Goal: Information Seeking & Learning: Learn about a topic

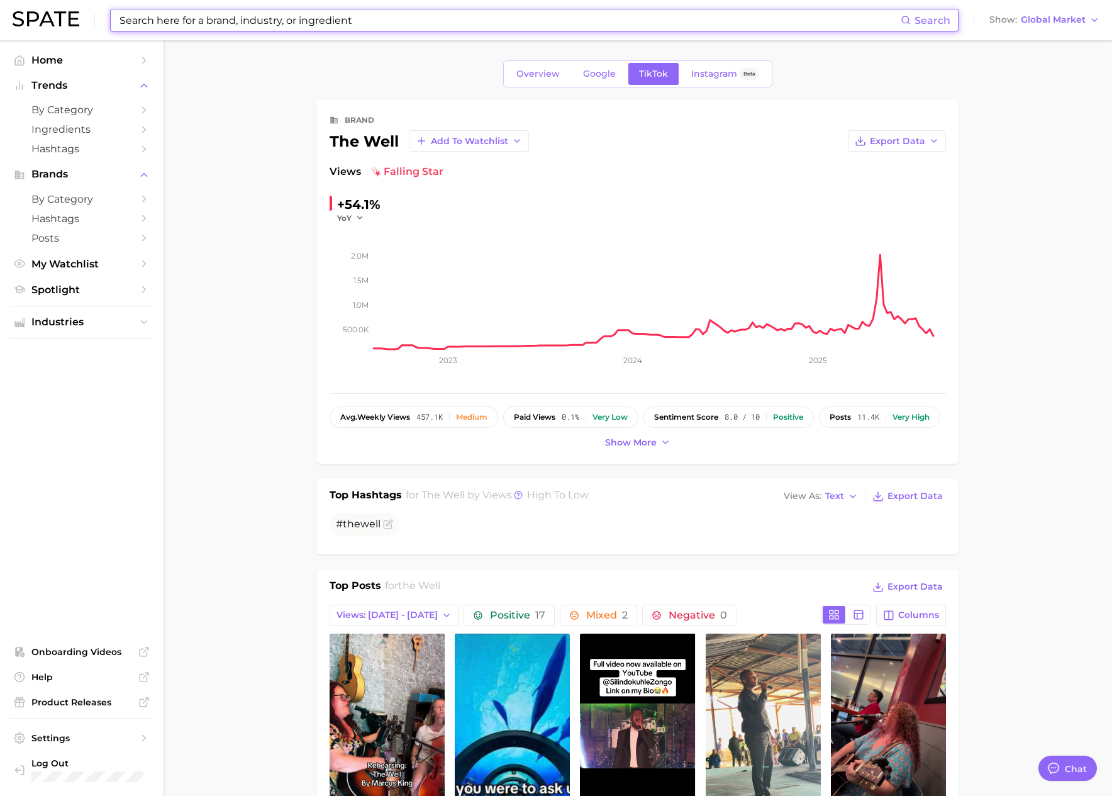
scroll to position [2062, 0]
click at [284, 17] on input at bounding box center [509, 19] width 782 height 21
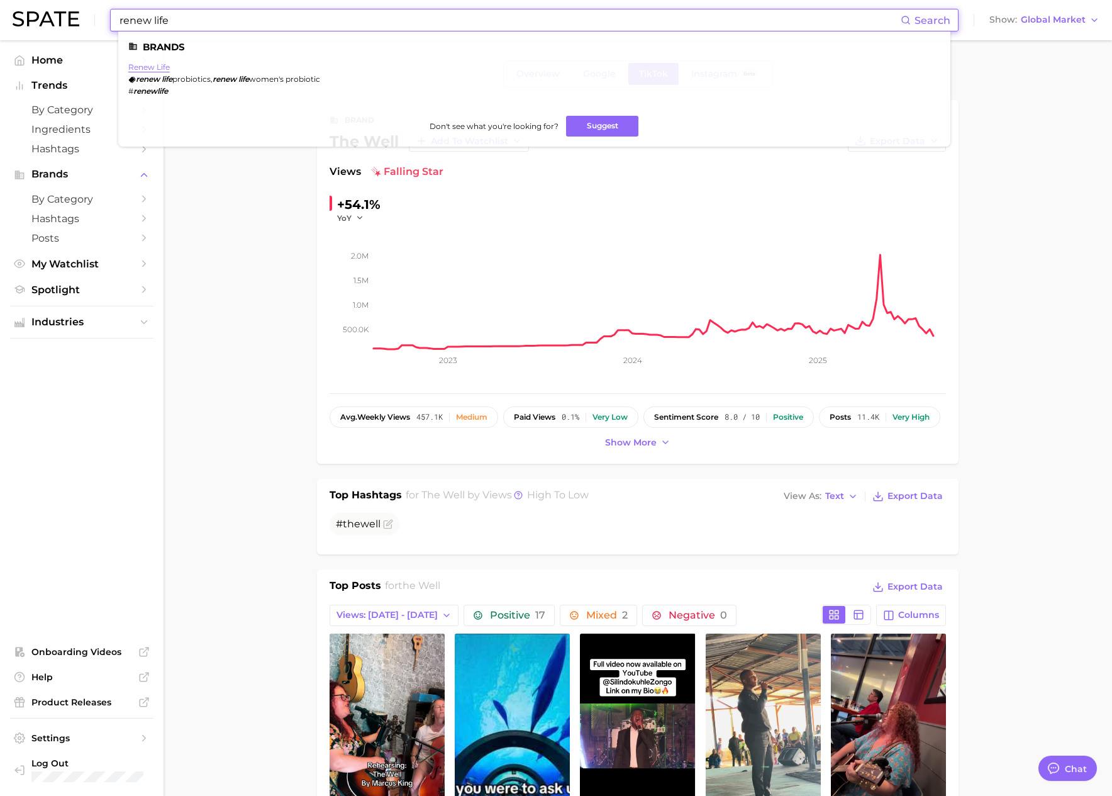
type input "renew life"
click at [159, 69] on link "renew life" at bounding box center [149, 66] width 42 height 9
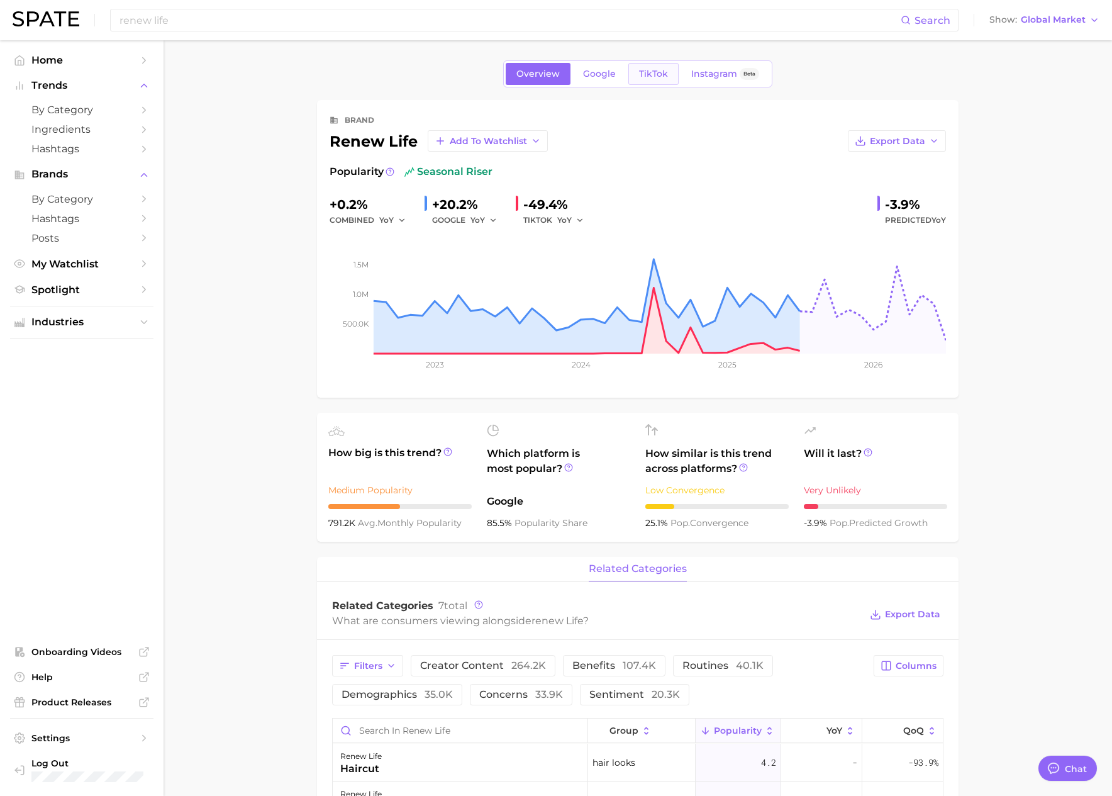
click at [643, 74] on span "TikTok" at bounding box center [653, 74] width 29 height 11
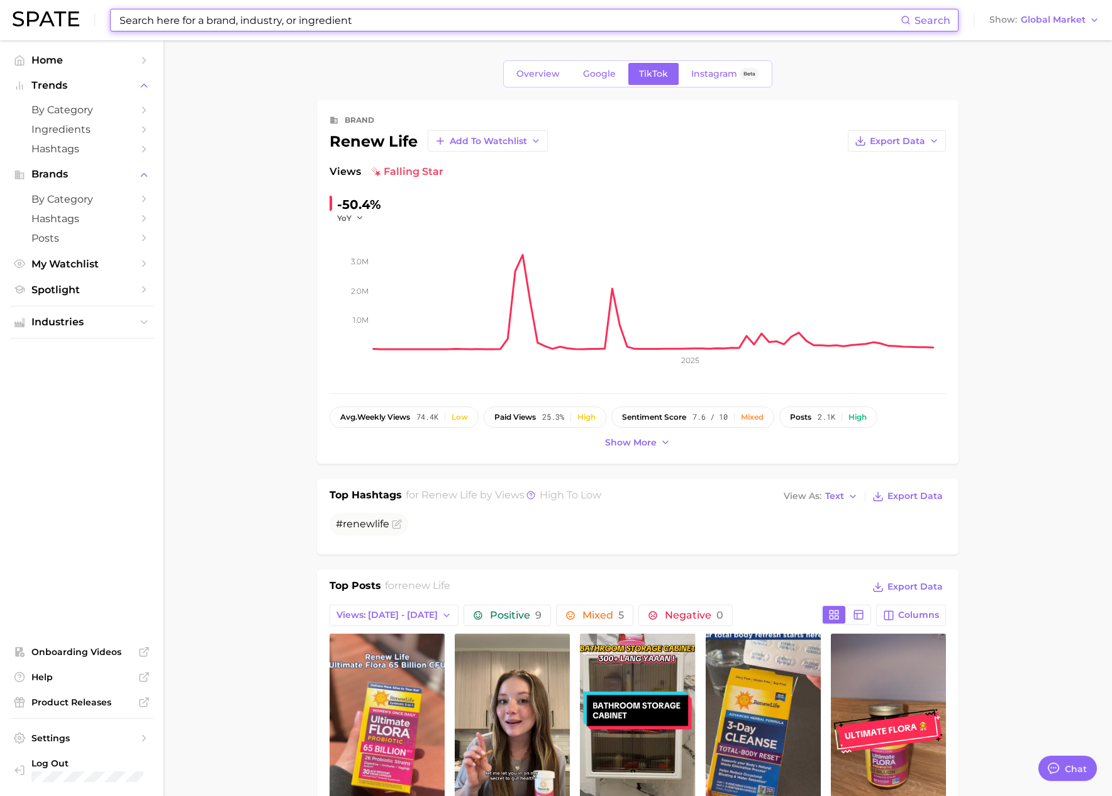
click at [147, 24] on input at bounding box center [509, 19] width 782 height 21
paste input "kenvue"
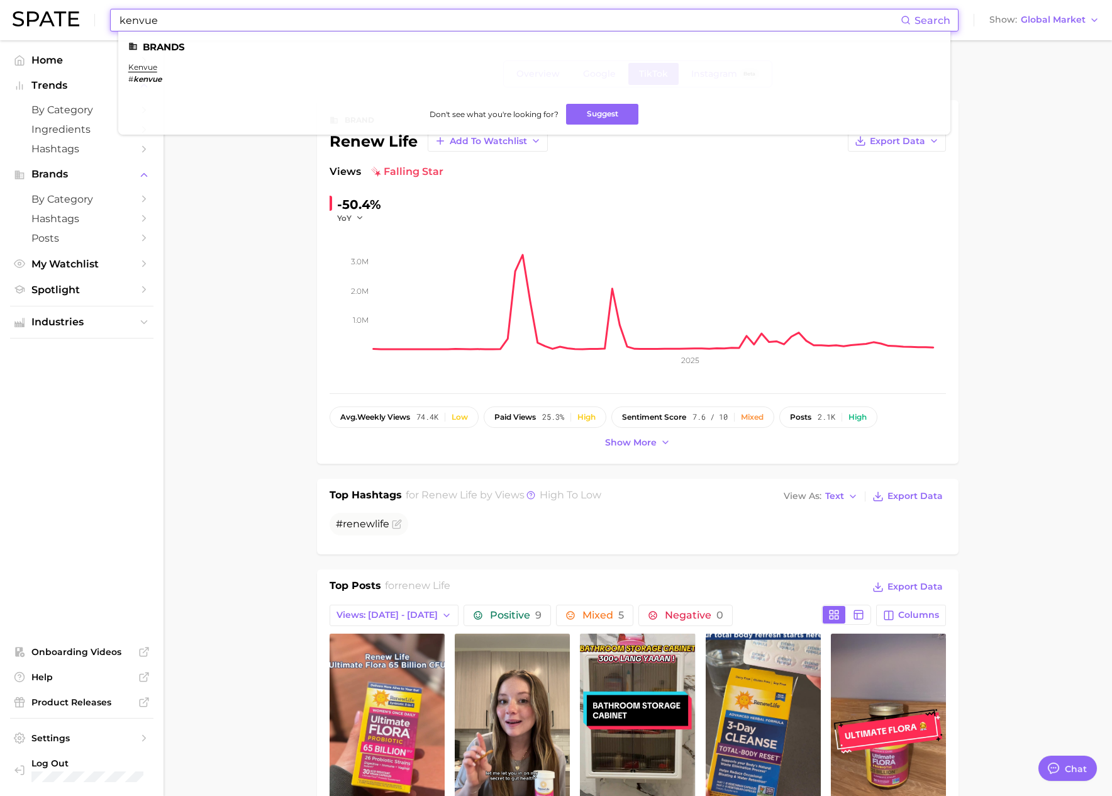
type input "kenvue"
click at [156, 55] on ul "Brands kenvue # kenvue Don't see what you're looking for? Suggest" at bounding box center [534, 82] width 832 height 103
click at [151, 64] on link "kenvue" at bounding box center [142, 66] width 29 height 9
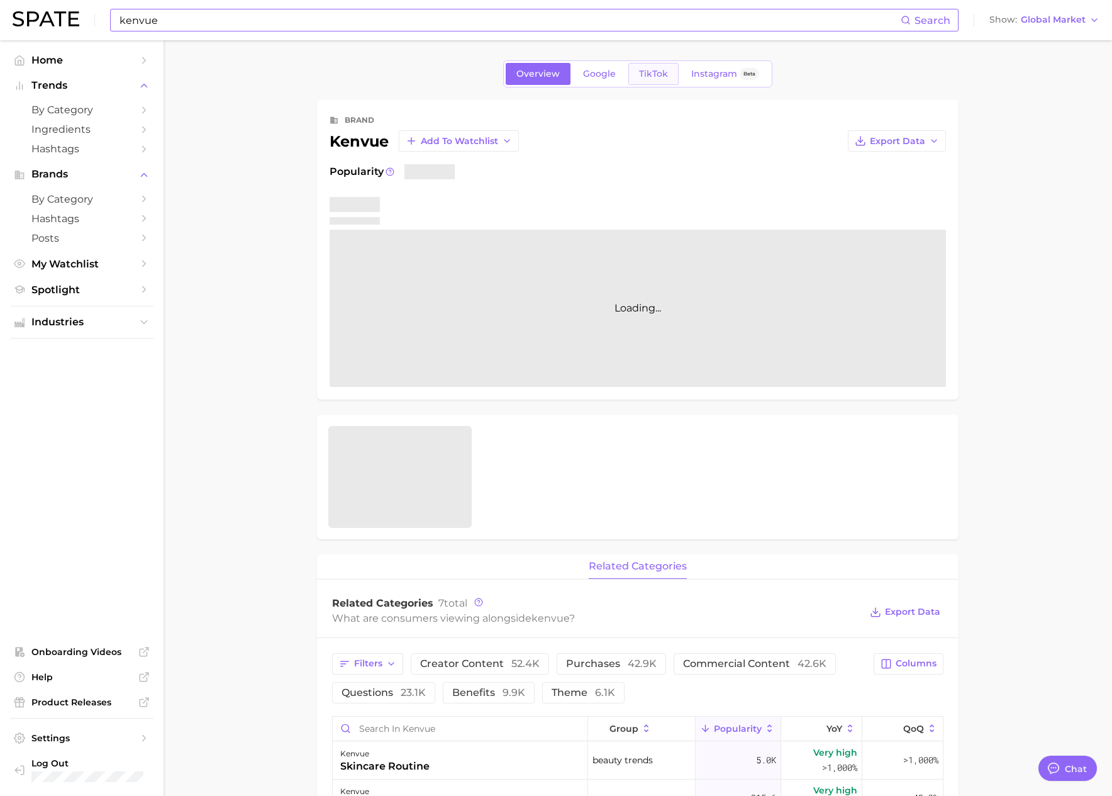
click at [649, 79] on link "TikTok" at bounding box center [653, 74] width 50 height 22
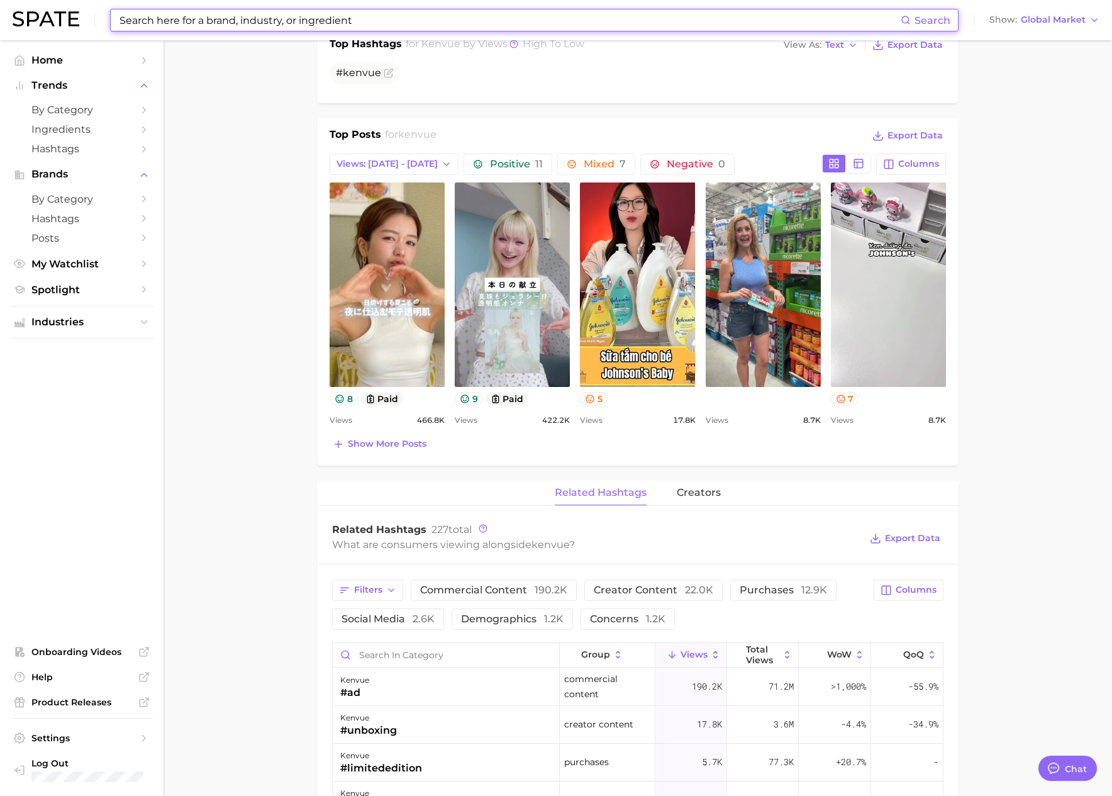
scroll to position [447, 0]
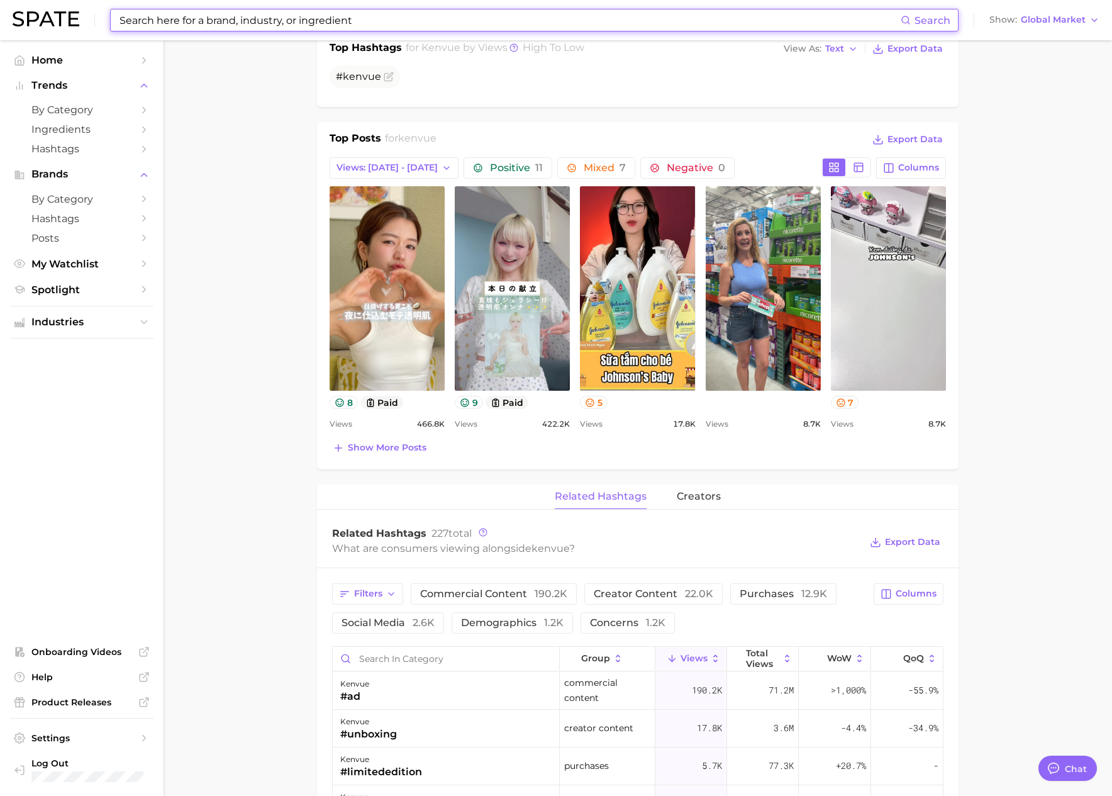
click at [232, 21] on input at bounding box center [509, 19] width 782 height 21
paste input "supersmart"
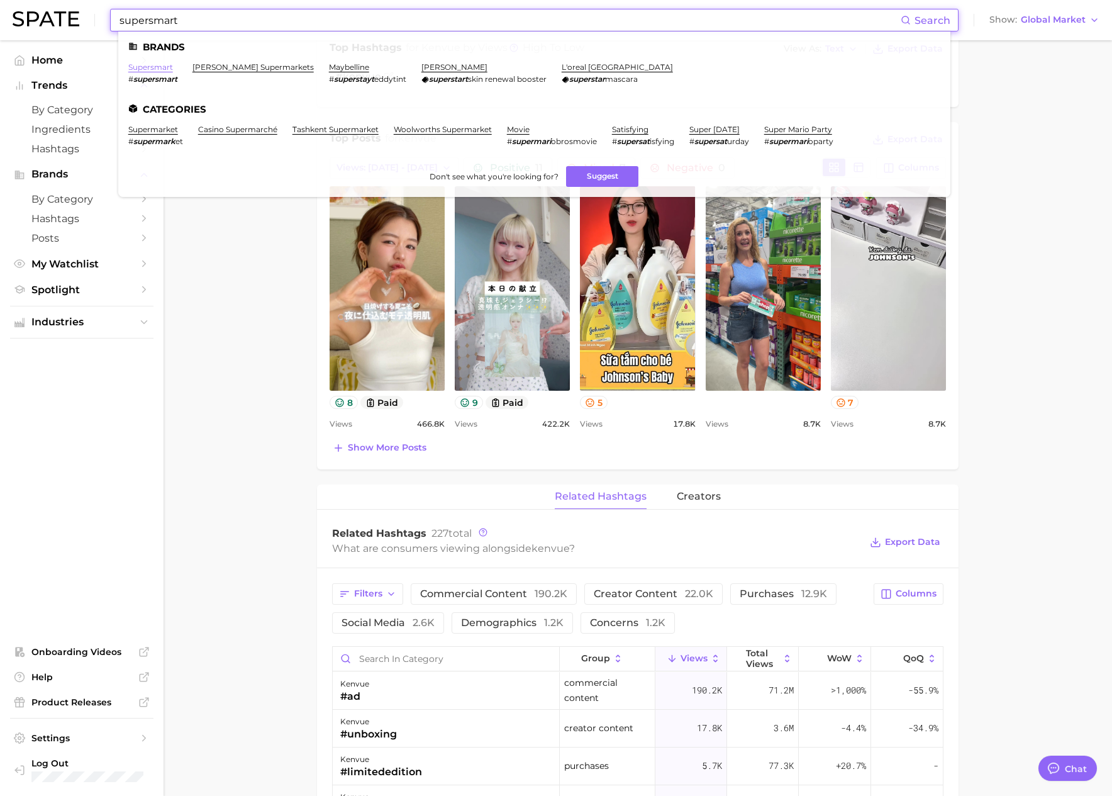
type input "supersmart"
click at [149, 64] on link "supersmart" at bounding box center [150, 66] width 45 height 9
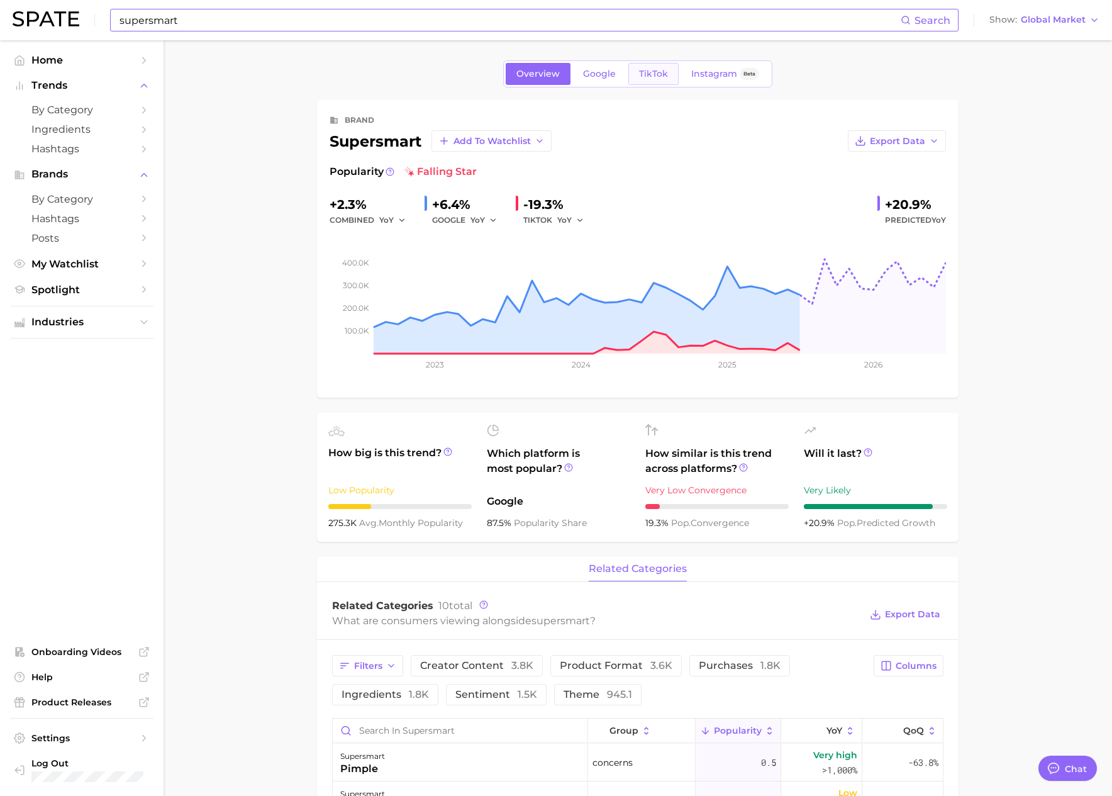
click at [657, 71] on span "TikTok" at bounding box center [653, 74] width 29 height 11
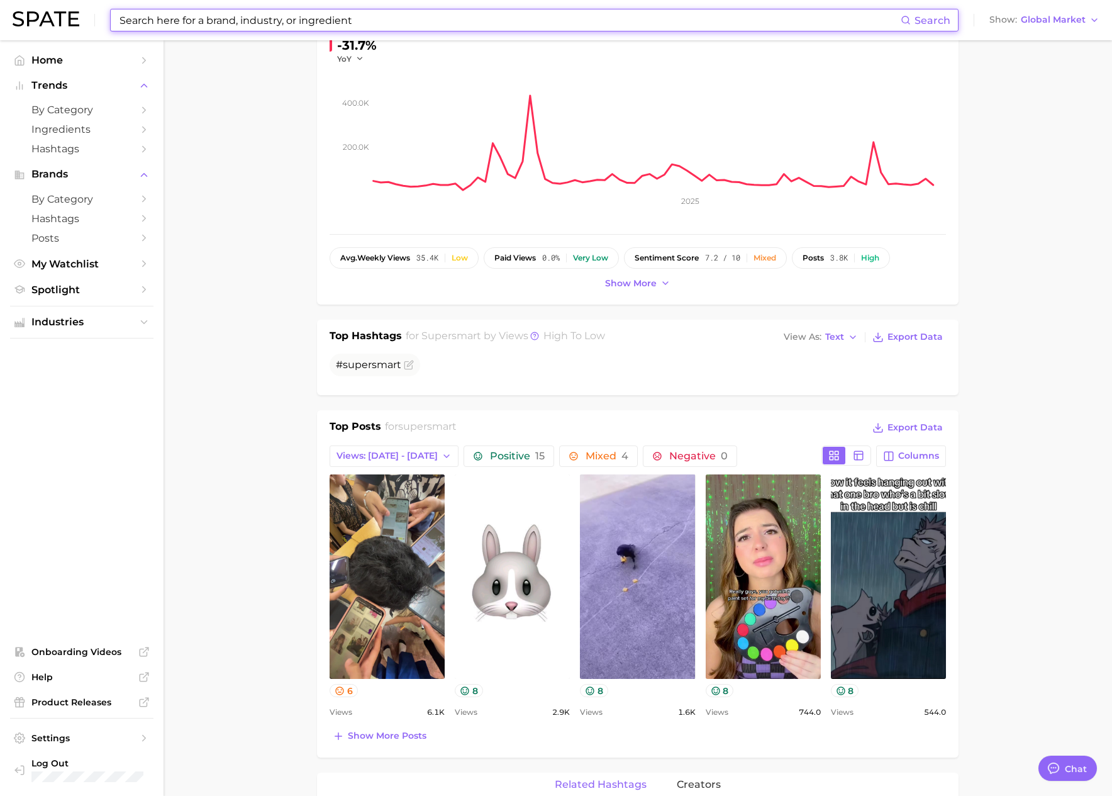
scroll to position [205, 0]
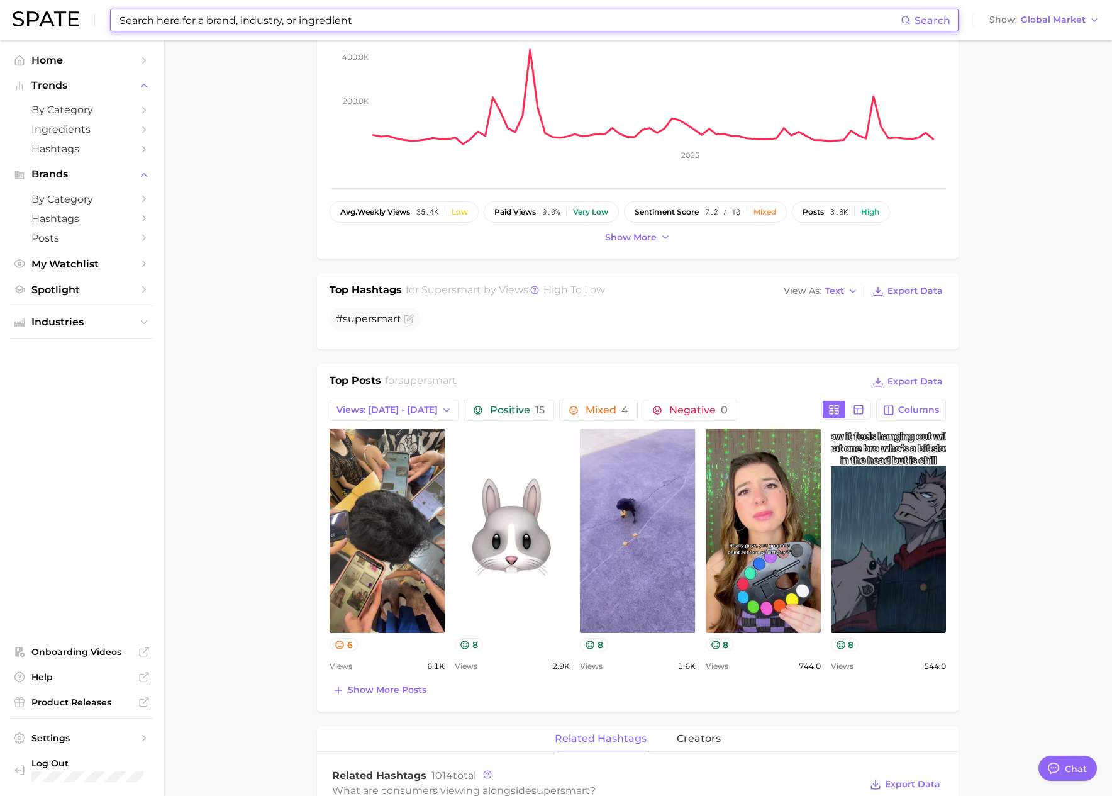
click at [276, 21] on input at bounding box center [509, 19] width 782 height 21
paste input "immunotec"
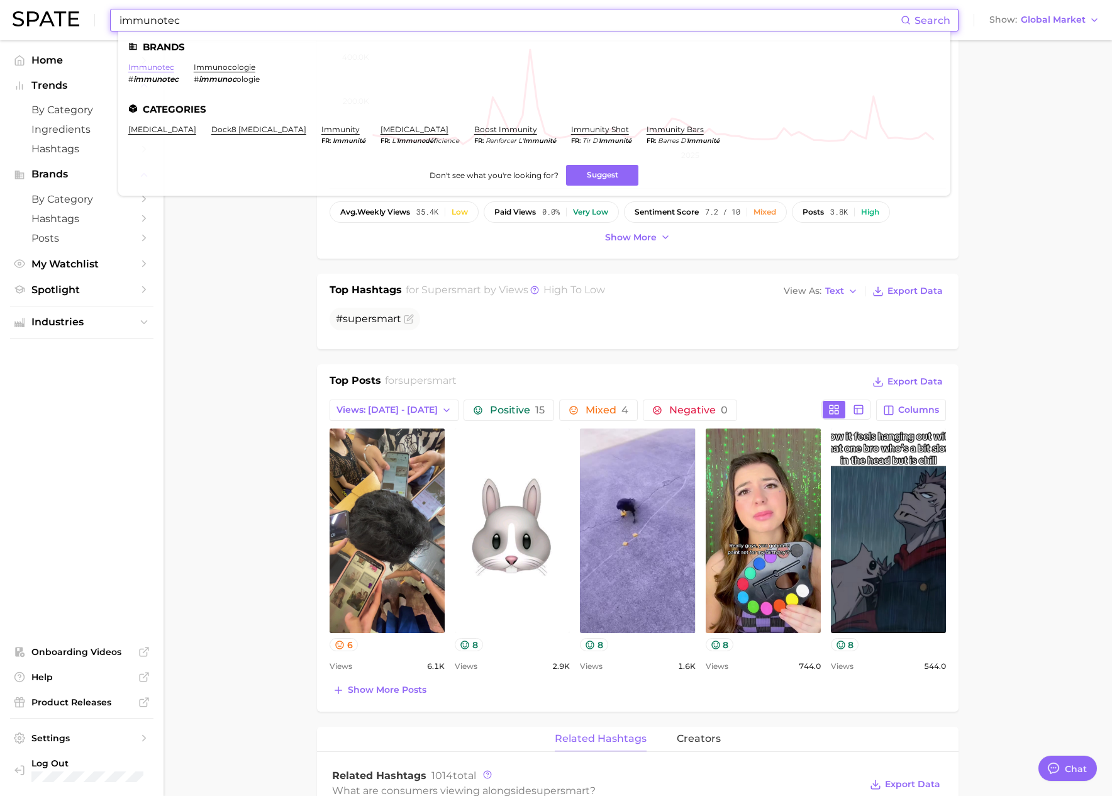
type input "immunotec"
click at [148, 65] on link "immunotec" at bounding box center [151, 66] width 46 height 9
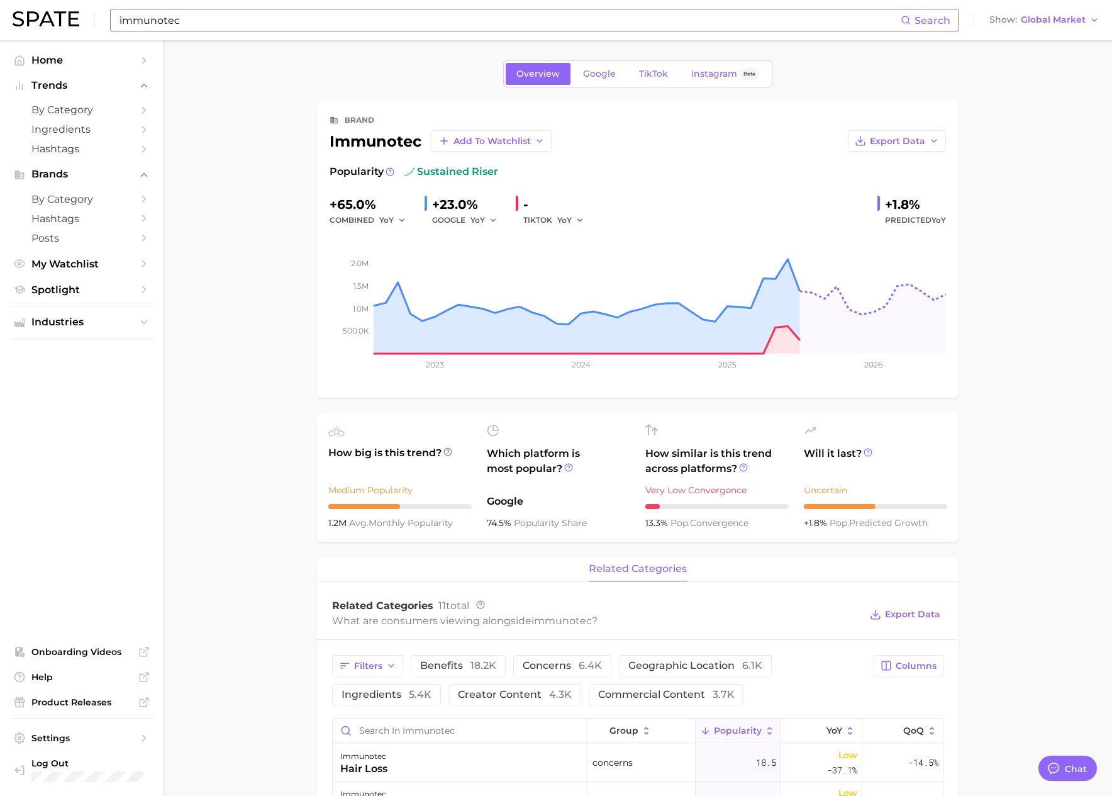
click at [252, 21] on input "immunotec" at bounding box center [509, 19] width 782 height 21
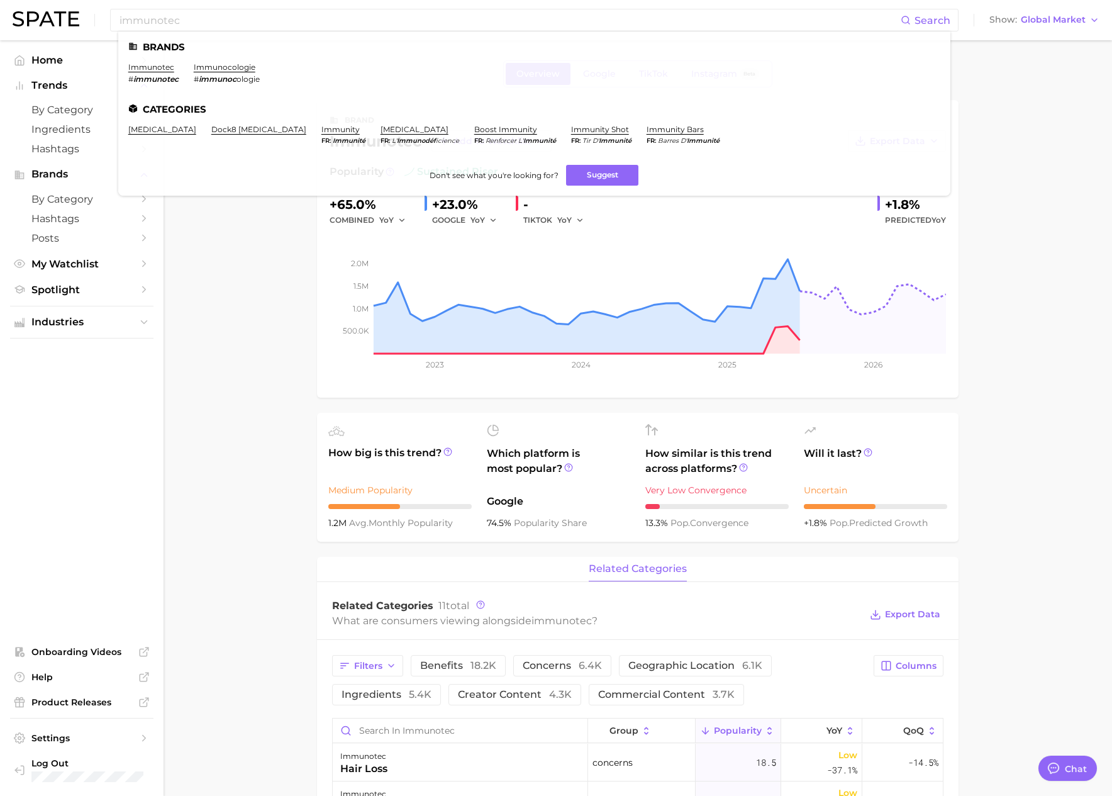
drag, startPoint x: 301, startPoint y: 227, endPoint x: 550, endPoint y: 108, distance: 276.8
click at [301, 227] on main "Overview Google TikTok Instagram Beta brand immunotec Add to Watchlist Export D…" at bounding box center [638, 687] width 948 height 1294
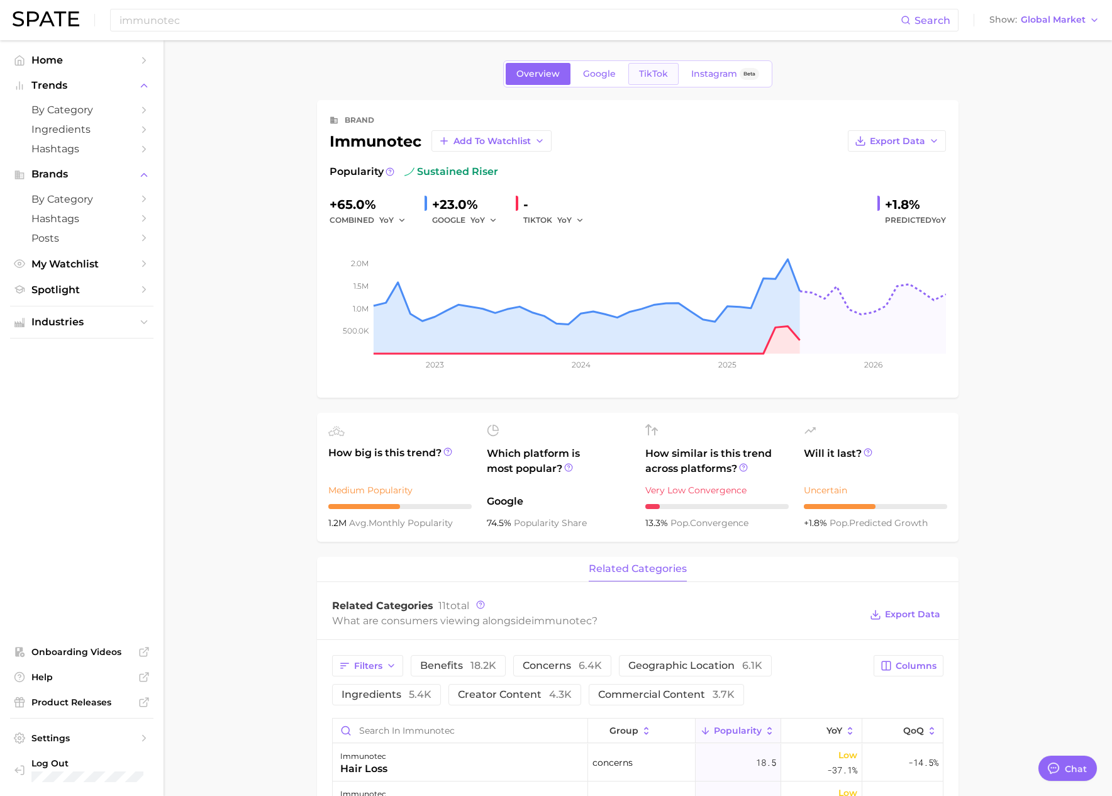
click at [652, 75] on span "TikTok" at bounding box center [653, 74] width 29 height 11
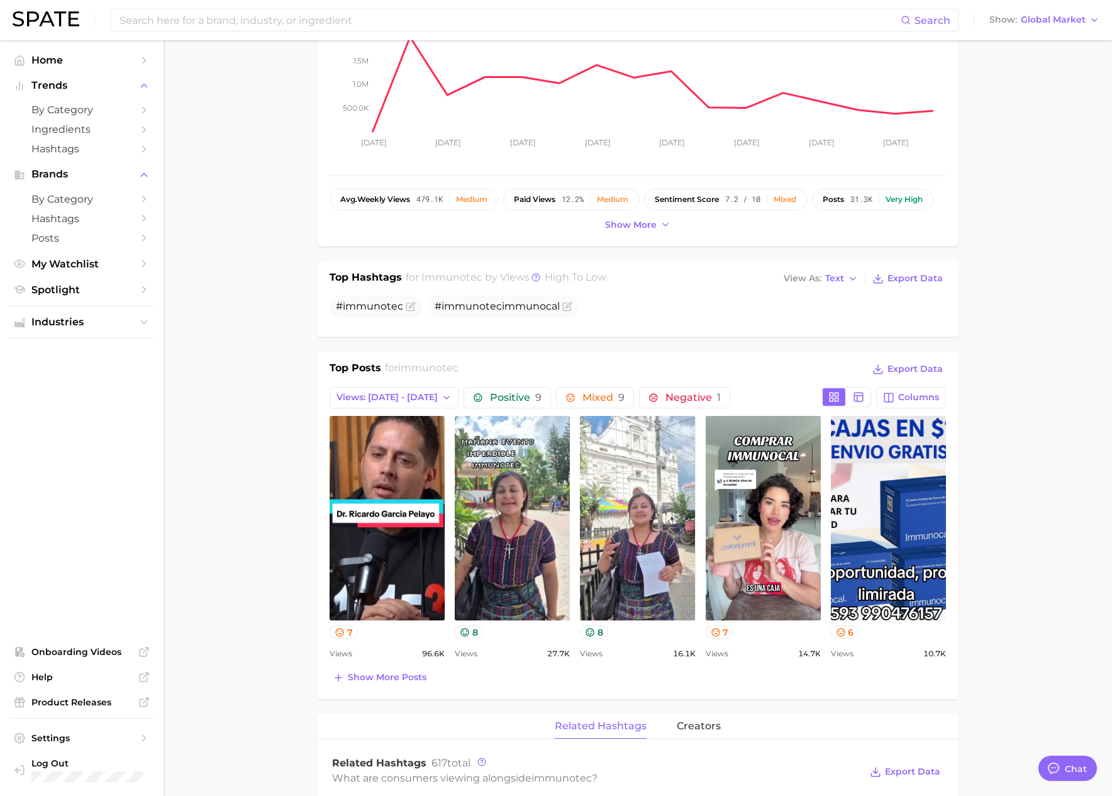
scroll to position [221, 0]
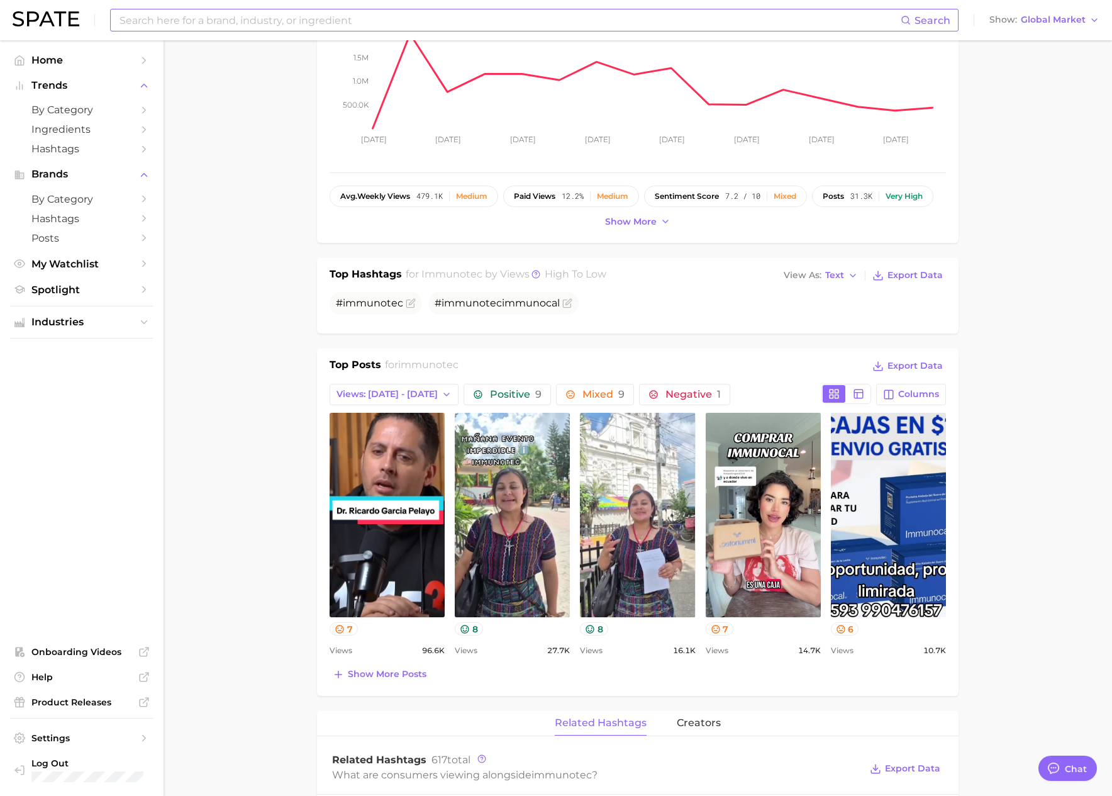
click at [350, 28] on input at bounding box center [509, 19] width 782 height 21
paste input "buoy"
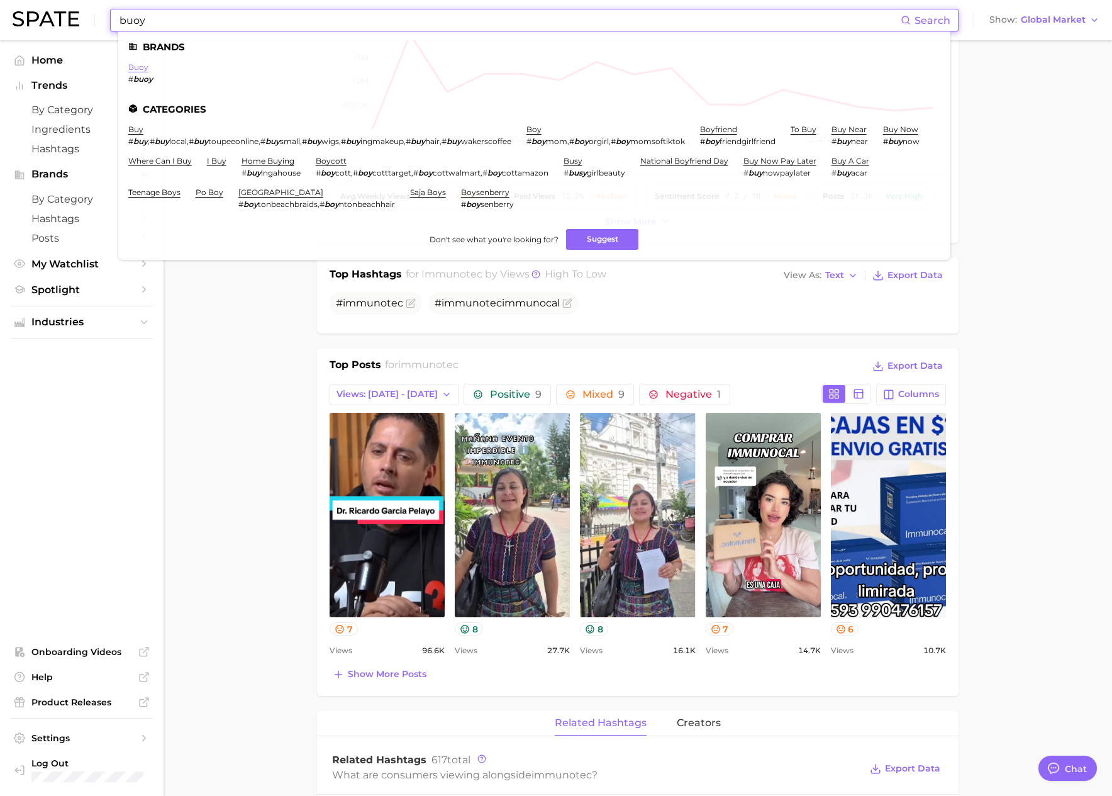
type input "buoy"
drag, startPoint x: 136, startPoint y: 70, endPoint x: 155, endPoint y: 70, distance: 18.9
click at [137, 70] on link "buoy" at bounding box center [138, 66] width 20 height 9
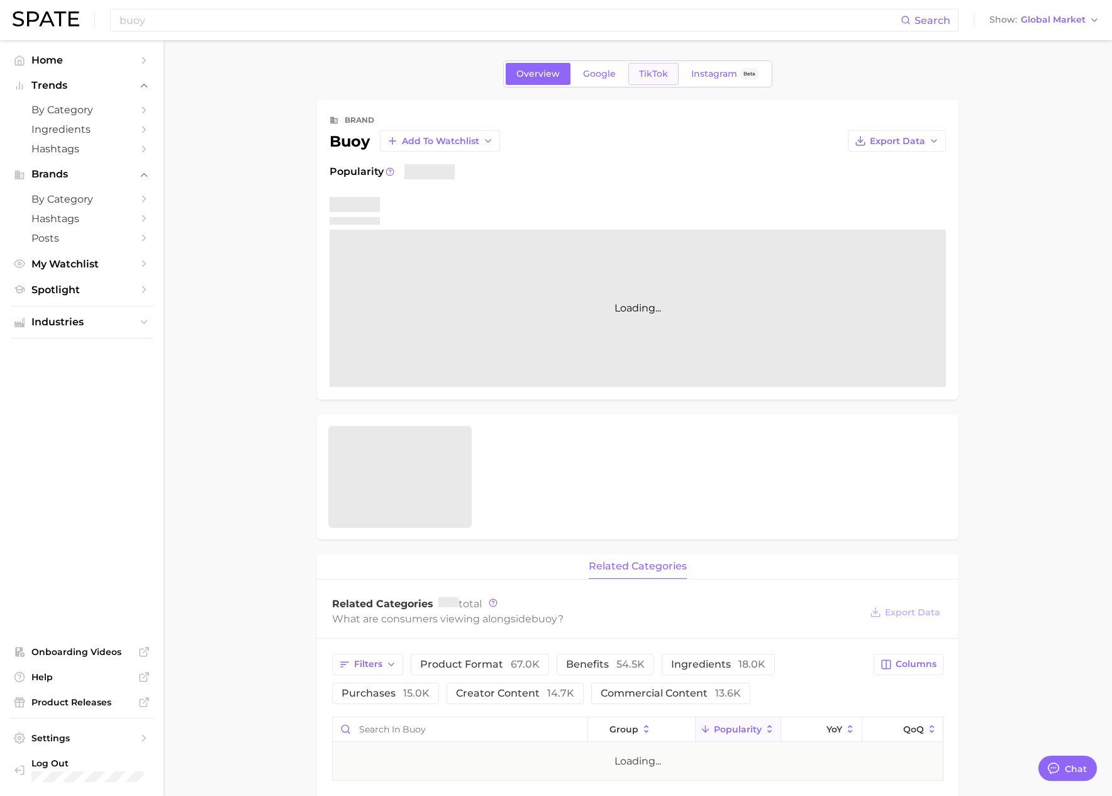
click at [647, 81] on link "TikTok" at bounding box center [653, 74] width 50 height 22
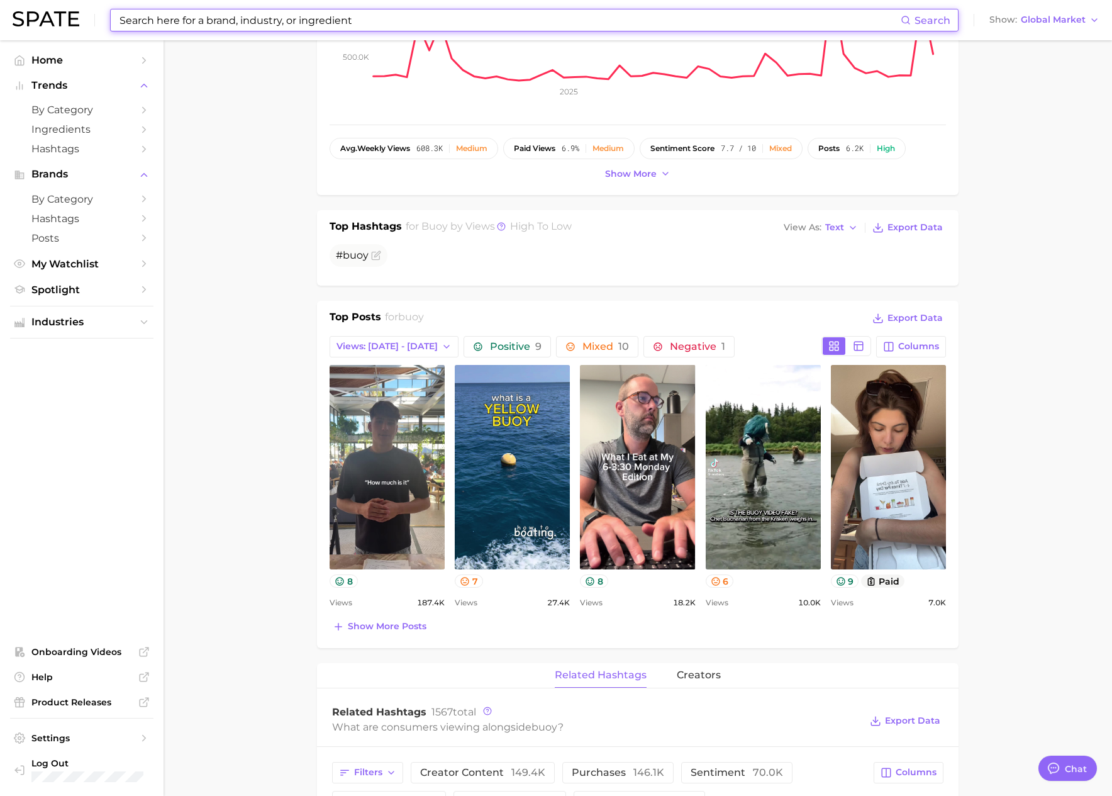
scroll to position [345, 0]
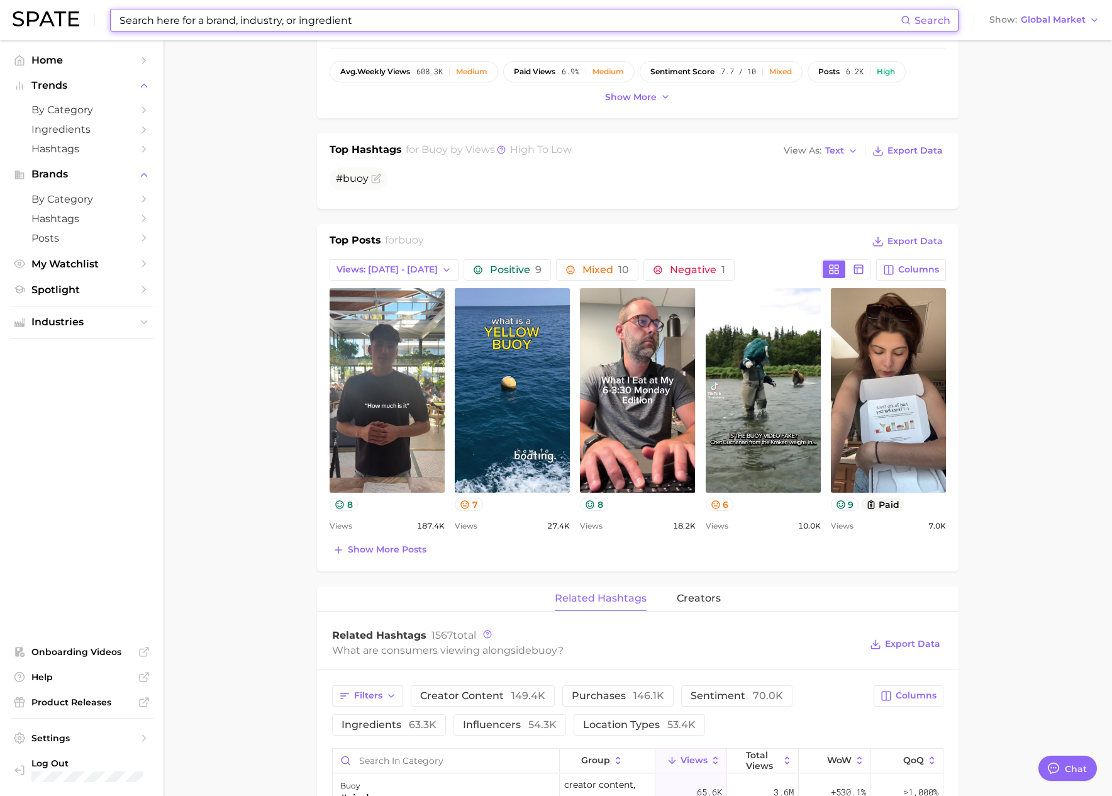
click at [257, 26] on input at bounding box center [509, 19] width 782 height 21
paste input "miracle moo"
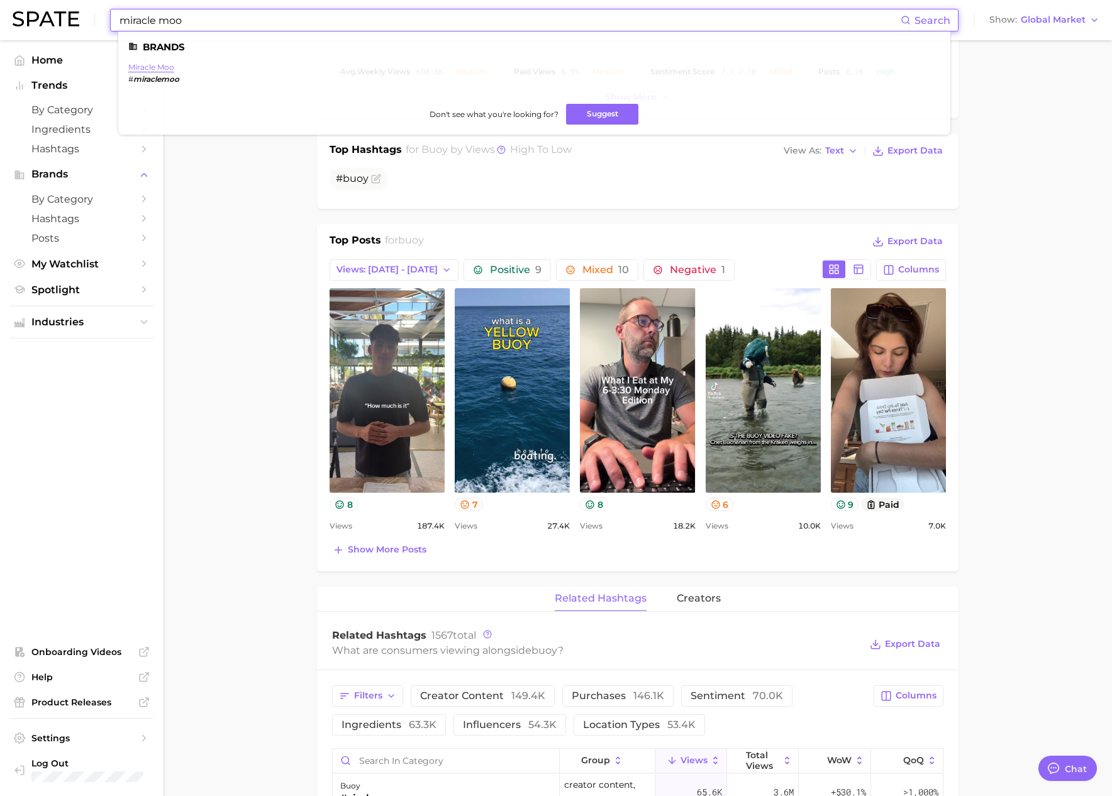
type input "miracle moo"
click at [155, 62] on link "miracle moo" at bounding box center [151, 66] width 46 height 9
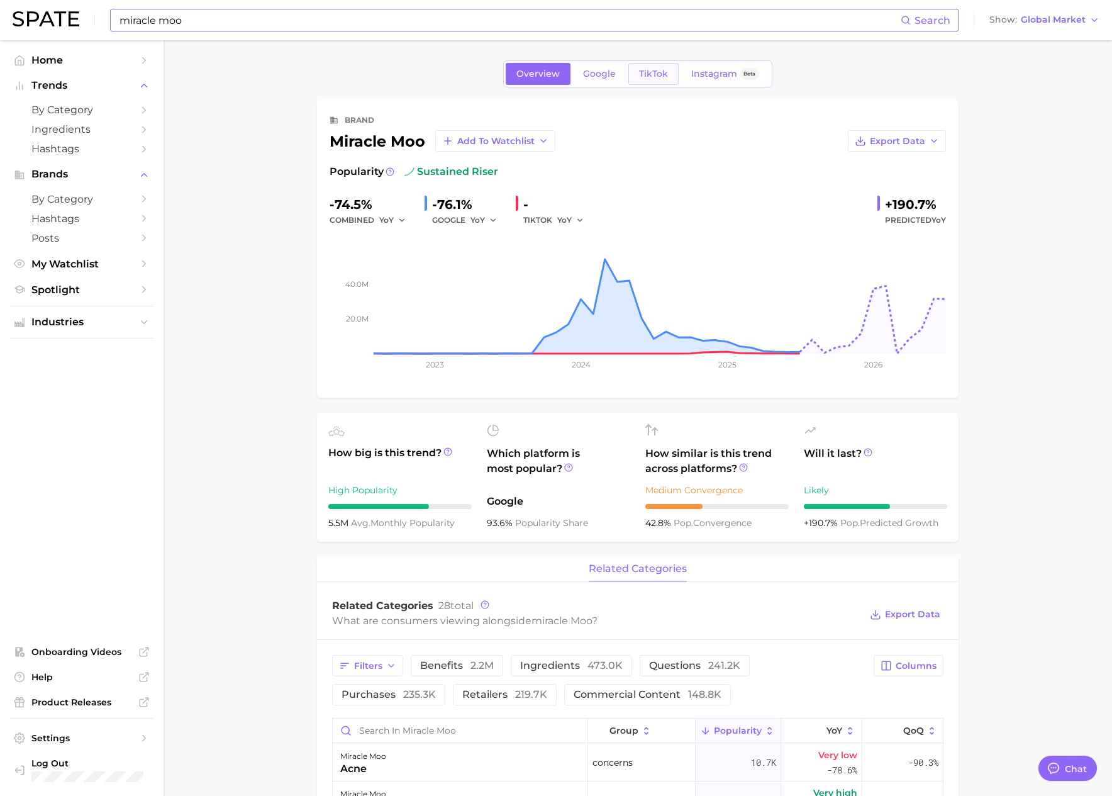
click at [645, 75] on span "TikTok" at bounding box center [653, 74] width 29 height 11
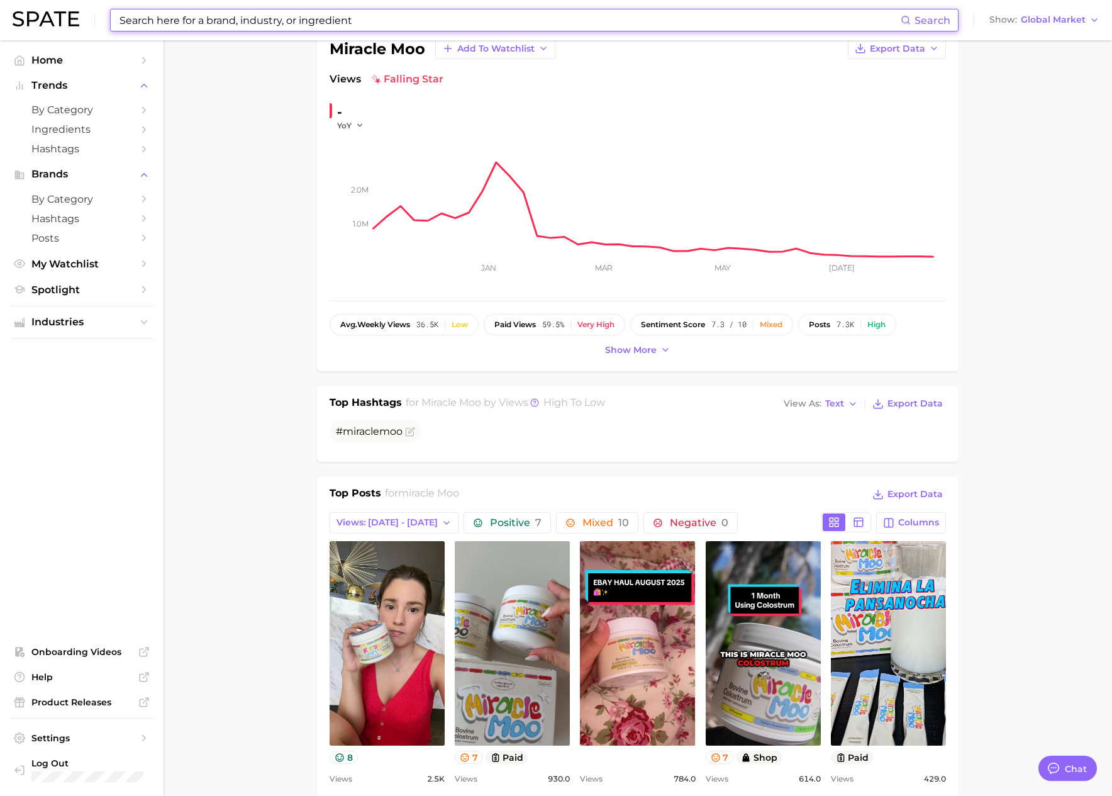
scroll to position [206, 0]
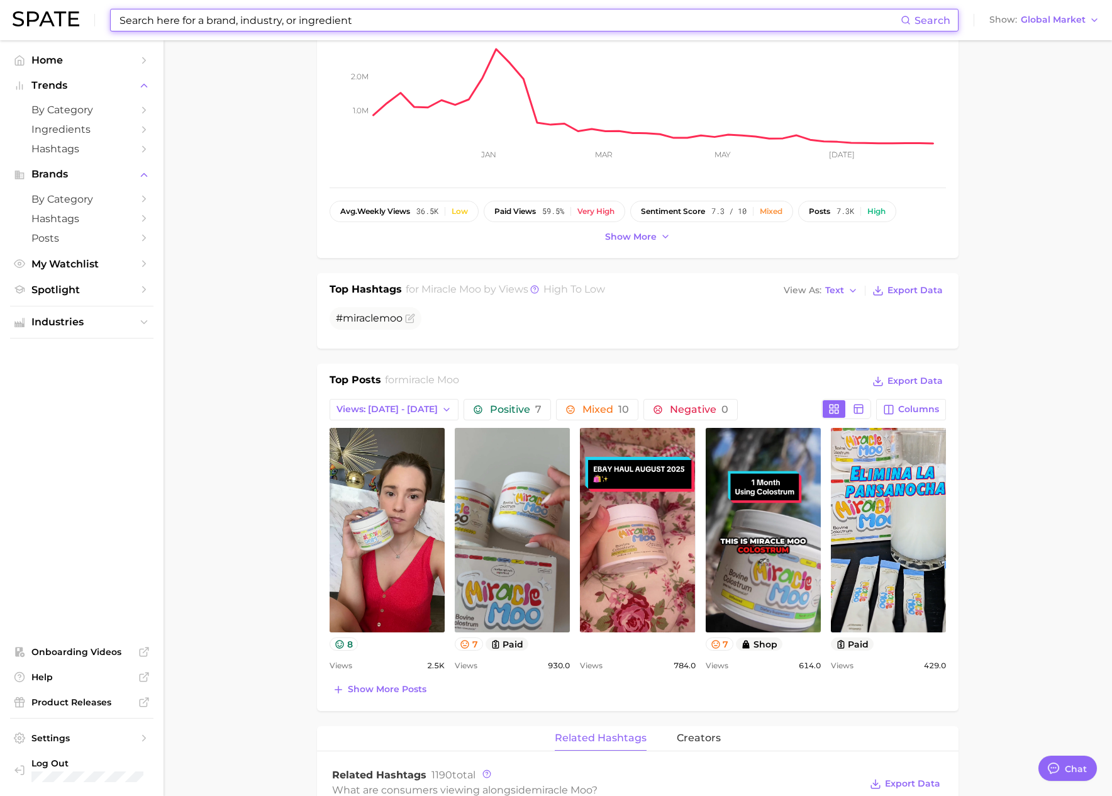
click at [216, 23] on input at bounding box center [509, 19] width 782 height 21
paste input "[PERSON_NAME]"
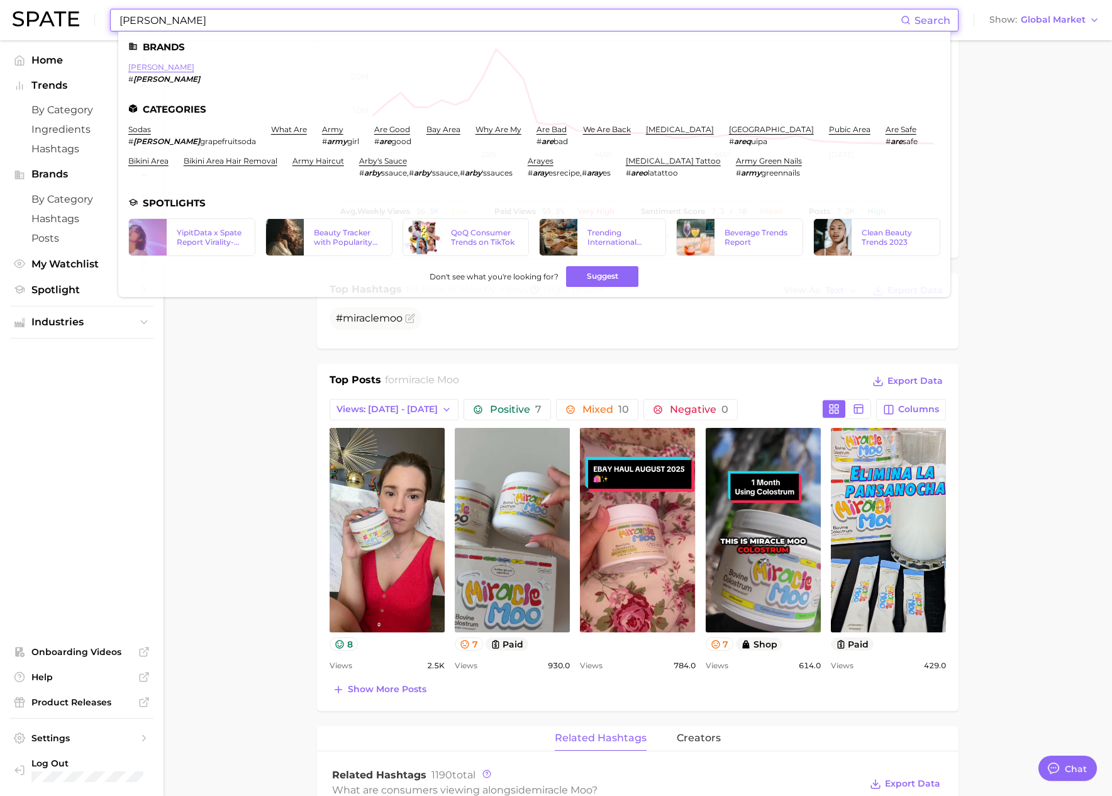
type input "[PERSON_NAME]"
click at [136, 69] on link "[PERSON_NAME]" at bounding box center [161, 66] width 66 height 9
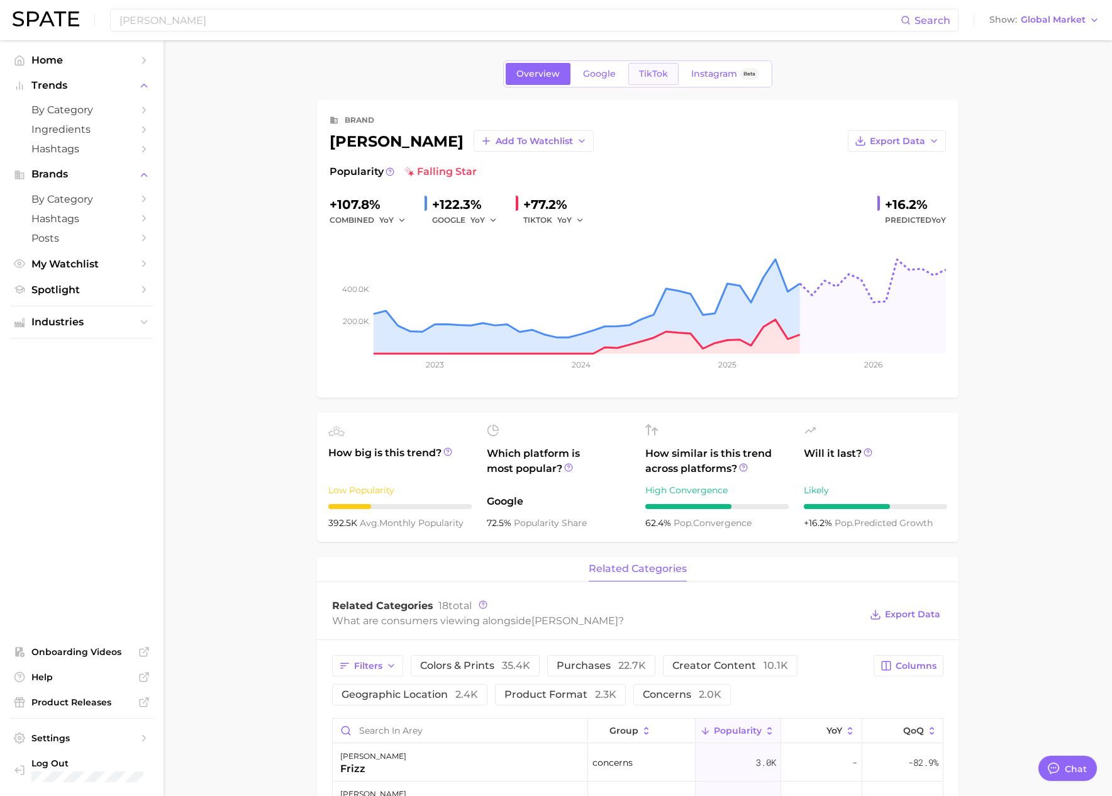
click at [643, 79] on link "TikTok" at bounding box center [653, 74] width 50 height 22
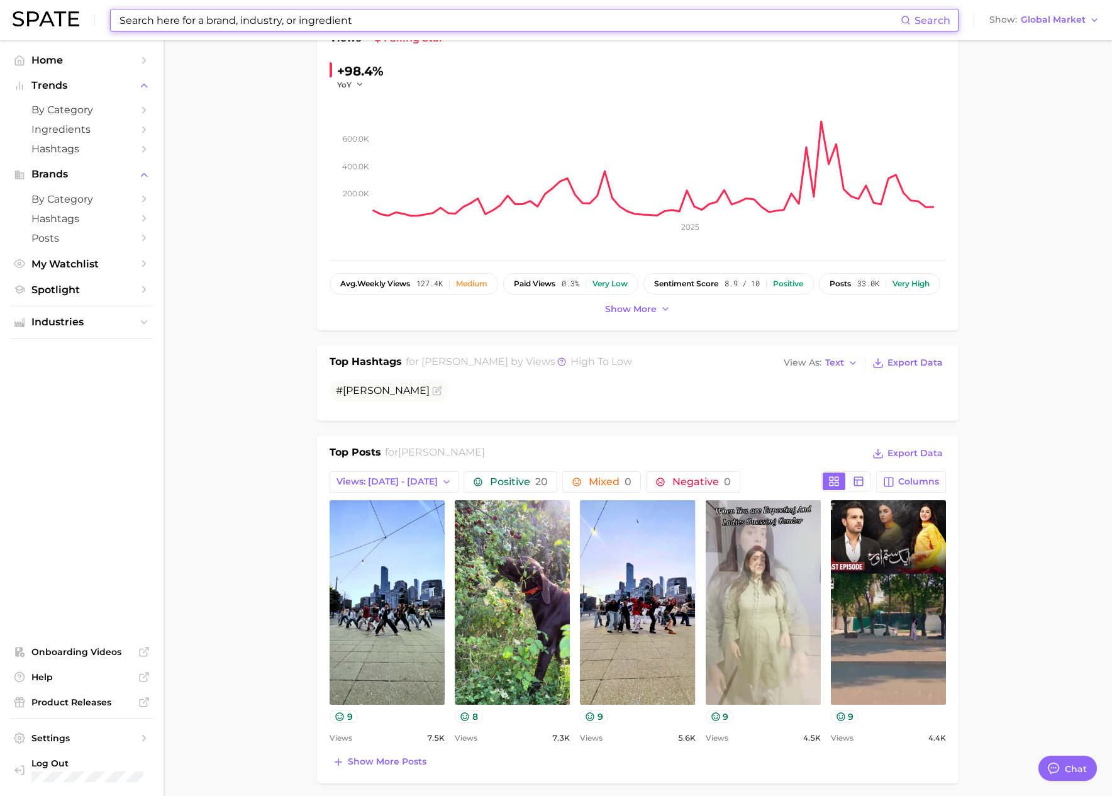
scroll to position [139, 0]
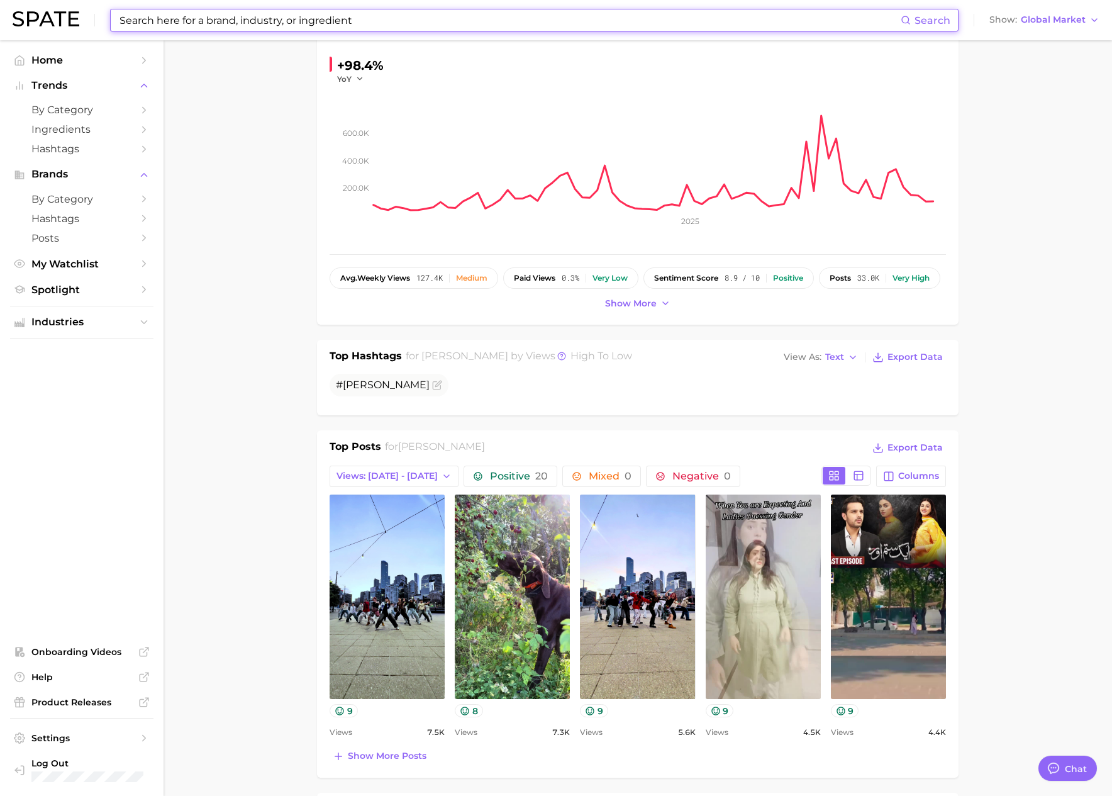
click at [153, 19] on input at bounding box center [509, 19] width 782 height 21
paste input "geritol"
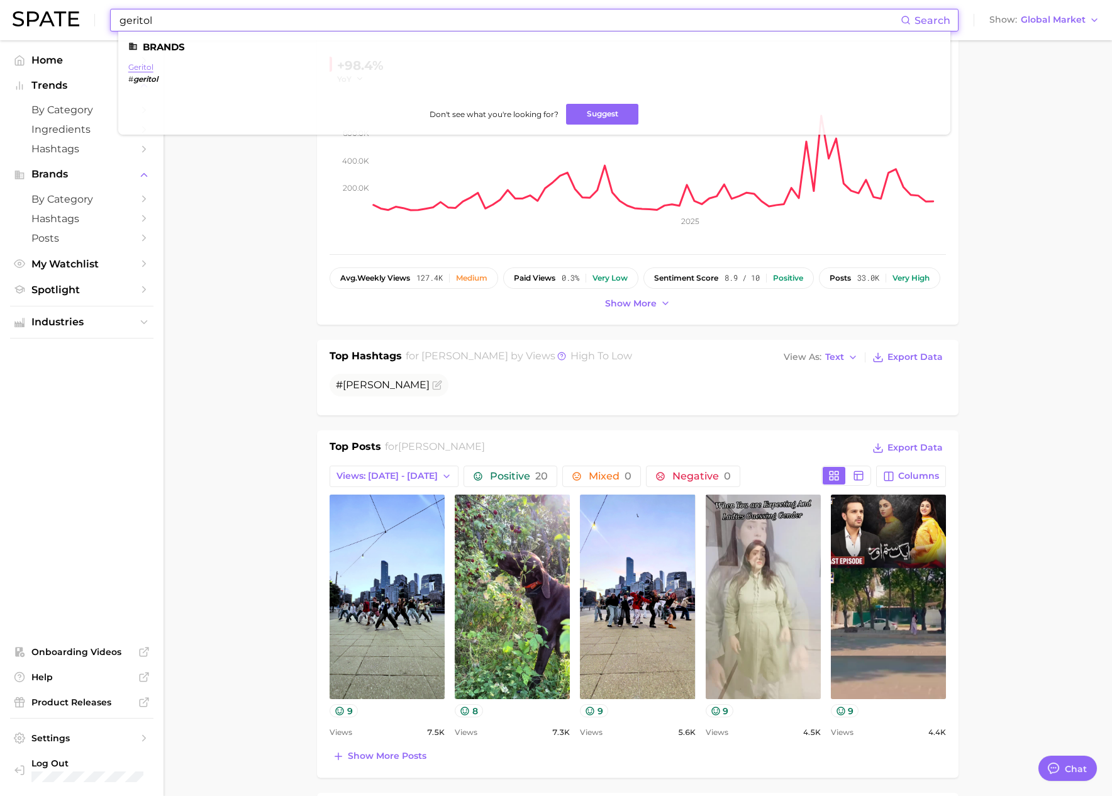
type input "geritol"
drag, startPoint x: 148, startPoint y: 65, endPoint x: 311, endPoint y: 132, distance: 176.0
click at [148, 65] on link "geritol" at bounding box center [140, 66] width 25 height 9
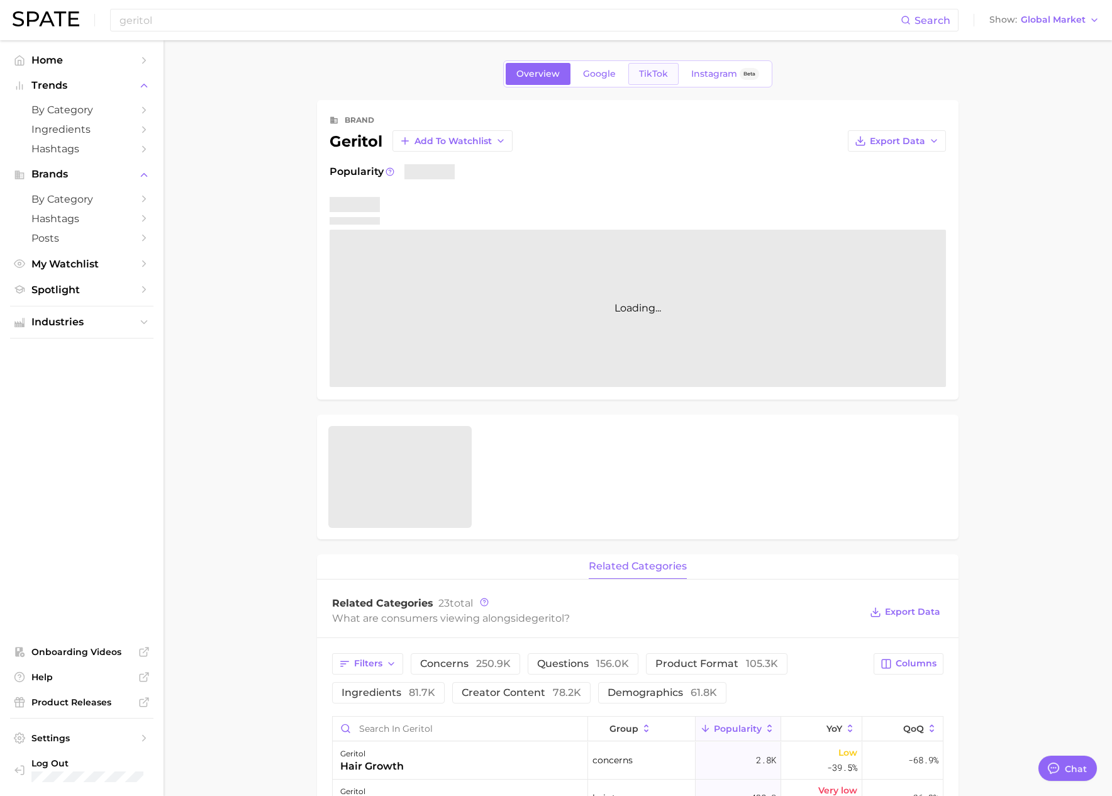
click at [655, 75] on span "TikTok" at bounding box center [653, 74] width 29 height 11
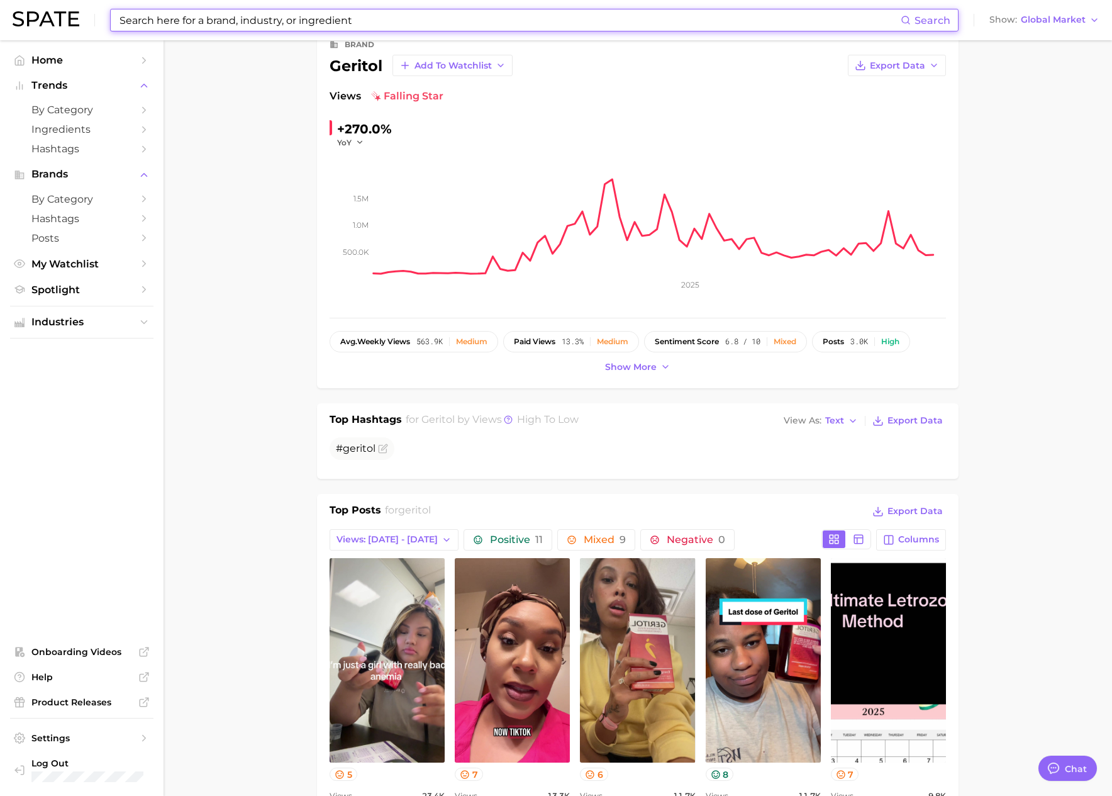
scroll to position [189, 0]
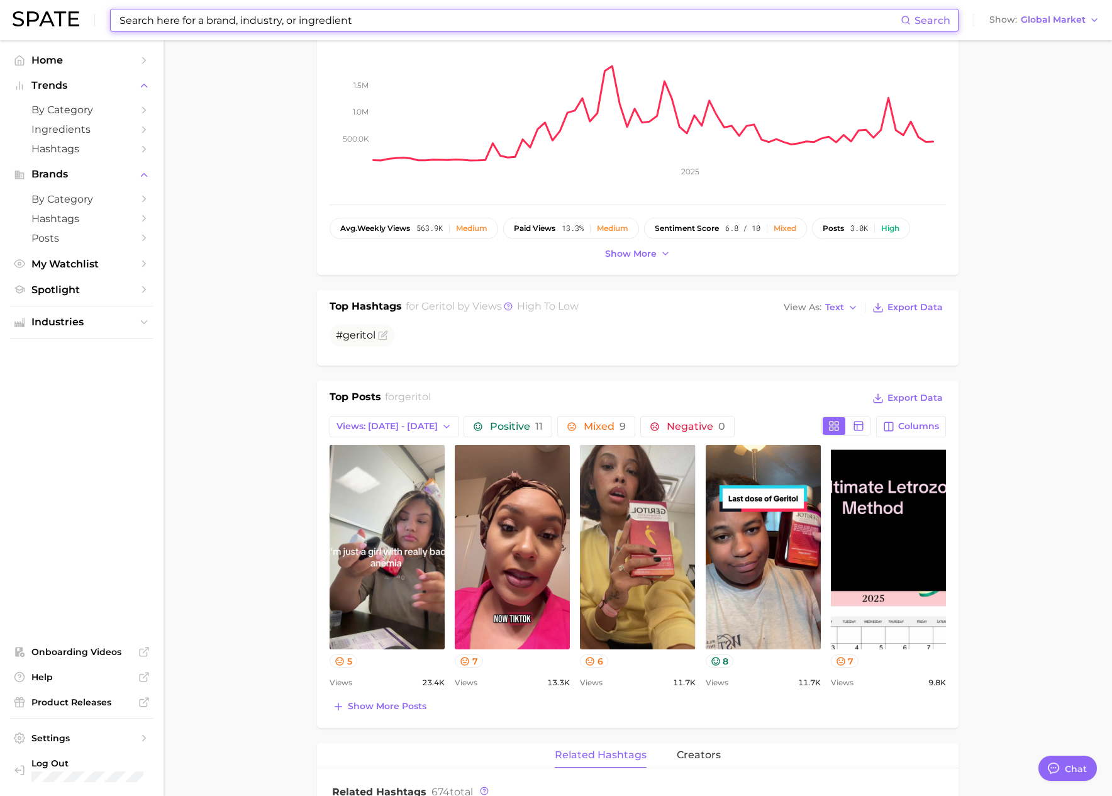
click at [252, 21] on input at bounding box center [509, 19] width 782 height 21
paste input "haleon"
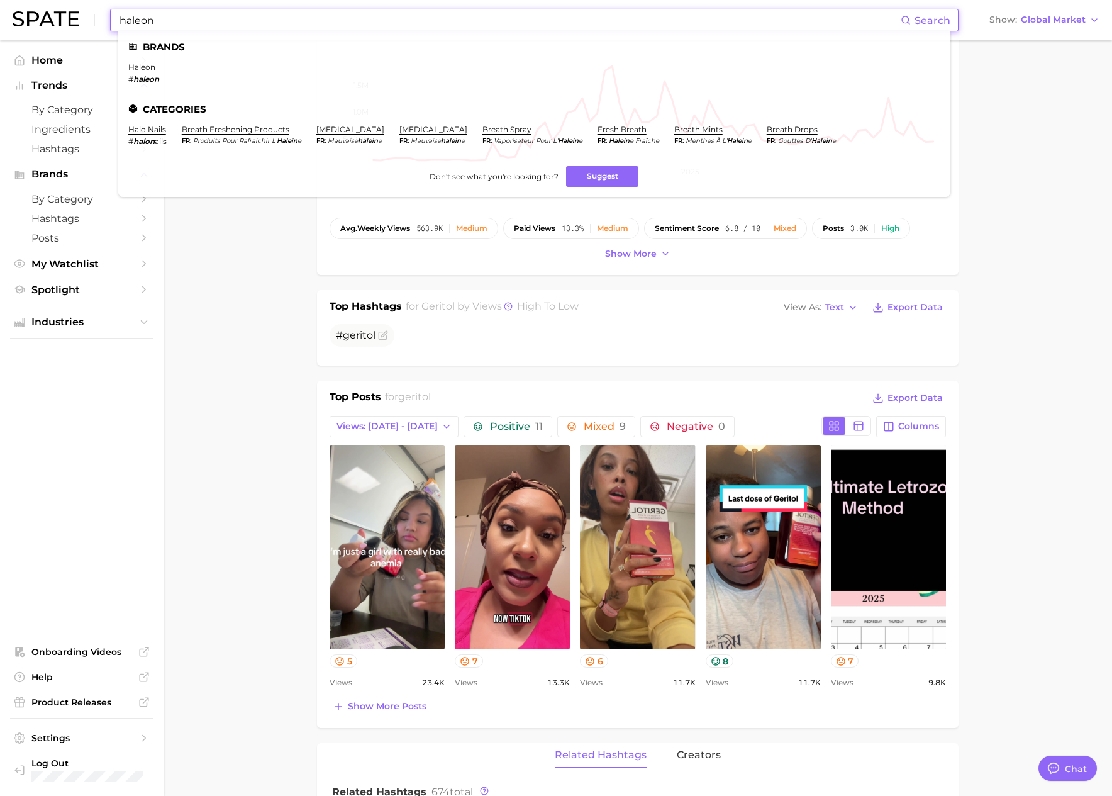
type input "haleon"
click at [153, 71] on link "haleon" at bounding box center [141, 66] width 27 height 9
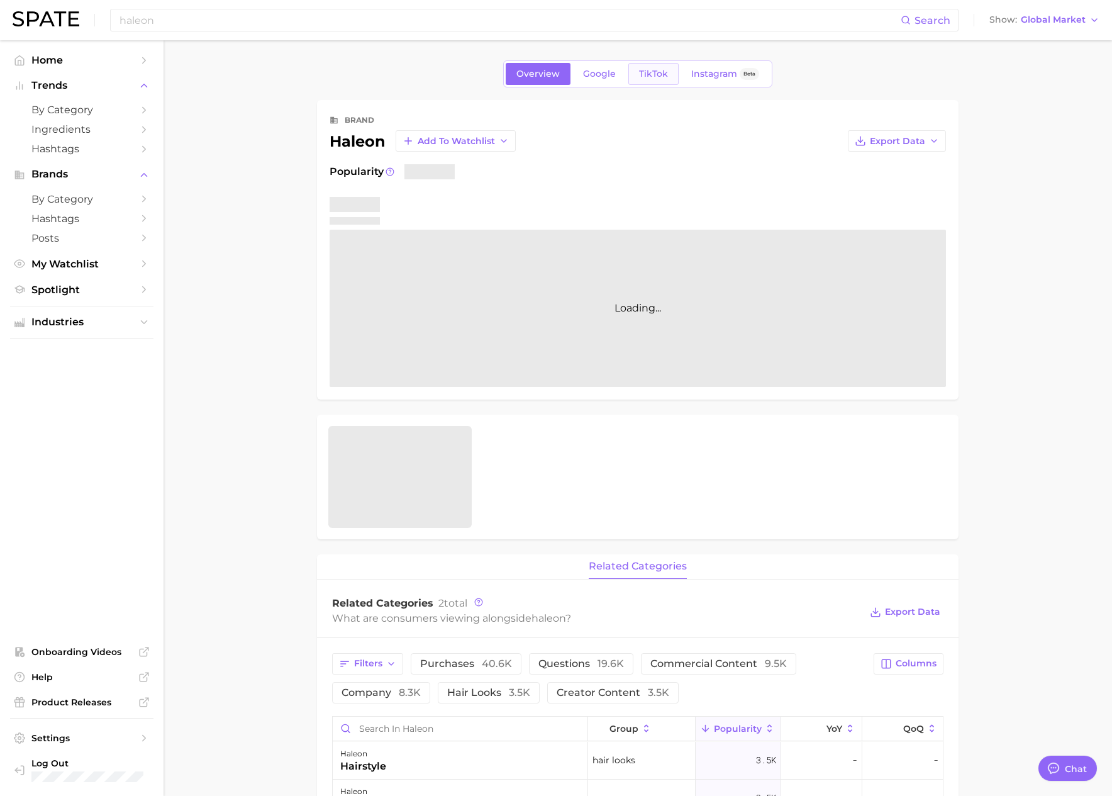
click at [655, 79] on link "TikTok" at bounding box center [653, 74] width 50 height 22
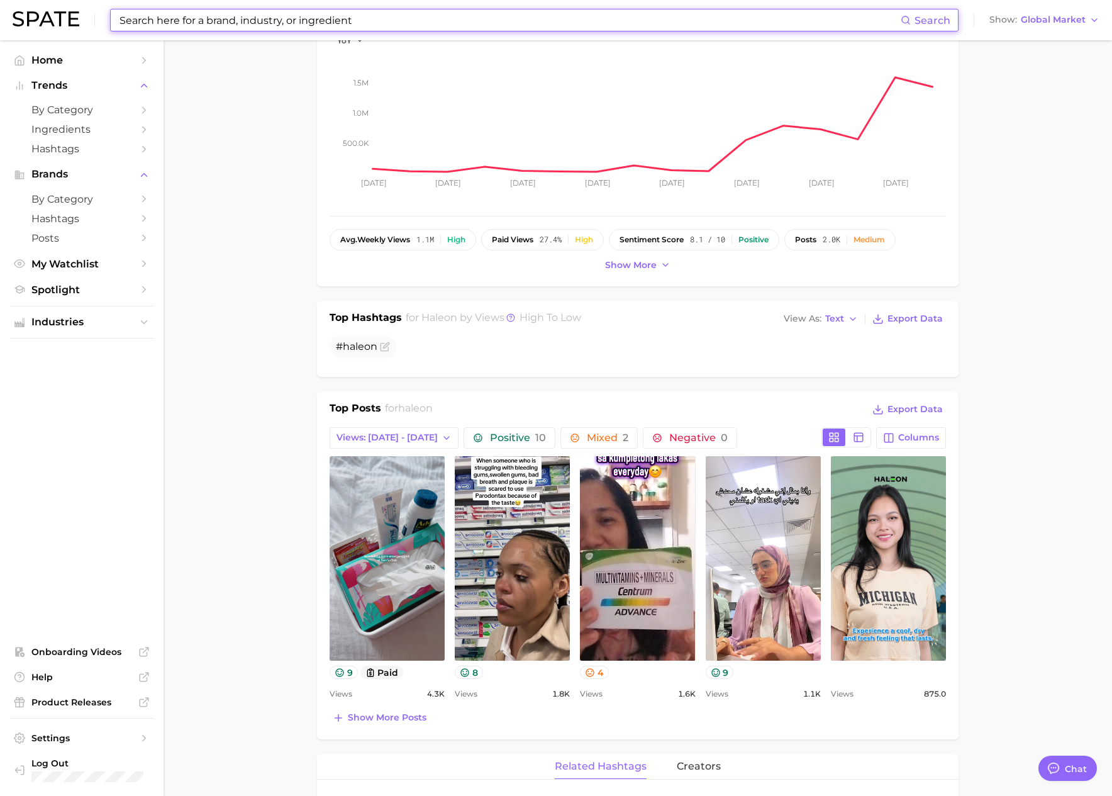
scroll to position [188, 0]
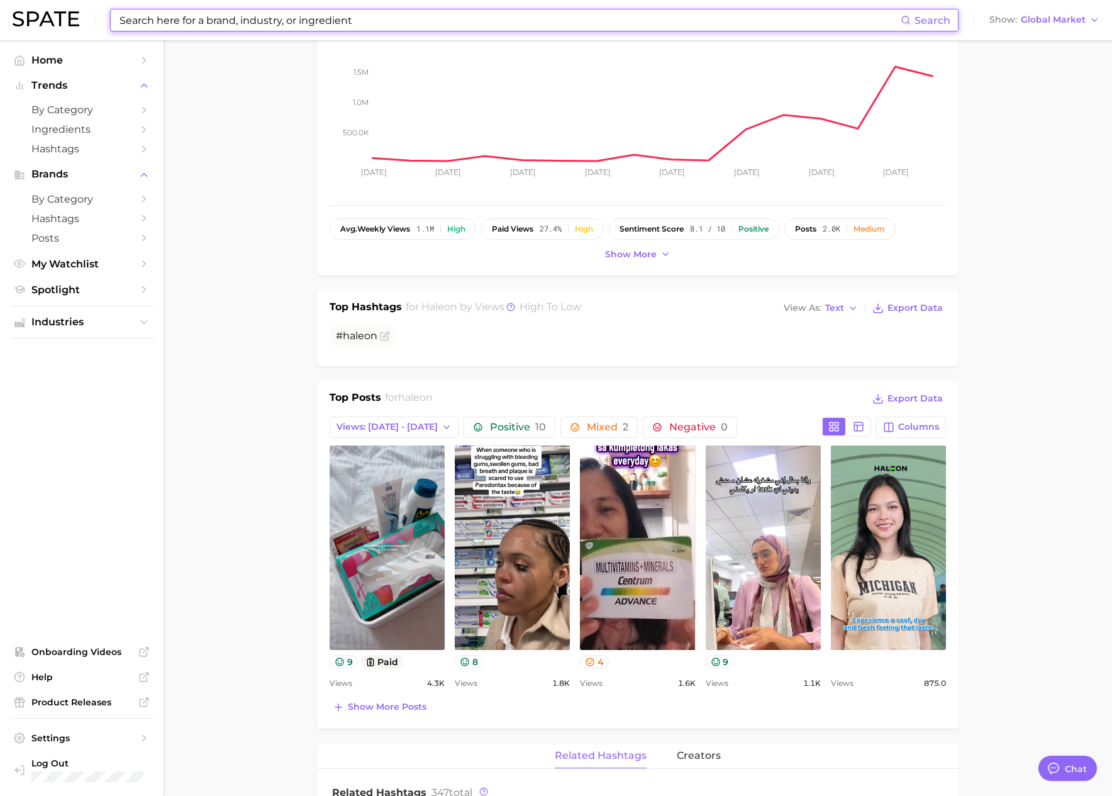
click at [213, 25] on input at bounding box center [509, 19] width 782 height 21
paste input "flavcity"
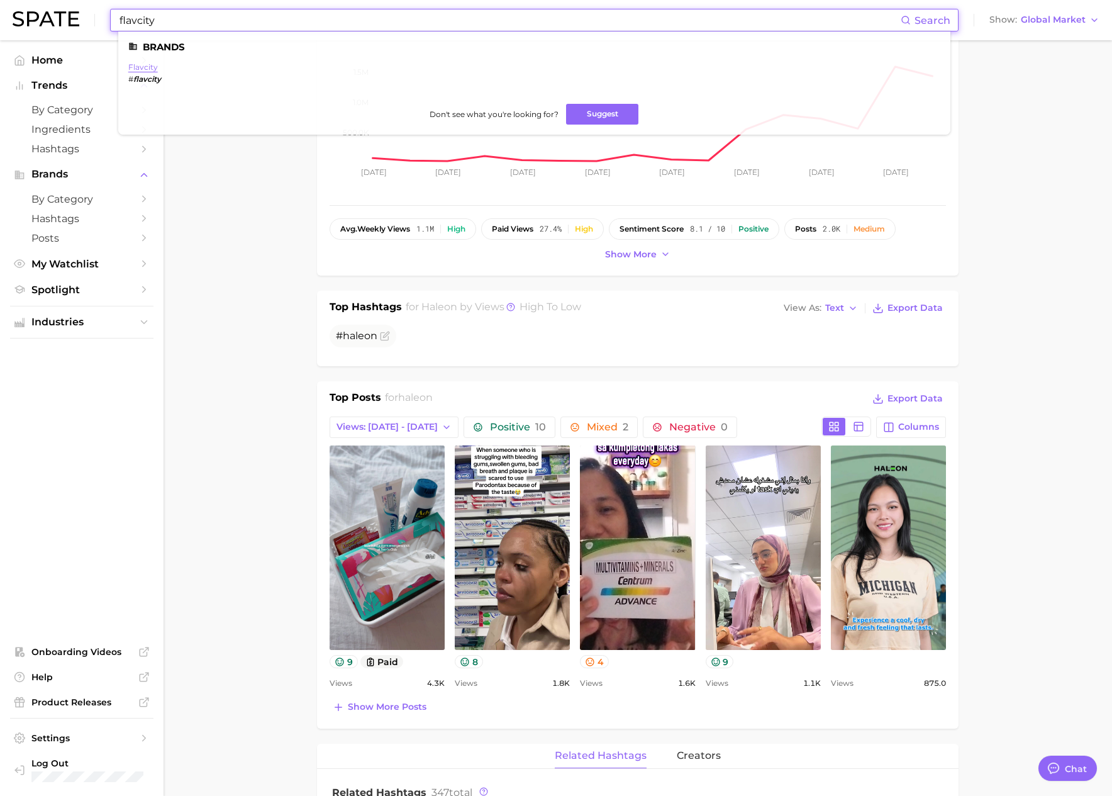
type input "flavcity"
click at [140, 68] on link "flavcity" at bounding box center [143, 66] width 30 height 9
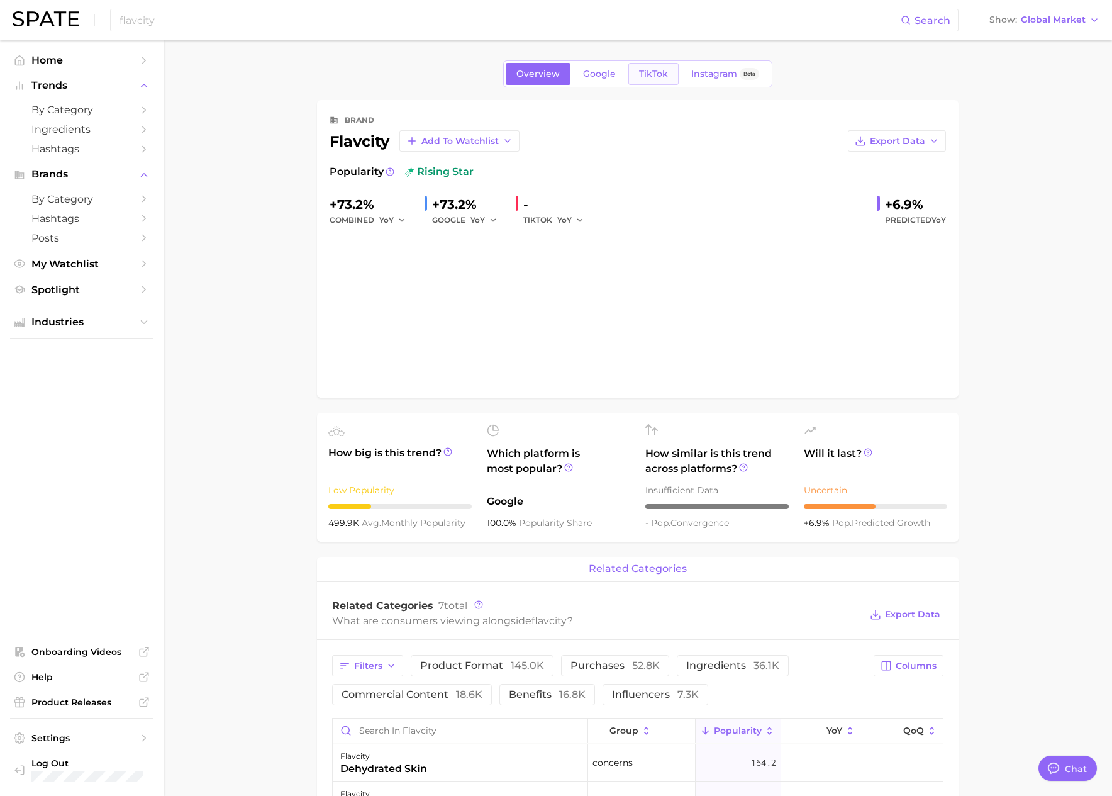
click at [647, 79] on link "TikTok" at bounding box center [653, 74] width 50 height 22
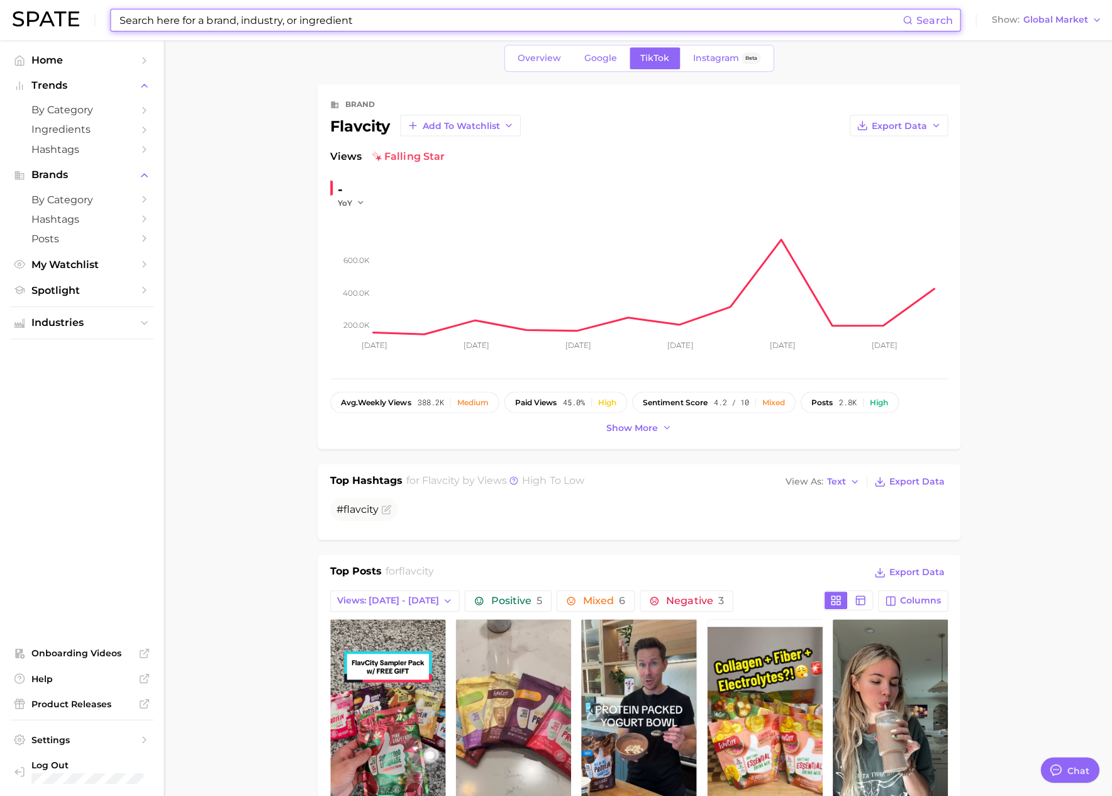
scroll to position [15, 0]
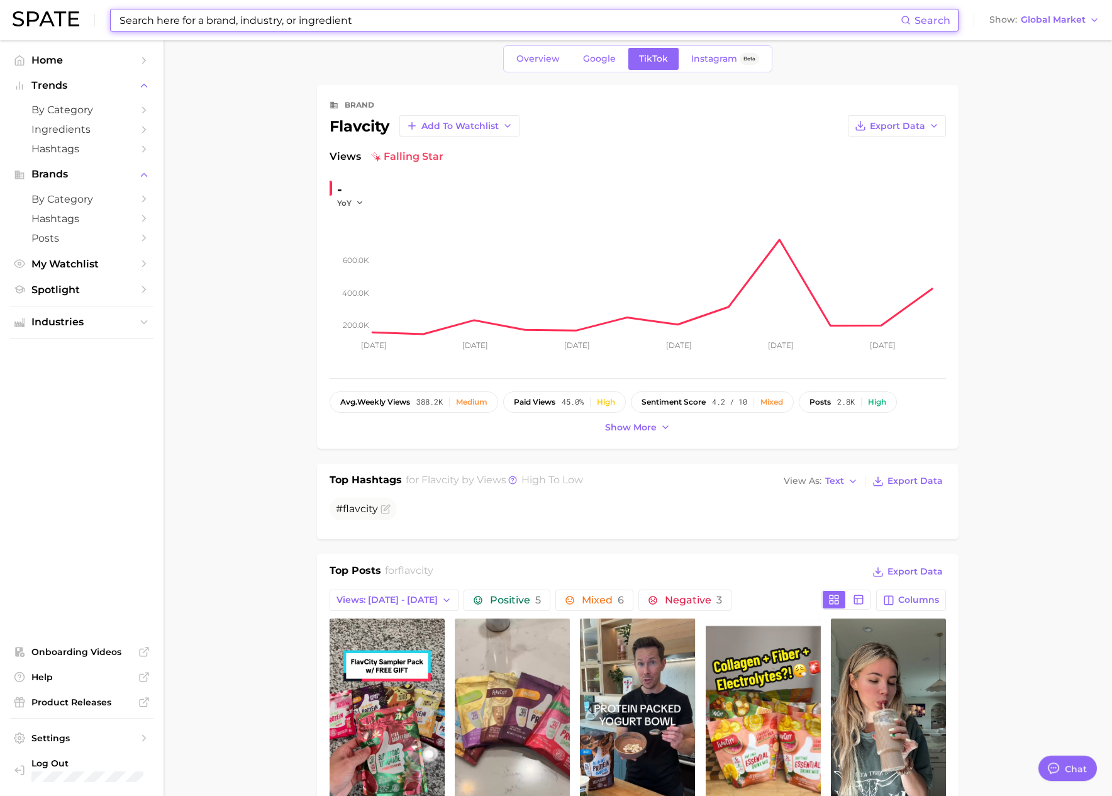
click at [367, 15] on input at bounding box center [509, 19] width 782 height 21
paste input "muscle & strength"
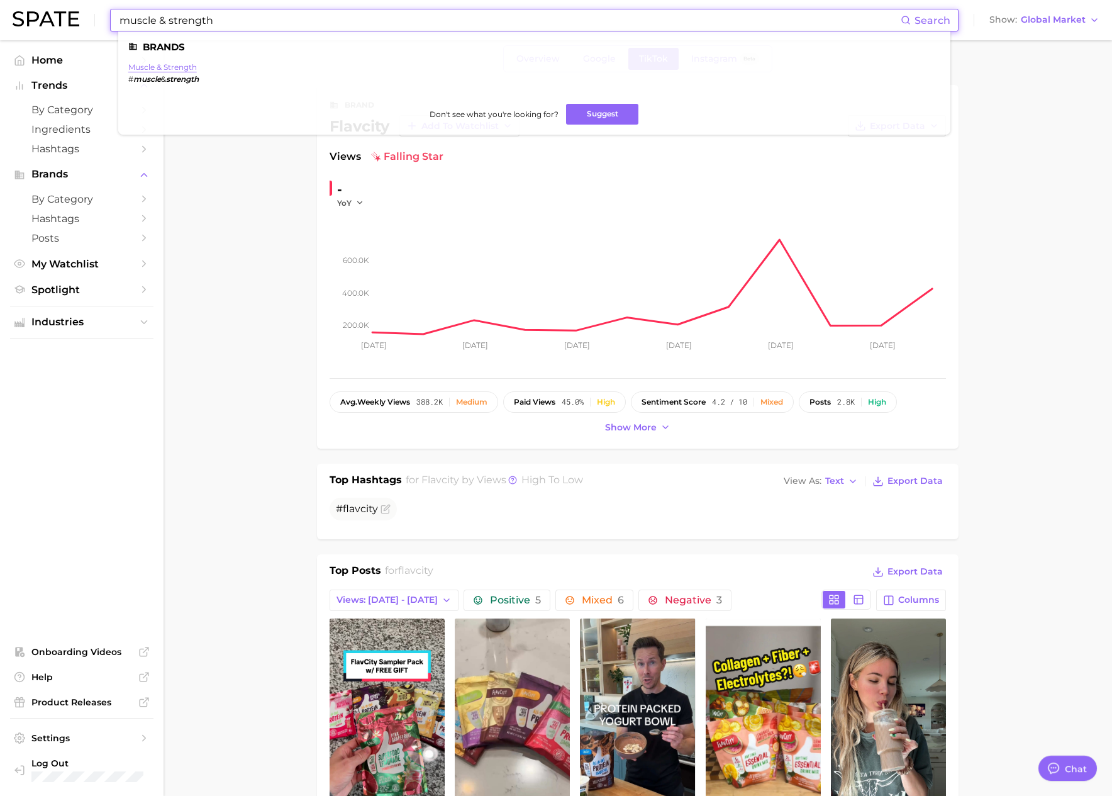
type input "muscle & strength"
click at [170, 64] on link "muscle & strength" at bounding box center [162, 66] width 69 height 9
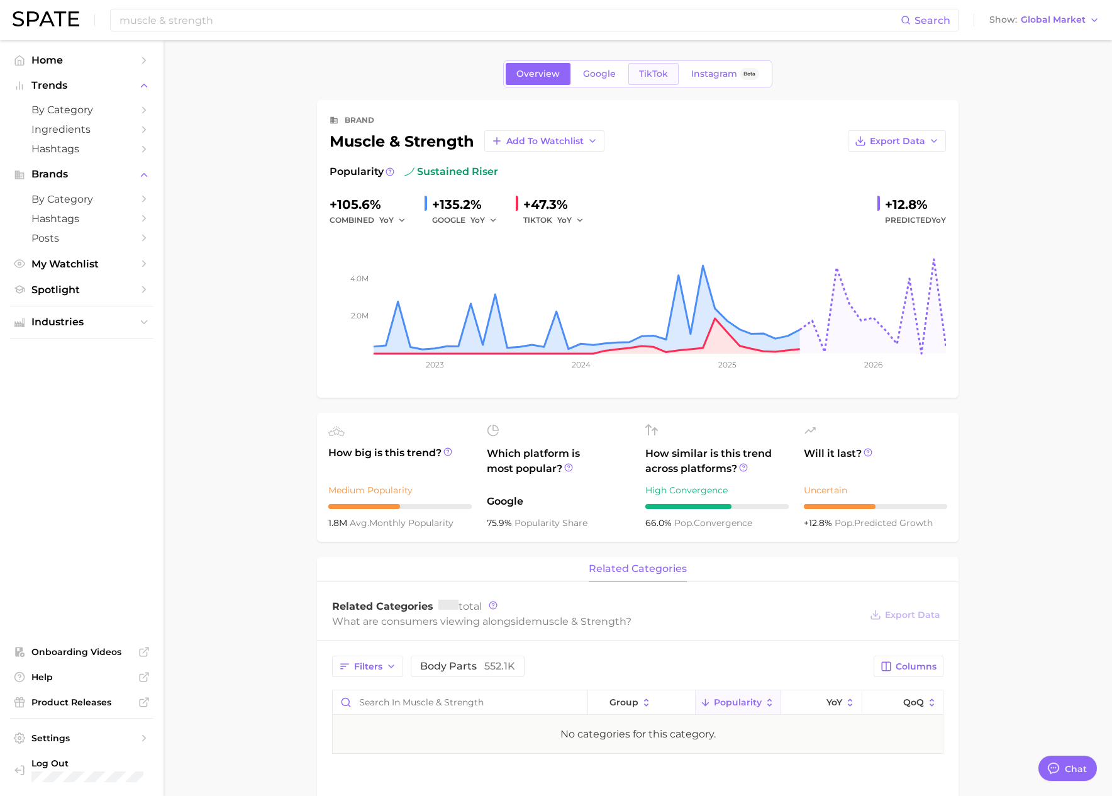
click at [644, 69] on span "TikTok" at bounding box center [653, 74] width 29 height 11
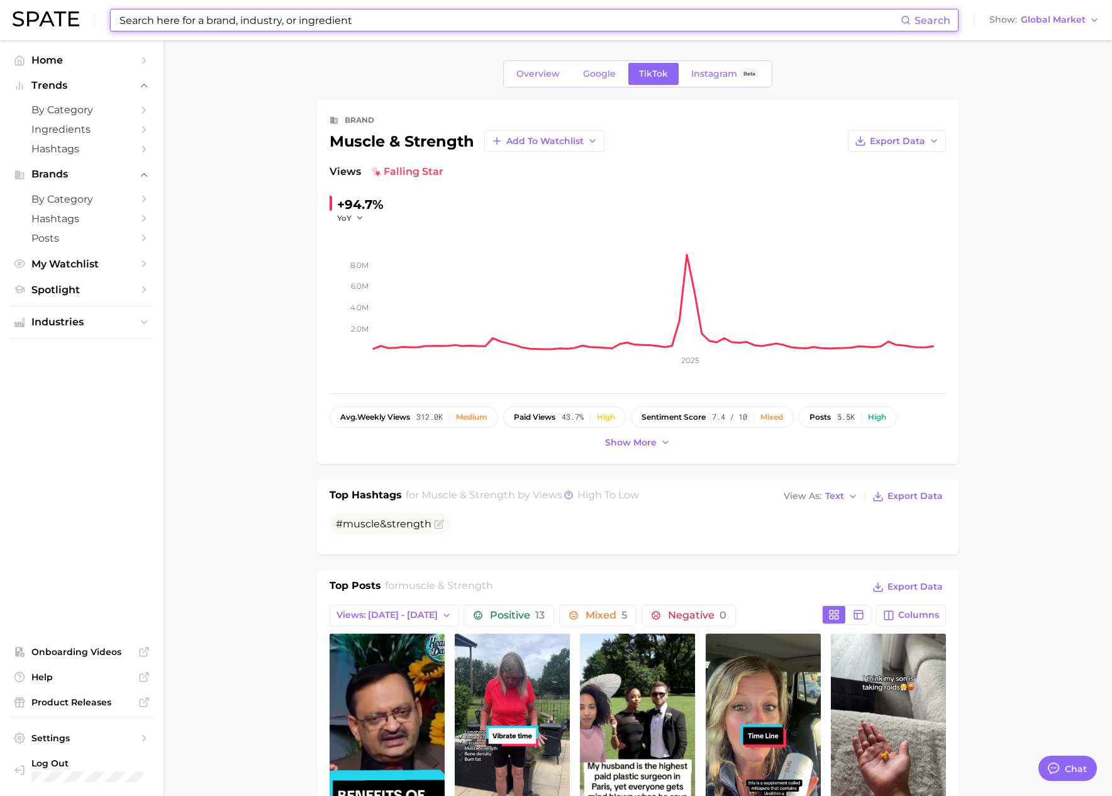
click at [230, 19] on input at bounding box center [509, 19] width 782 height 21
paste input "one a day"
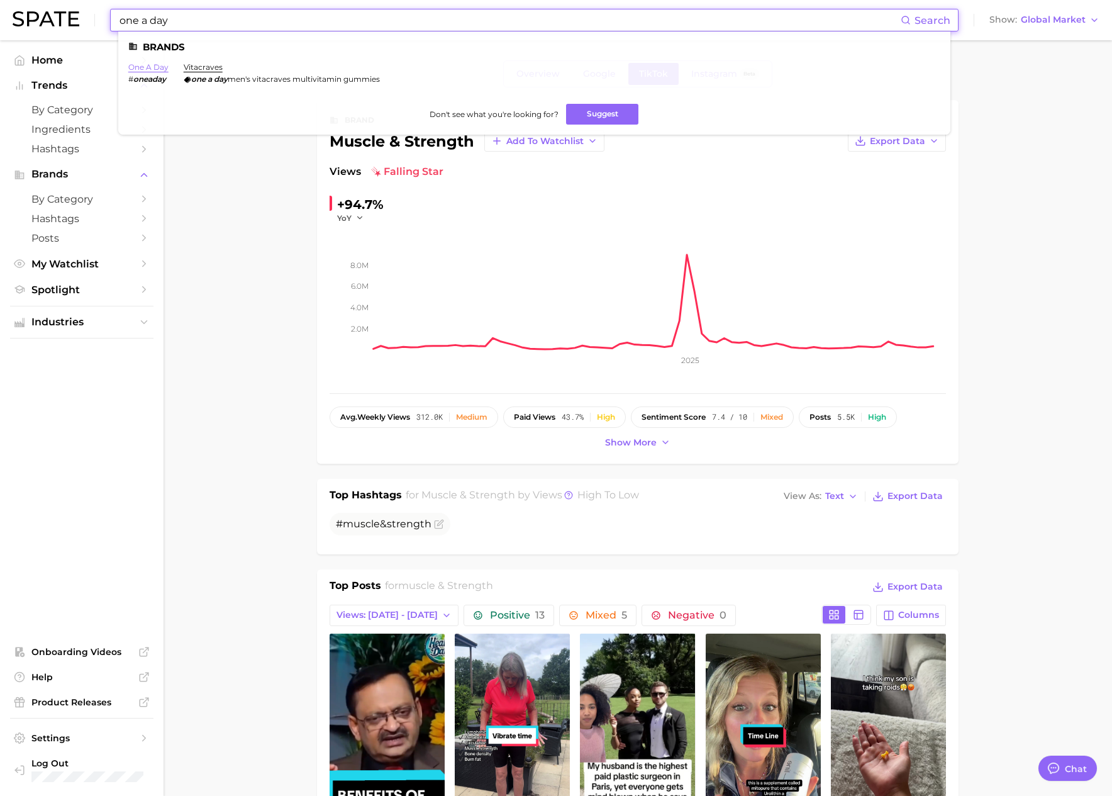
type input "one a day"
click at [147, 71] on link "one a day" at bounding box center [148, 66] width 40 height 9
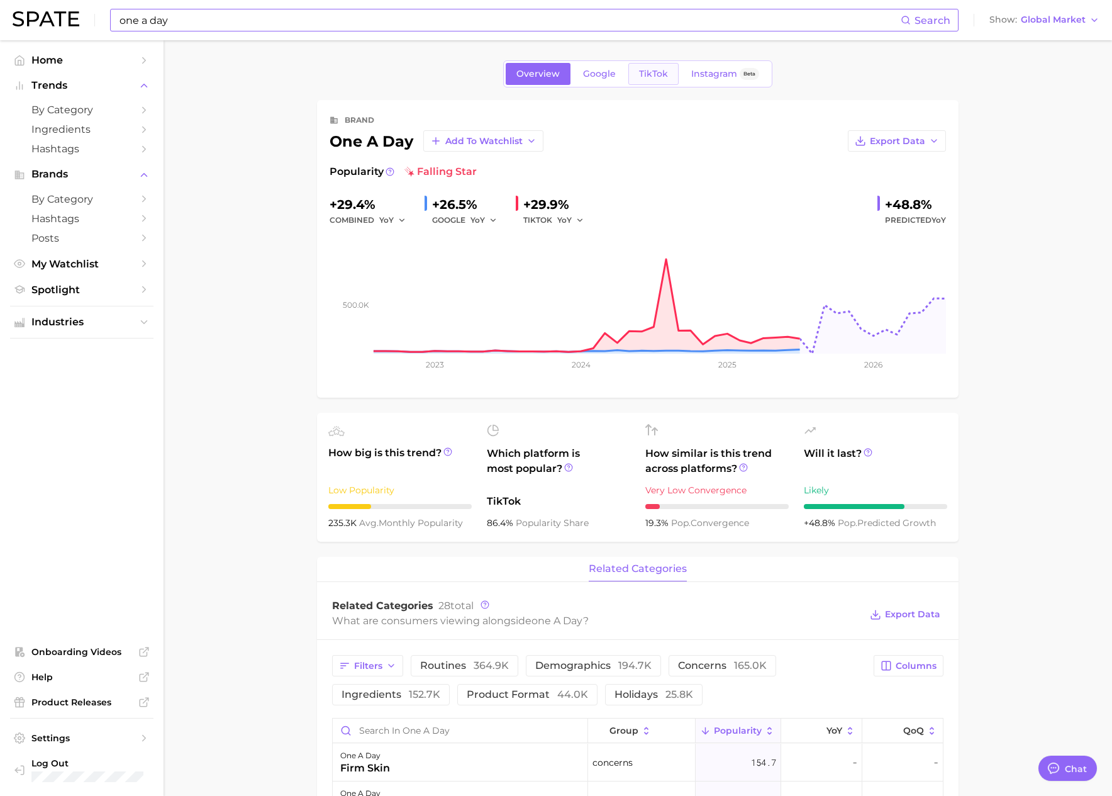
click at [642, 72] on span "TikTok" at bounding box center [653, 74] width 29 height 11
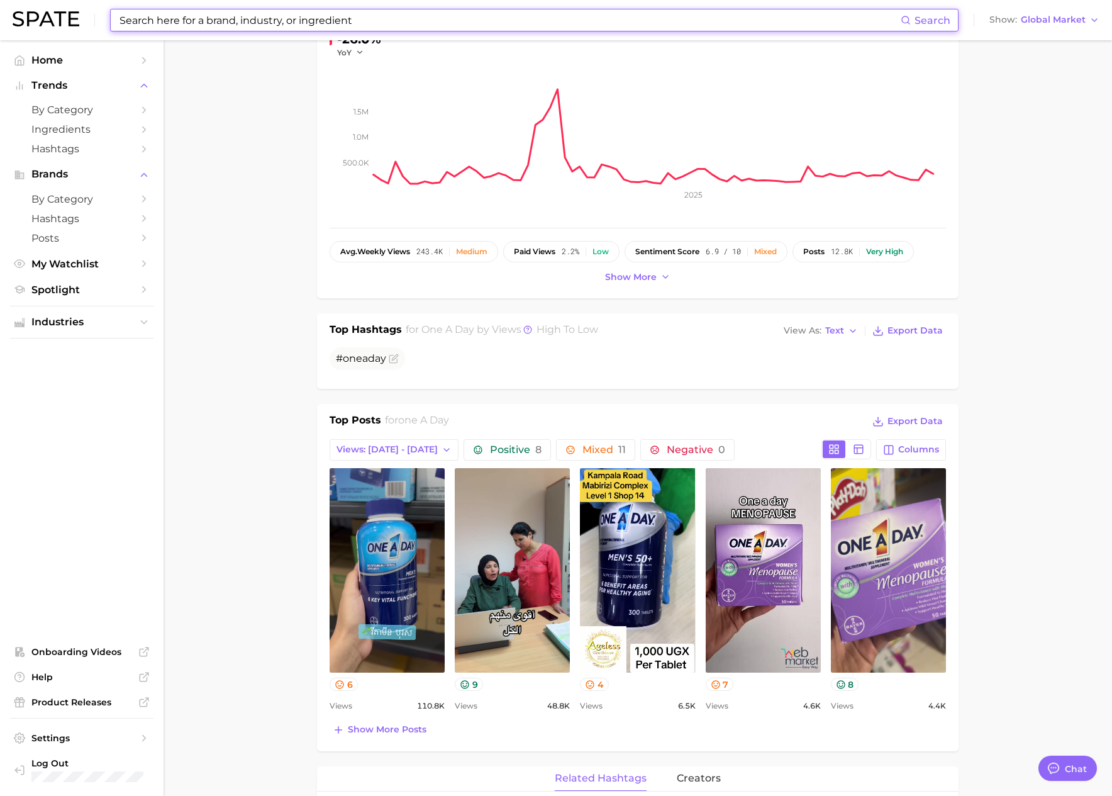
scroll to position [166, 0]
click at [313, 28] on input at bounding box center [509, 19] width 782 height 21
paste input "gummy hair"
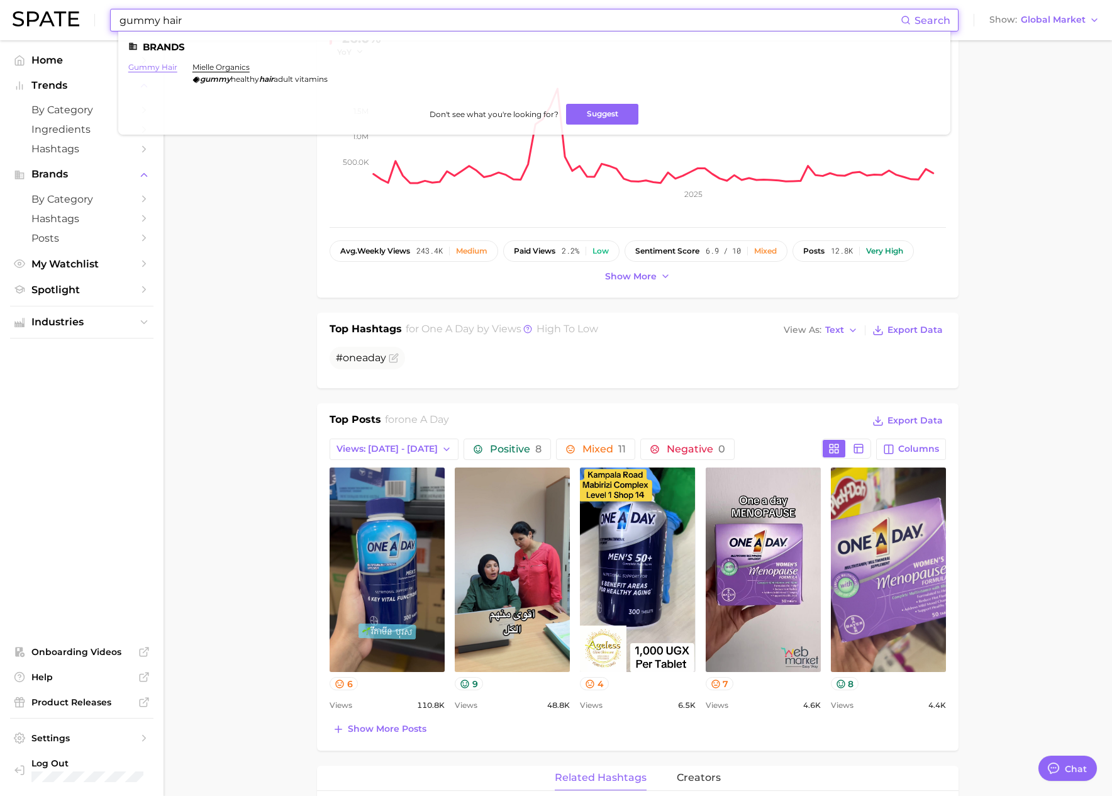
type input "gummy hair"
click at [173, 68] on link "gummy hair" at bounding box center [152, 66] width 49 height 9
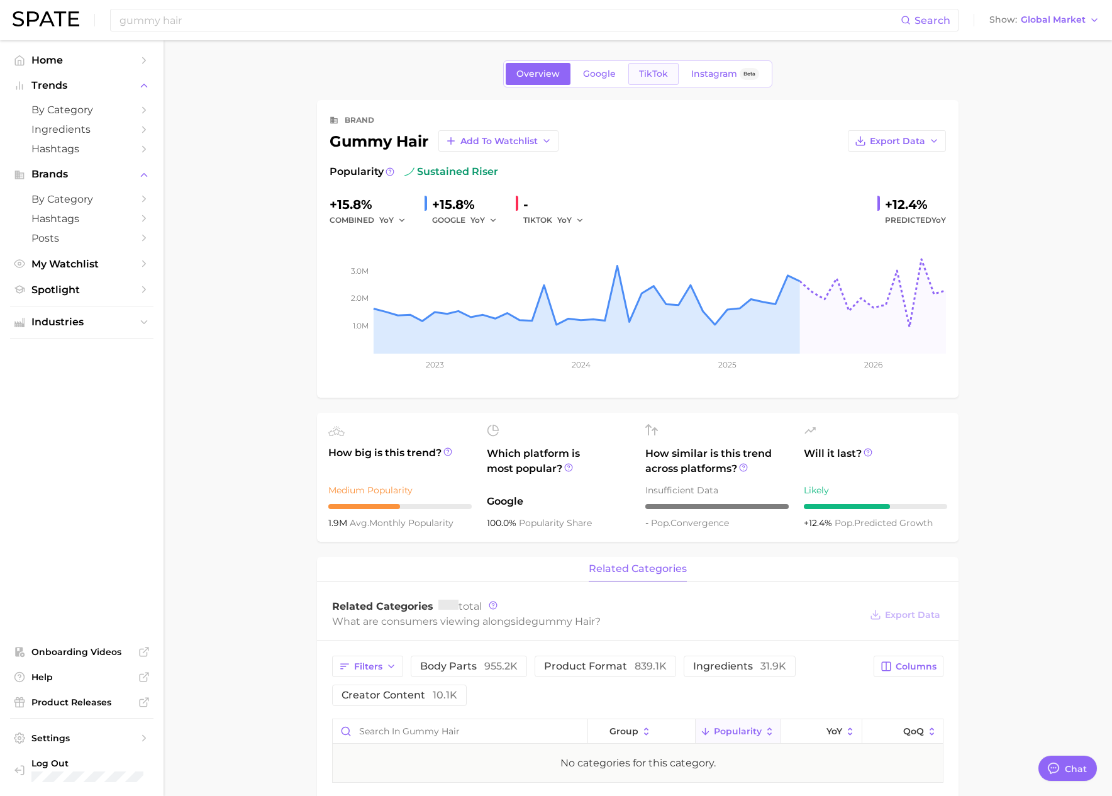
click at [668, 79] on link "TikTok" at bounding box center [653, 74] width 50 height 22
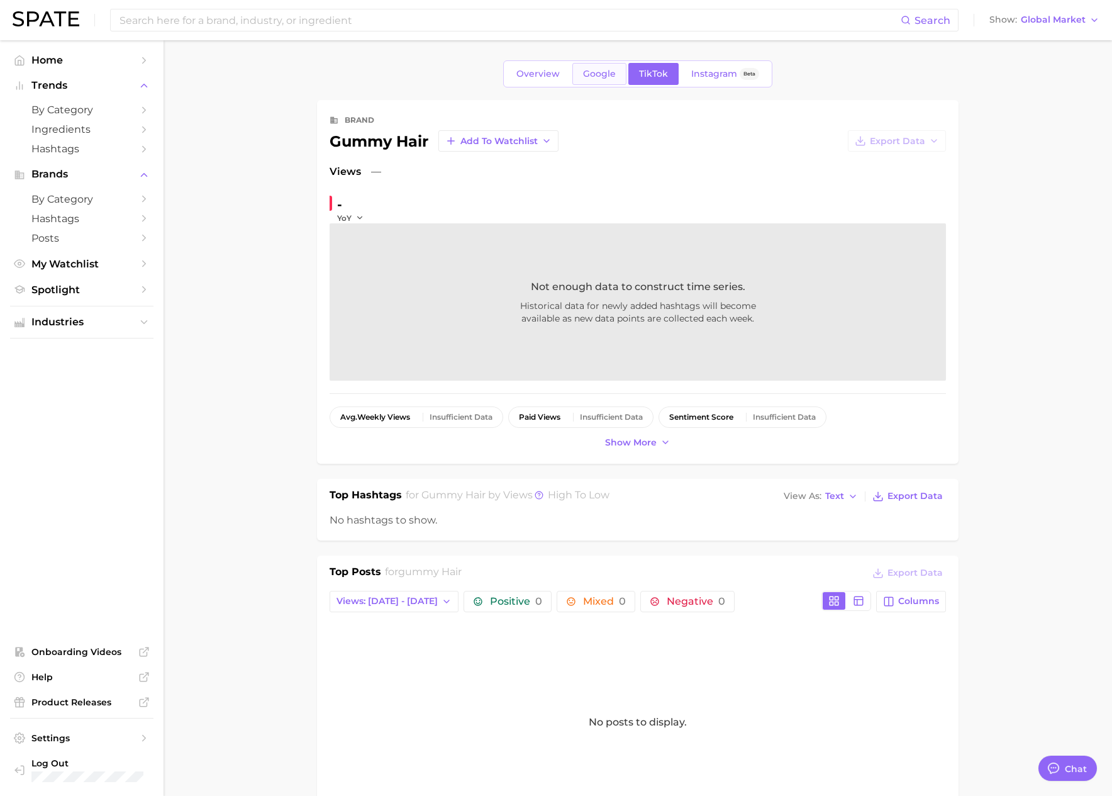
click at [604, 79] on span "Google" at bounding box center [599, 74] width 33 height 11
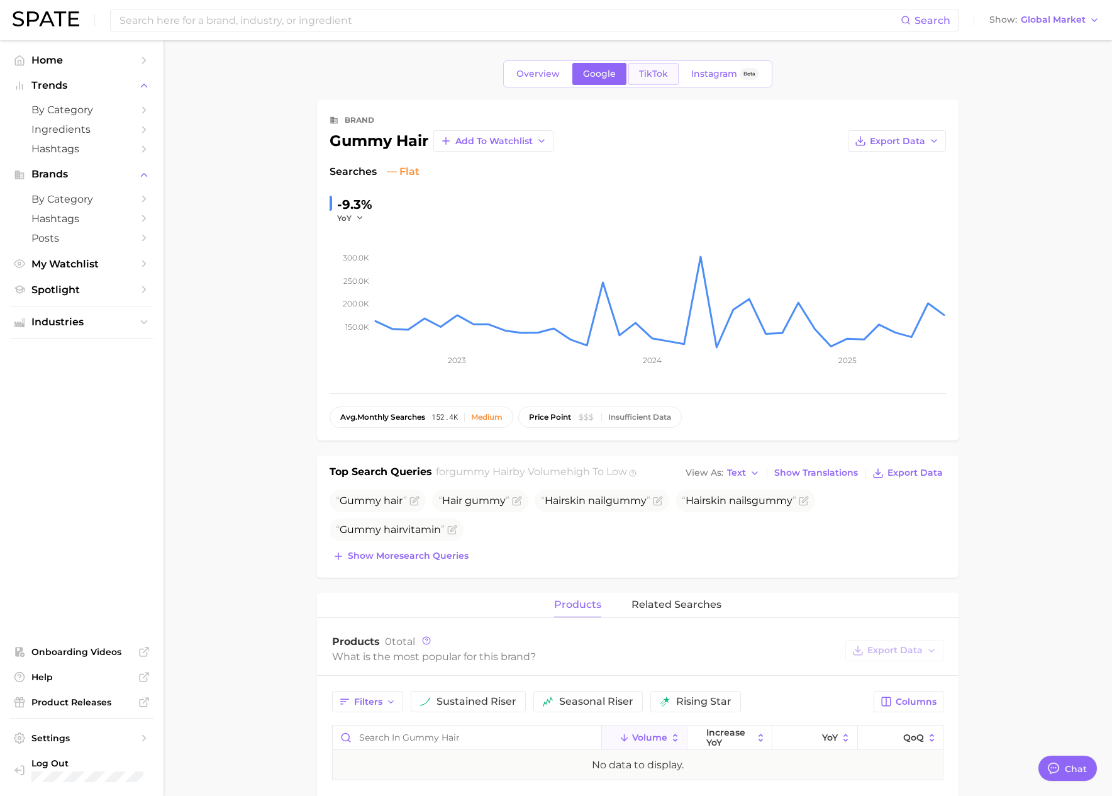
click at [651, 75] on span "TikTok" at bounding box center [653, 74] width 29 height 11
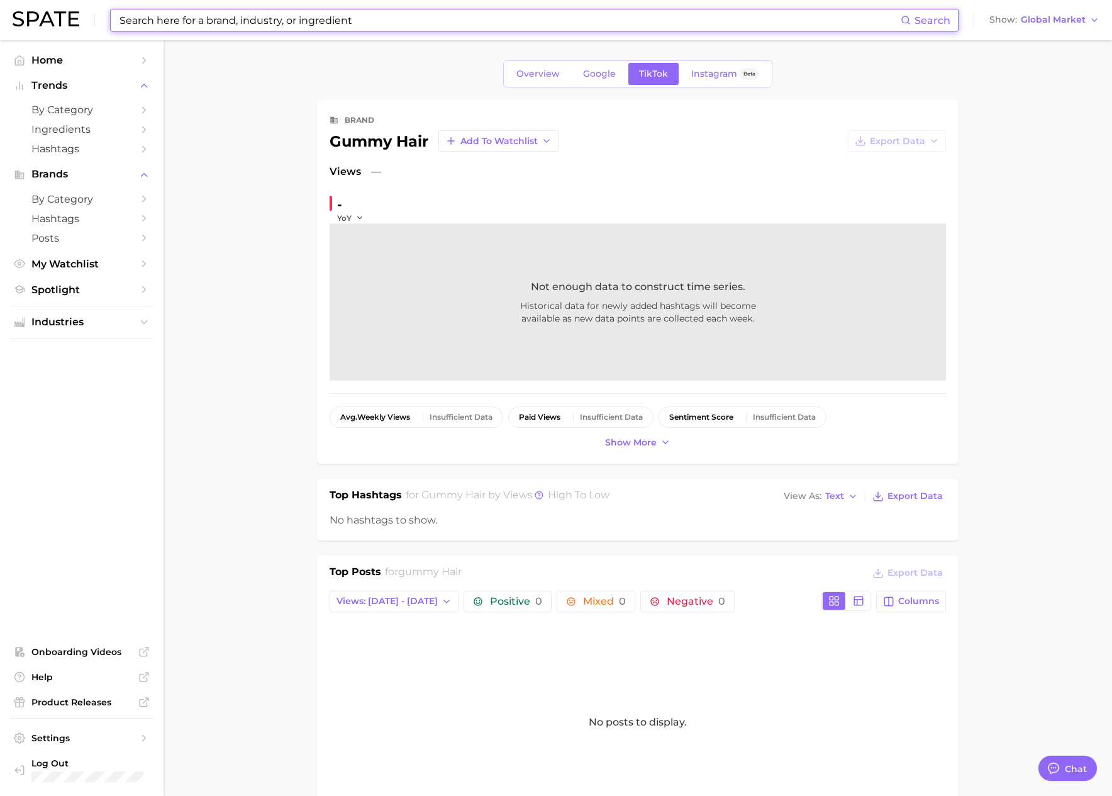
click at [183, 24] on input at bounding box center [509, 19] width 782 height 21
paste input "onnit"
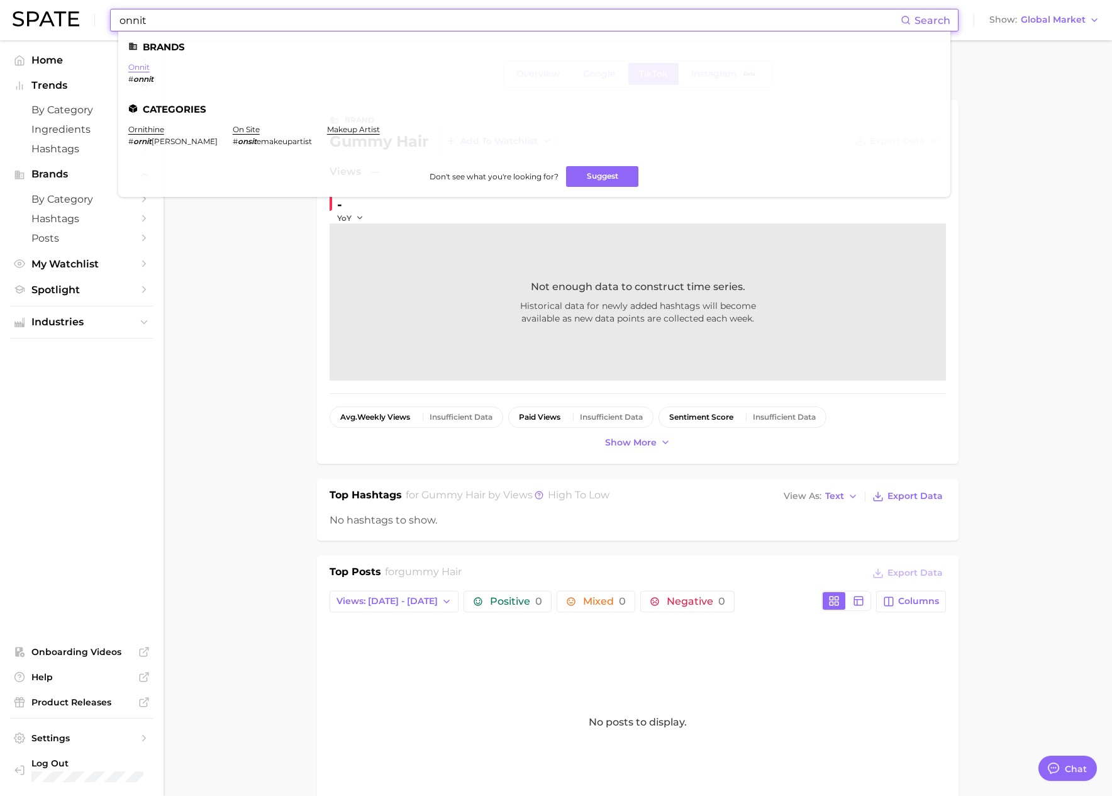
type input "onnit"
click at [140, 64] on link "onnit" at bounding box center [138, 66] width 21 height 9
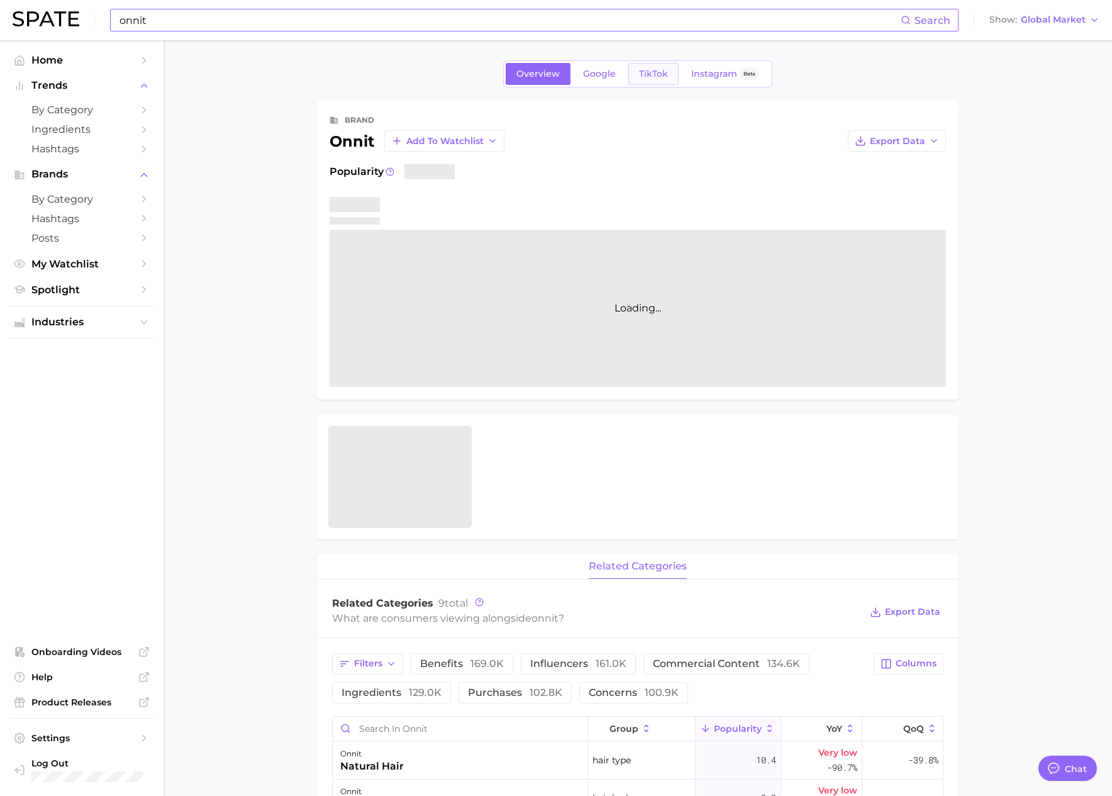
click at [659, 74] on span "TikTok" at bounding box center [653, 74] width 29 height 11
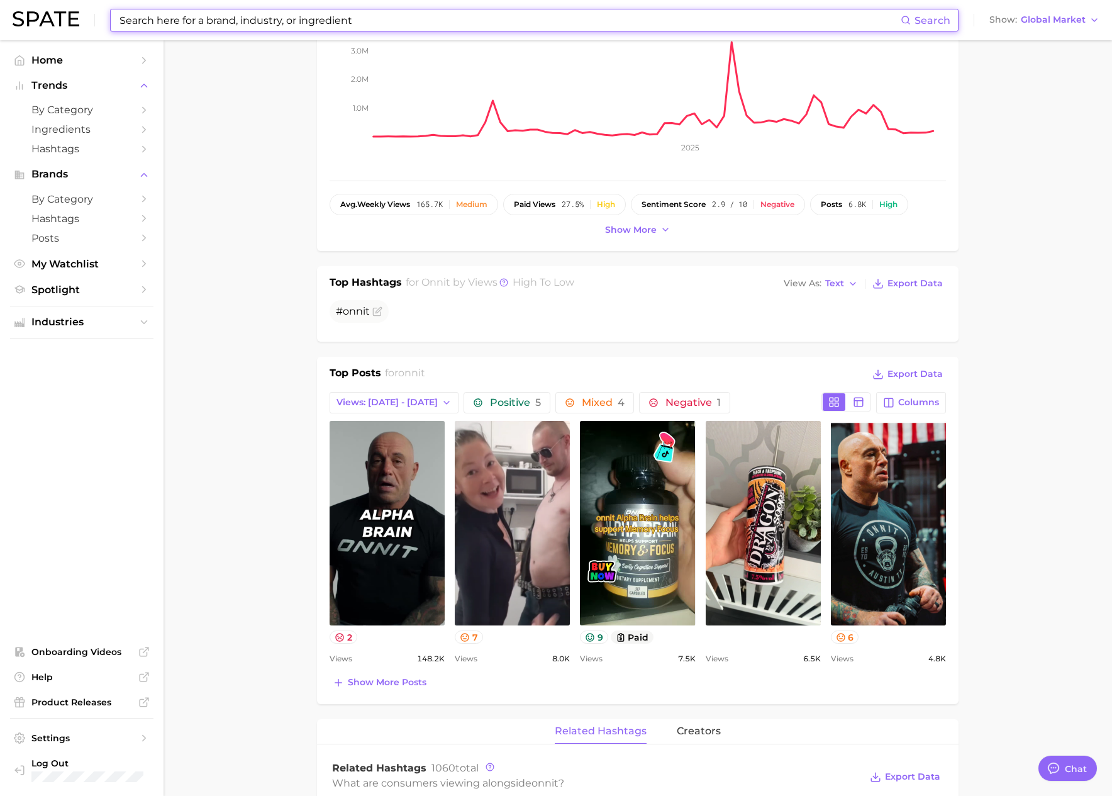
scroll to position [320, 0]
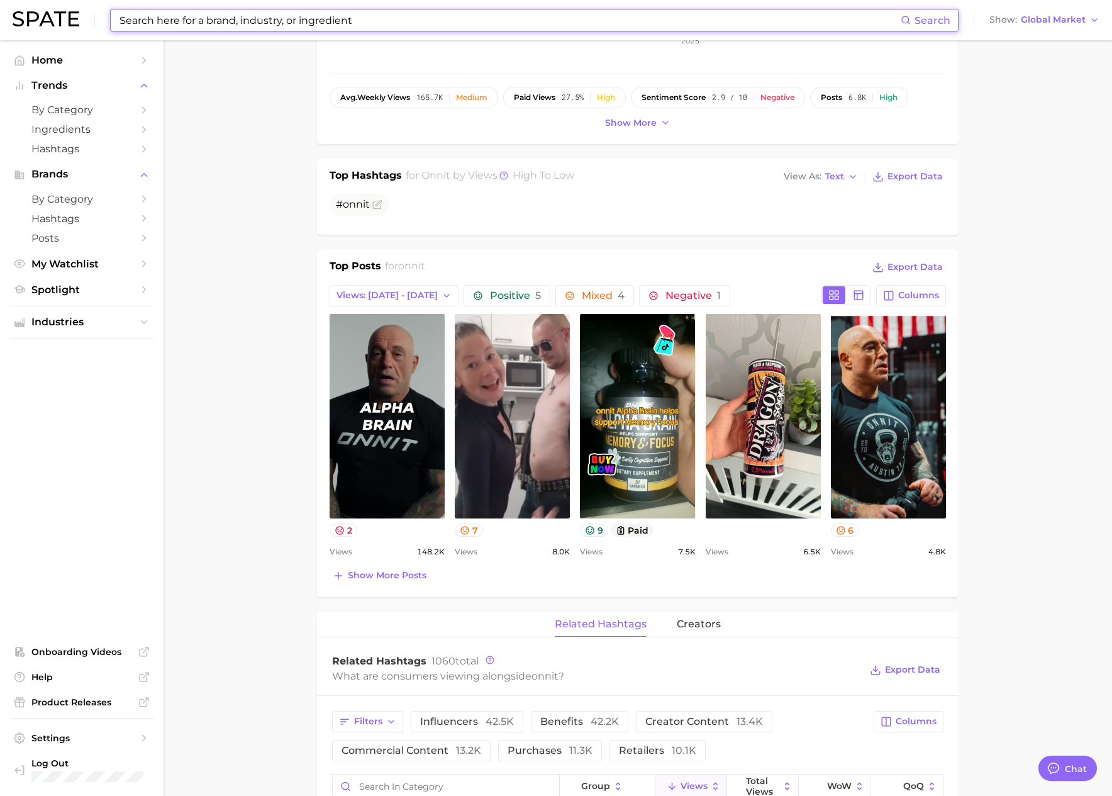
click at [264, 24] on input at bounding box center [509, 19] width 782 height 21
paste input "mid-day squares"
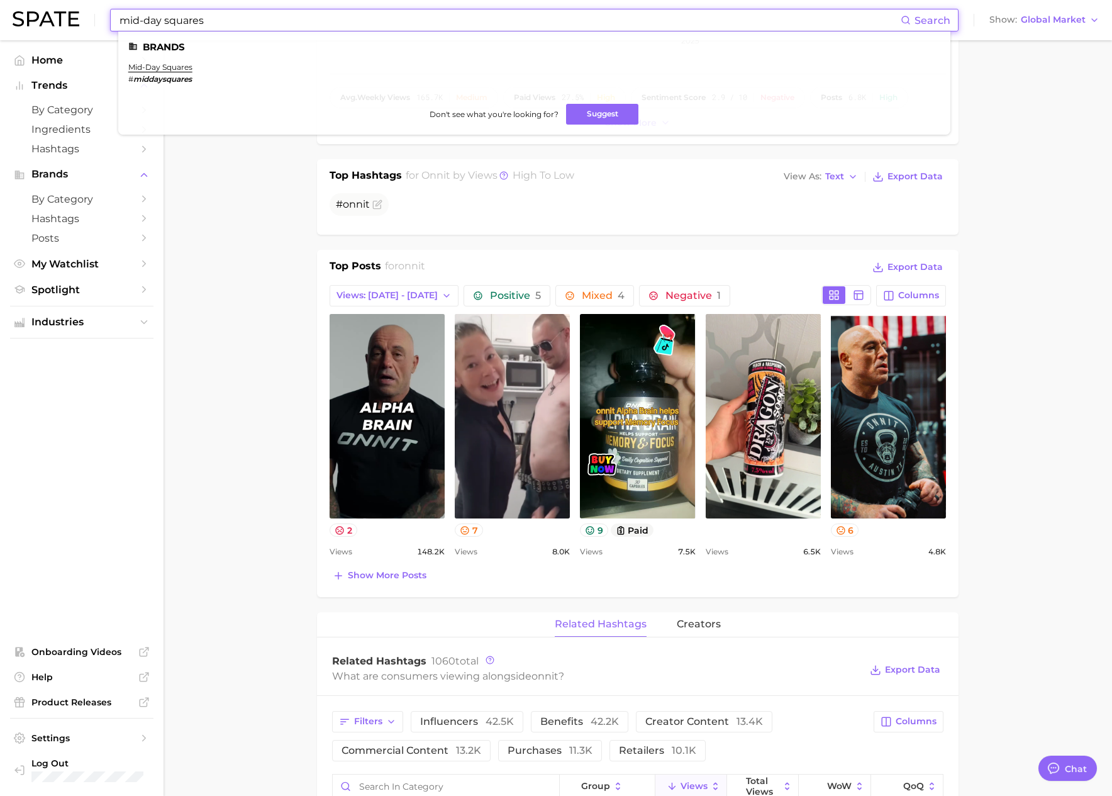
type input "mid-day squares"
click at [162, 84] on ul "mid-day squares # middaysquares" at bounding box center [534, 77] width 812 height 31
click at [170, 68] on link "mid-day squares" at bounding box center [160, 66] width 64 height 9
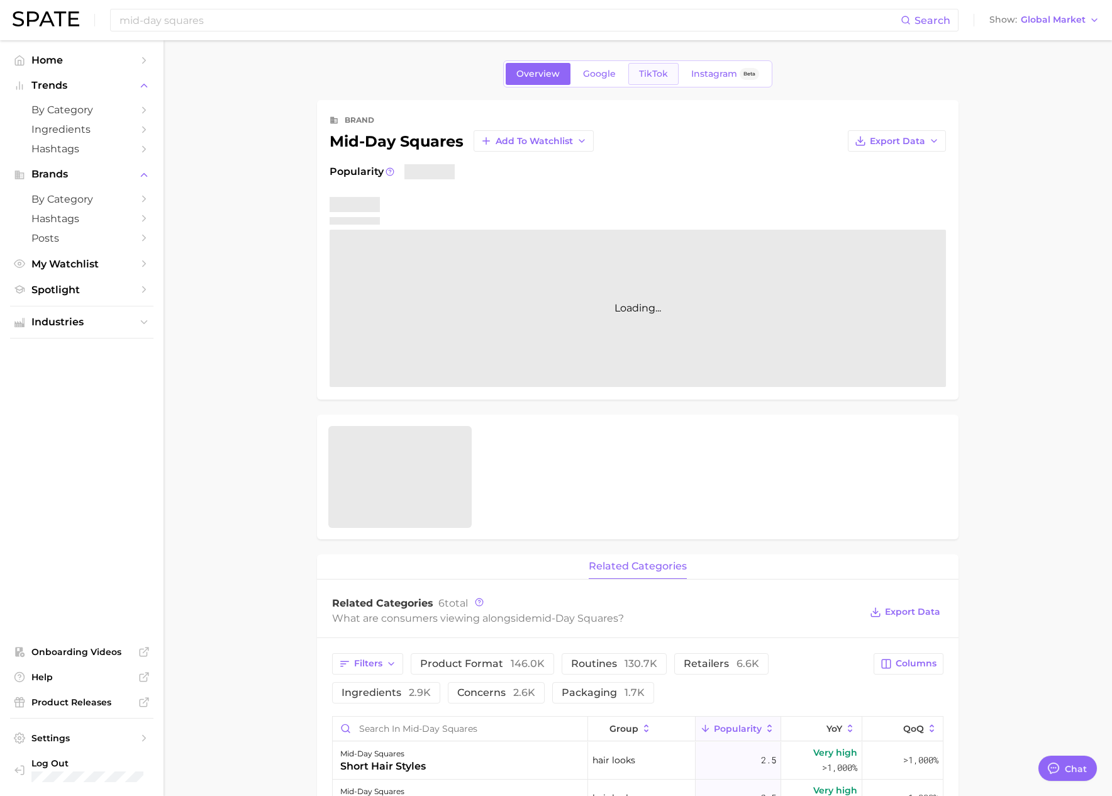
click at [635, 79] on link "TikTok" at bounding box center [653, 74] width 50 height 22
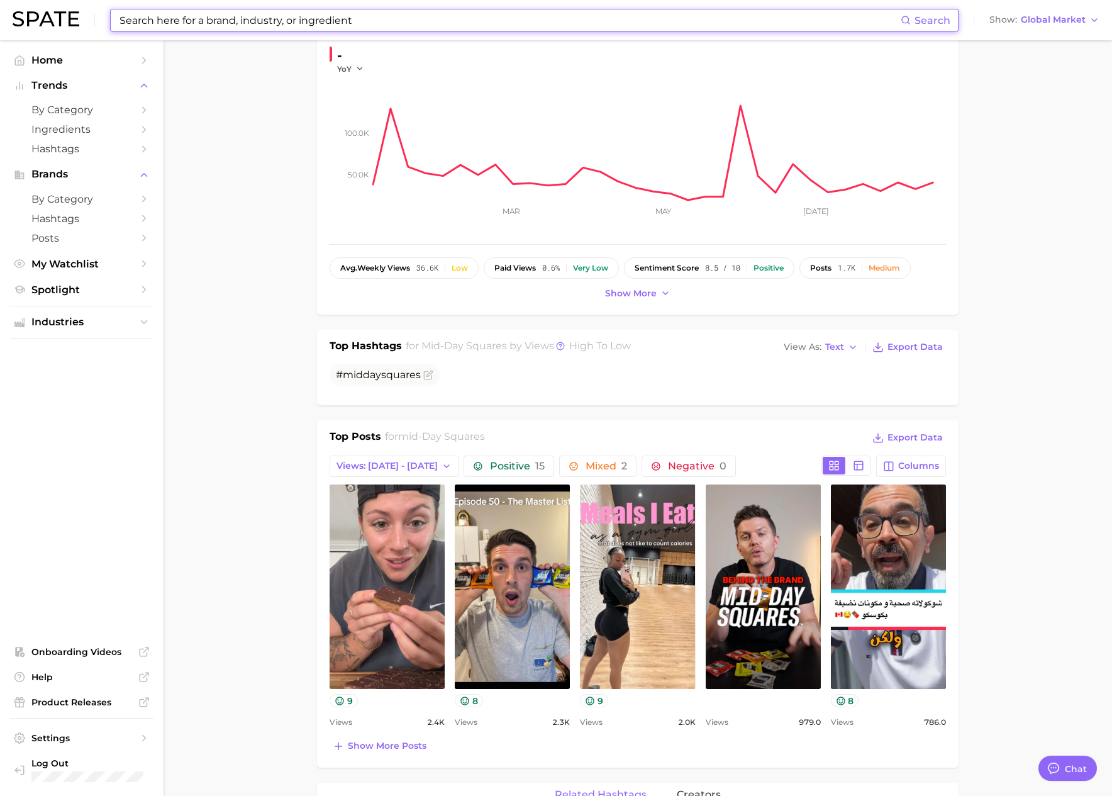
scroll to position [202, 0]
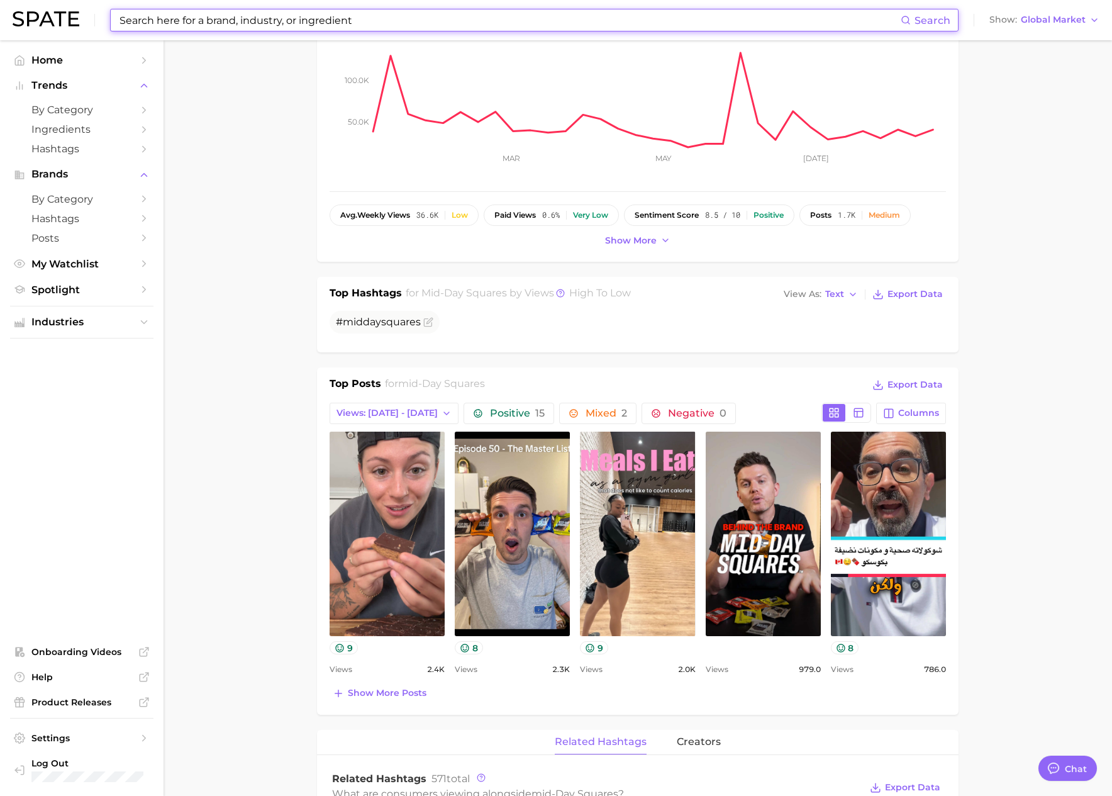
click at [255, 20] on input at bounding box center [509, 19] width 782 height 21
paste input "replenish"
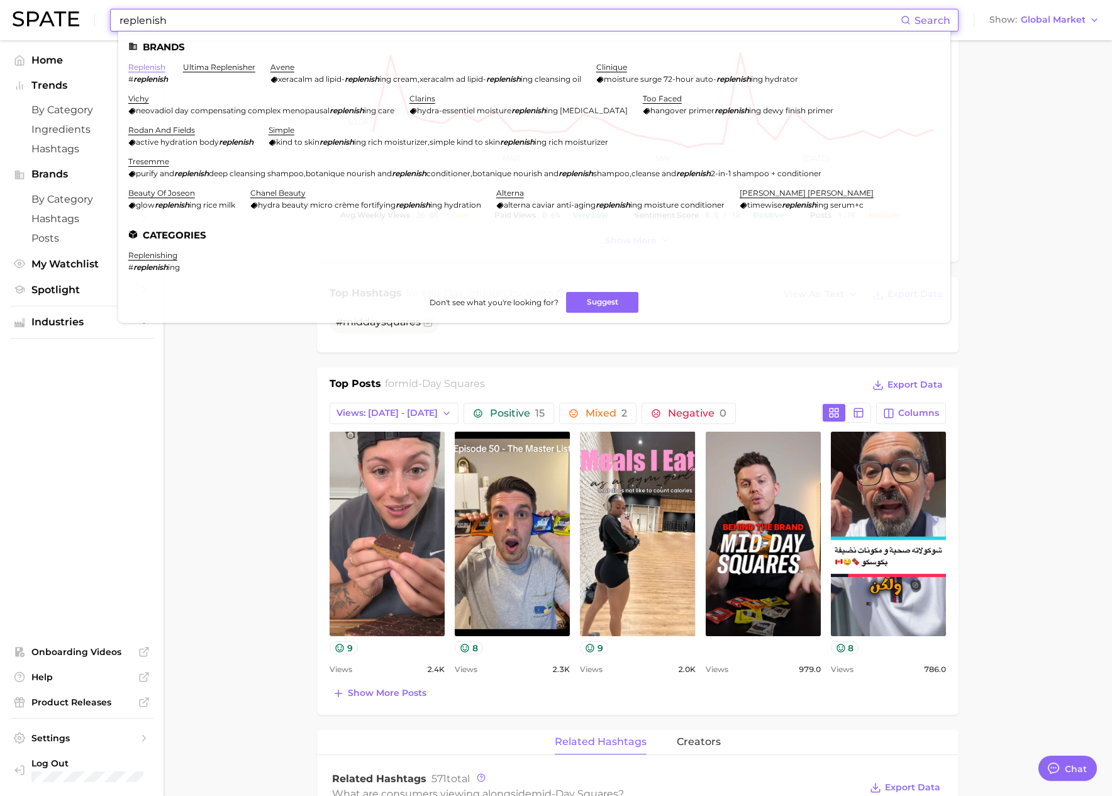
type input "replenish"
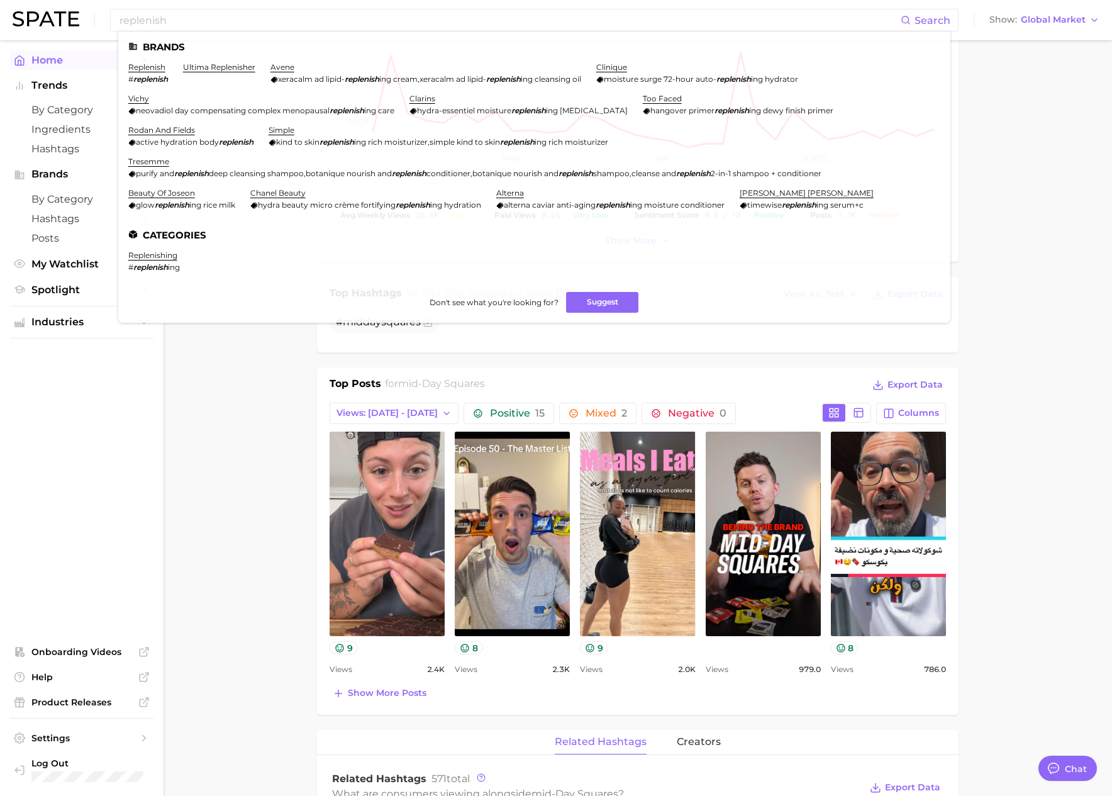
click at [147, 69] on link "replenish" at bounding box center [146, 66] width 37 height 9
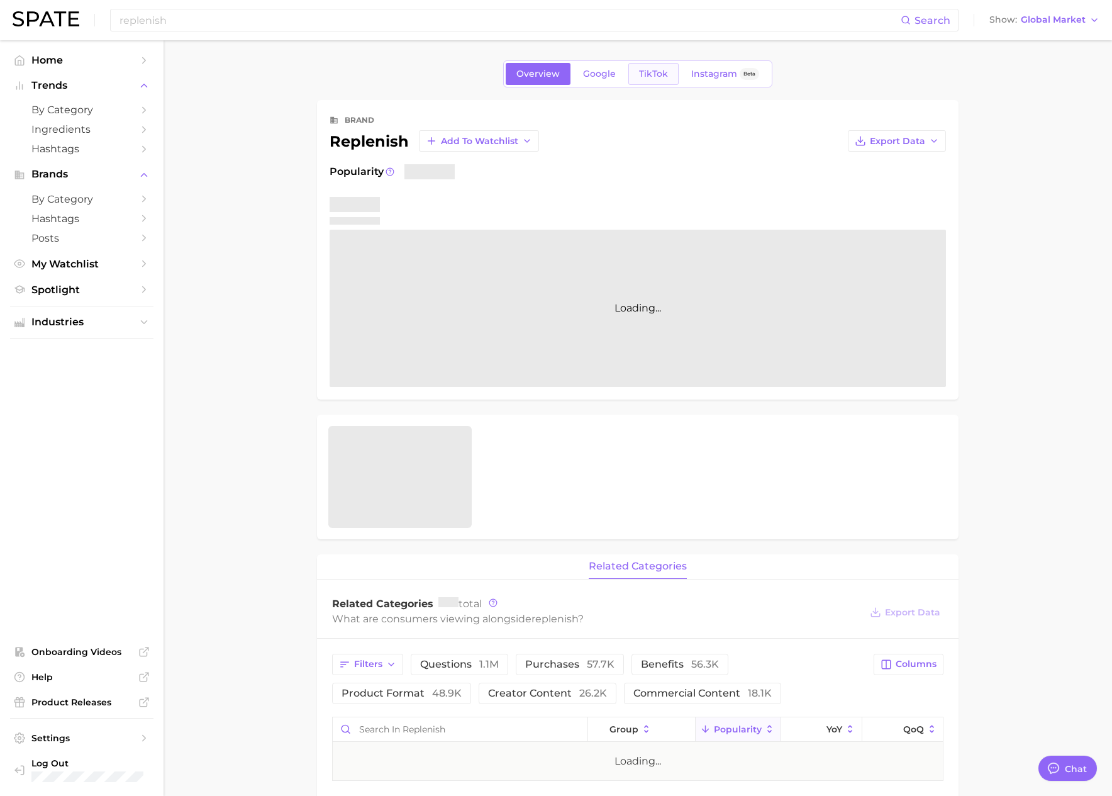
click at [657, 76] on span "TikTok" at bounding box center [653, 74] width 29 height 11
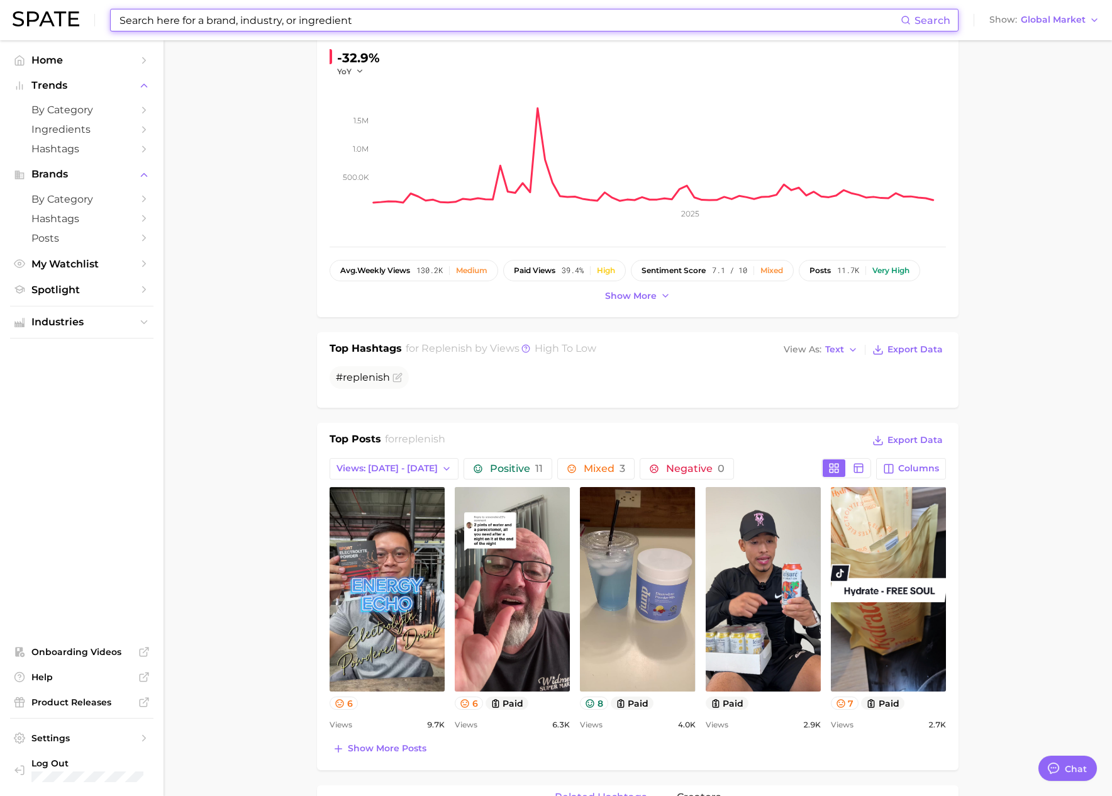
scroll to position [147, 0]
click at [236, 23] on input at bounding box center [509, 19] width 782 height 21
paste input "crushed tonic"
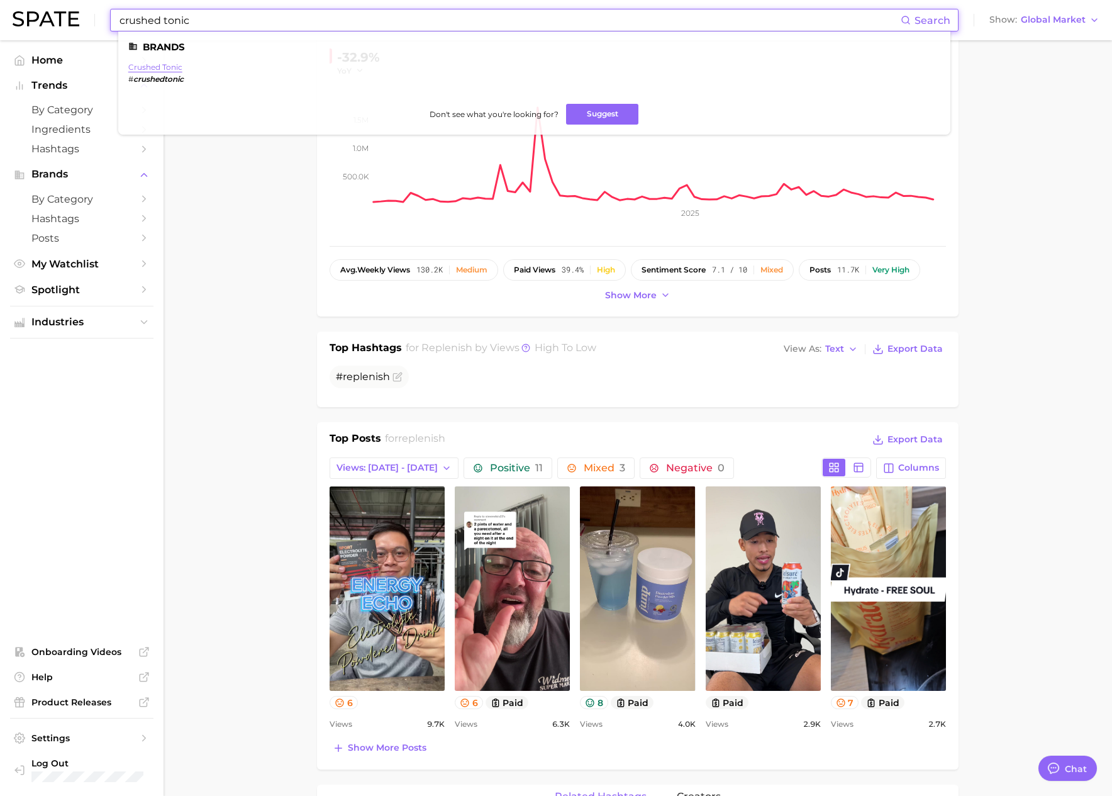
type input "crushed tonic"
click at [149, 65] on link "crushed tonic" at bounding box center [155, 66] width 54 height 9
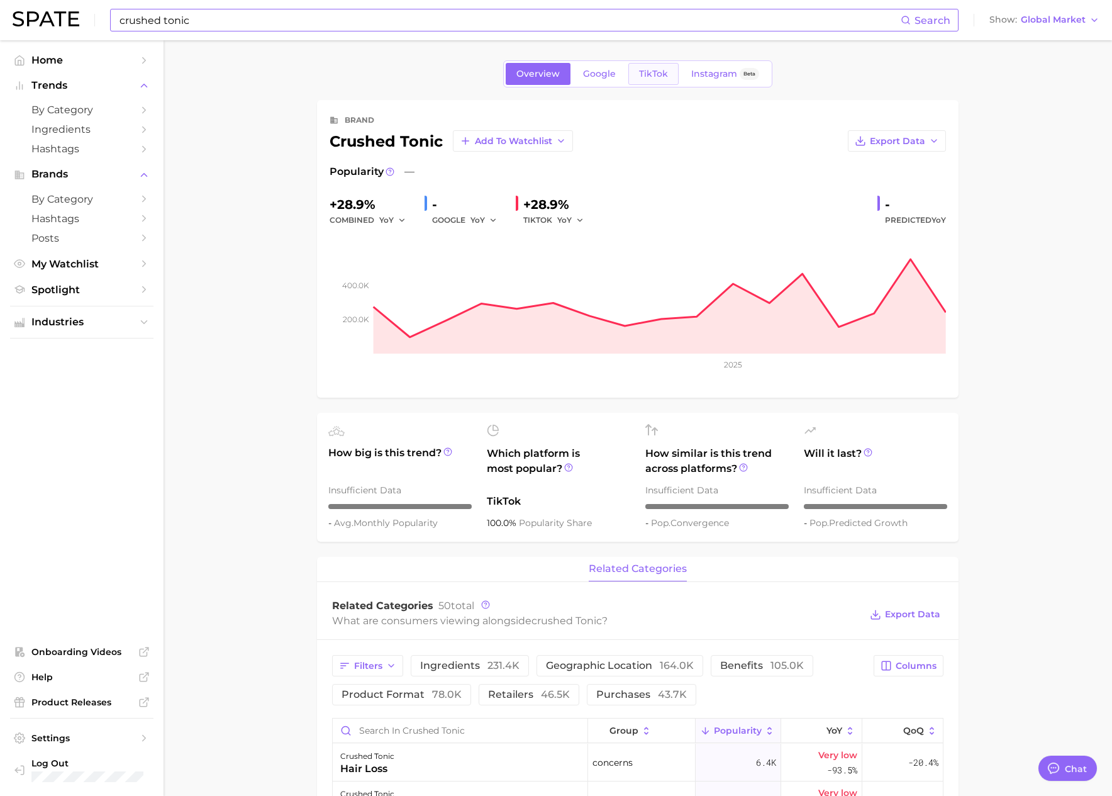
click at [645, 76] on span "TikTok" at bounding box center [653, 74] width 29 height 11
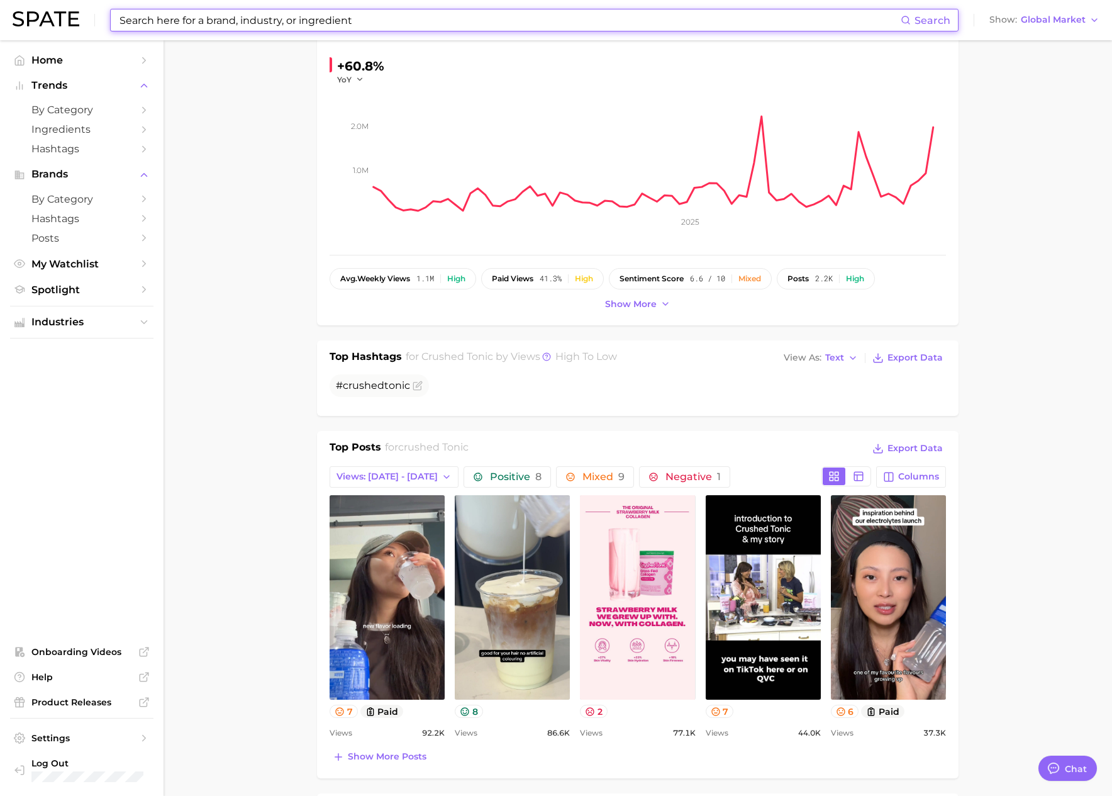
scroll to position [144, 0]
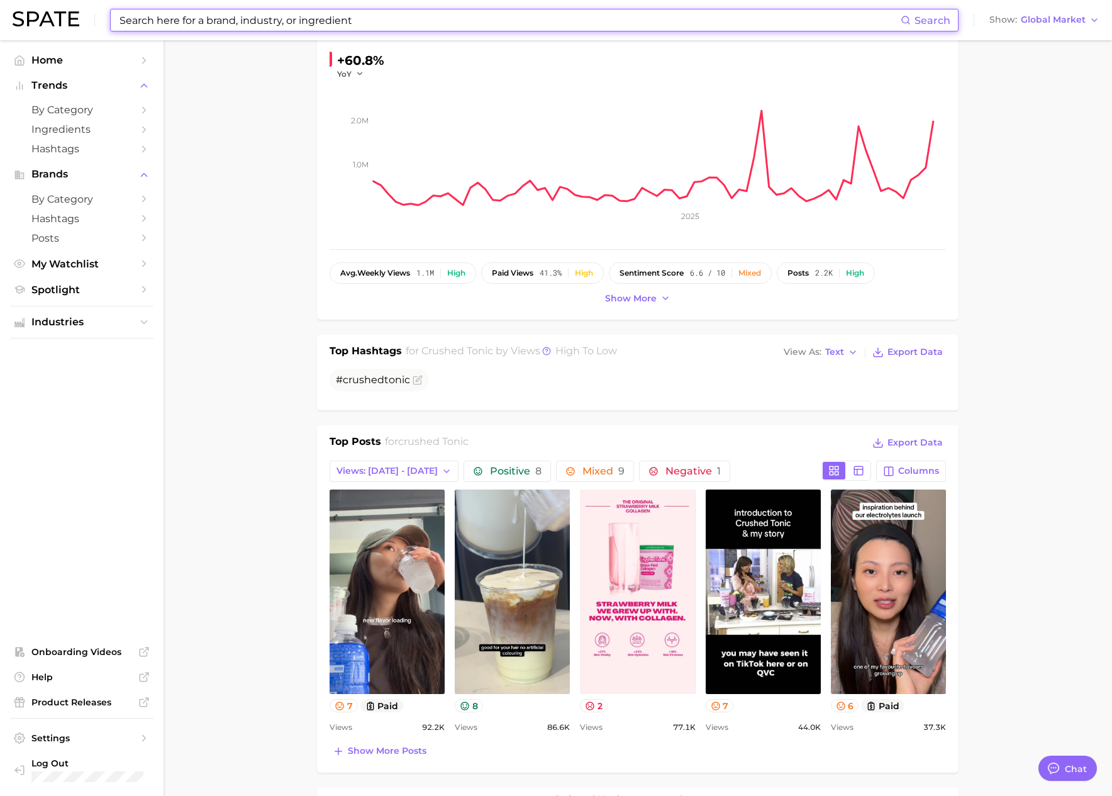
click at [184, 14] on input at bounding box center [509, 19] width 782 height 21
paste input "endurox"
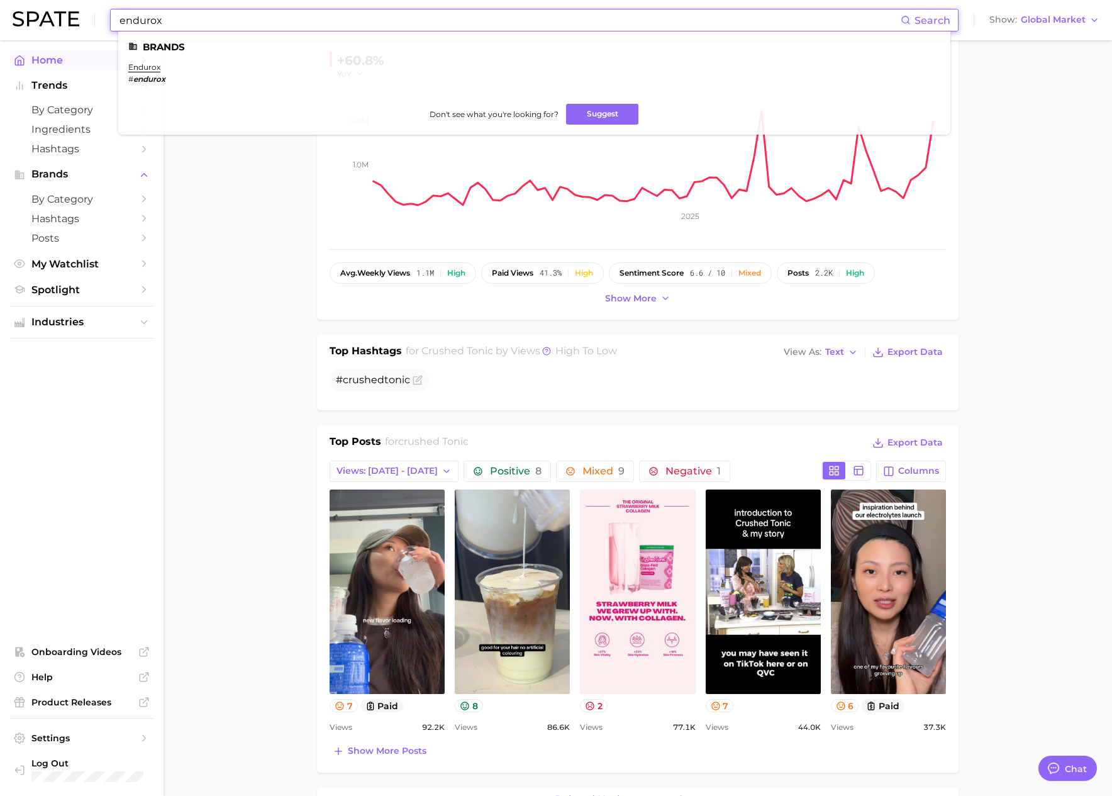
type input "endurox"
click at [149, 67] on link "endurox" at bounding box center [144, 66] width 32 height 9
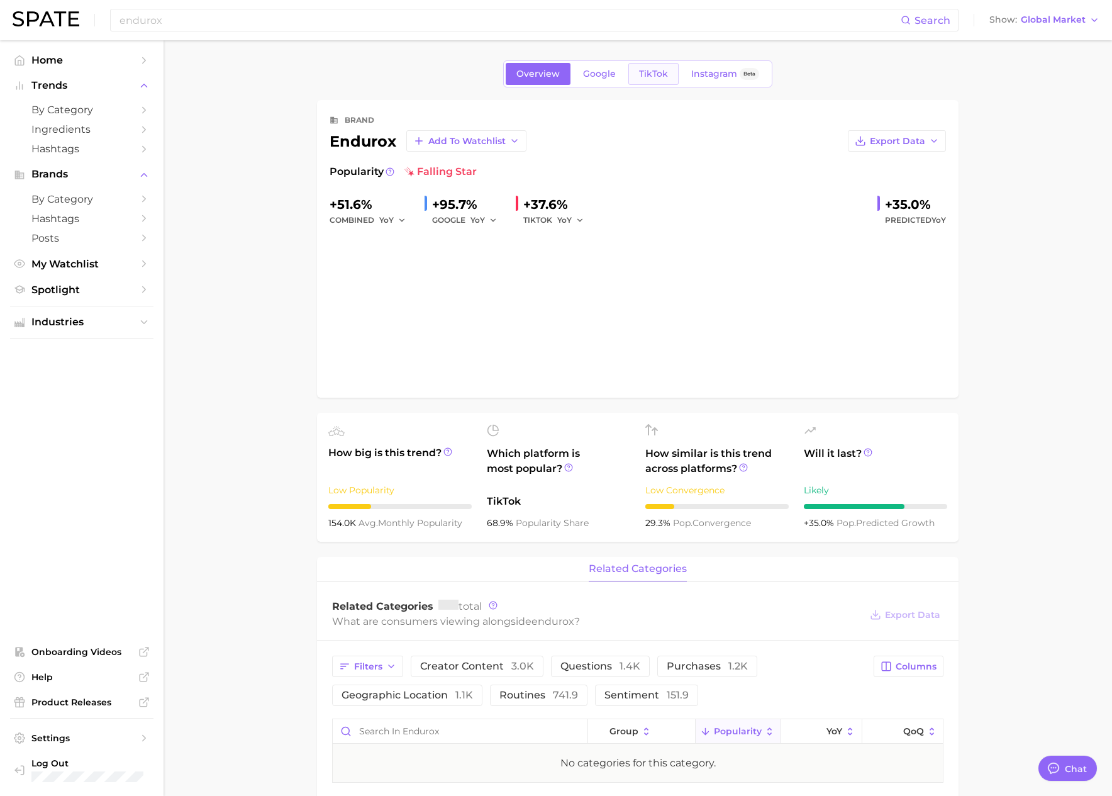
click at [660, 76] on span "TikTok" at bounding box center [653, 74] width 29 height 11
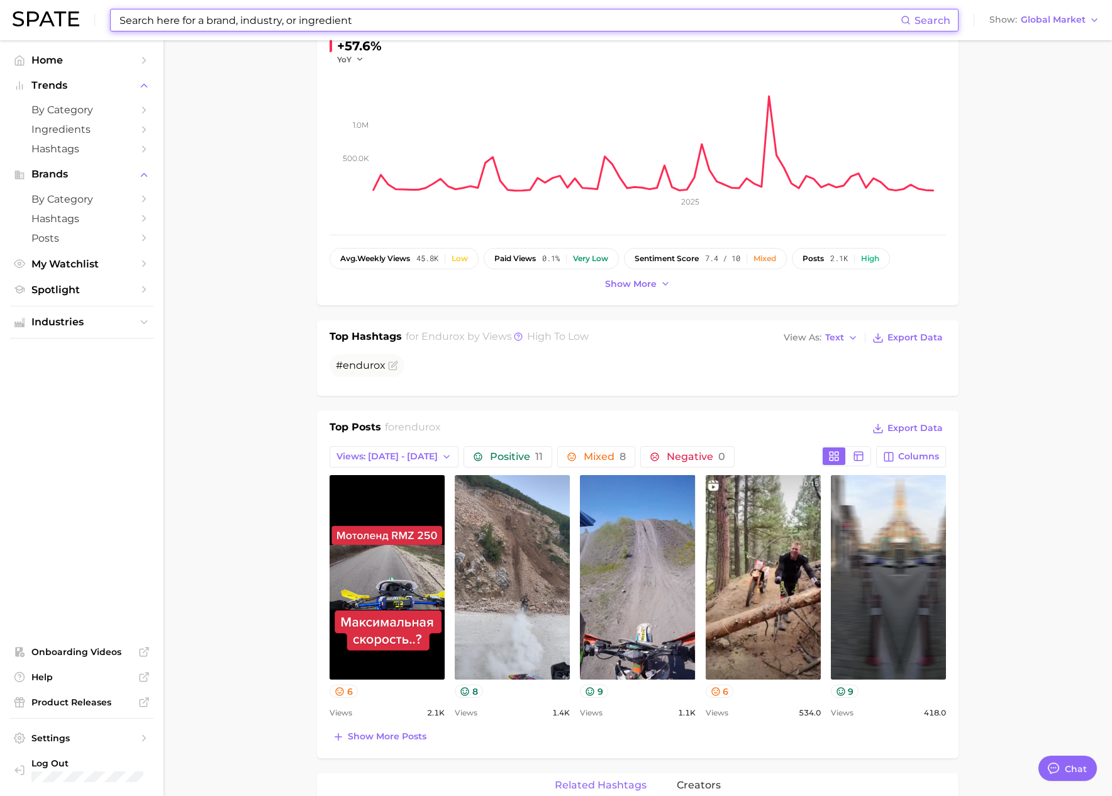
scroll to position [235, 0]
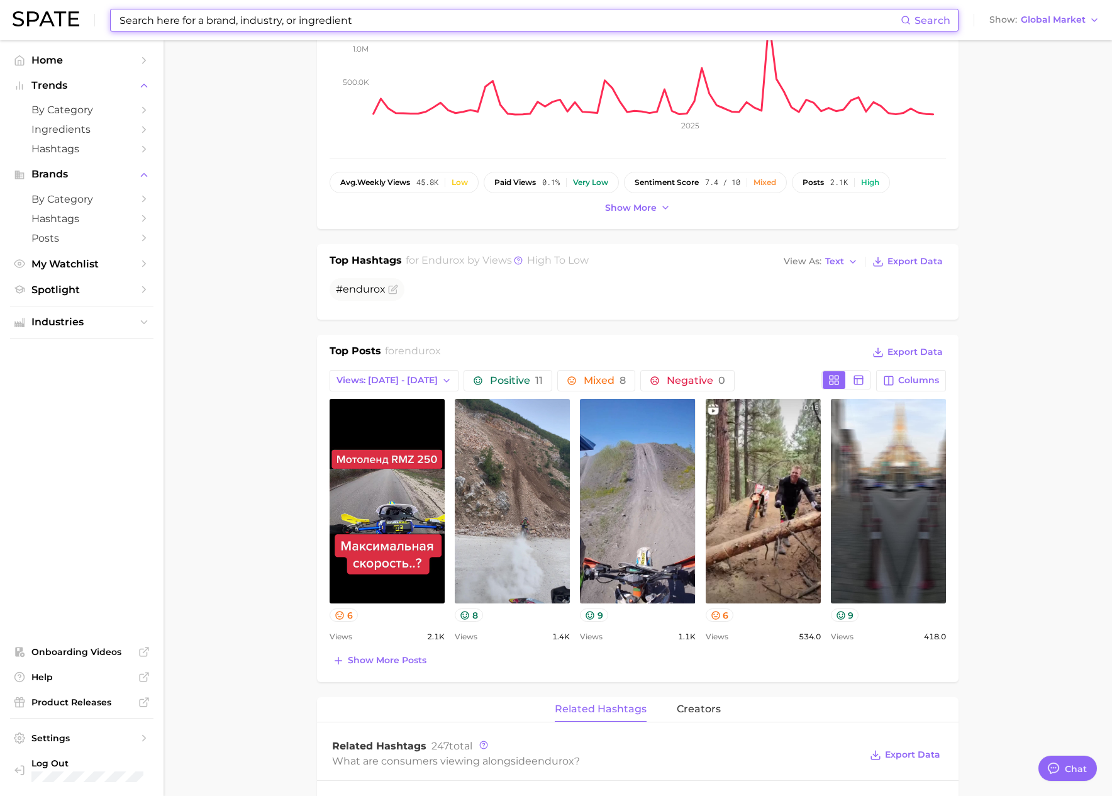
click at [201, 18] on input at bounding box center [509, 19] width 782 height 21
paste input "trace minerals"
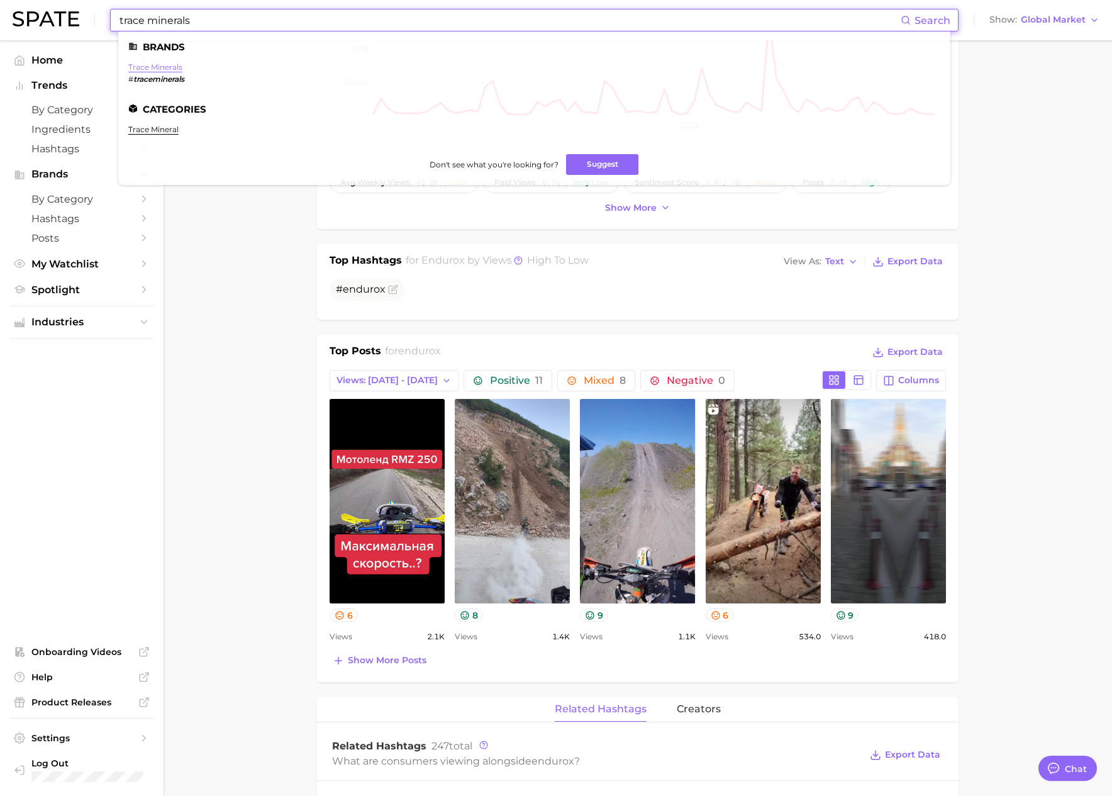
type input "trace minerals"
click at [170, 63] on link "trace minerals" at bounding box center [155, 66] width 54 height 9
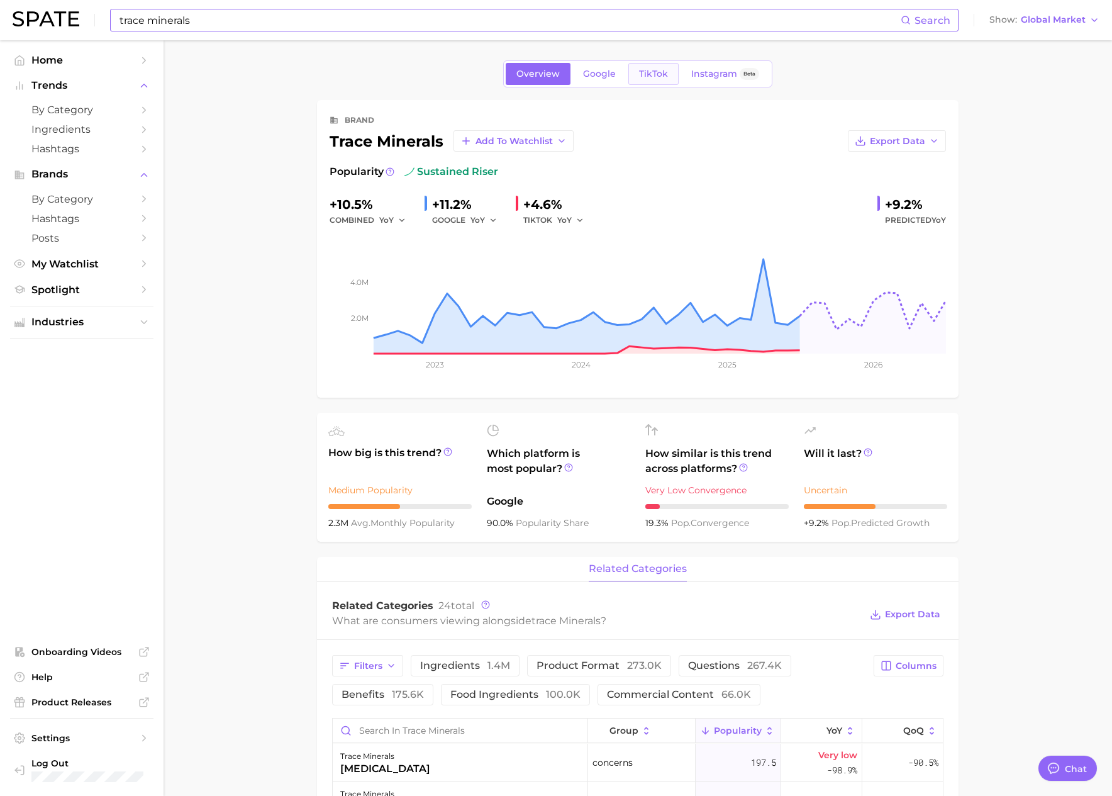
click at [662, 80] on link "TikTok" at bounding box center [653, 74] width 50 height 22
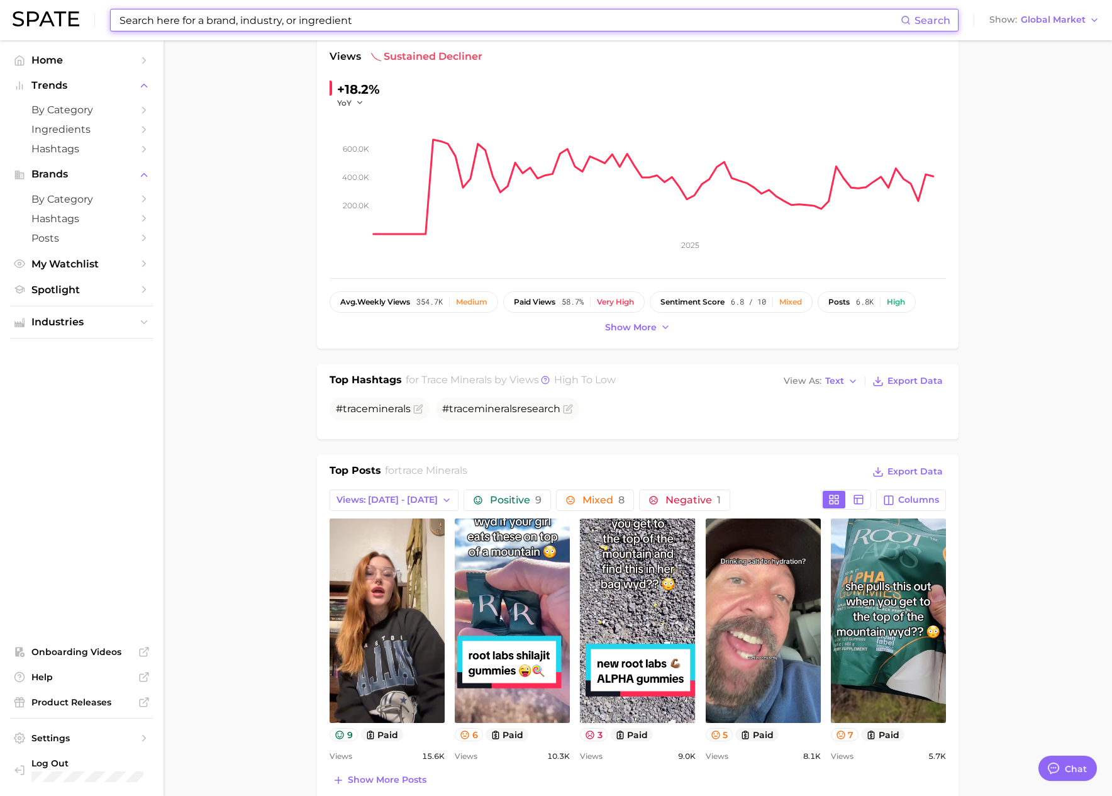
scroll to position [260, 0]
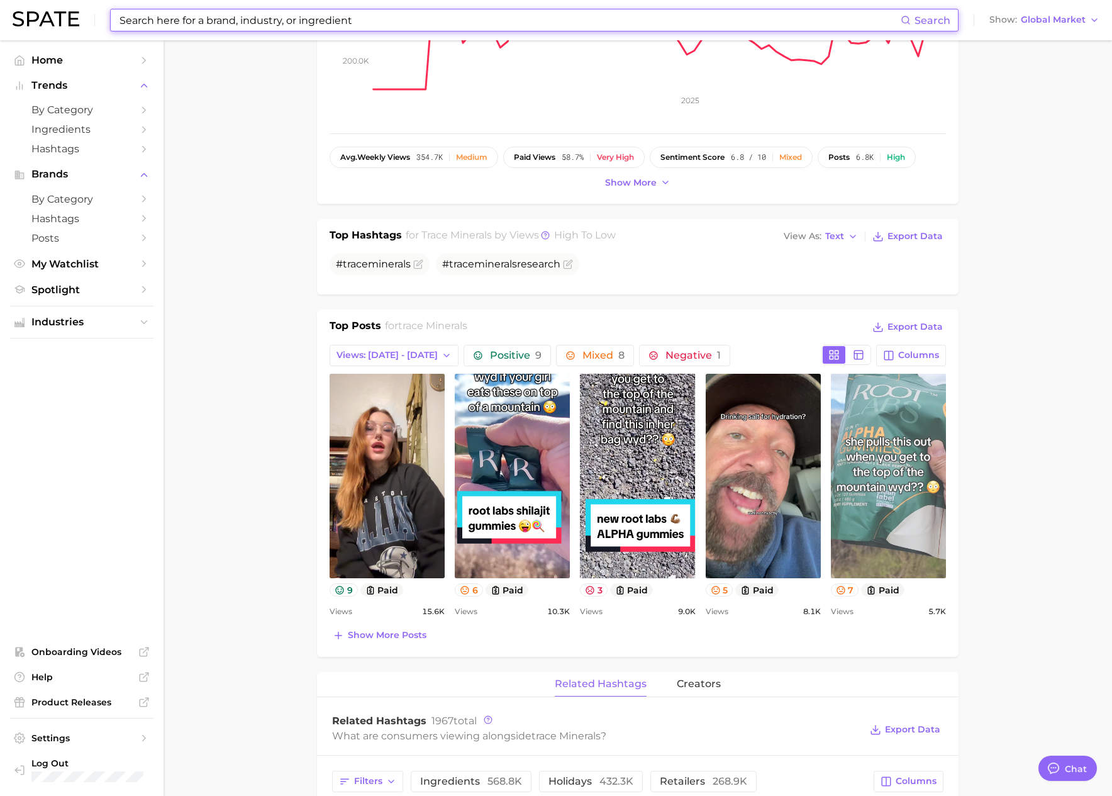
click at [870, 474] on link "view post on TikTok" at bounding box center [888, 476] width 115 height 204
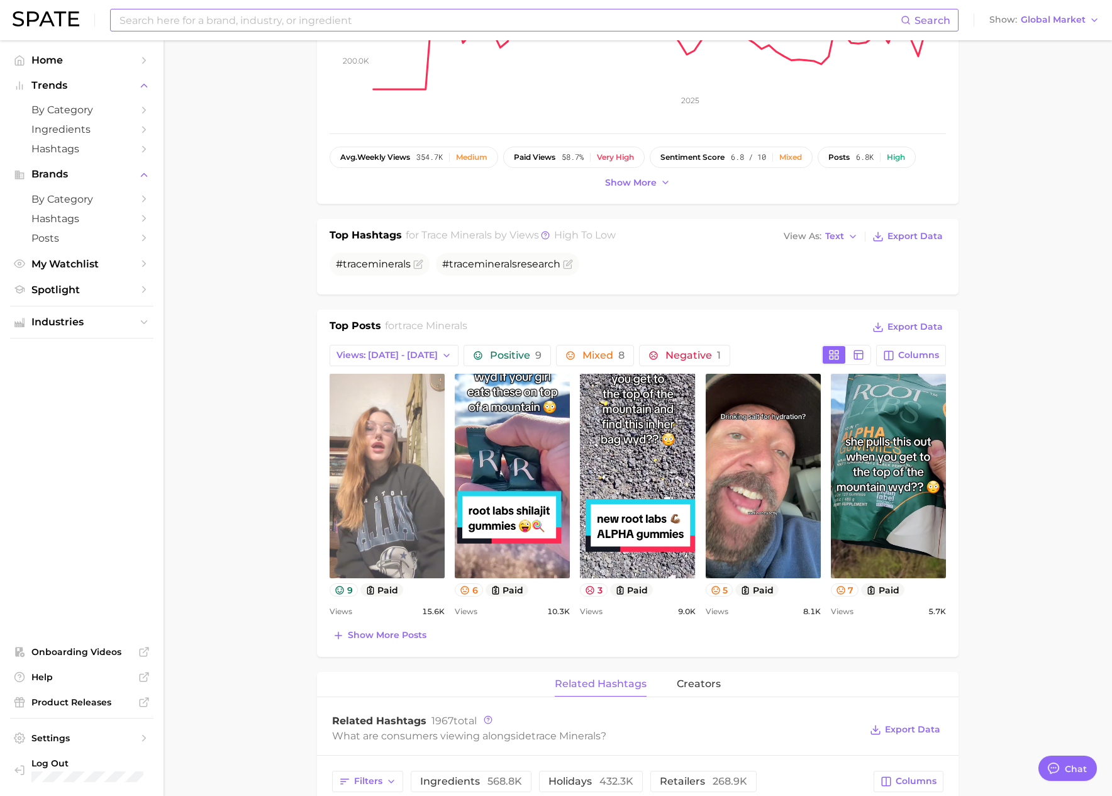
click at [387, 488] on link "view post on TikTok" at bounding box center [387, 476] width 115 height 204
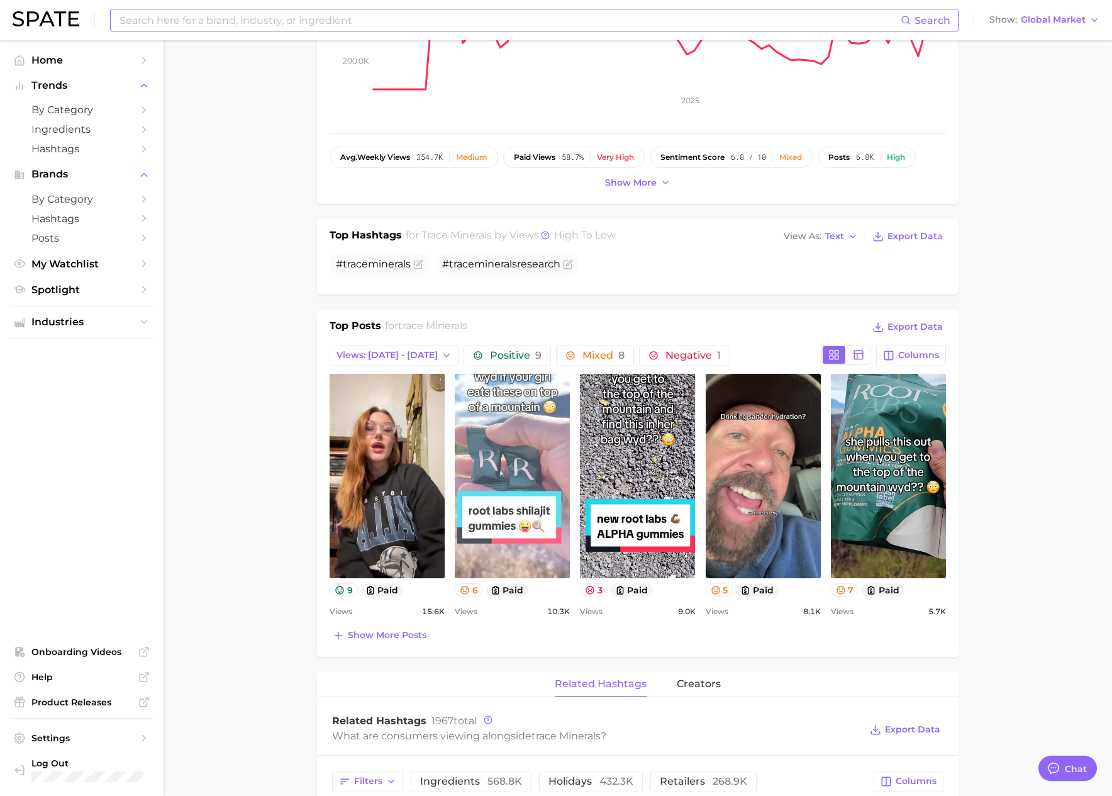
click at [498, 486] on link "view post on TikTok" at bounding box center [512, 476] width 115 height 204
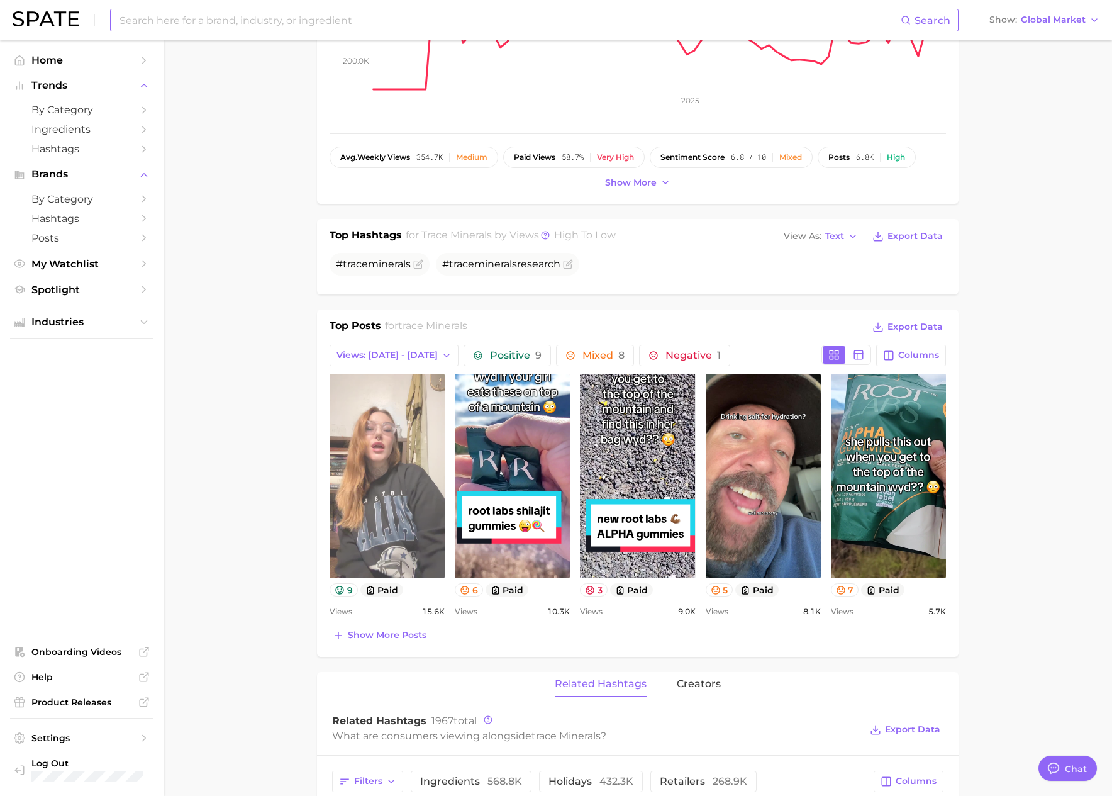
click at [384, 512] on link "view post on TikTok" at bounding box center [387, 476] width 115 height 204
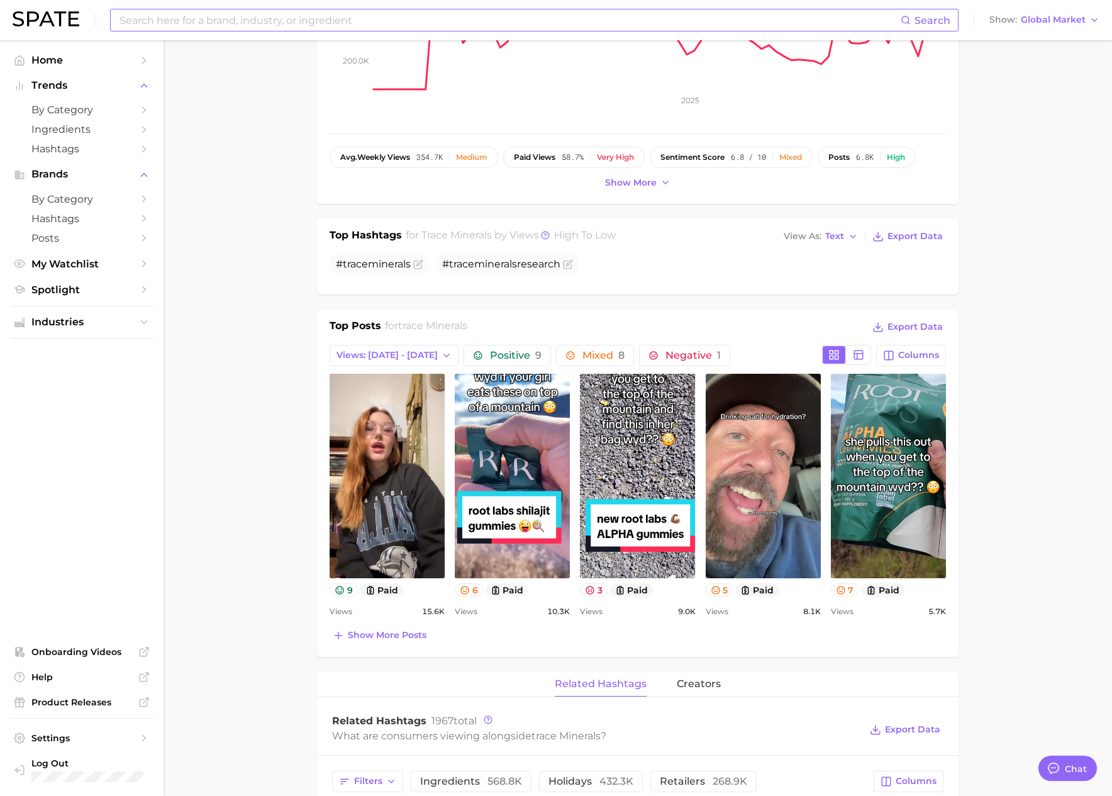
click at [335, 16] on input at bounding box center [509, 19] width 782 height 21
paste input "melaleuca"
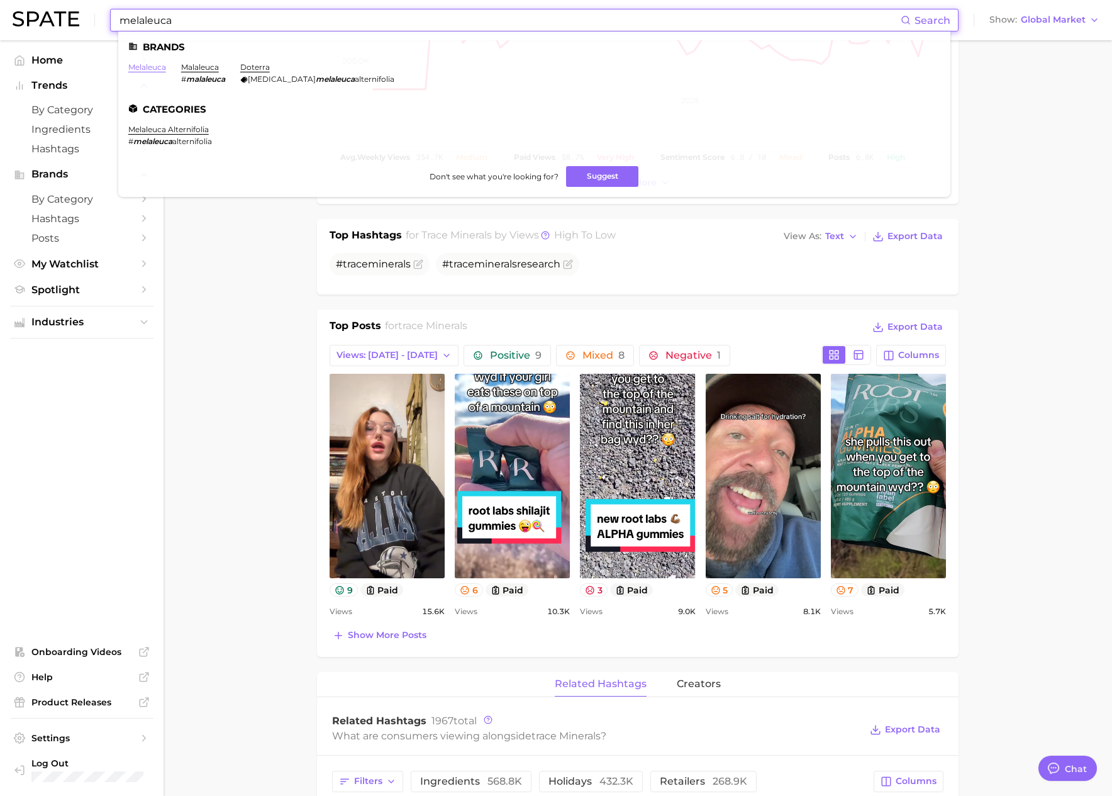
type input "melaleuca"
click at [156, 67] on link "melaleuca" at bounding box center [147, 66] width 38 height 9
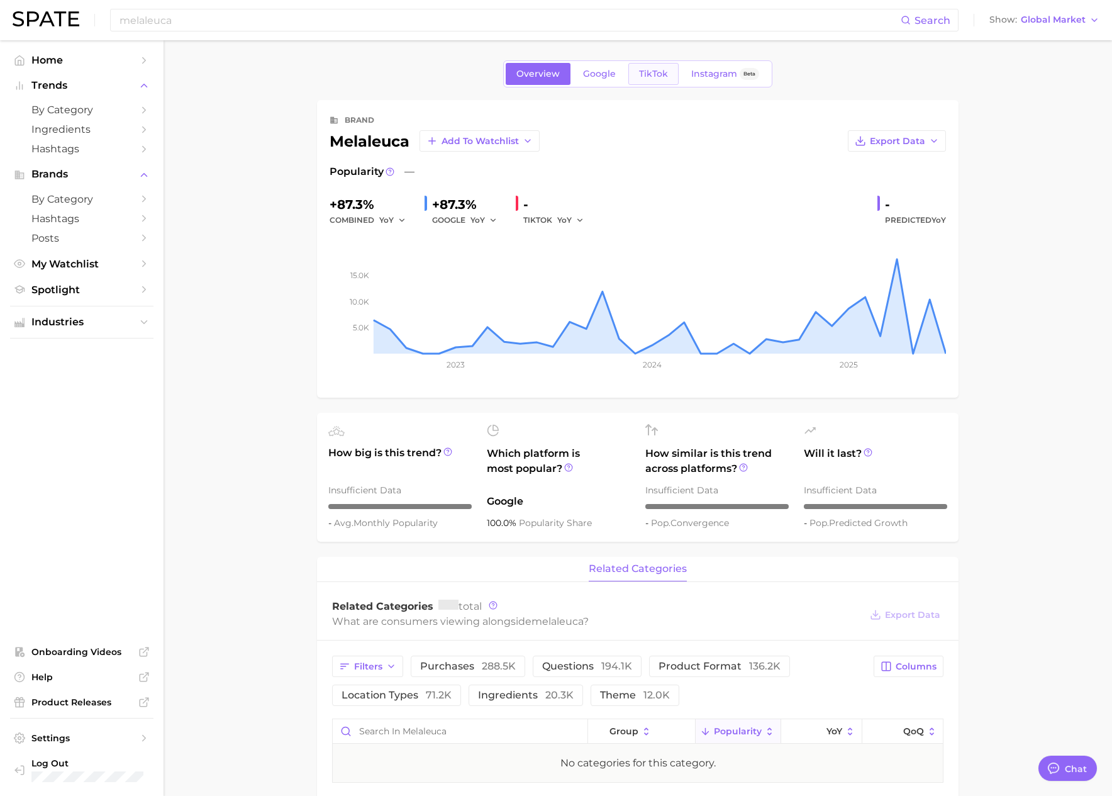
click at [663, 79] on span "TikTok" at bounding box center [653, 74] width 29 height 11
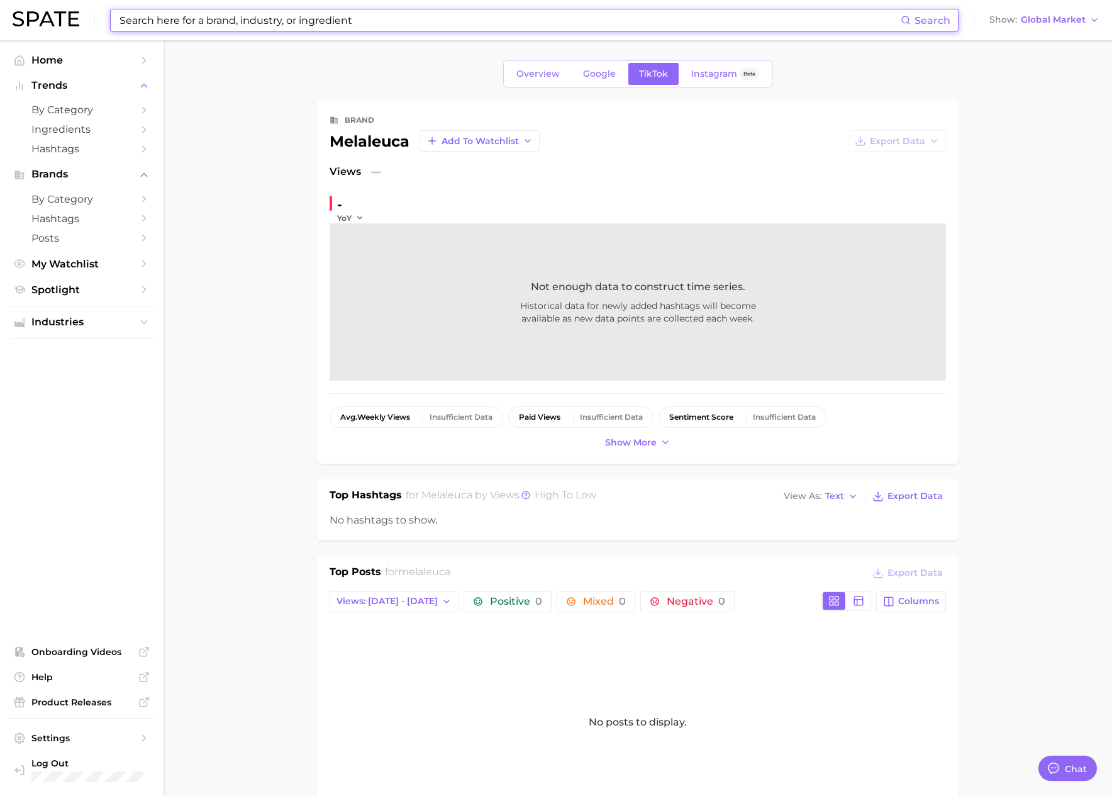
click at [279, 18] on input at bounding box center [509, 19] width 782 height 21
click at [208, 21] on input at bounding box center [509, 19] width 782 height 21
paste input "melaleuca"
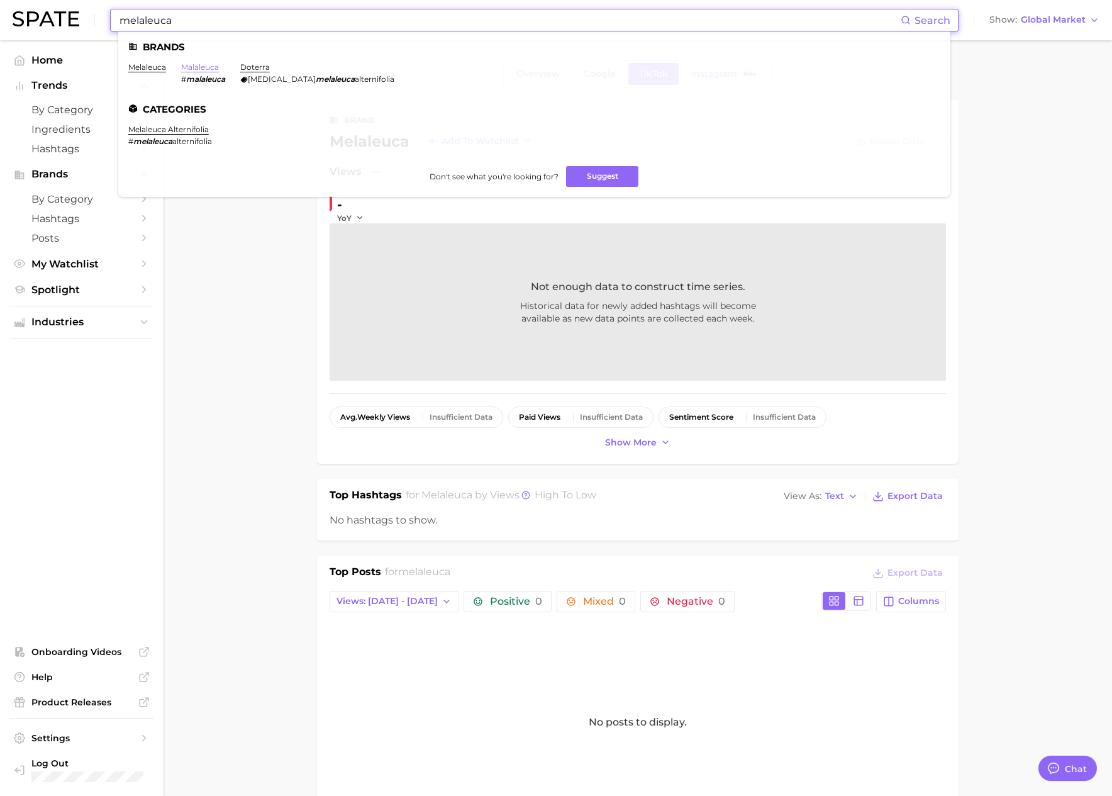
type input "melaleuca"
click at [201, 69] on link "malaleuca" at bounding box center [200, 66] width 38 height 9
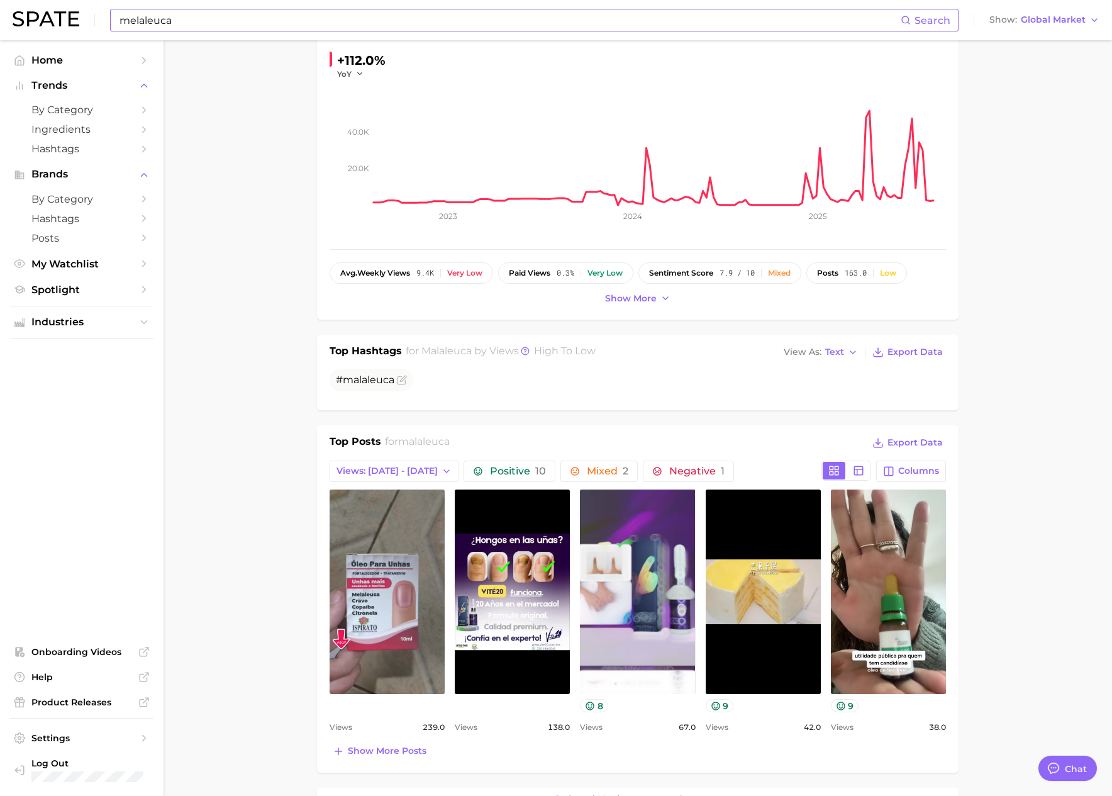
scroll to position [174, 0]
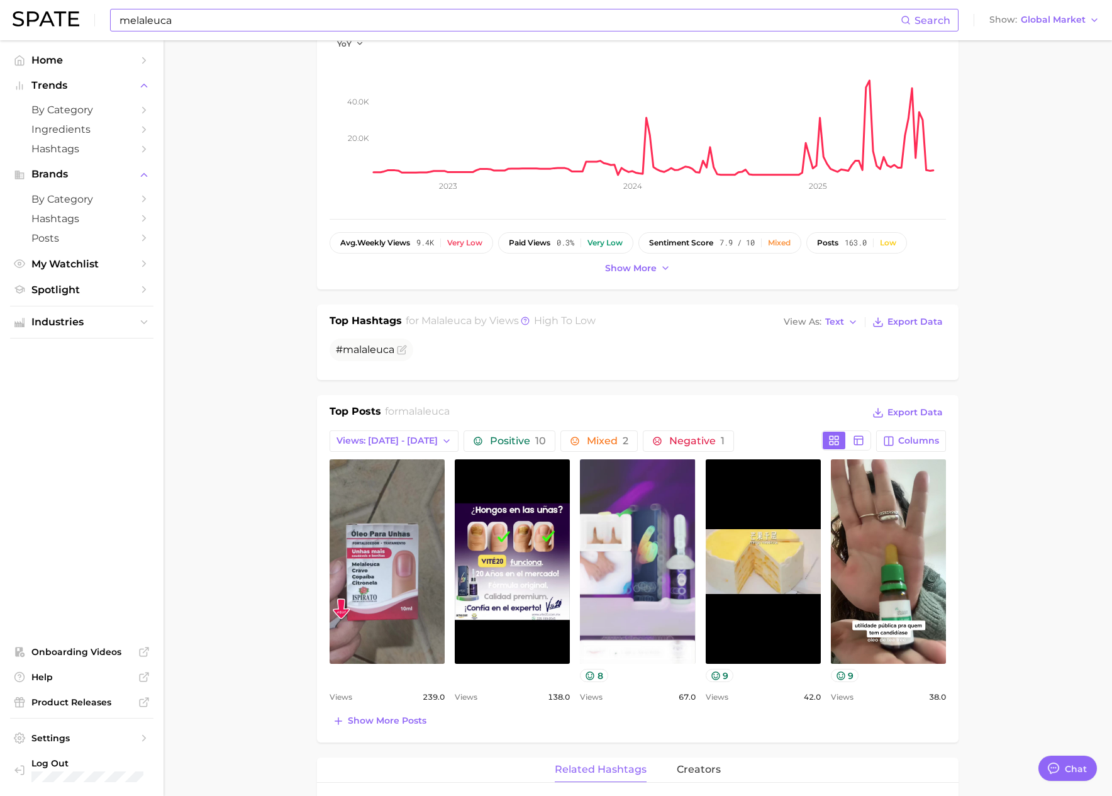
click at [182, 18] on input "melaleuca" at bounding box center [509, 19] width 782 height 21
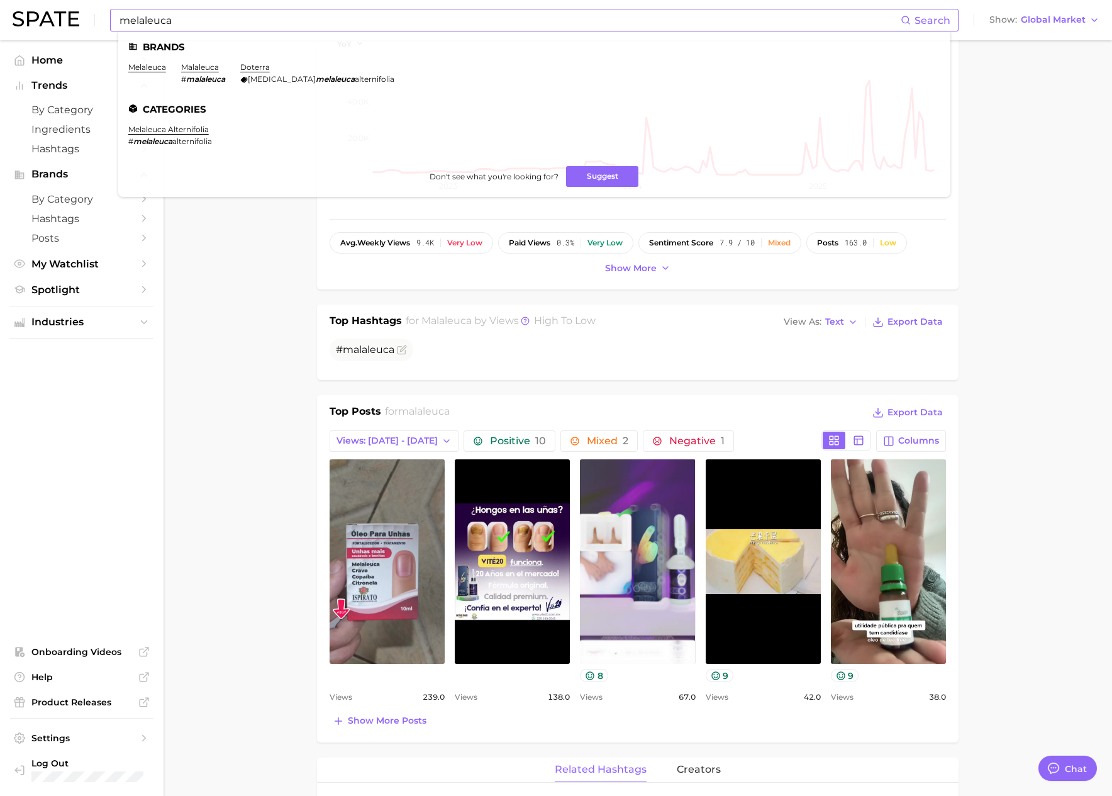
click at [147, 72] on li "melaleuca" at bounding box center [147, 72] width 38 height 21
click at [147, 70] on link "melaleuca" at bounding box center [147, 66] width 38 height 9
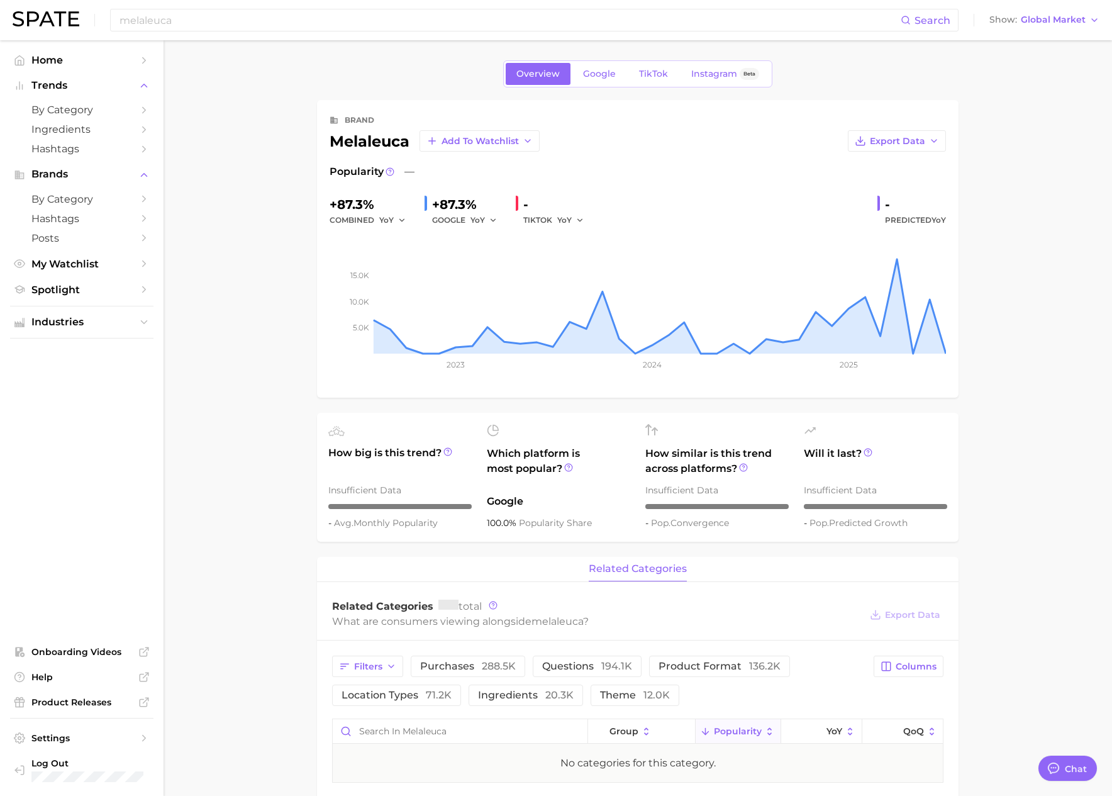
click at [360, 144] on div "melaleuca Add to Watchlist" at bounding box center [435, 140] width 210 height 21
copy div "melaleuca"
click at [279, 36] on div "melaleuca Search Show Global Market" at bounding box center [556, 20] width 1087 height 40
click at [277, 21] on input "melaleuca" at bounding box center [509, 19] width 782 height 21
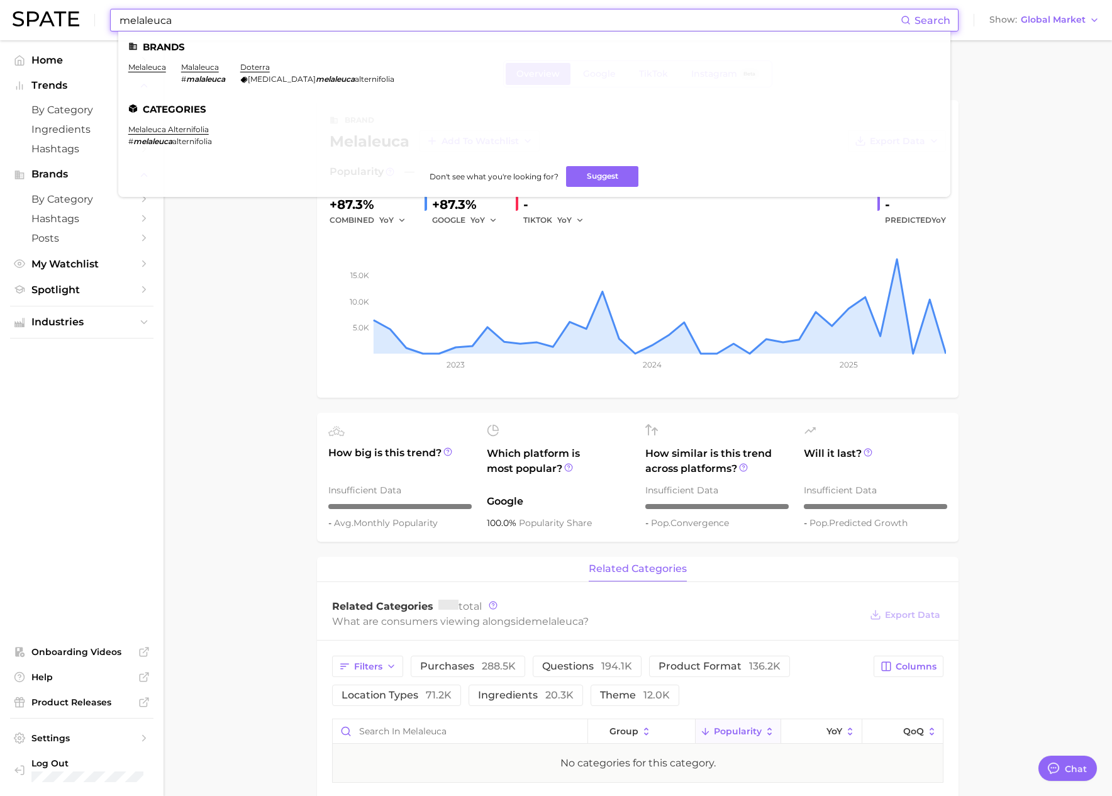
click at [243, 340] on main "Overview Google TikTok Instagram Beta brand melaleuca Add to Watchlist Export D…" at bounding box center [638, 687] width 948 height 1294
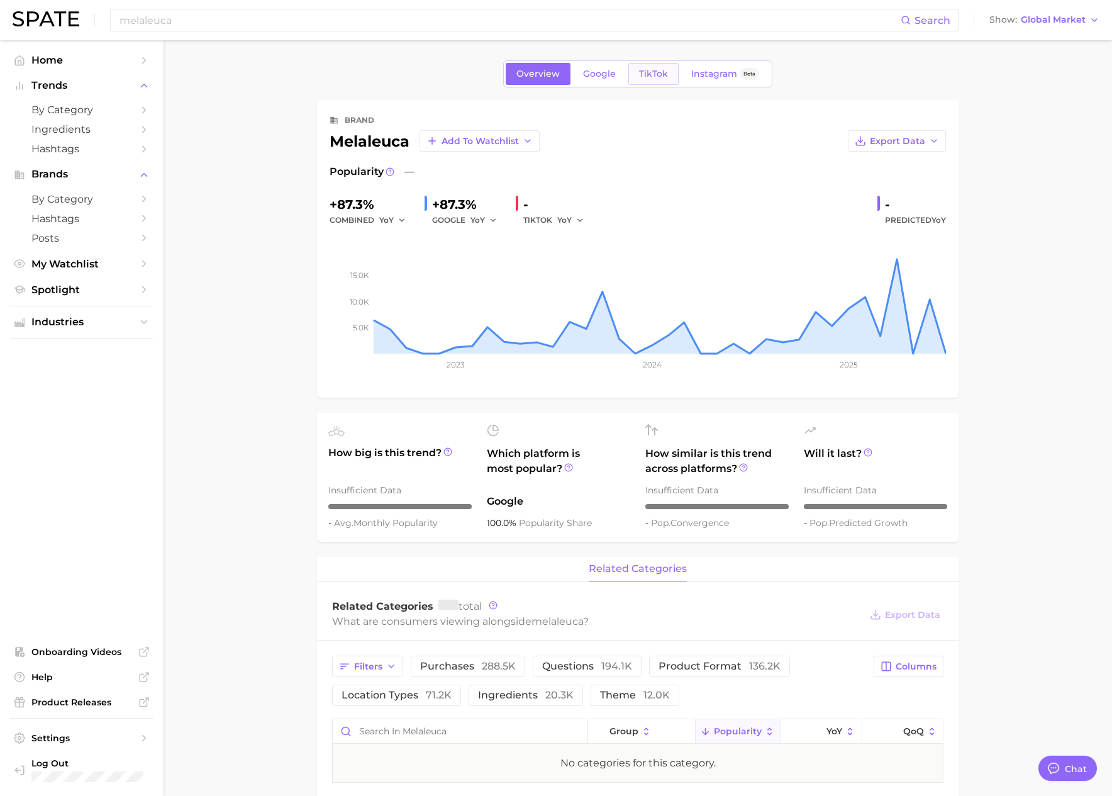
click at [645, 73] on span "TikTok" at bounding box center [653, 74] width 29 height 11
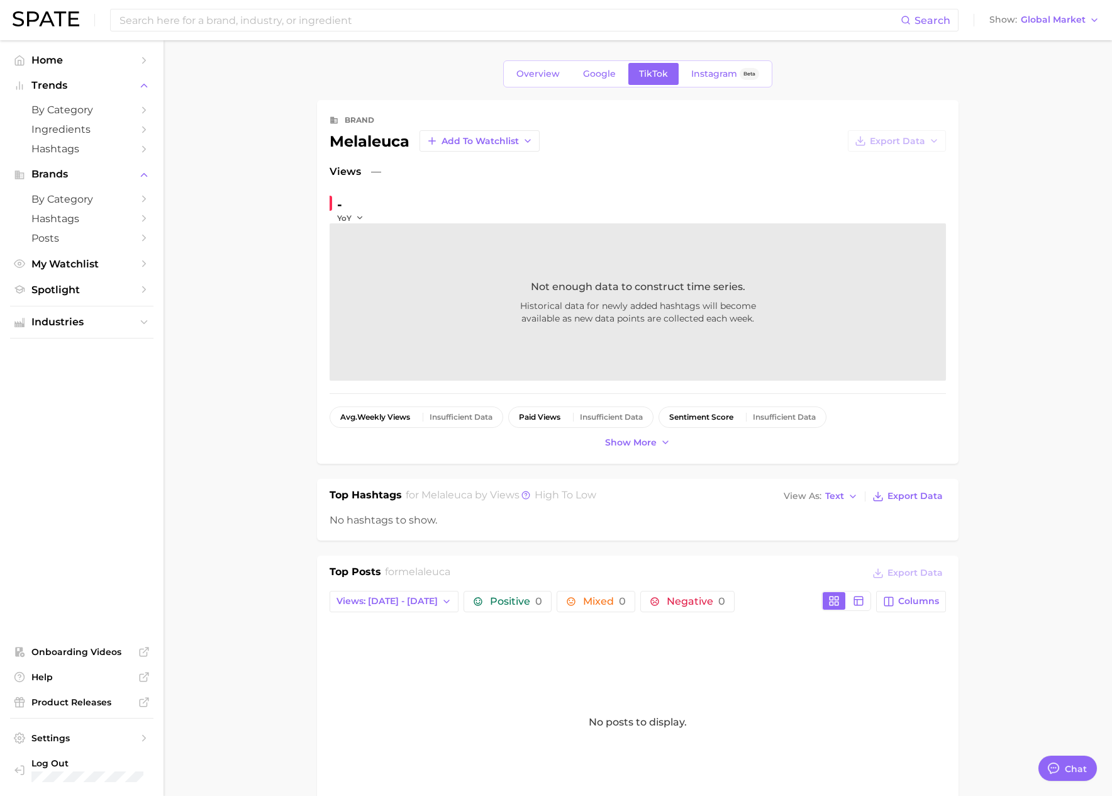
click at [571, 74] on div "Overview Google TikTok Instagram Beta" at bounding box center [637, 73] width 269 height 27
click at [214, 31] on div "Search" at bounding box center [534, 20] width 848 height 23
click at [221, 22] on input at bounding box center [509, 19] width 782 height 21
paste input "perfectil"
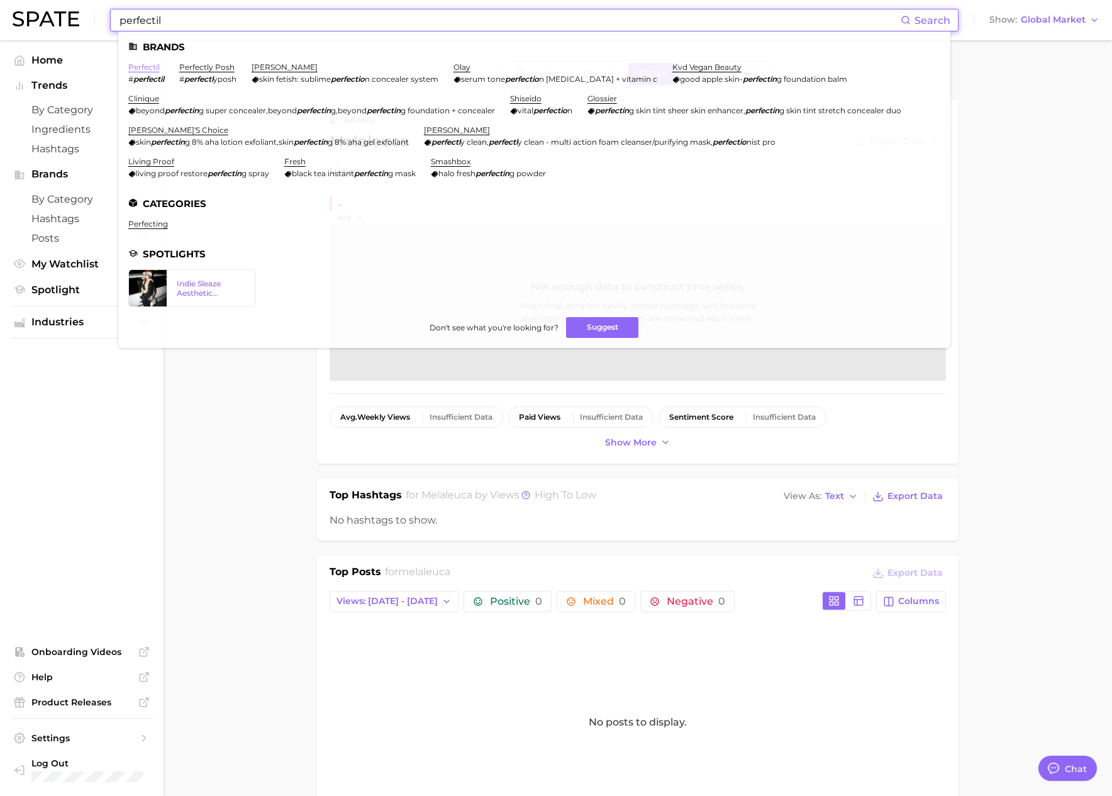
type input "perfectil"
drag, startPoint x: 148, startPoint y: 66, endPoint x: 277, endPoint y: 85, distance: 130.9
click at [148, 66] on link "perfectil" at bounding box center [143, 66] width 31 height 9
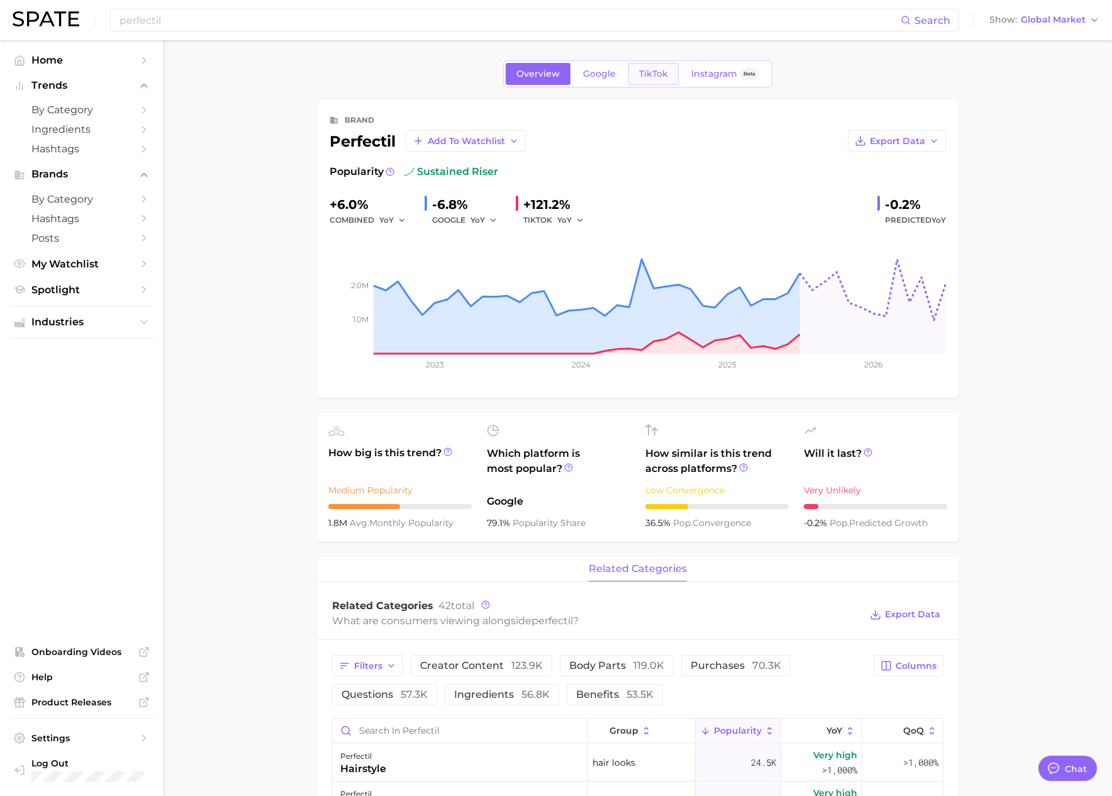
click at [634, 72] on link "TikTok" at bounding box center [653, 74] width 50 height 22
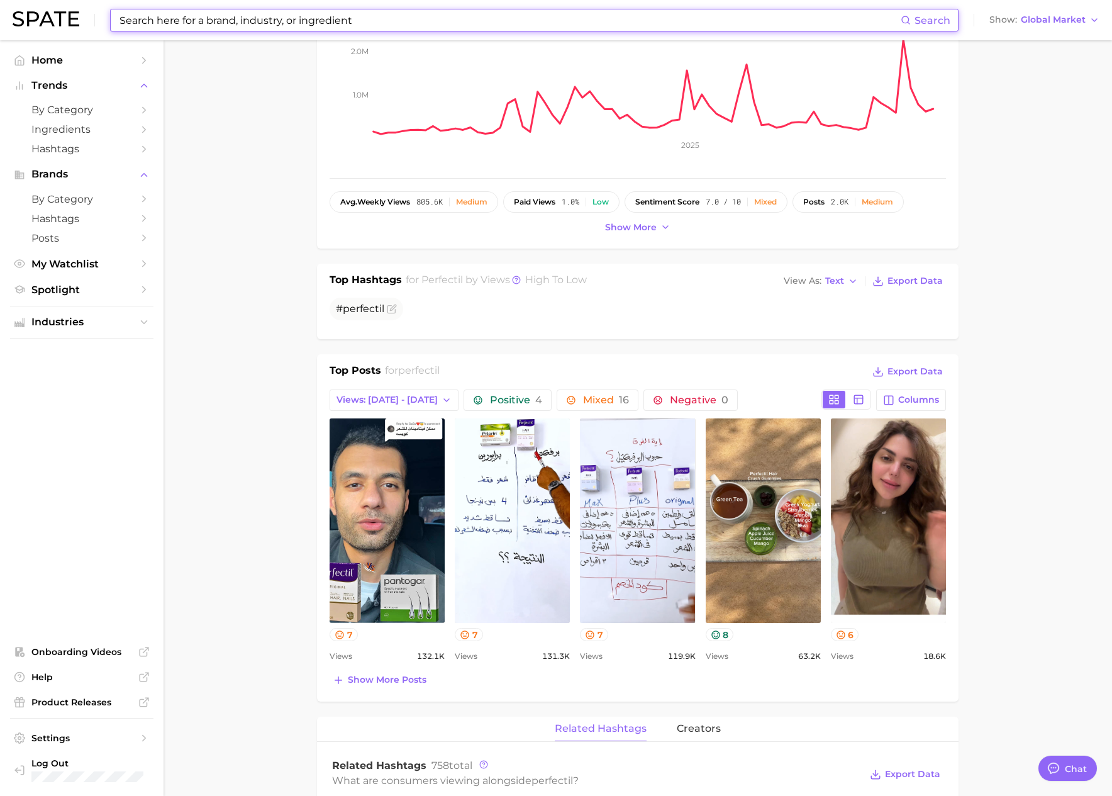
scroll to position [247, 0]
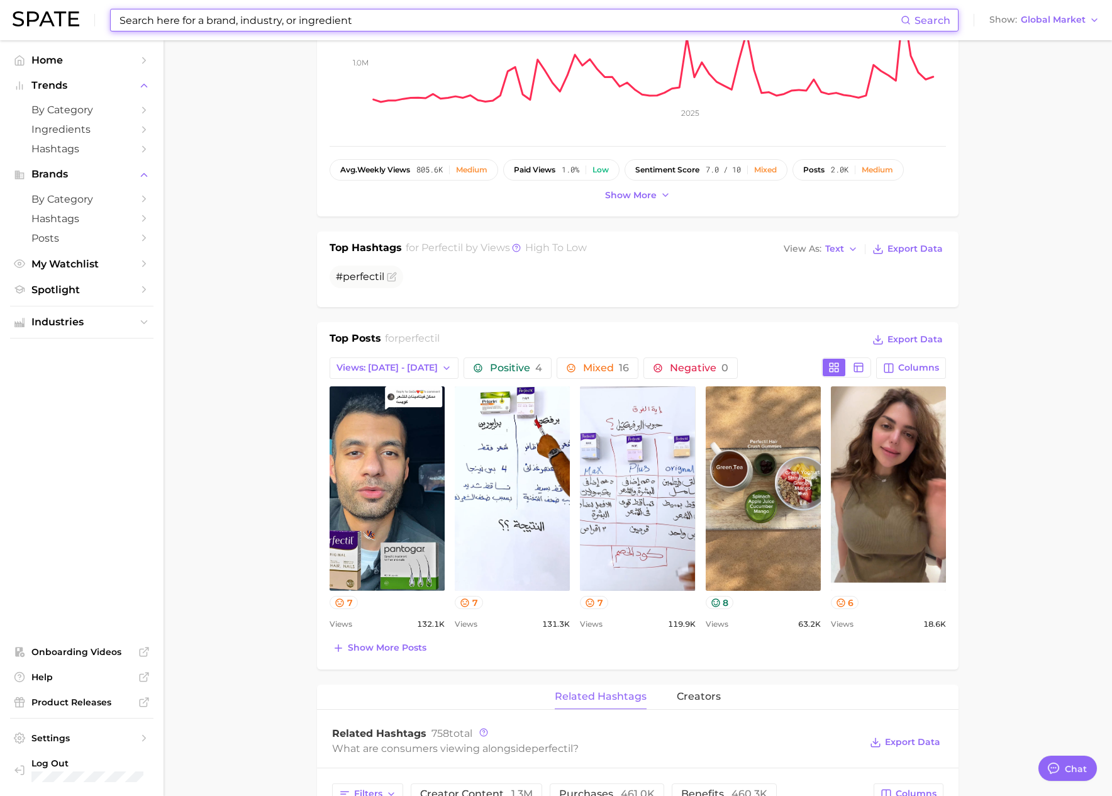
click at [184, 21] on input at bounding box center [509, 19] width 782 height 21
paste input "vshred"
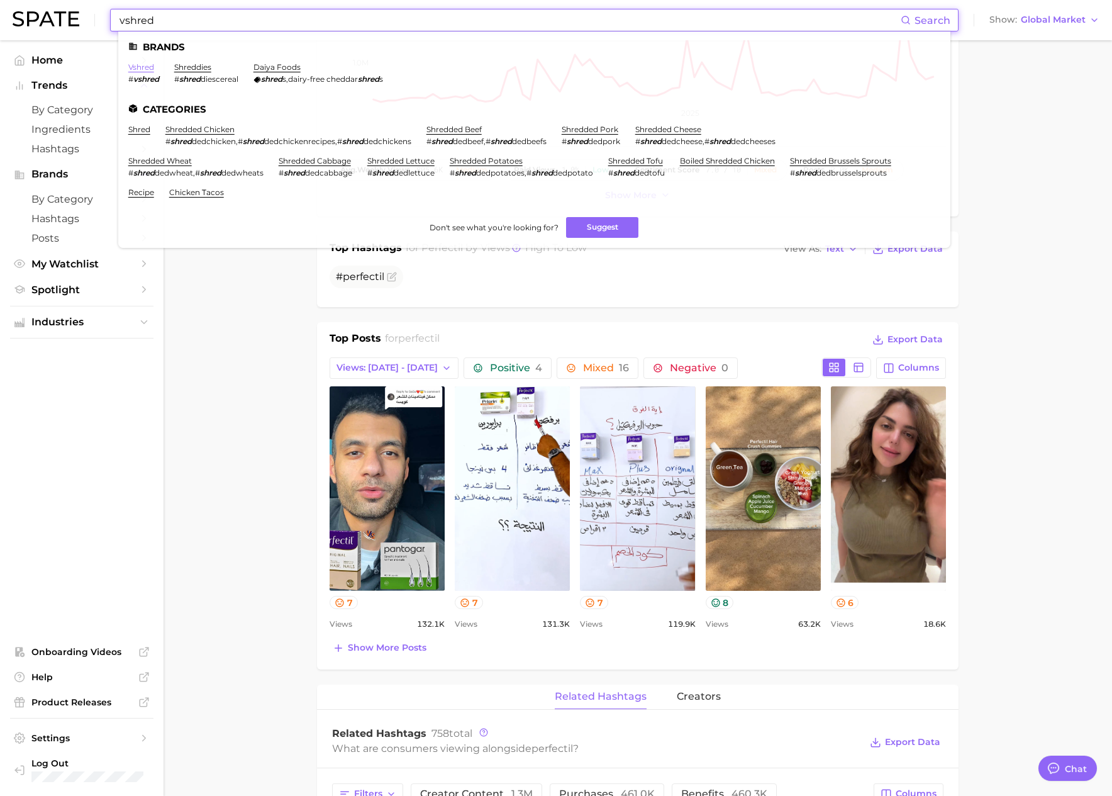
type input "vshred"
click at [143, 67] on link "vshred" at bounding box center [141, 66] width 26 height 9
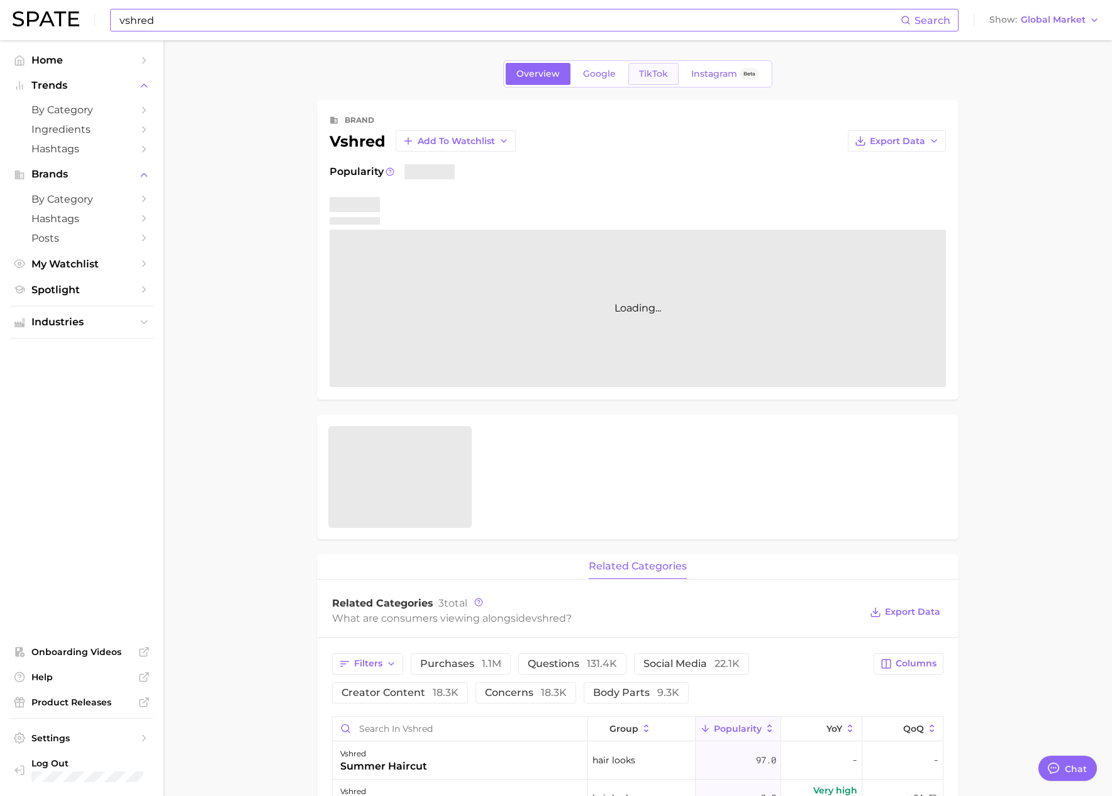
click at [652, 75] on span "TikTok" at bounding box center [653, 74] width 29 height 11
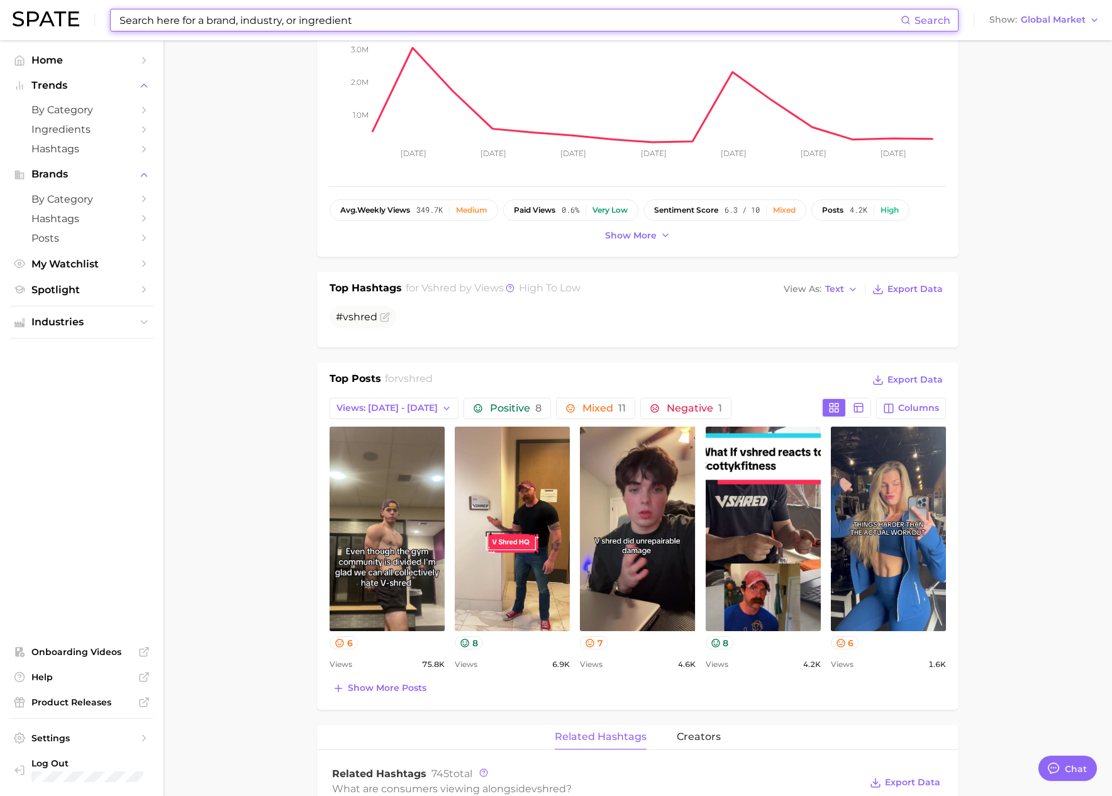
scroll to position [212, 0]
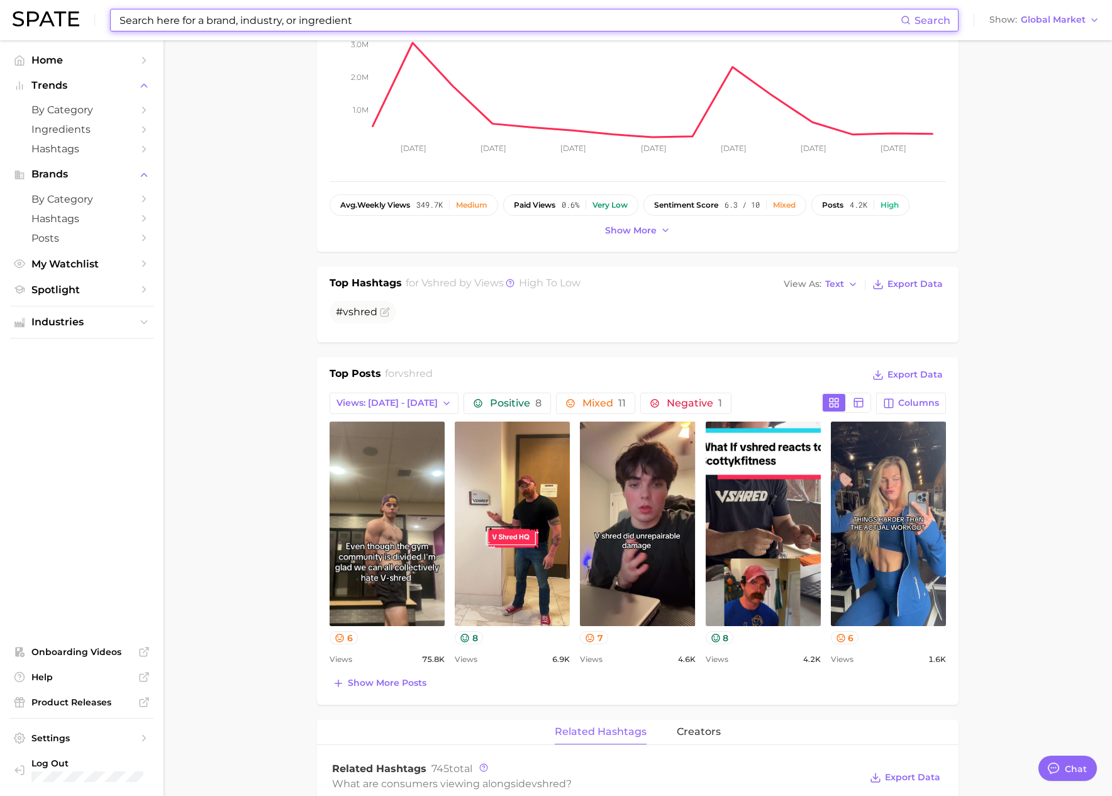
click at [249, 25] on input at bounding box center [509, 19] width 782 height 21
paste input "cymbiotika"
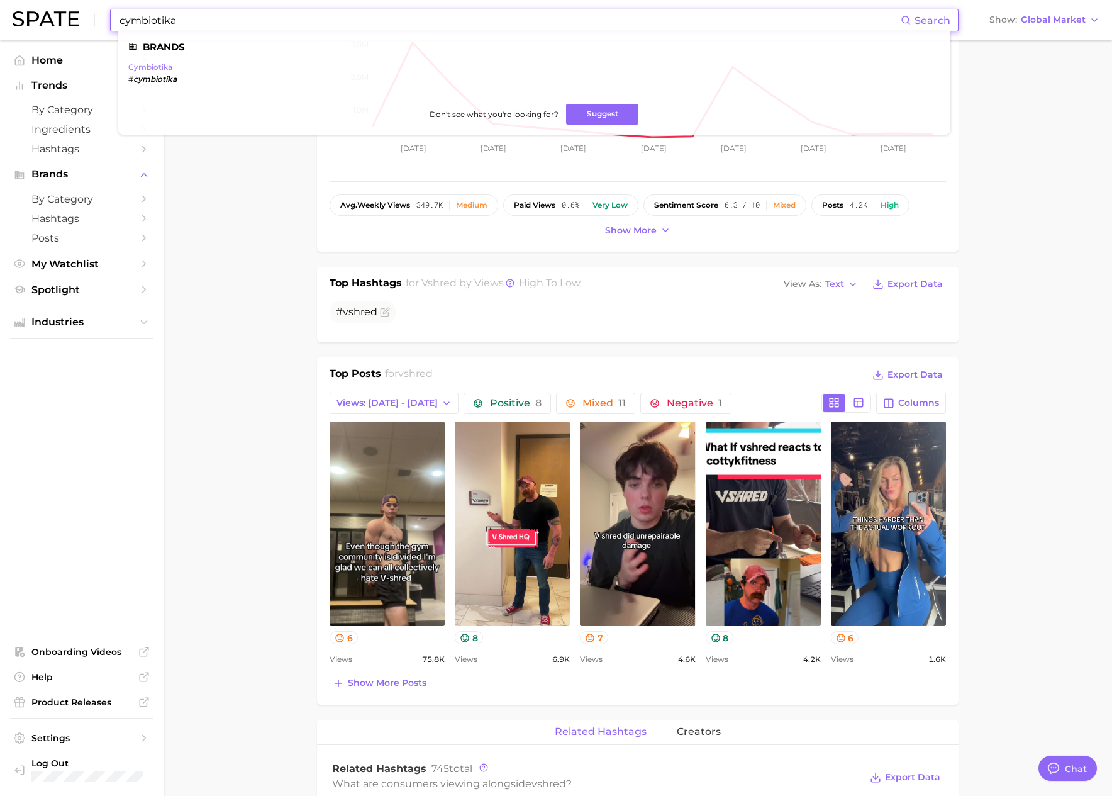
type input "cymbiotika"
click at [164, 67] on link "cymbiotika" at bounding box center [150, 66] width 44 height 9
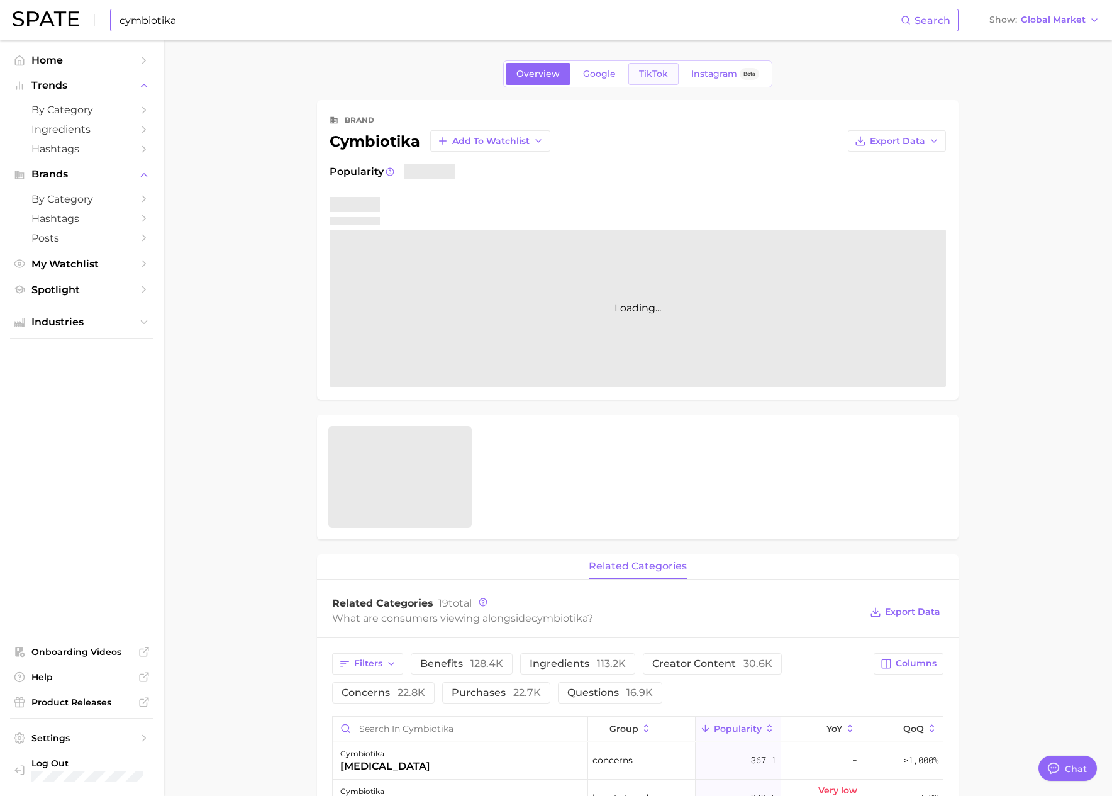
click at [651, 76] on span "TikTok" at bounding box center [653, 74] width 29 height 11
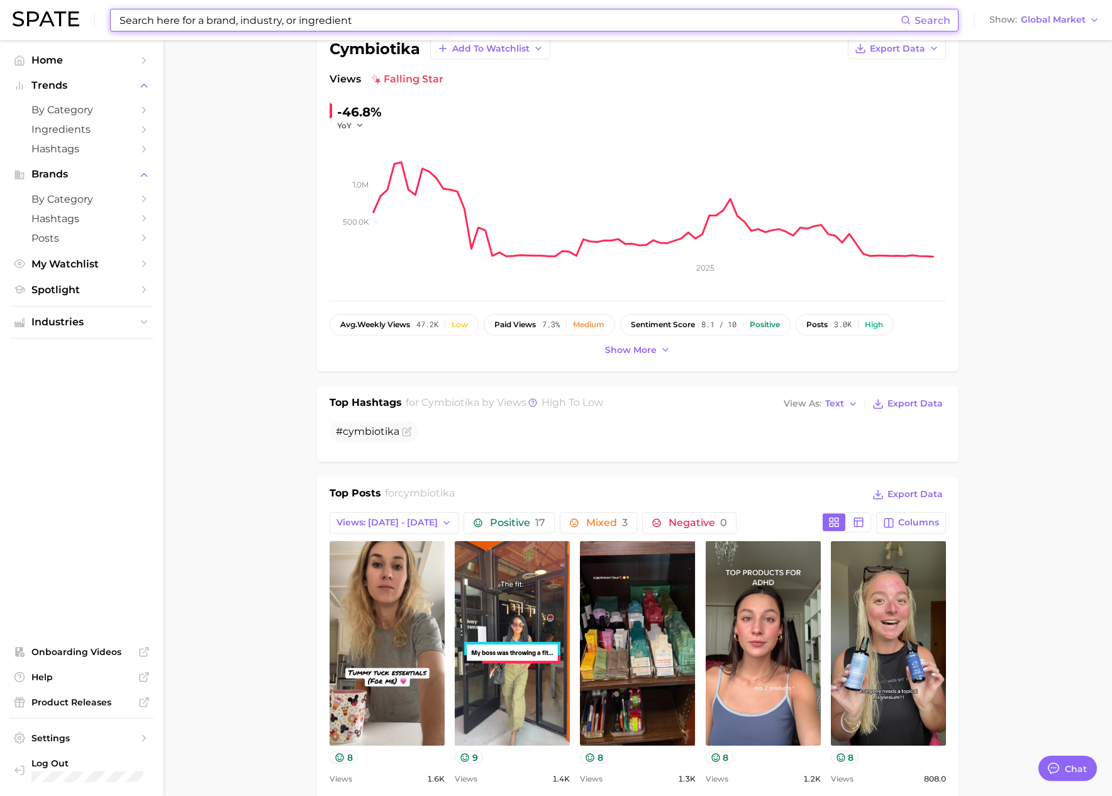
scroll to position [167, 0]
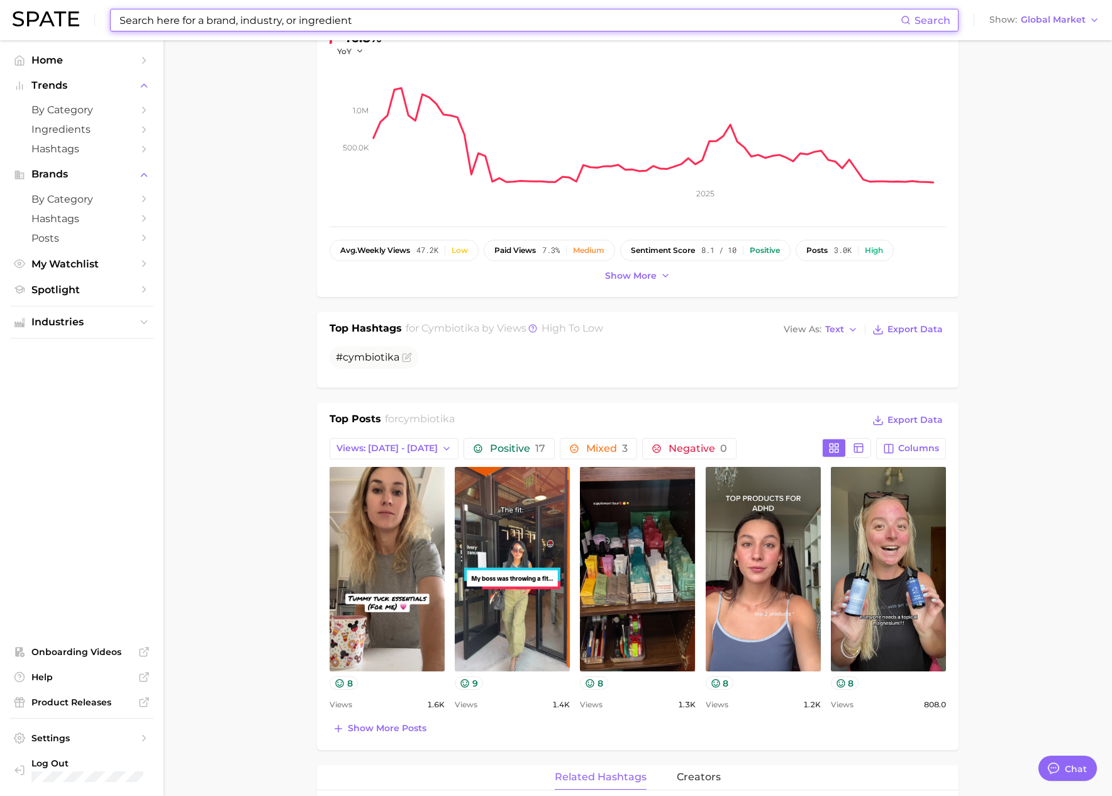
click at [260, 25] on input at bounding box center [509, 19] width 782 height 21
paste input "kind patches"
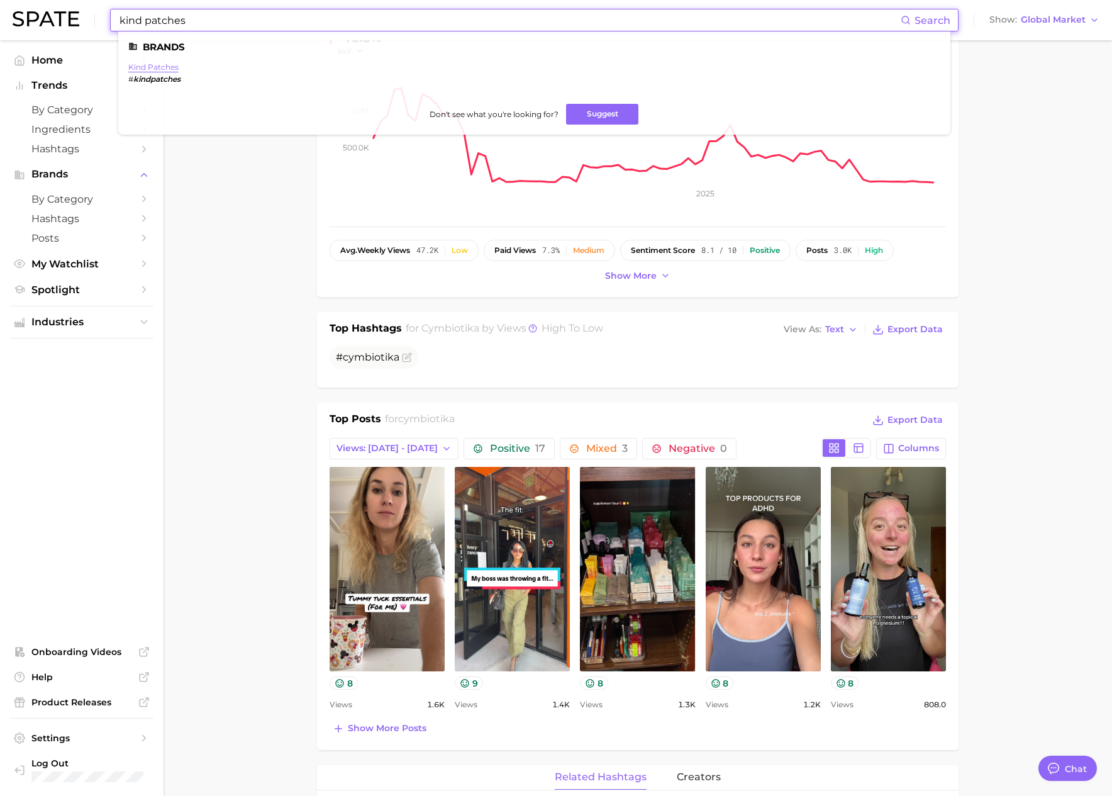
type input "kind patches"
click at [165, 64] on link "kind patches" at bounding box center [153, 66] width 50 height 9
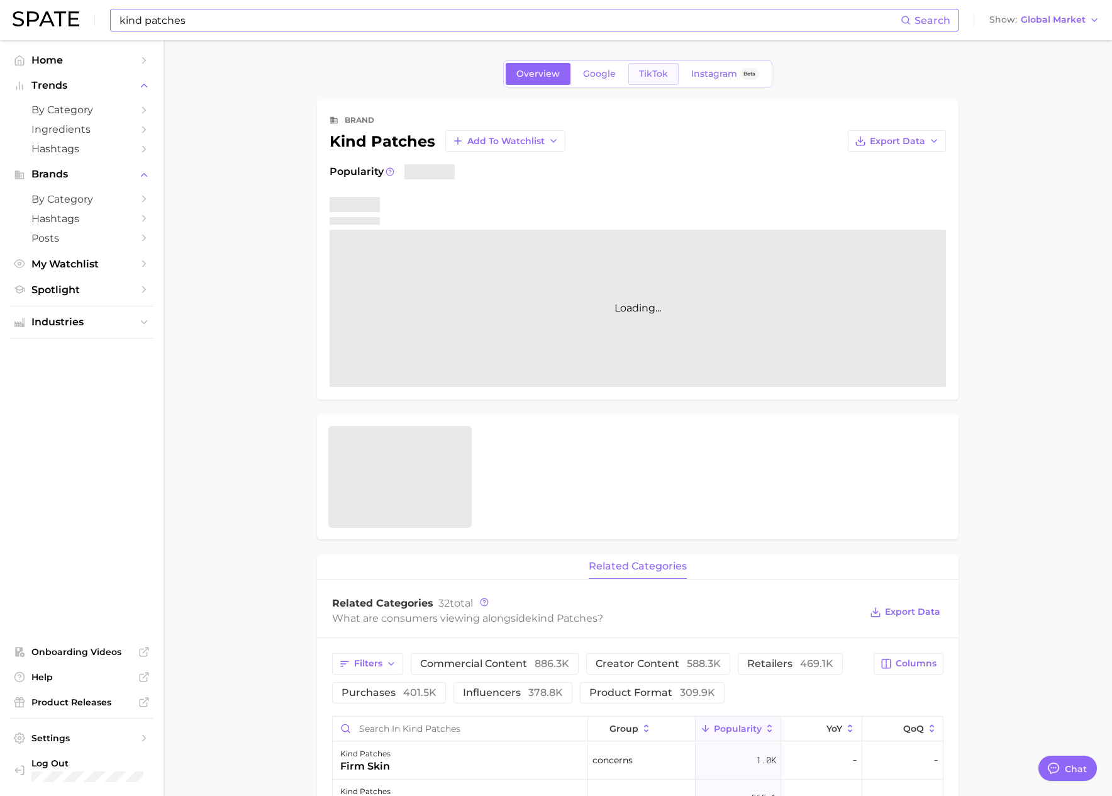
click at [645, 77] on span "TikTok" at bounding box center [653, 74] width 29 height 11
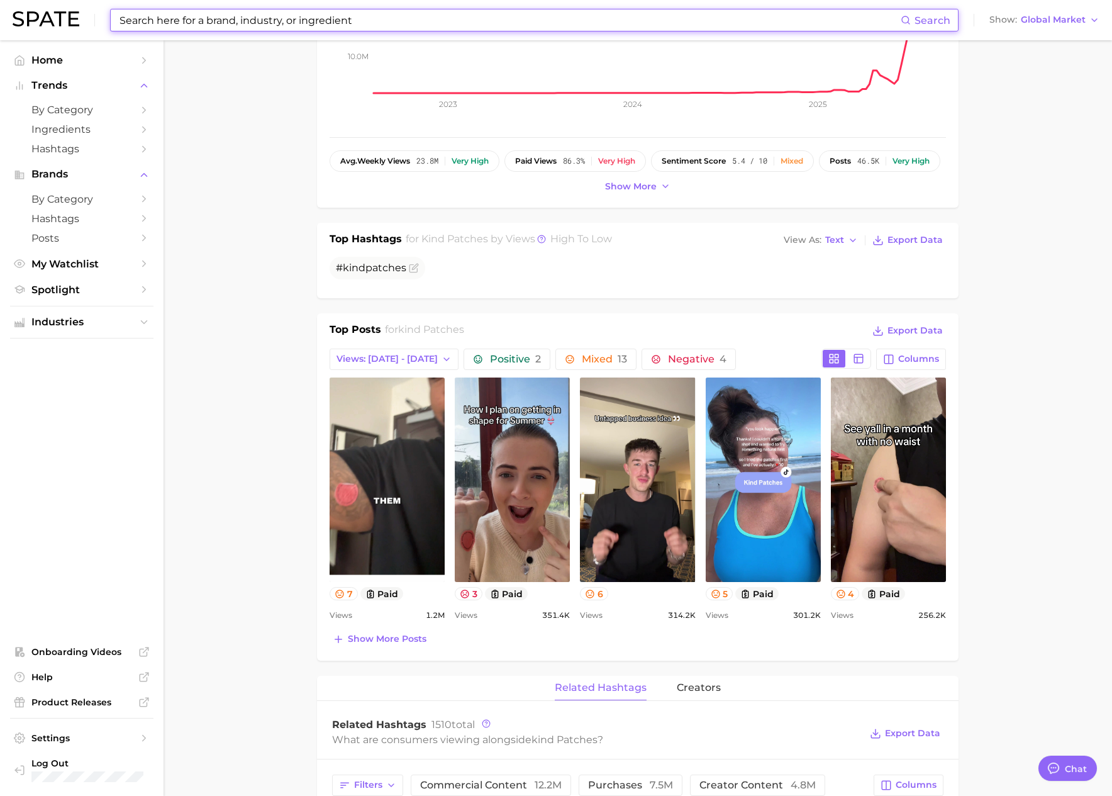
scroll to position [258, 0]
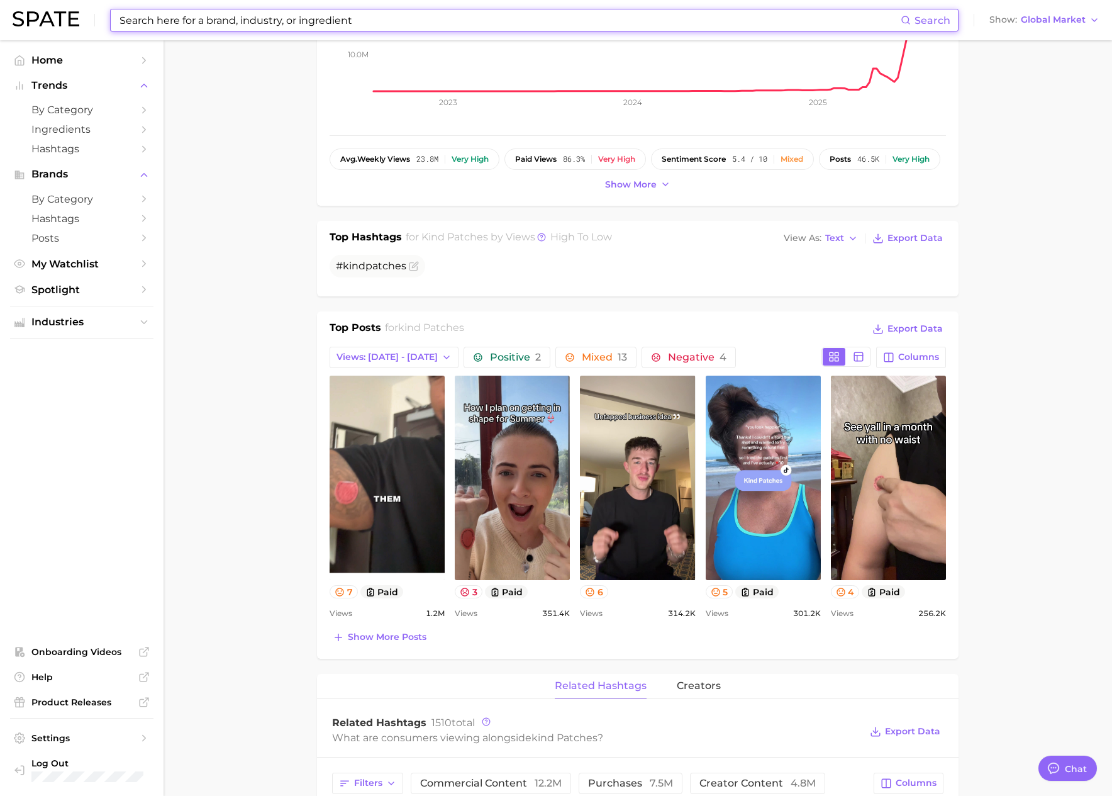
click at [318, 16] on input at bounding box center [509, 19] width 782 height 21
paste input "cata-kor"
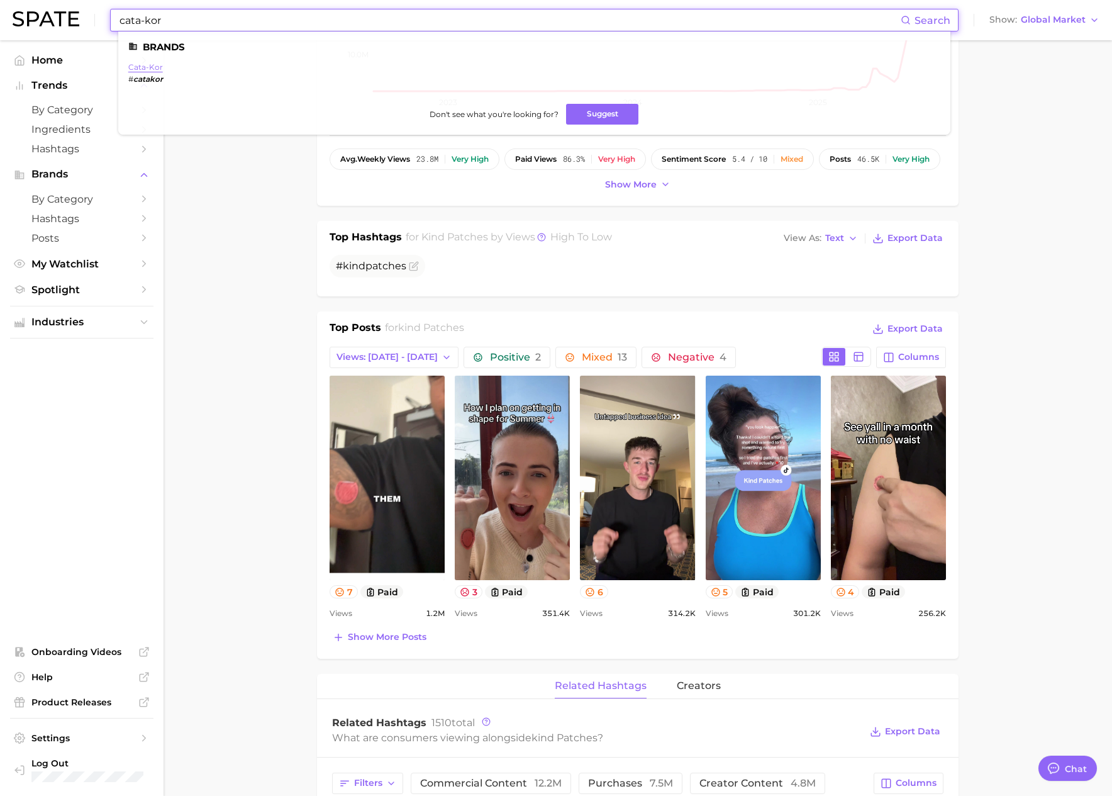
type input "cata-kor"
click at [160, 65] on link "cata-kor" at bounding box center [145, 66] width 35 height 9
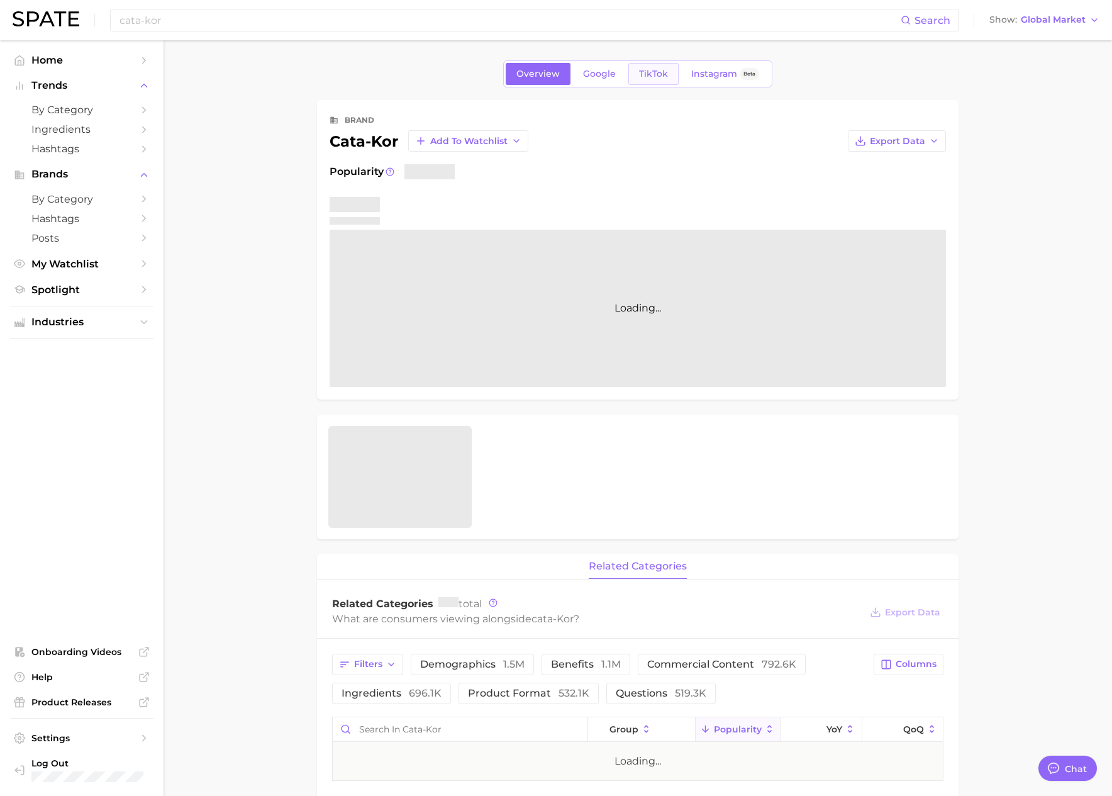
click at [640, 72] on span "TikTok" at bounding box center [653, 74] width 29 height 11
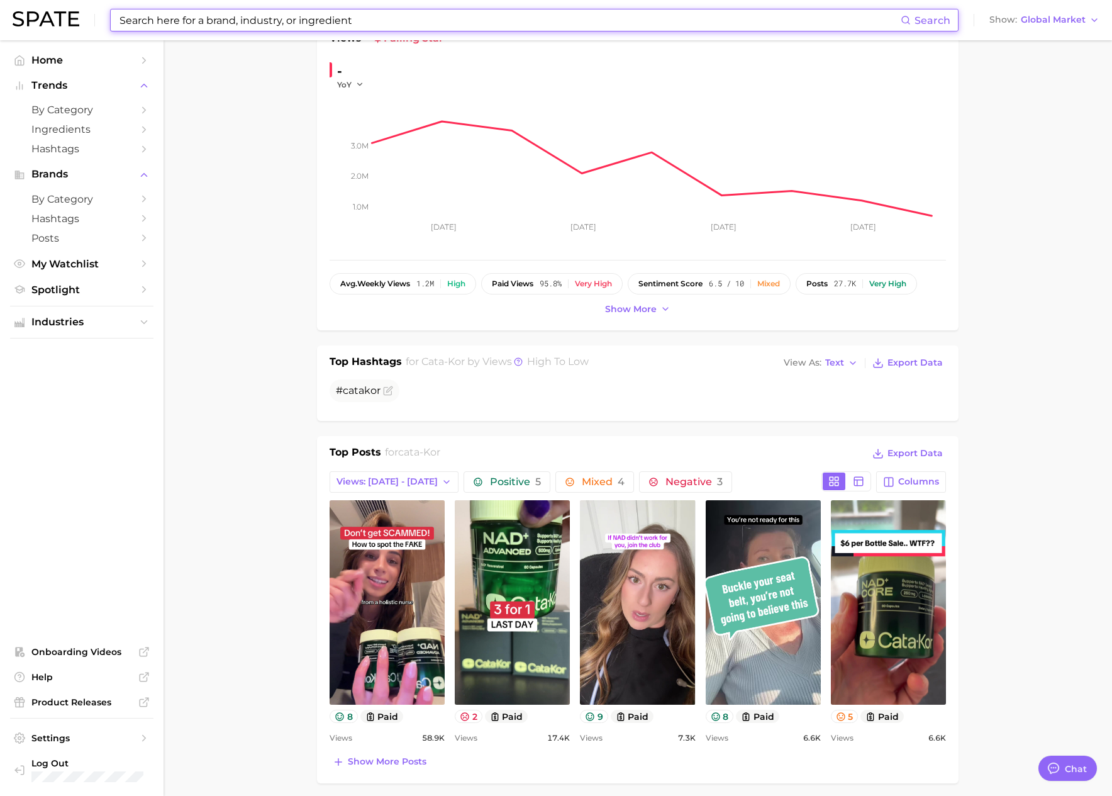
click at [251, 20] on input at bounding box center [509, 19] width 782 height 21
paste input "vimergy"
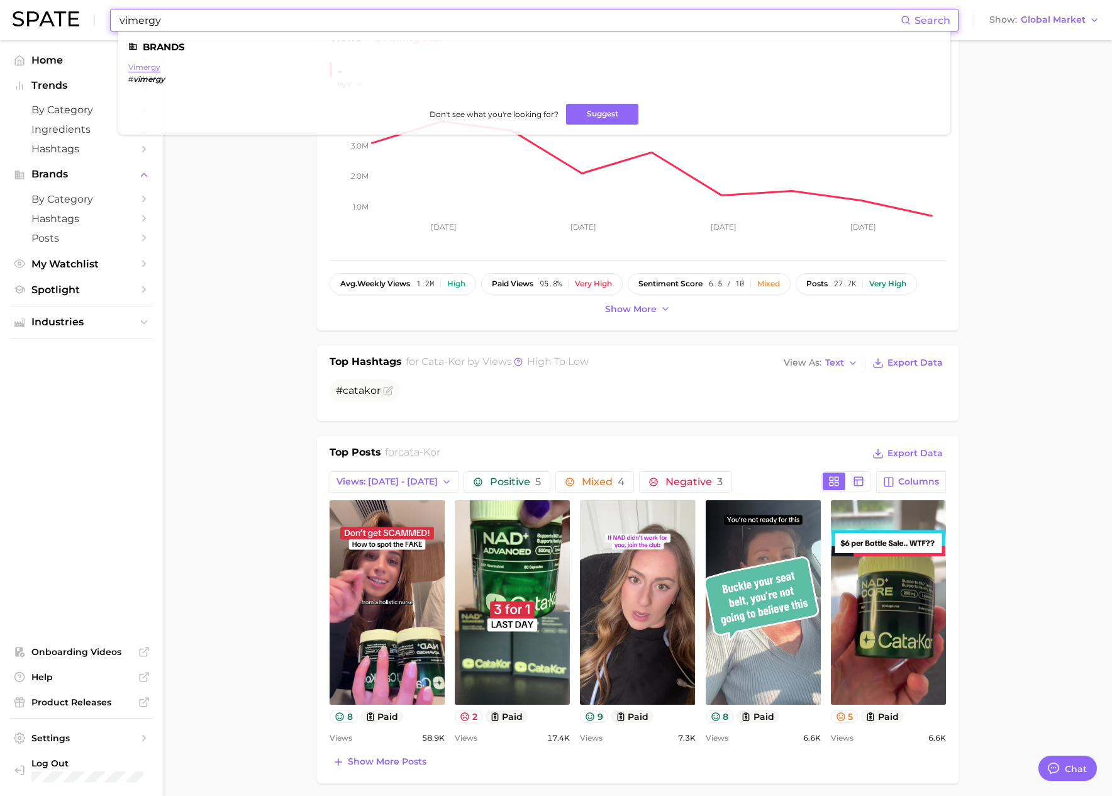
type input "vimergy"
click at [138, 67] on link "vimergy" at bounding box center [144, 66] width 32 height 9
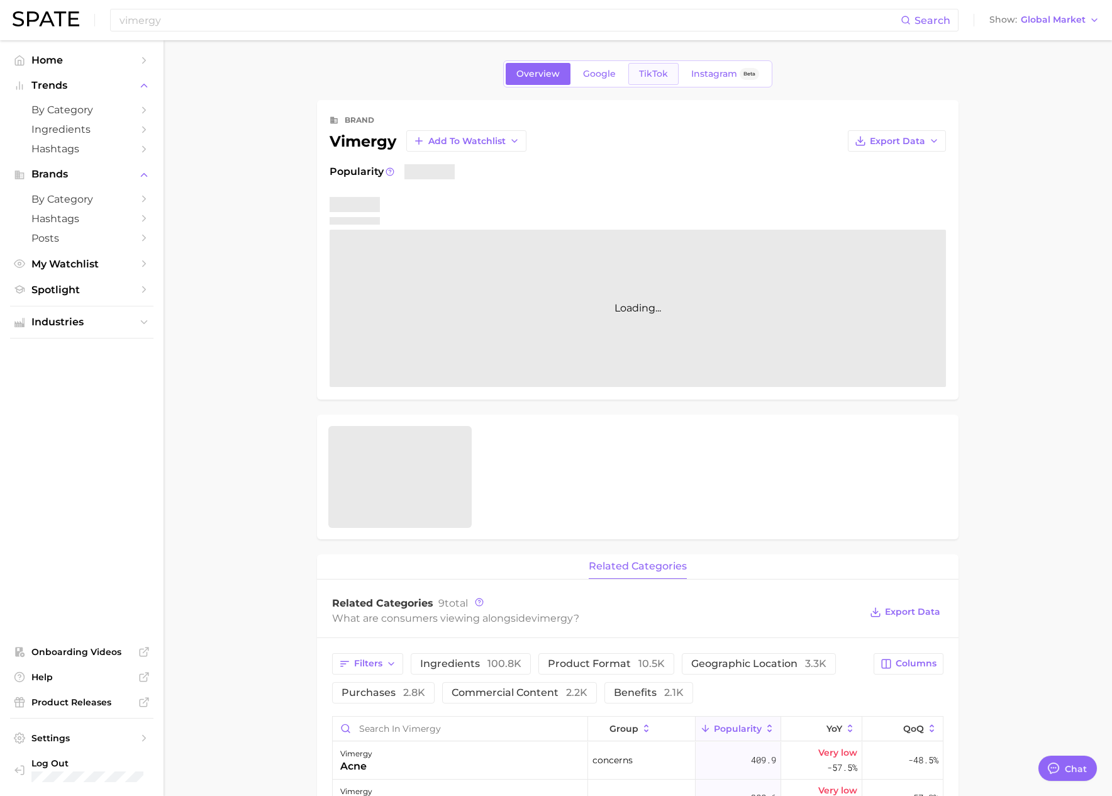
click at [650, 79] on span "TikTok" at bounding box center [653, 74] width 29 height 11
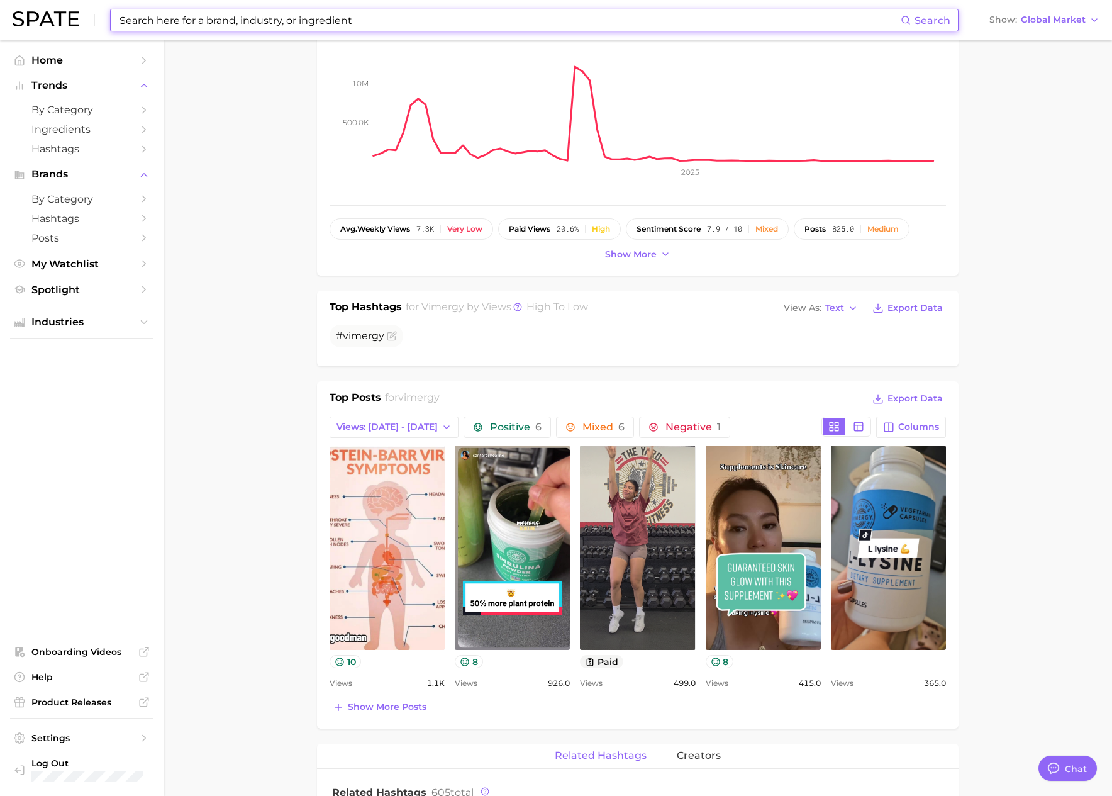
scroll to position [189, 0]
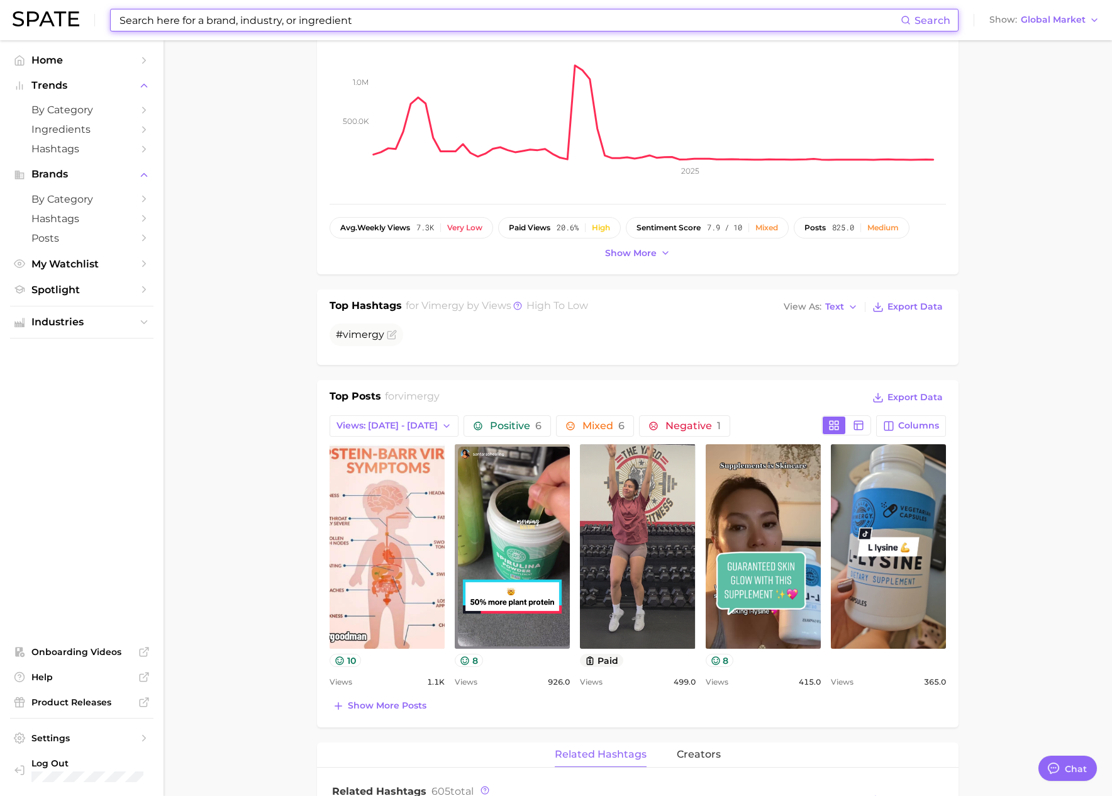
click at [186, 16] on input at bounding box center [509, 19] width 782 height 21
paste input "[PERSON_NAME]"
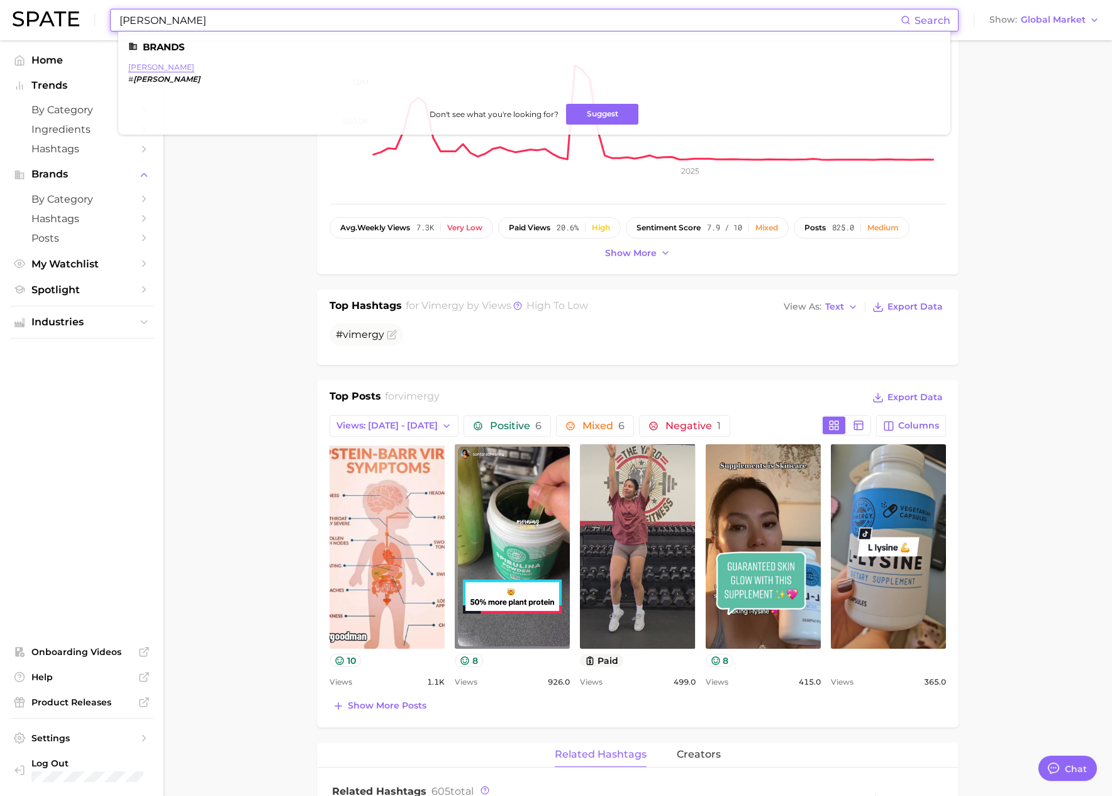
type input "[PERSON_NAME]"
click at [142, 71] on link "[PERSON_NAME]" at bounding box center [161, 66] width 66 height 9
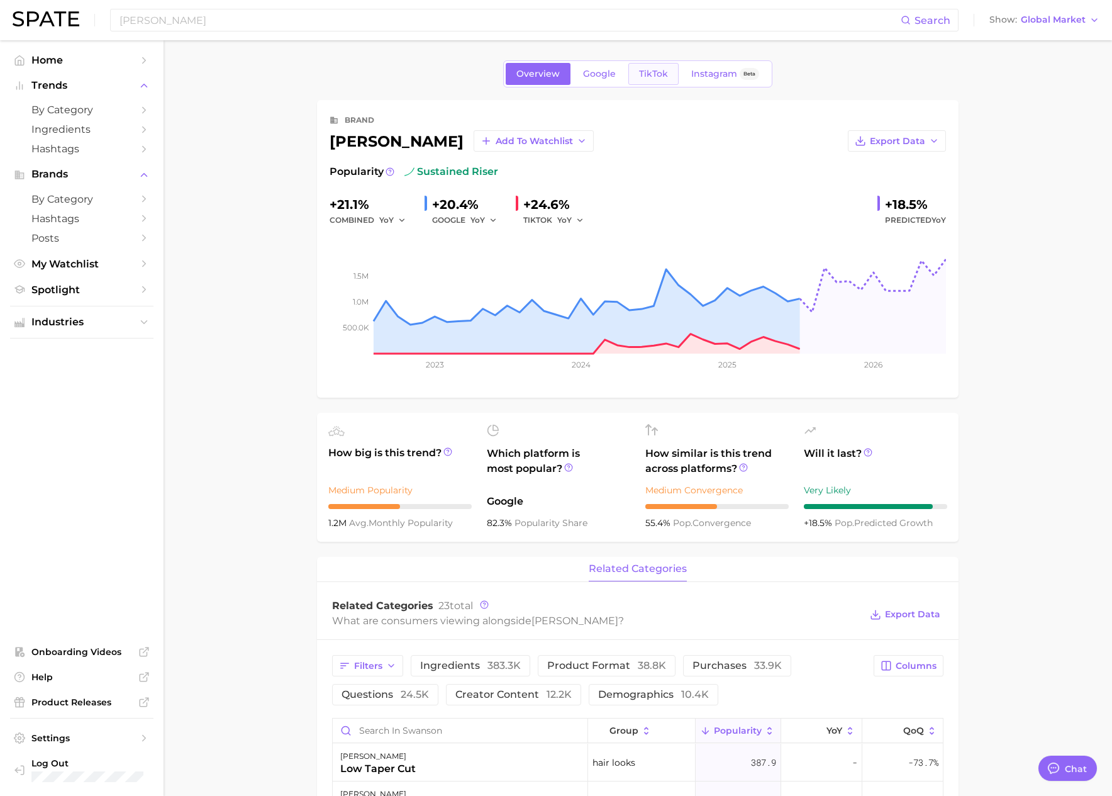
click at [651, 73] on span "TikTok" at bounding box center [653, 74] width 29 height 11
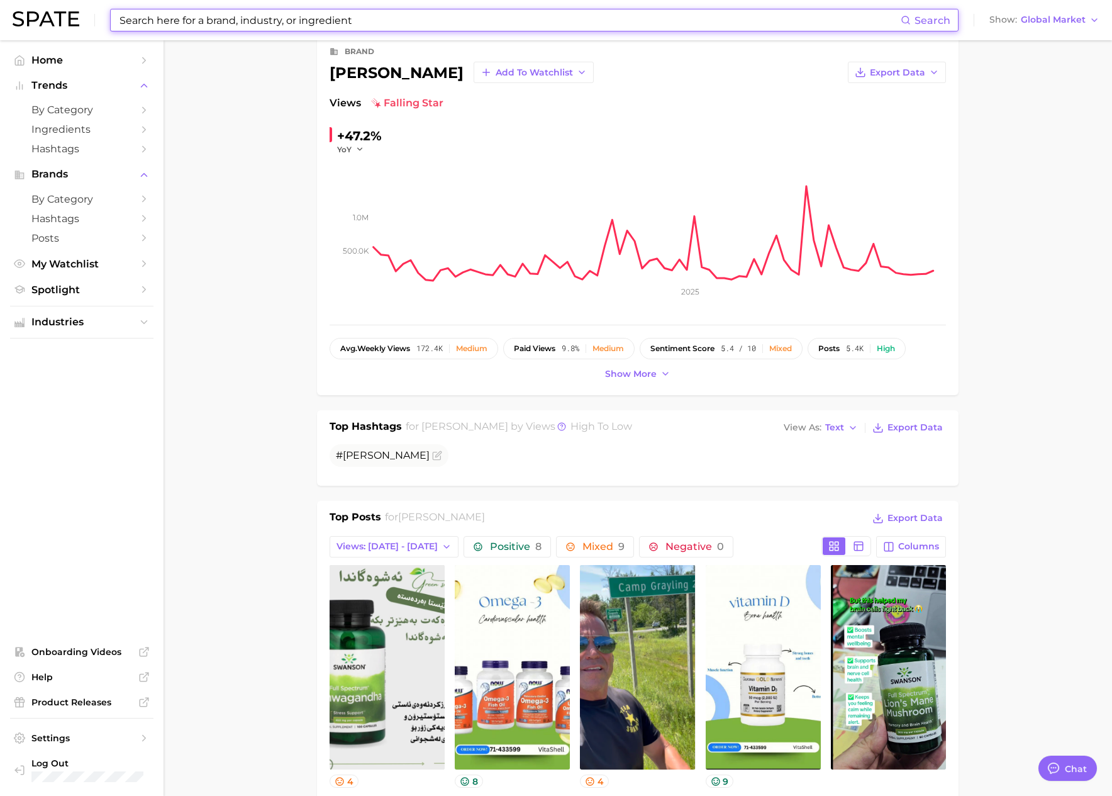
scroll to position [114, 0]
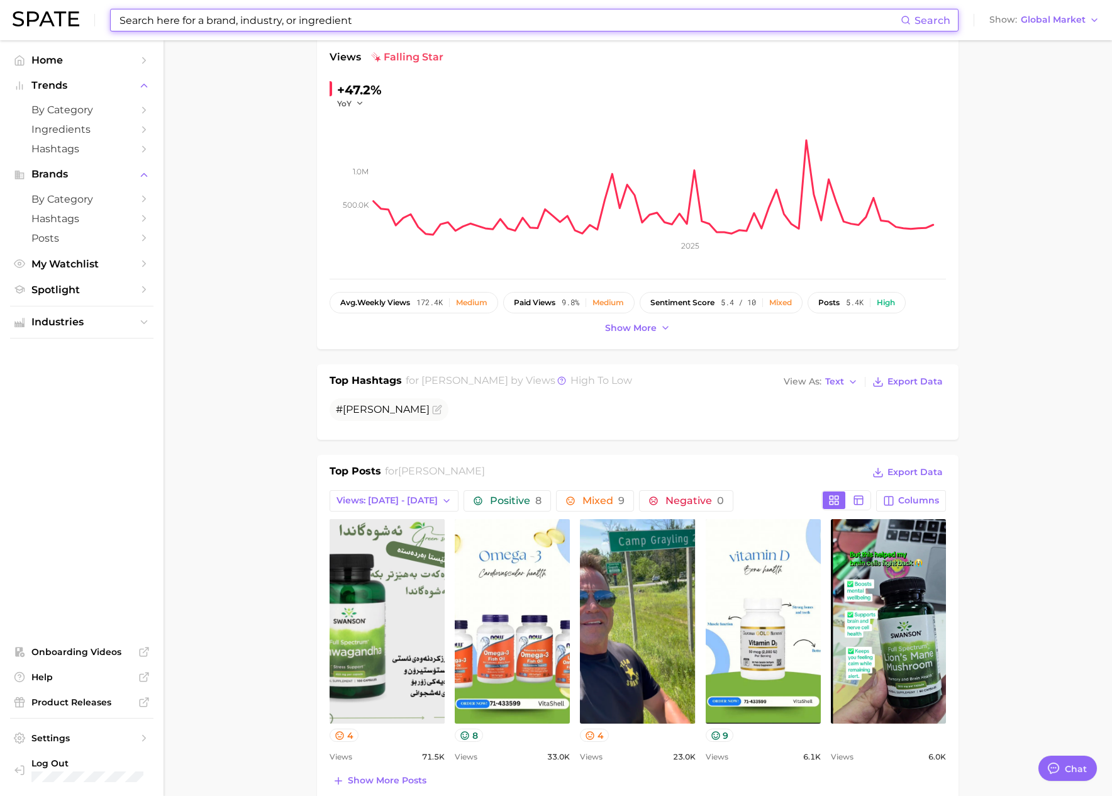
click at [175, 27] on input at bounding box center [509, 19] width 782 height 21
paste input "advocare"
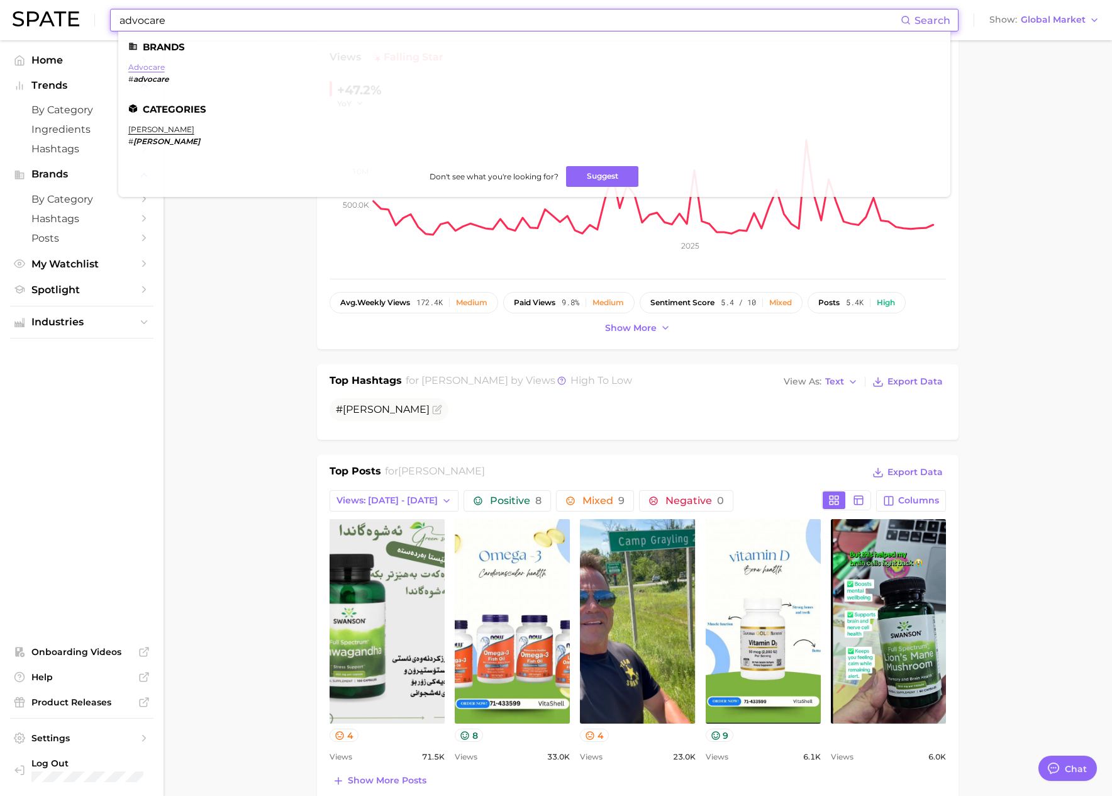
type input "advocare"
click at [154, 69] on link "advocare" at bounding box center [146, 66] width 36 height 9
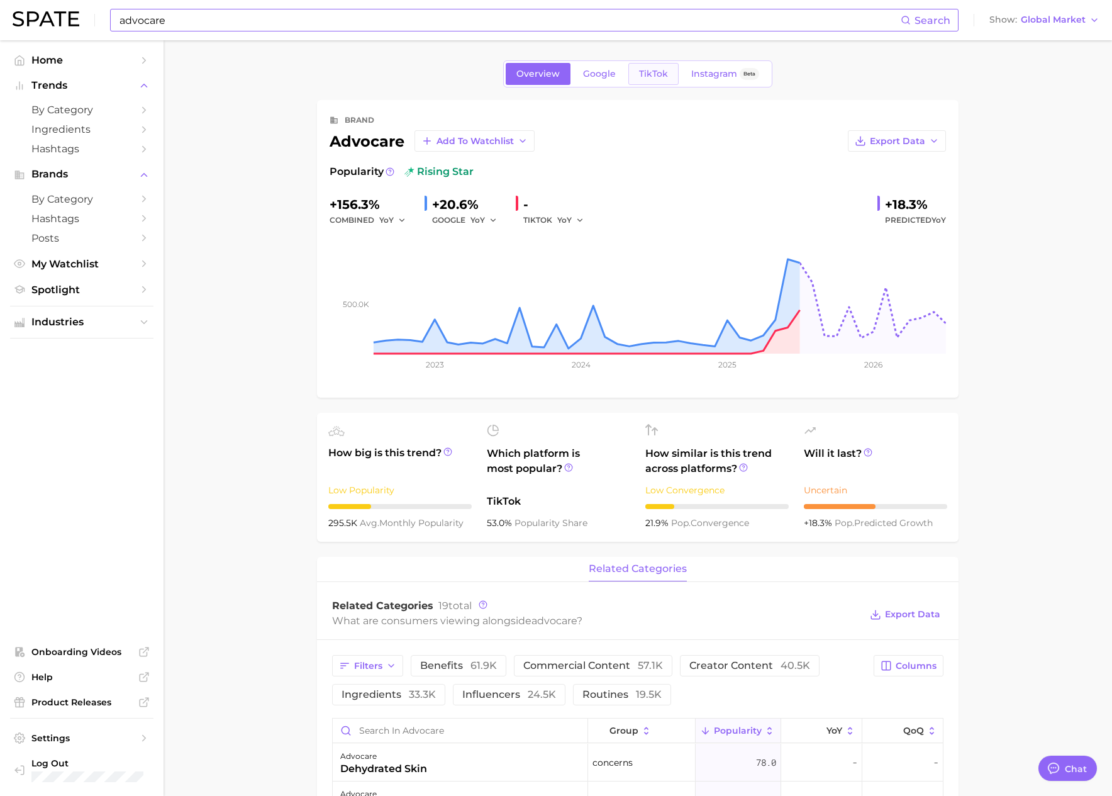
click at [662, 77] on span "TikTok" at bounding box center [653, 74] width 29 height 11
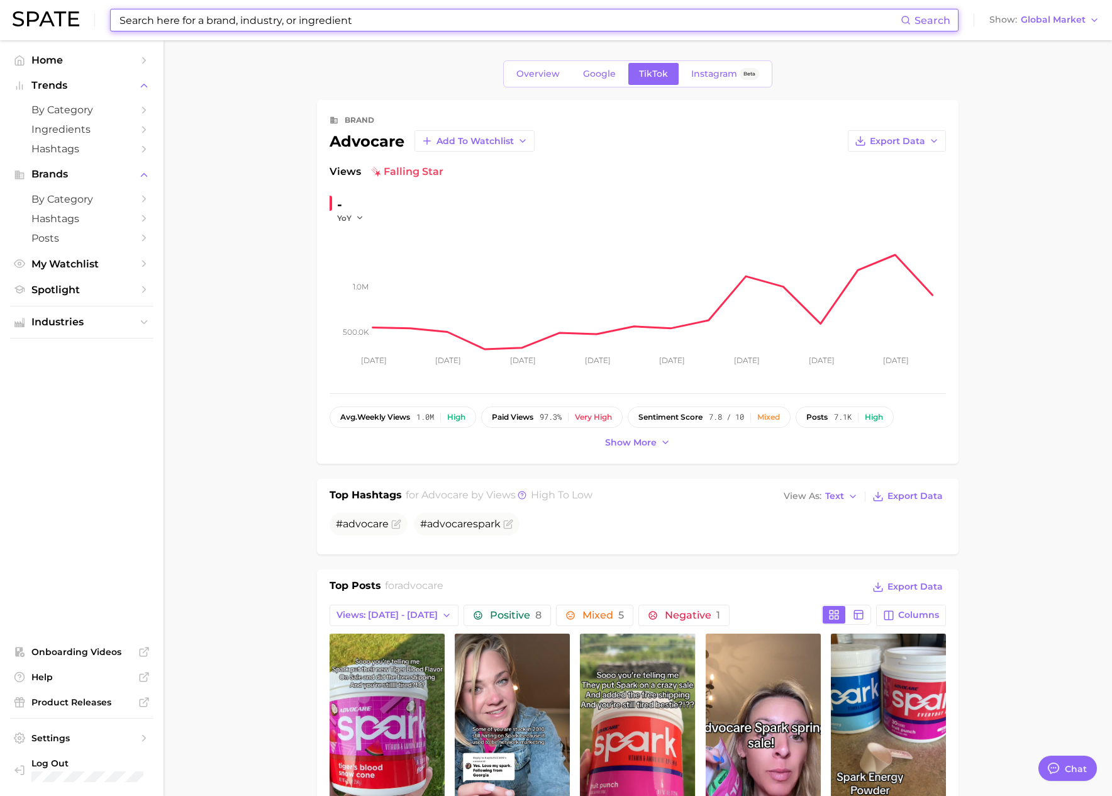
click at [242, 26] on input at bounding box center [509, 19] width 782 height 21
paste input "evlution"
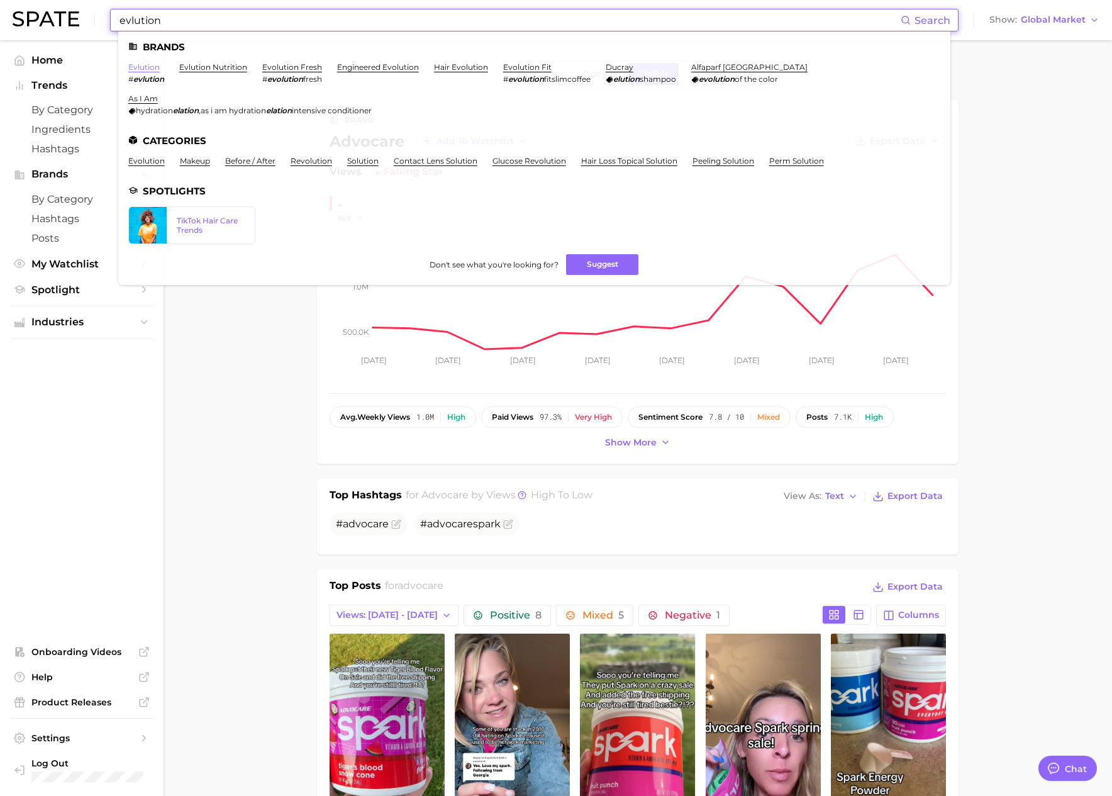
type input "evlution"
click at [152, 66] on link "evlution" at bounding box center [143, 66] width 31 height 9
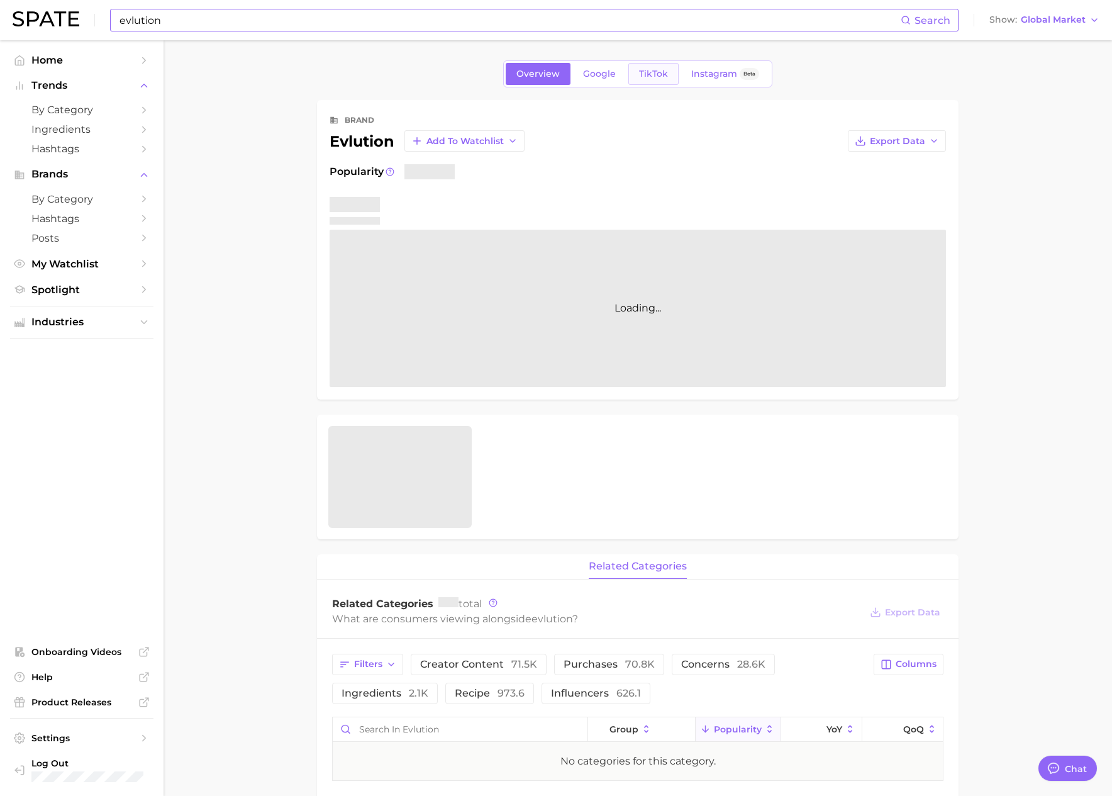
click at [639, 75] on span "TikTok" at bounding box center [653, 74] width 29 height 11
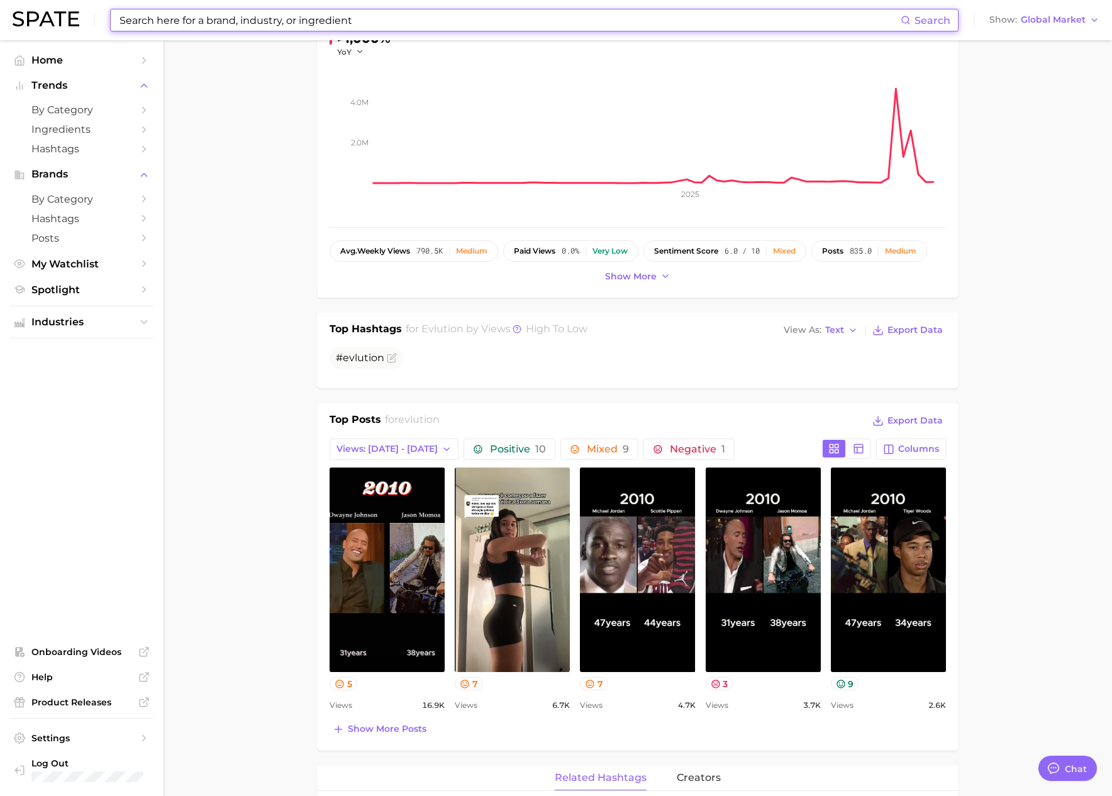
scroll to position [203, 0]
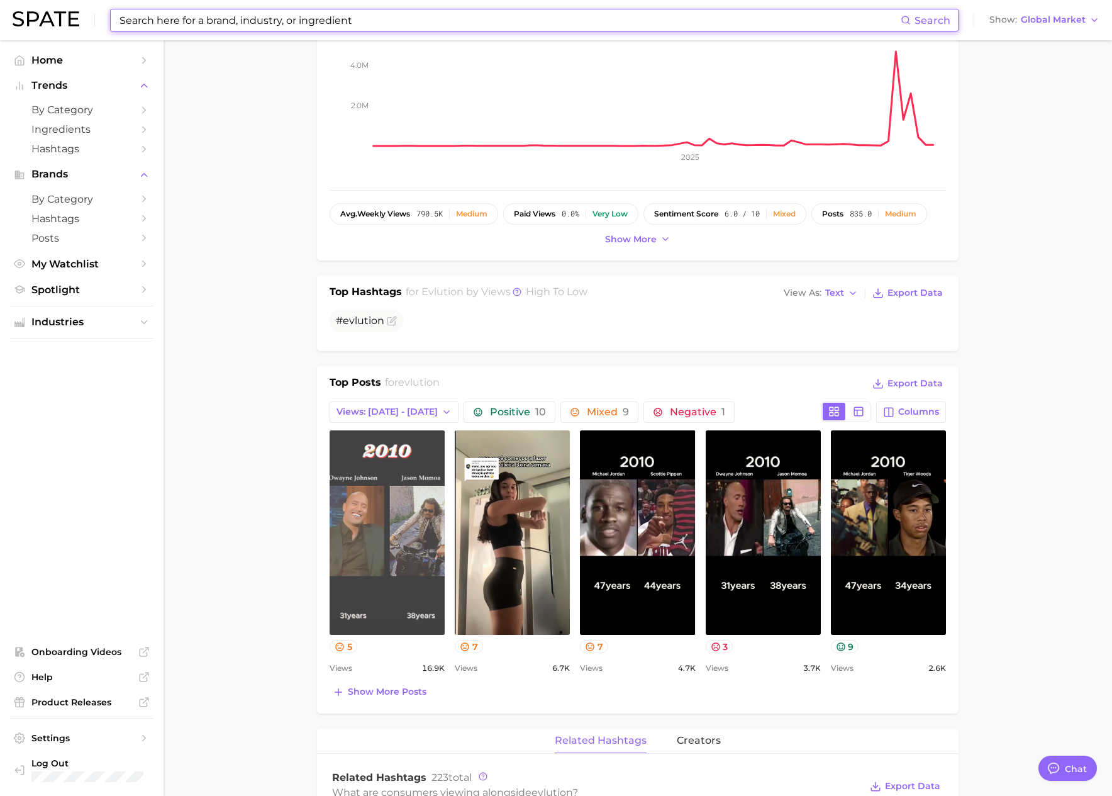
click at [397, 540] on link "view post on TikTok" at bounding box center [387, 532] width 115 height 204
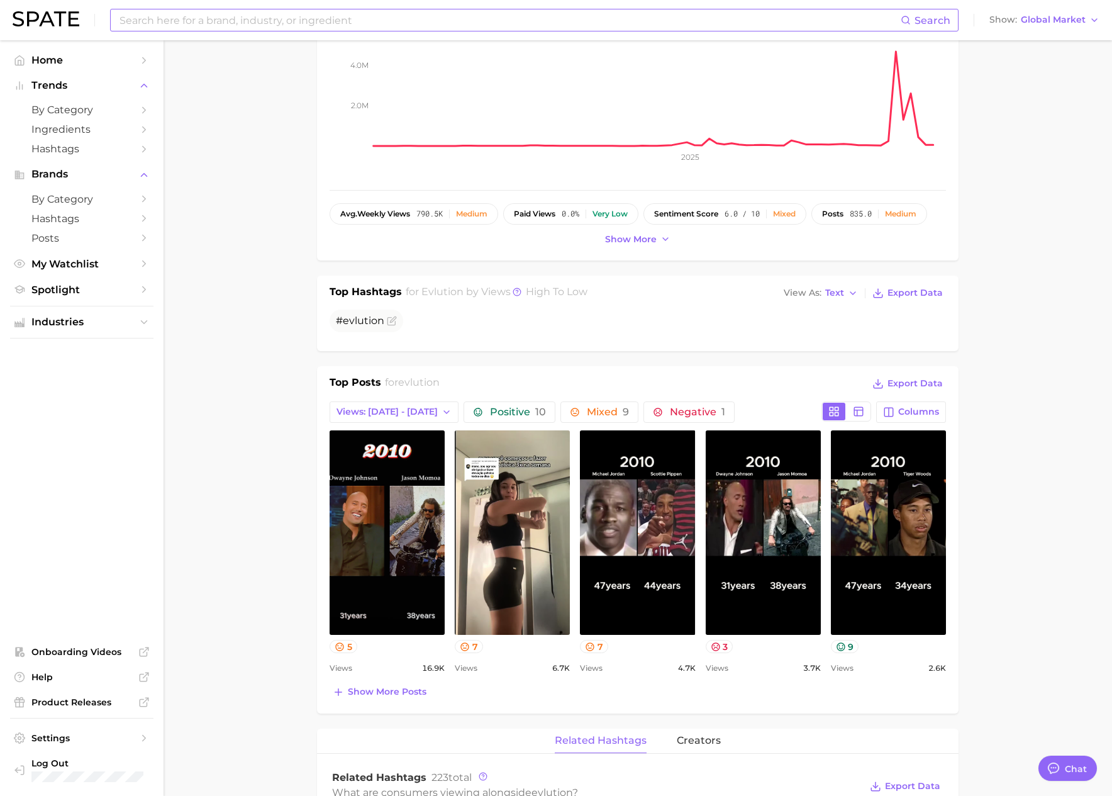
click at [194, 19] on input at bounding box center [509, 19] width 782 height 21
paste input "[PERSON_NAME]"
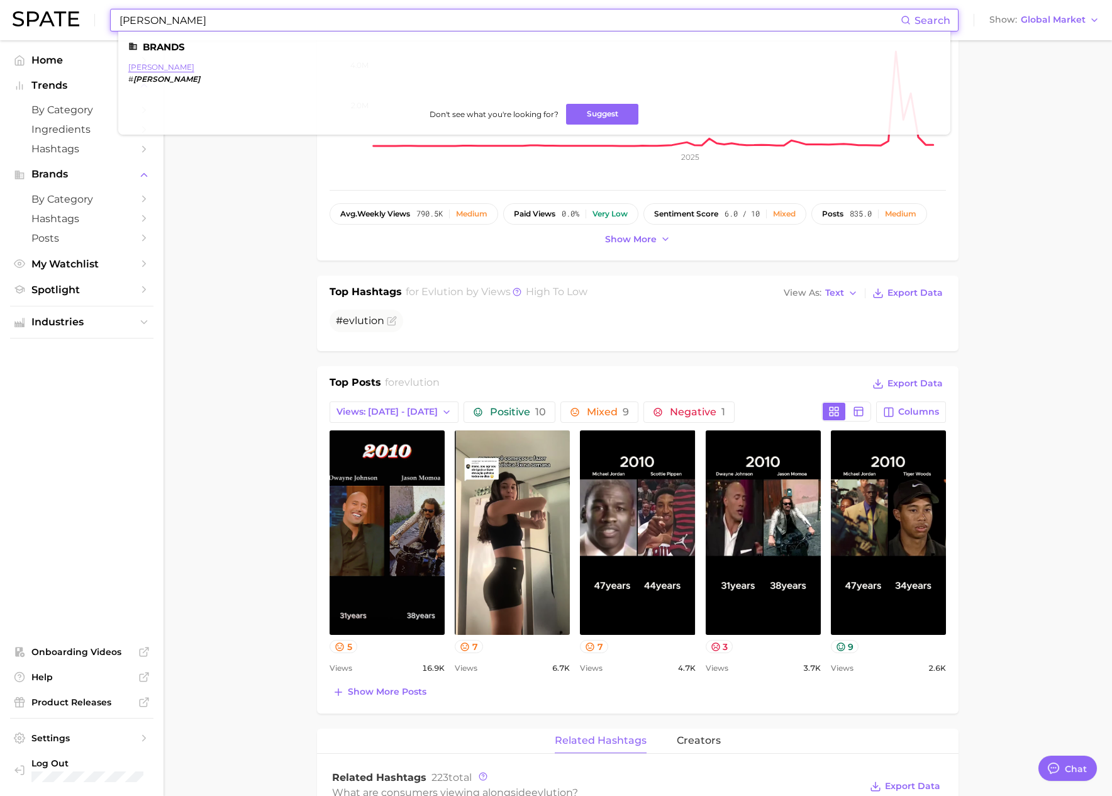
type input "[PERSON_NAME]"
click at [152, 65] on link "[PERSON_NAME]" at bounding box center [161, 66] width 66 height 9
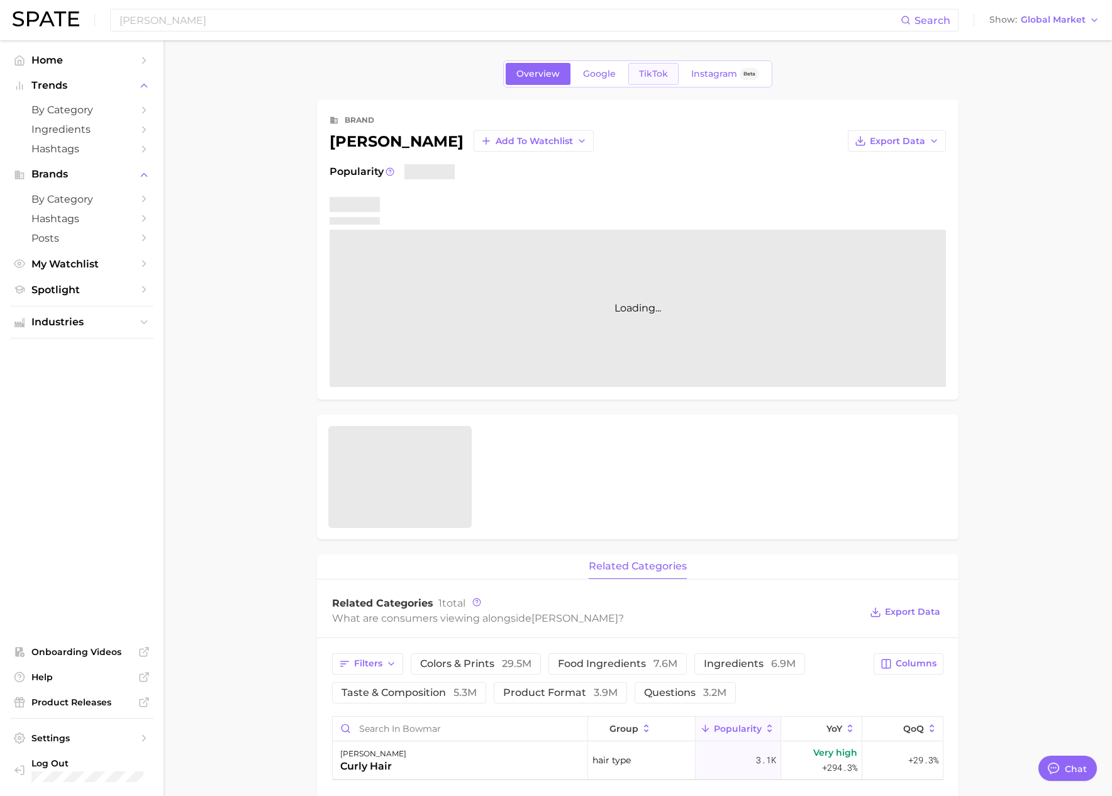
click at [667, 71] on link "TikTok" at bounding box center [653, 74] width 50 height 22
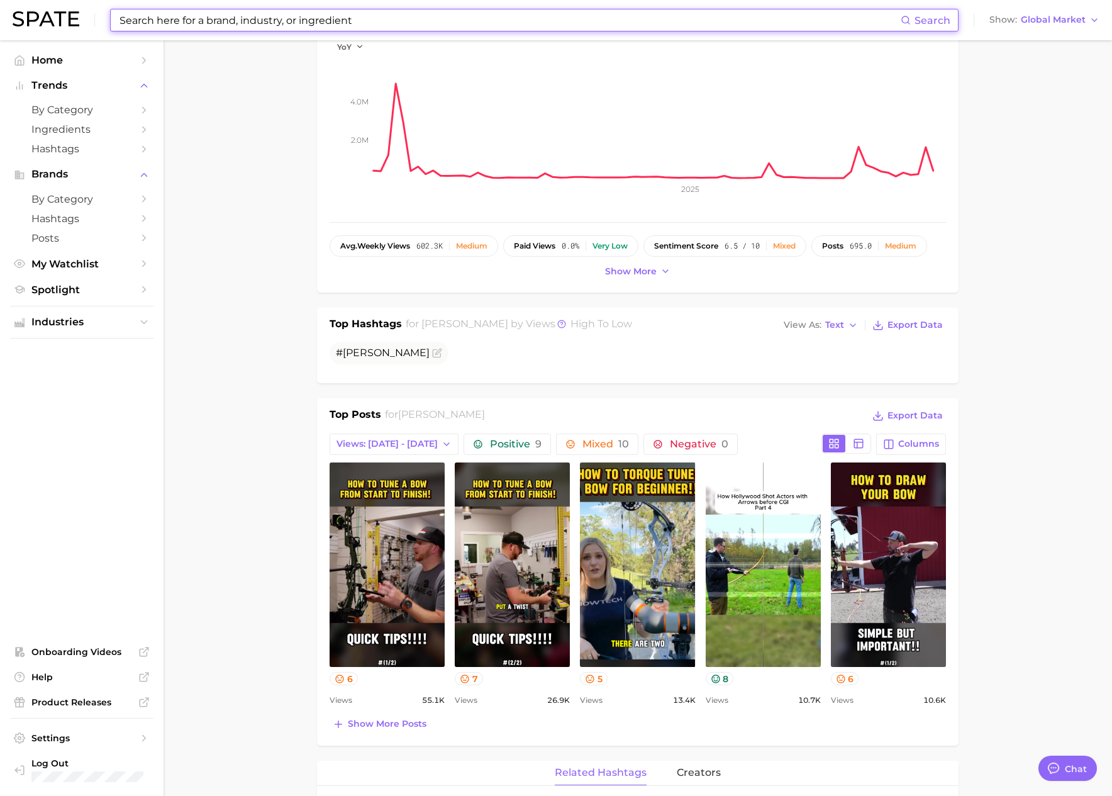
scroll to position [206, 0]
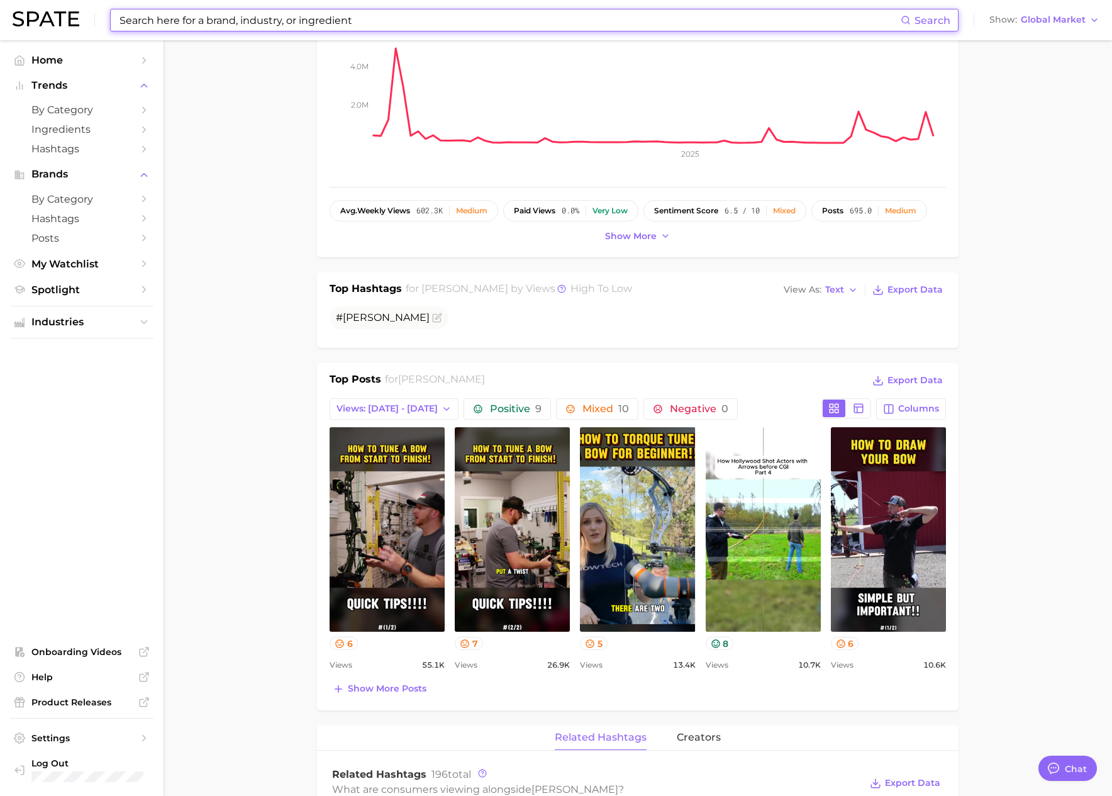
click at [231, 20] on input at bounding box center [509, 19] width 782 height 21
paste input "gruns"
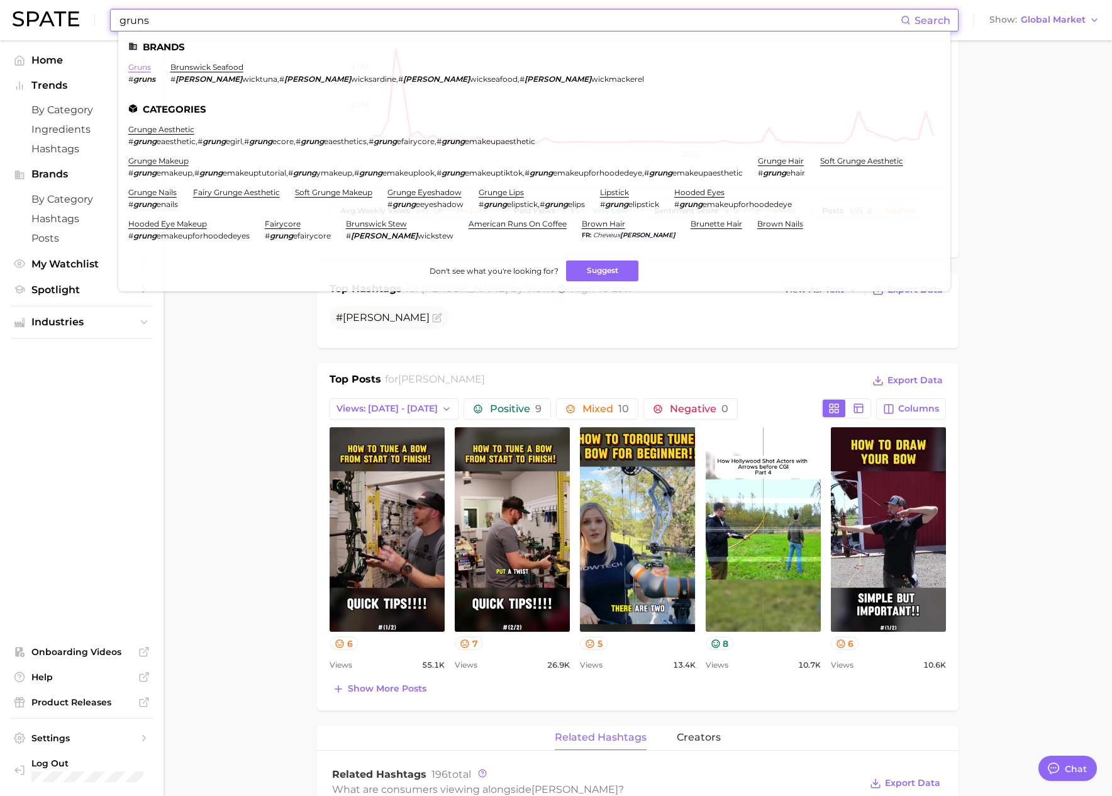
type input "gruns"
click at [145, 65] on link "gruns" at bounding box center [139, 66] width 23 height 9
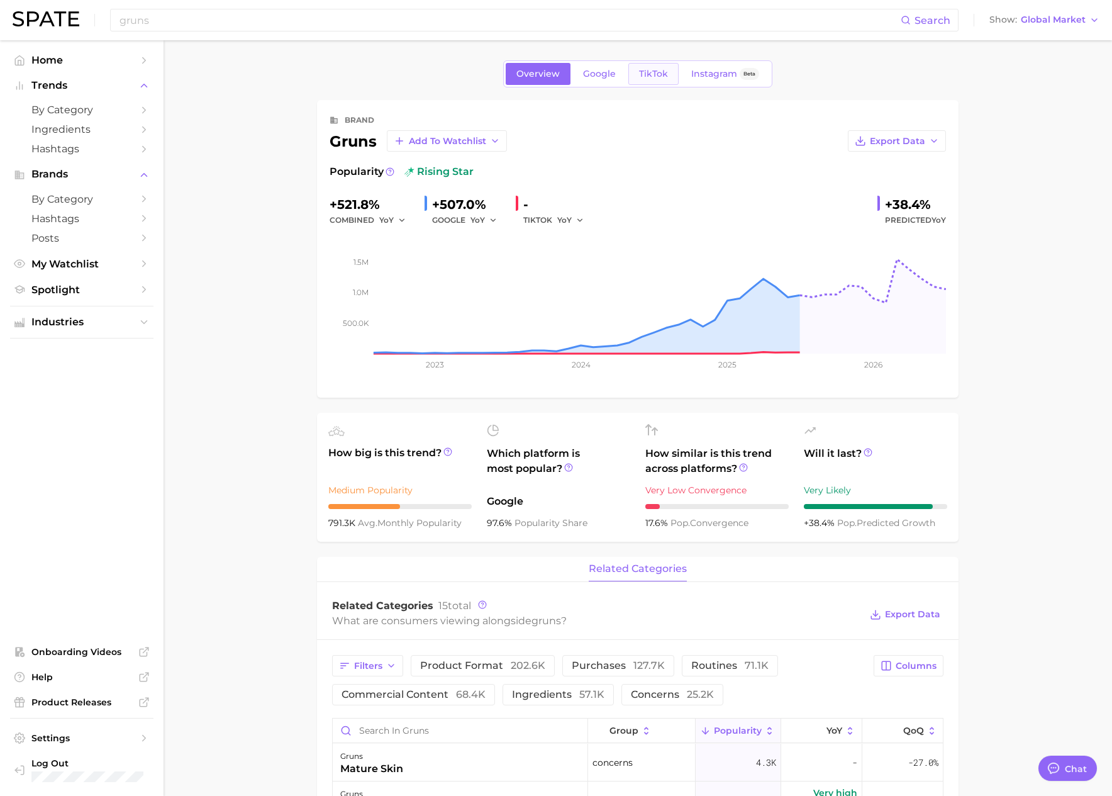
click at [642, 74] on span "TikTok" at bounding box center [653, 74] width 29 height 11
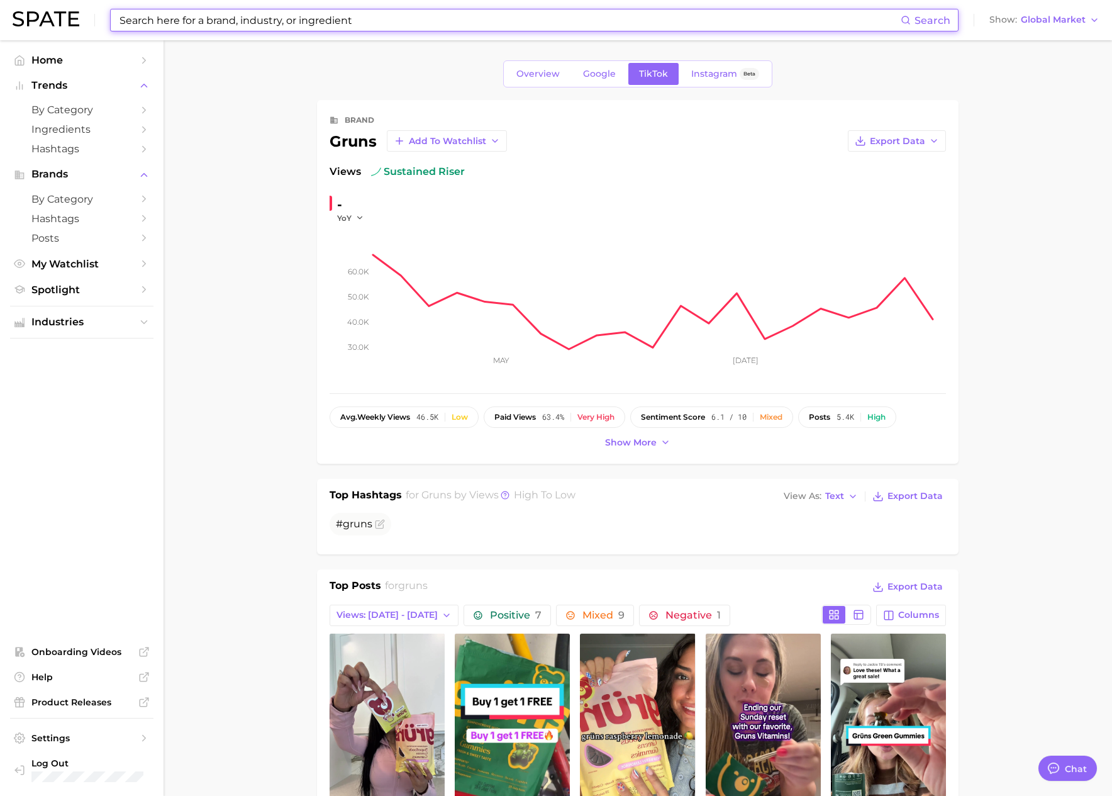
click at [299, 19] on input at bounding box center [509, 19] width 782 height 21
paste input "vlcc"
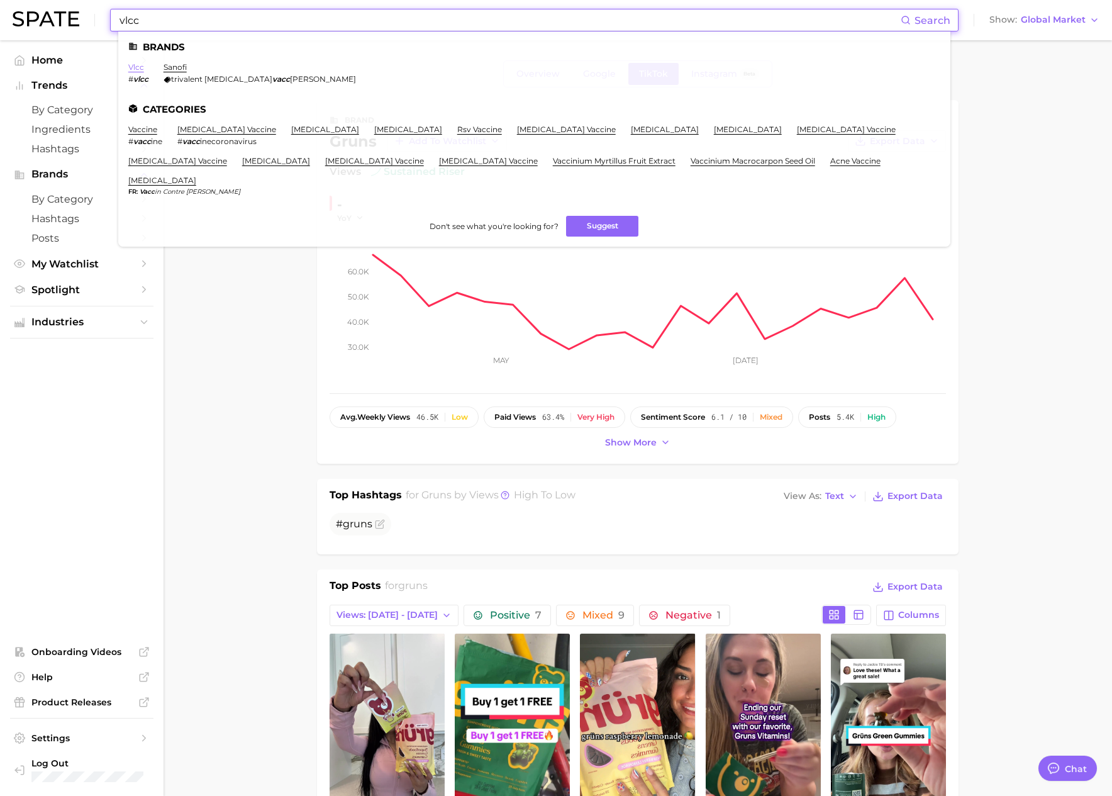
type input "vlcc"
click at [140, 67] on link "vlcc" at bounding box center [136, 66] width 16 height 9
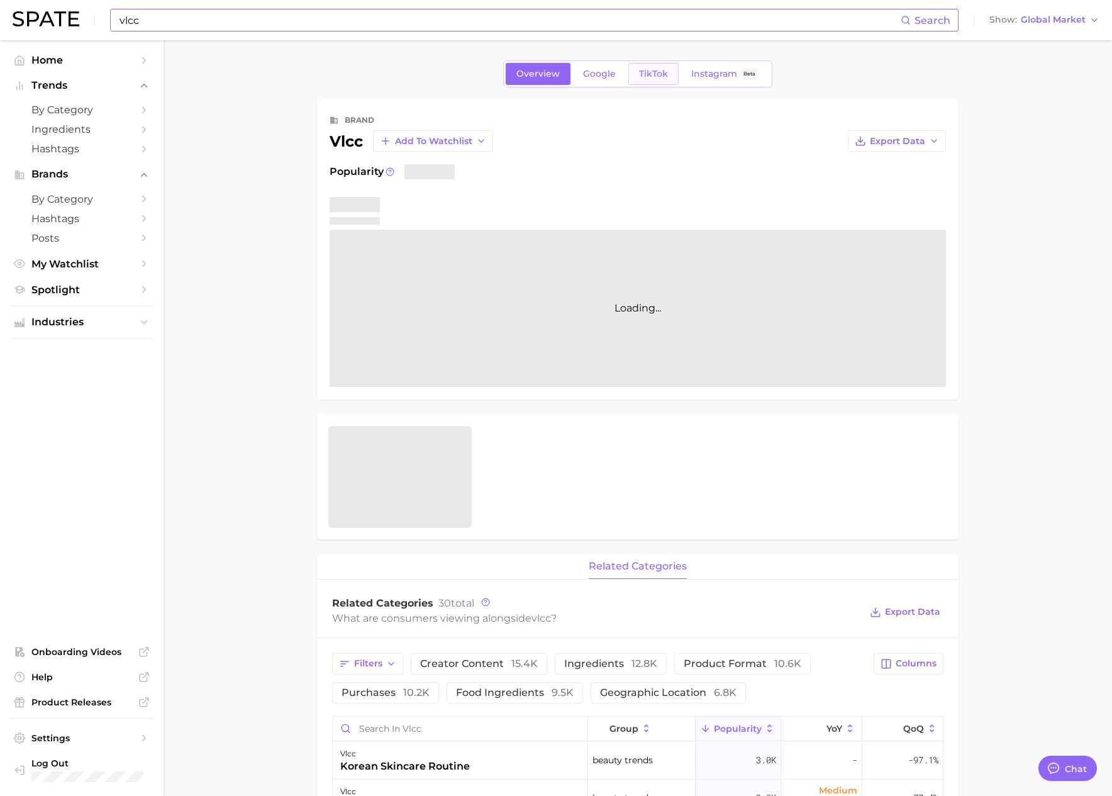
click at [647, 75] on span "TikTok" at bounding box center [653, 74] width 29 height 11
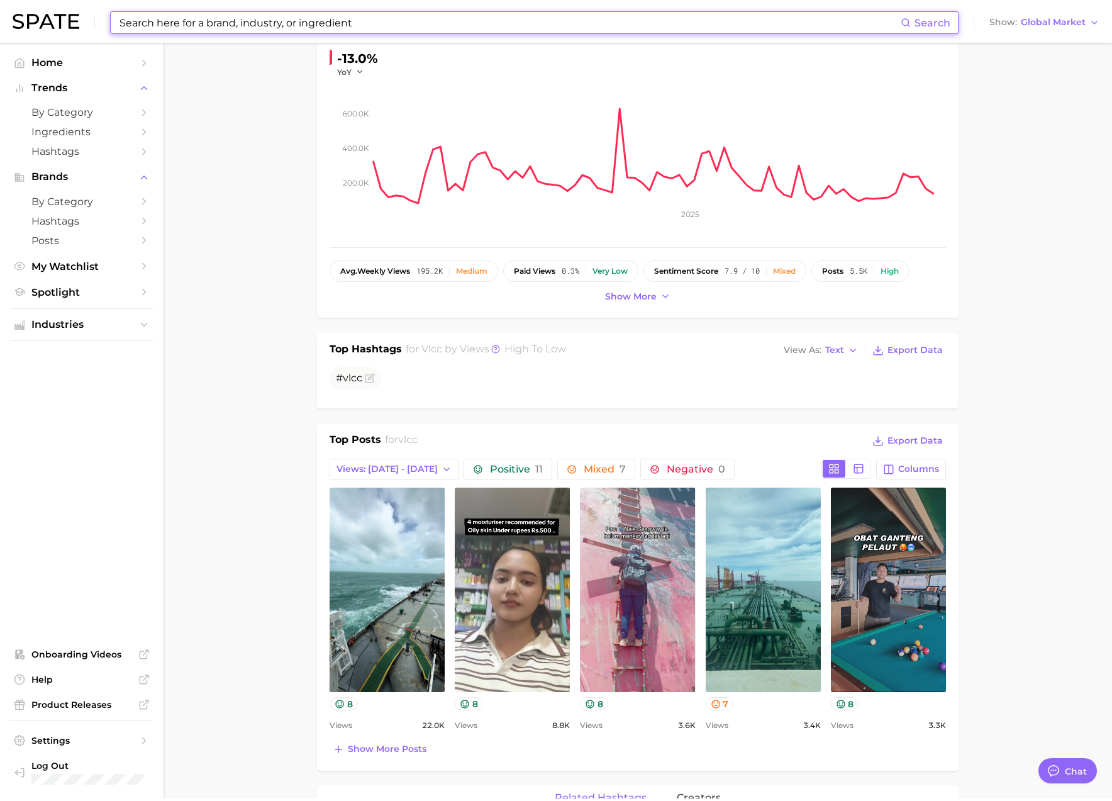
scroll to position [151, 0]
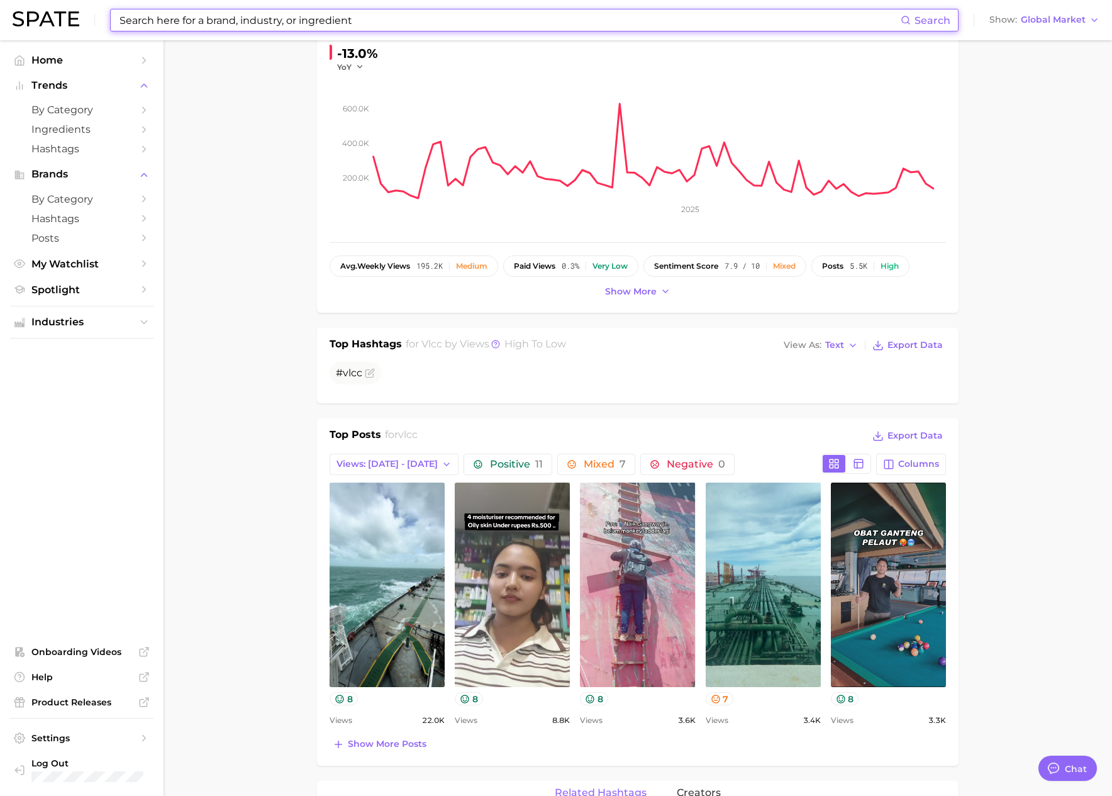
type textarea "x"
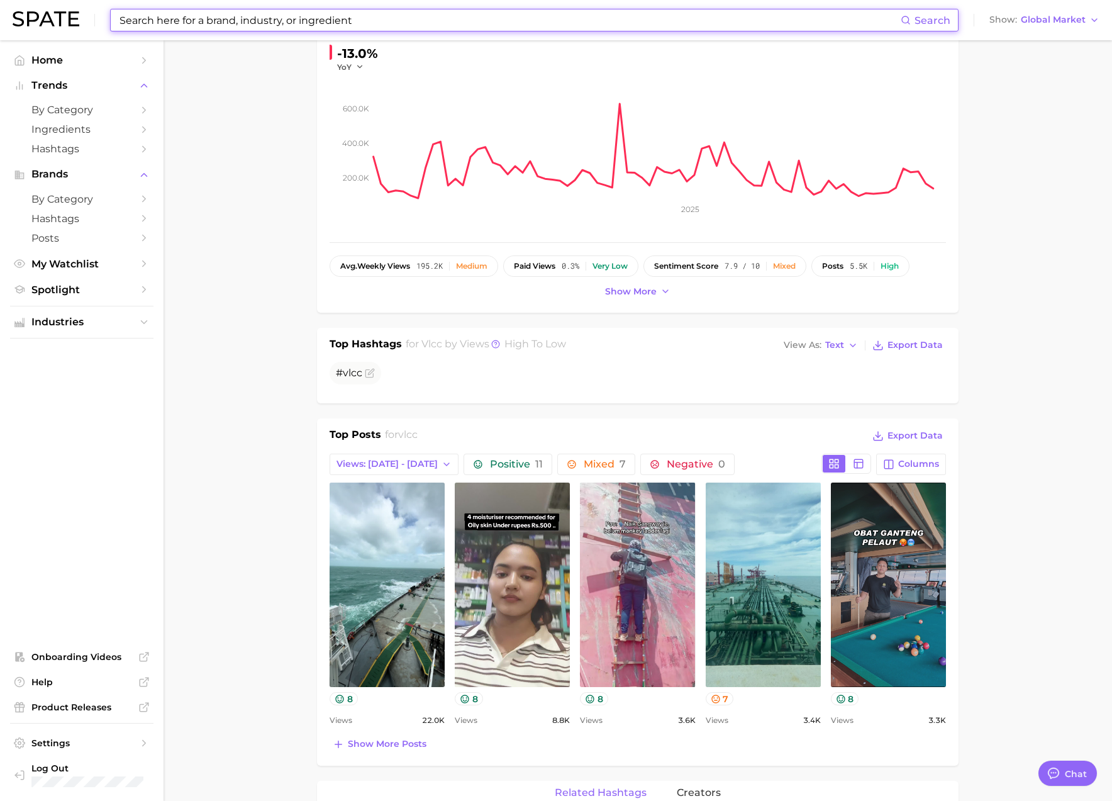
click at [183, 19] on input at bounding box center [509, 19] width 782 height 21
paste input "vitauthority"
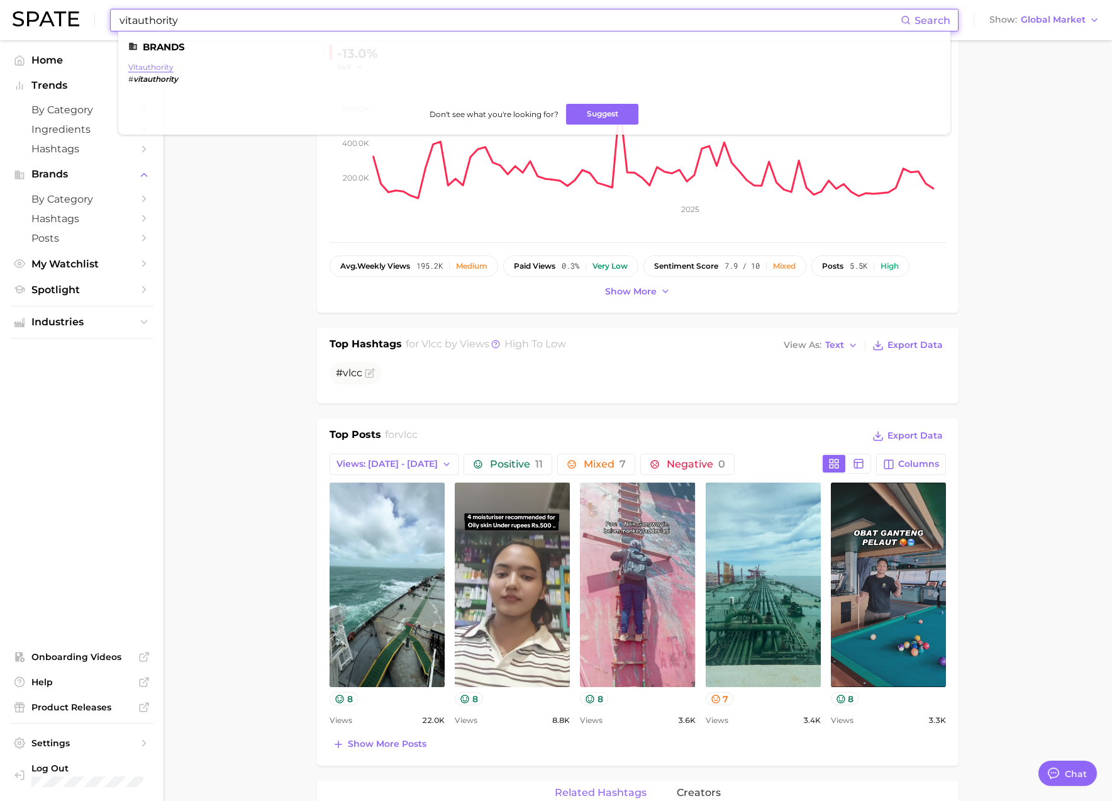
type input "vitauthority"
click at [156, 69] on link "vitauthority" at bounding box center [150, 66] width 45 height 9
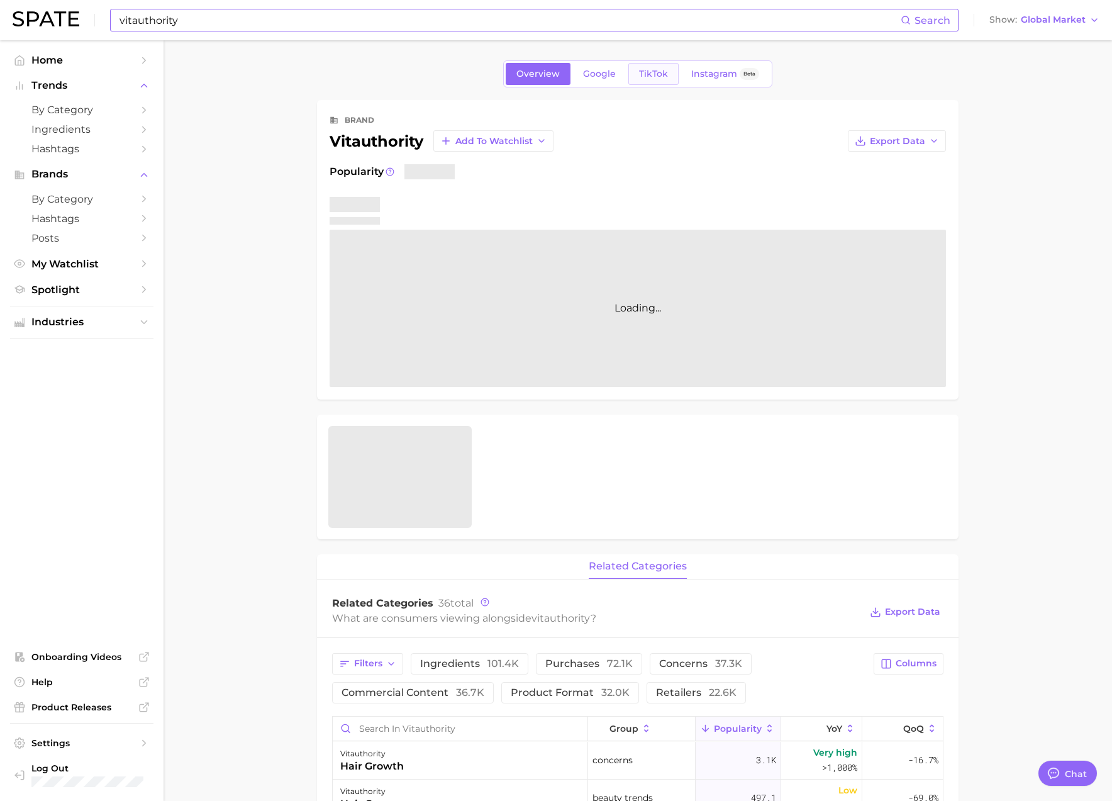
click at [645, 77] on span "TikTok" at bounding box center [653, 74] width 29 height 11
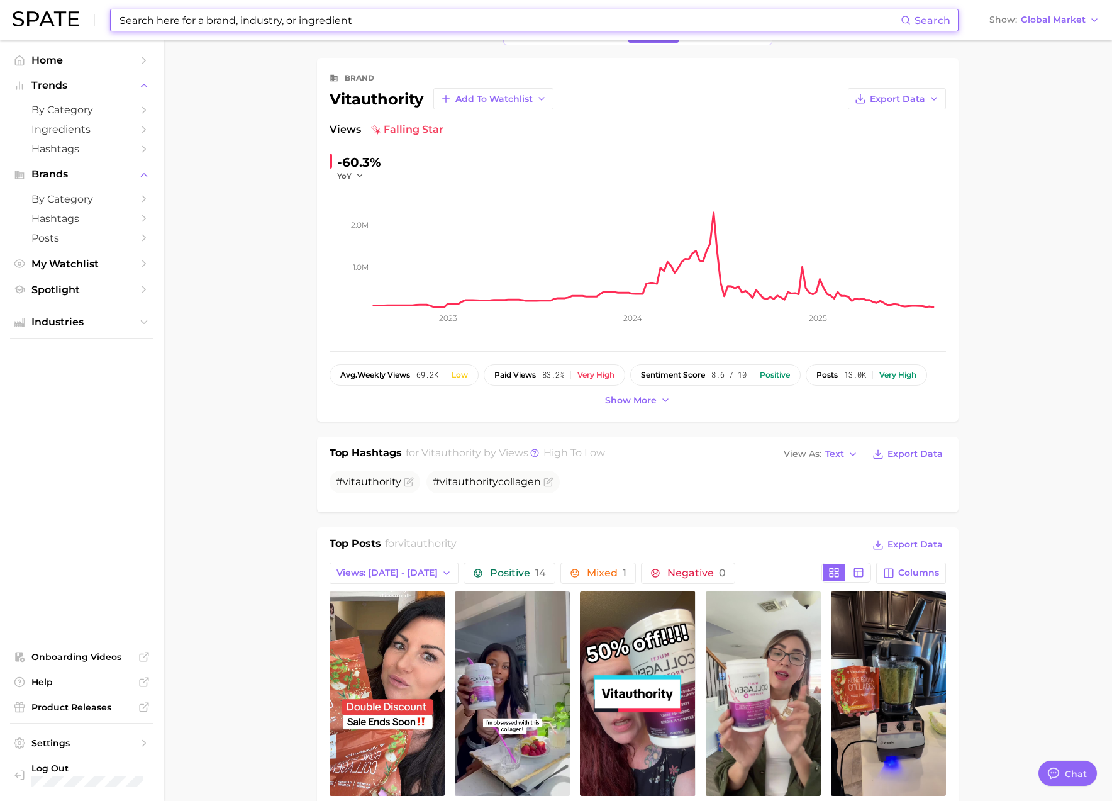
scroll to position [79, 0]
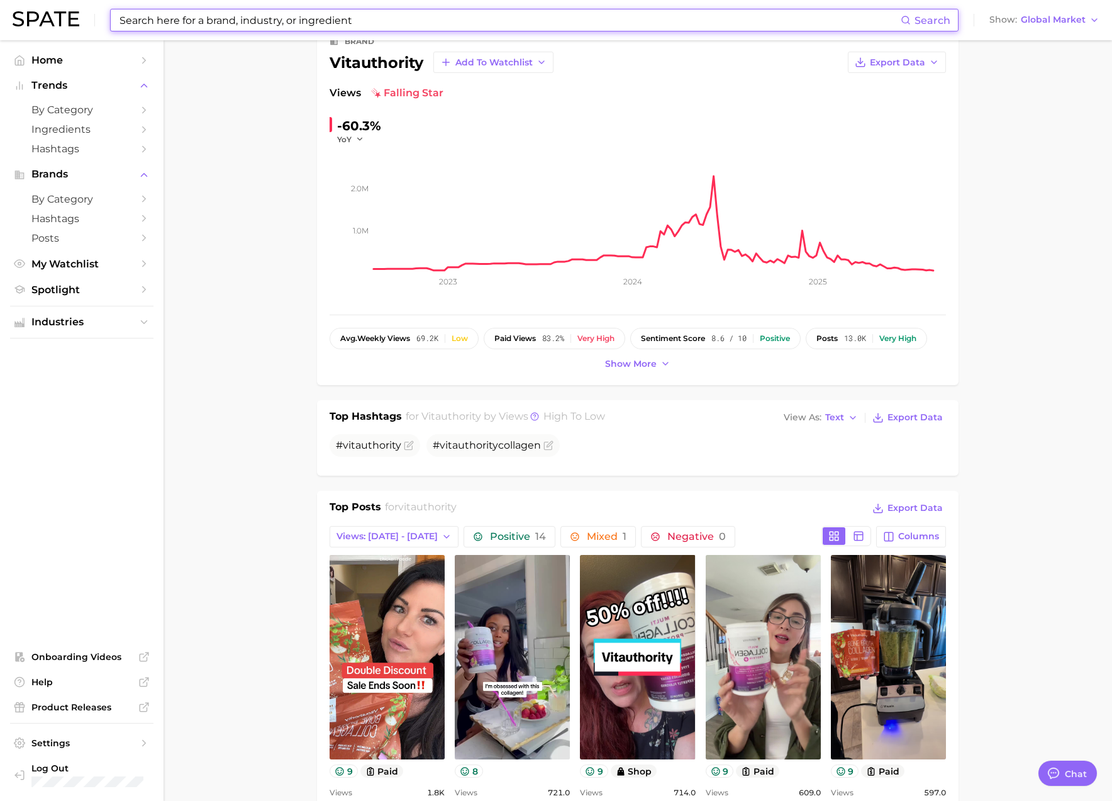
click at [182, 16] on input at bounding box center [509, 19] width 782 height 21
paste input "mimi yoga"
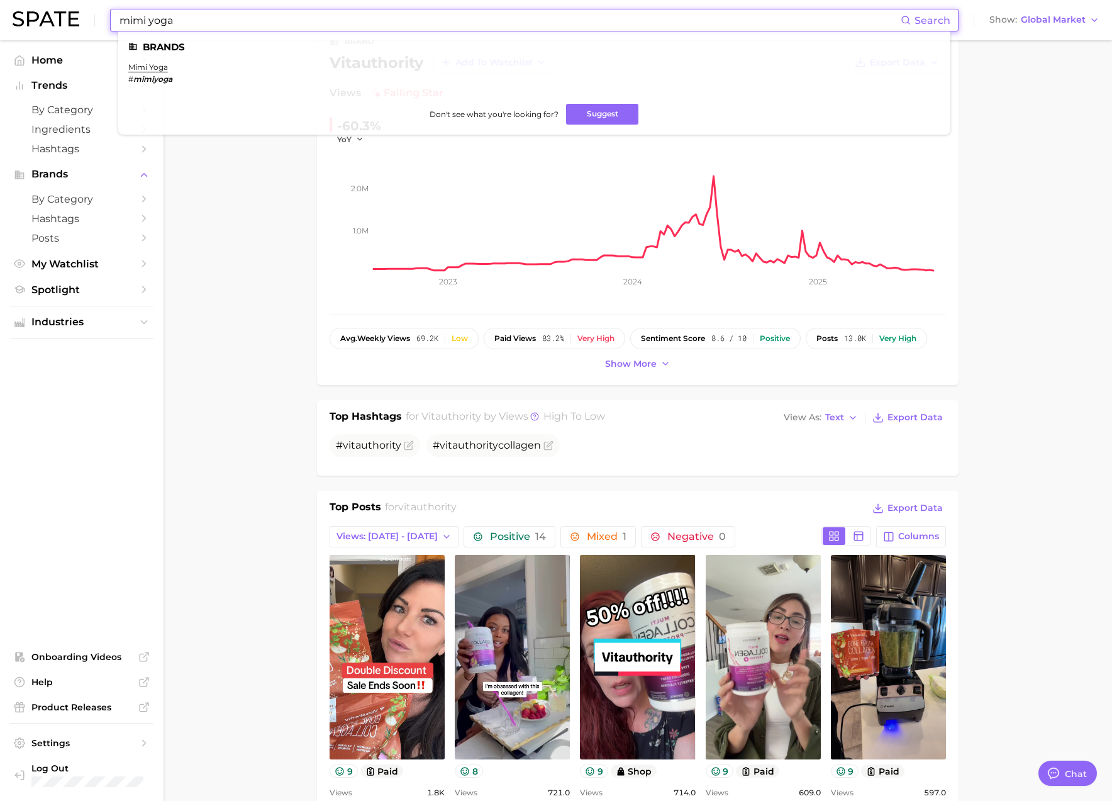
type input "mimi yoga"
click at [158, 62] on ul "Brands mimi yoga # mimiyoga Don't see what you're looking for? Suggest" at bounding box center [534, 82] width 832 height 103
click at [158, 67] on link "mimi yoga" at bounding box center [148, 66] width 40 height 9
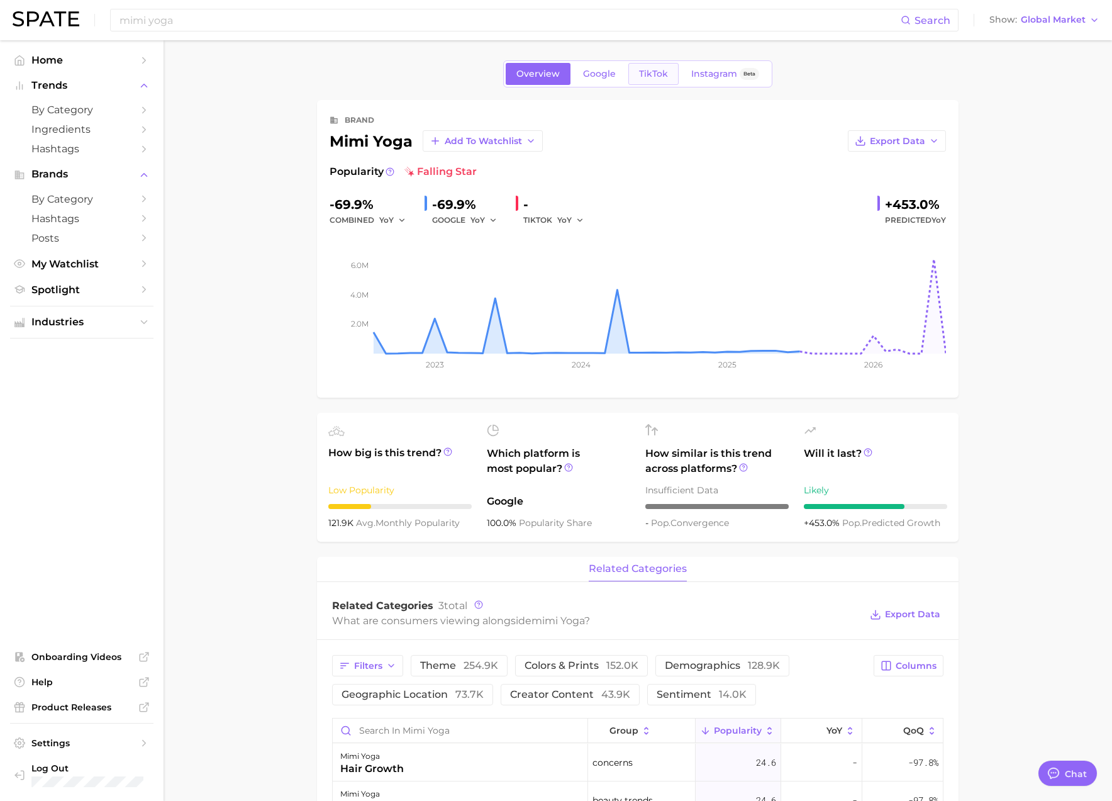
click at [645, 77] on span "TikTok" at bounding box center [653, 74] width 29 height 11
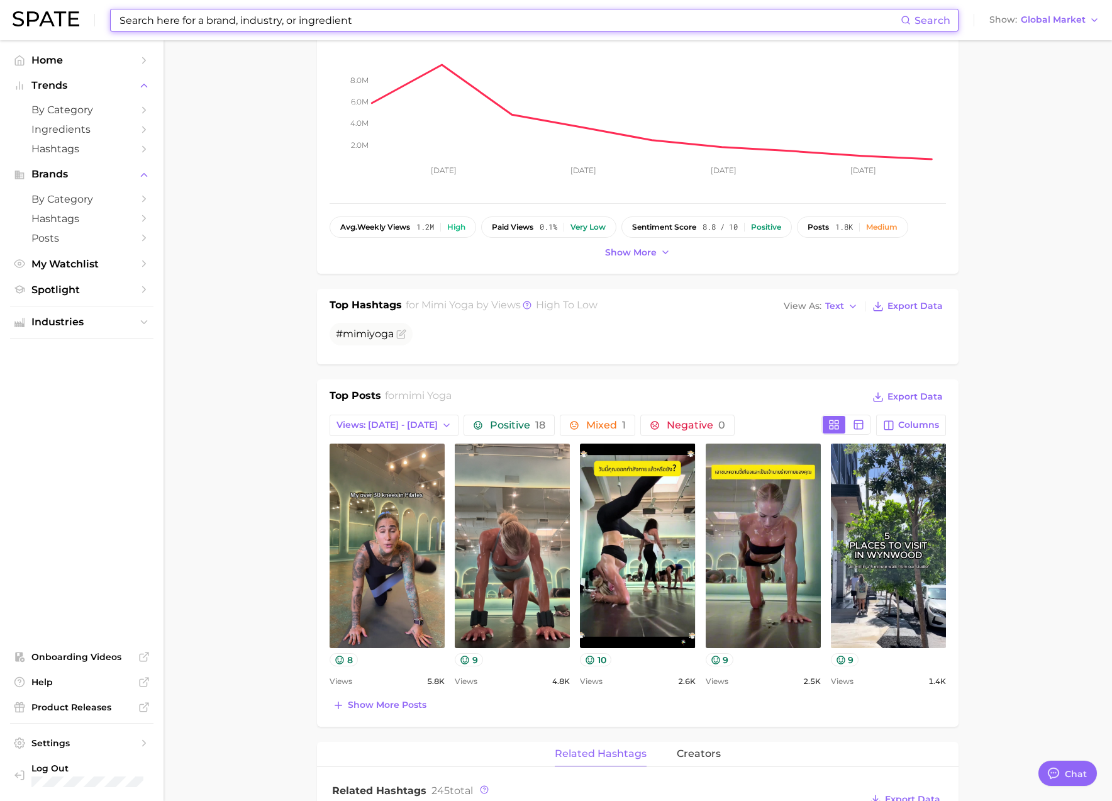
scroll to position [214, 0]
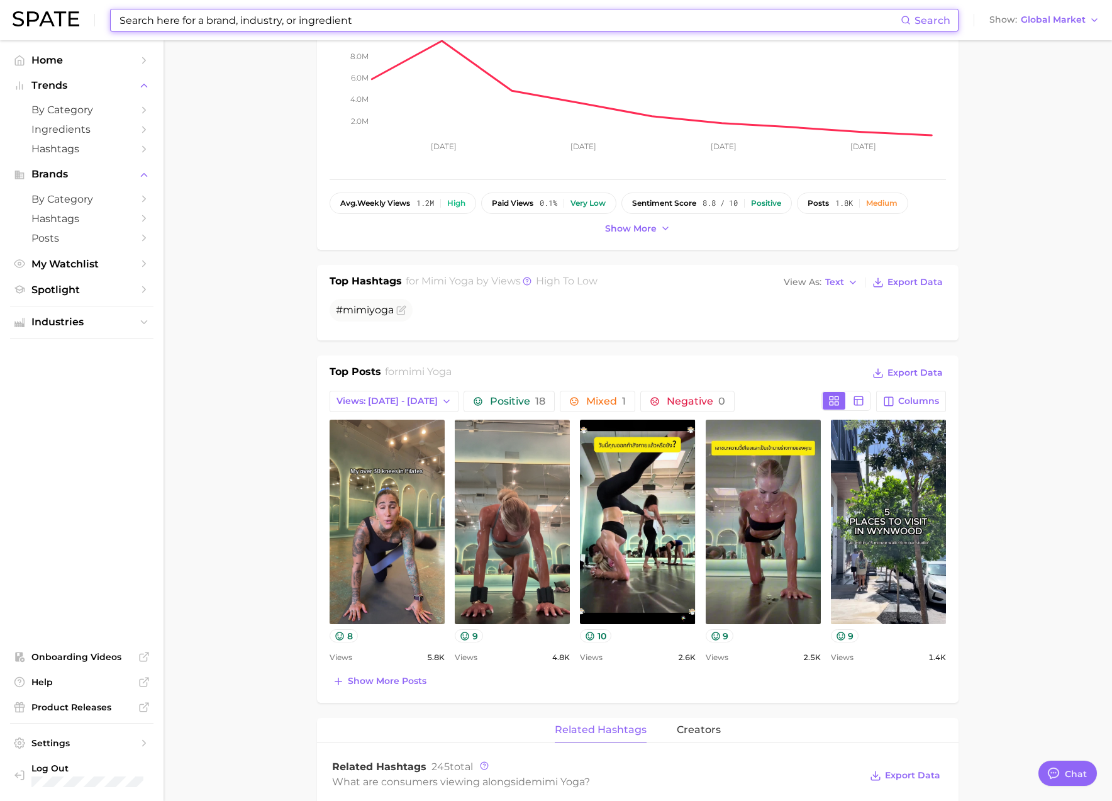
click at [273, 11] on input at bounding box center [509, 19] width 782 height 21
paste input "ovasitol"
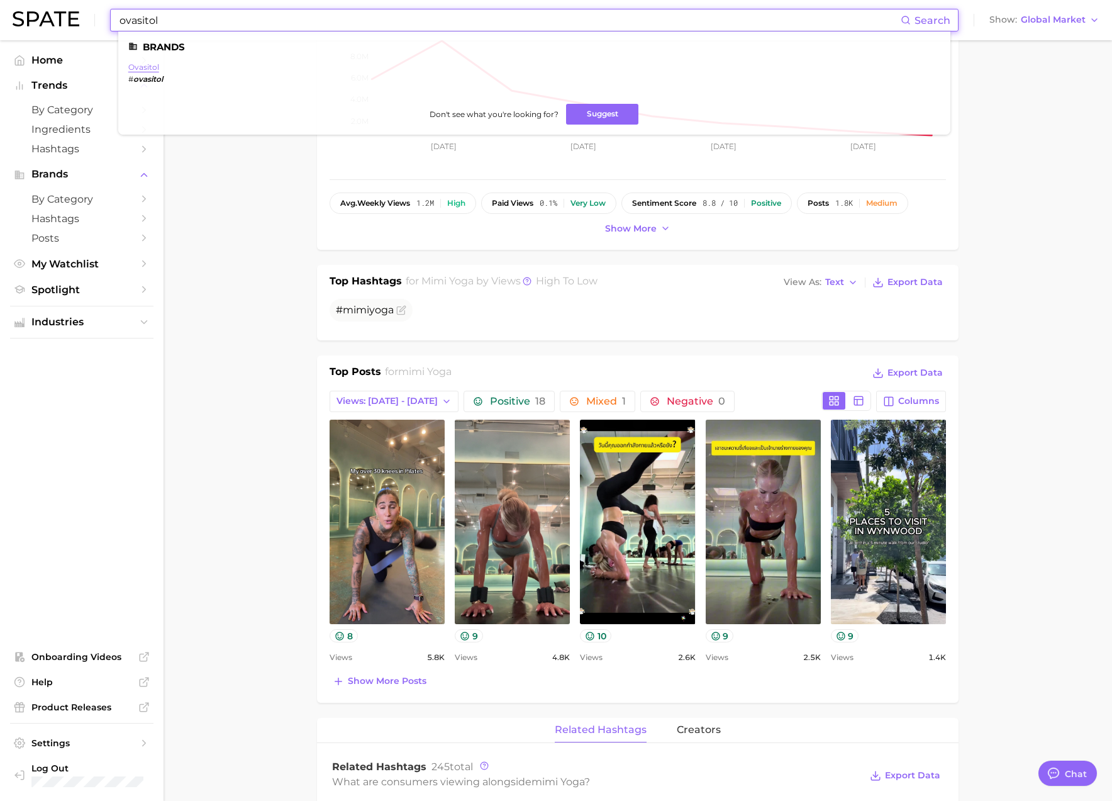
type input "ovasitol"
click at [153, 66] on link "ovasitol" at bounding box center [143, 66] width 31 height 9
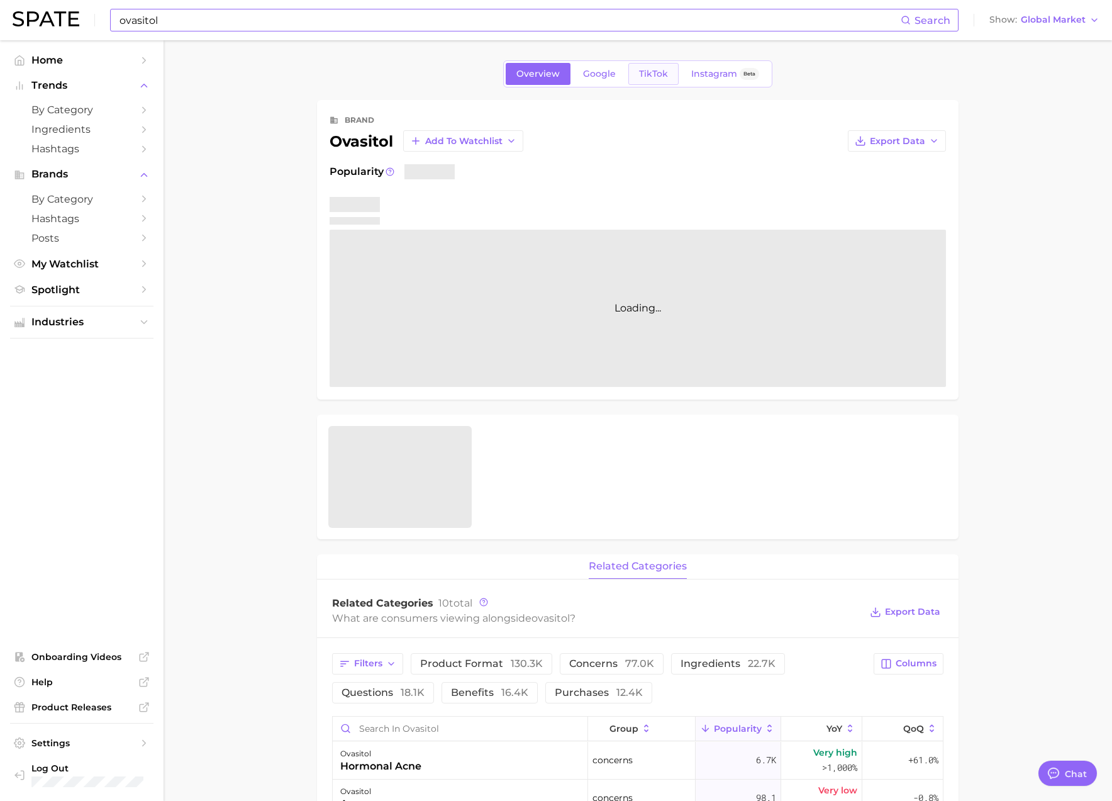
click at [659, 71] on span "TikTok" at bounding box center [653, 74] width 29 height 11
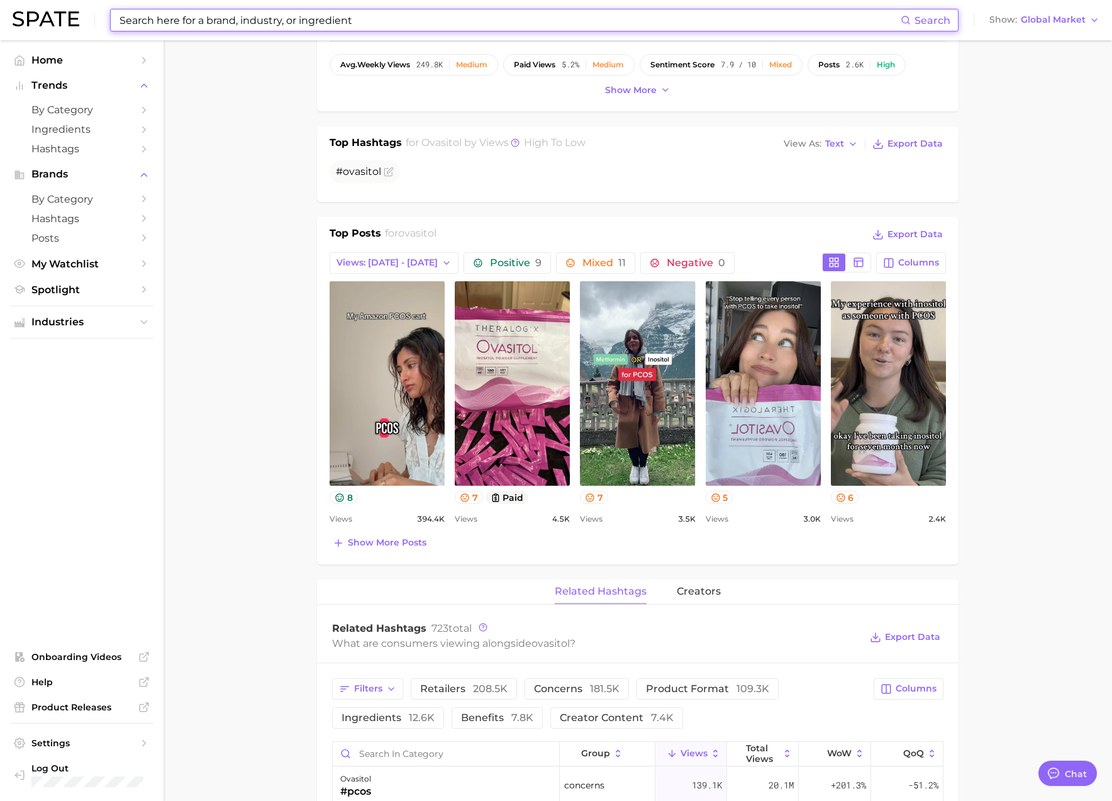
scroll to position [357, 0]
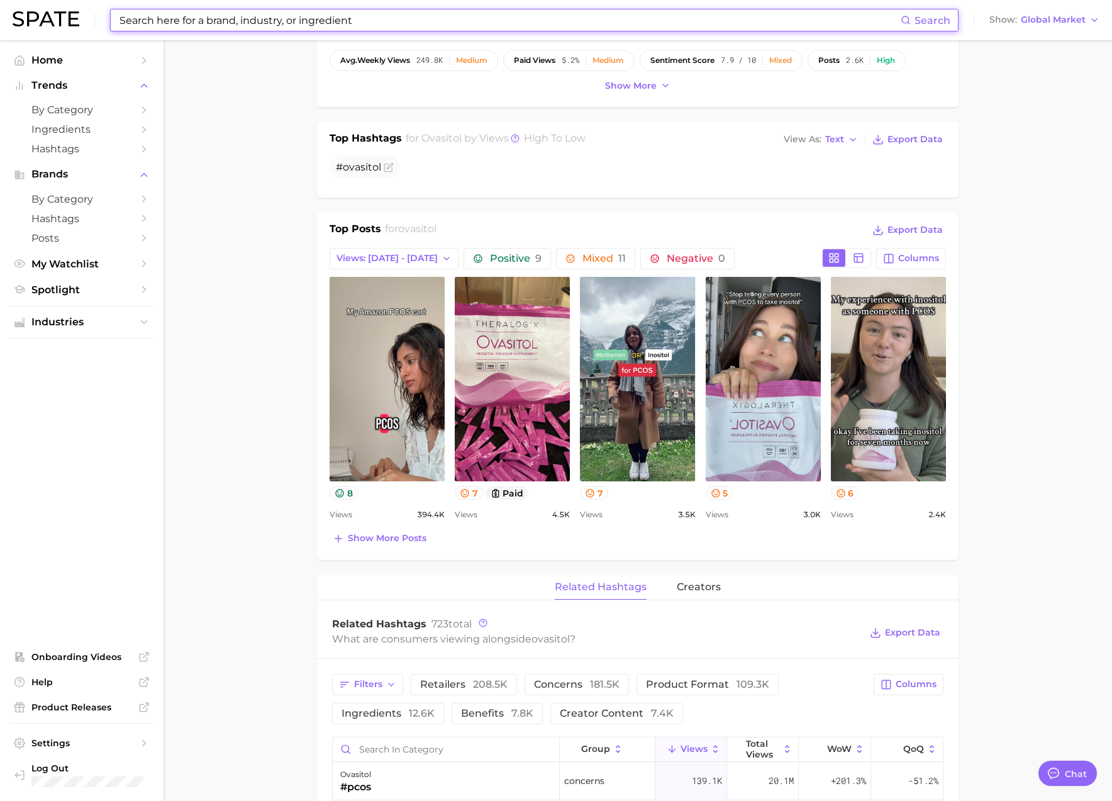
click at [172, 20] on input at bounding box center [509, 19] width 782 height 21
paste input "nubest"
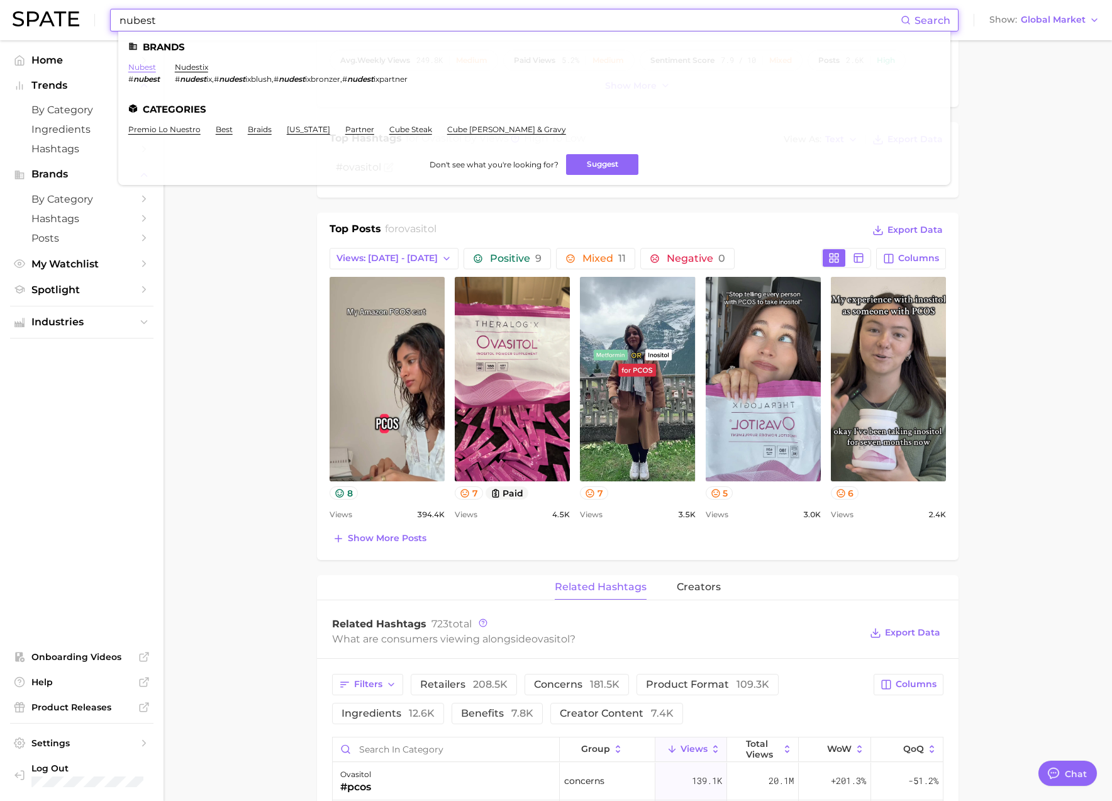
type input "nubest"
click at [148, 66] on link "nubest" at bounding box center [142, 66] width 28 height 9
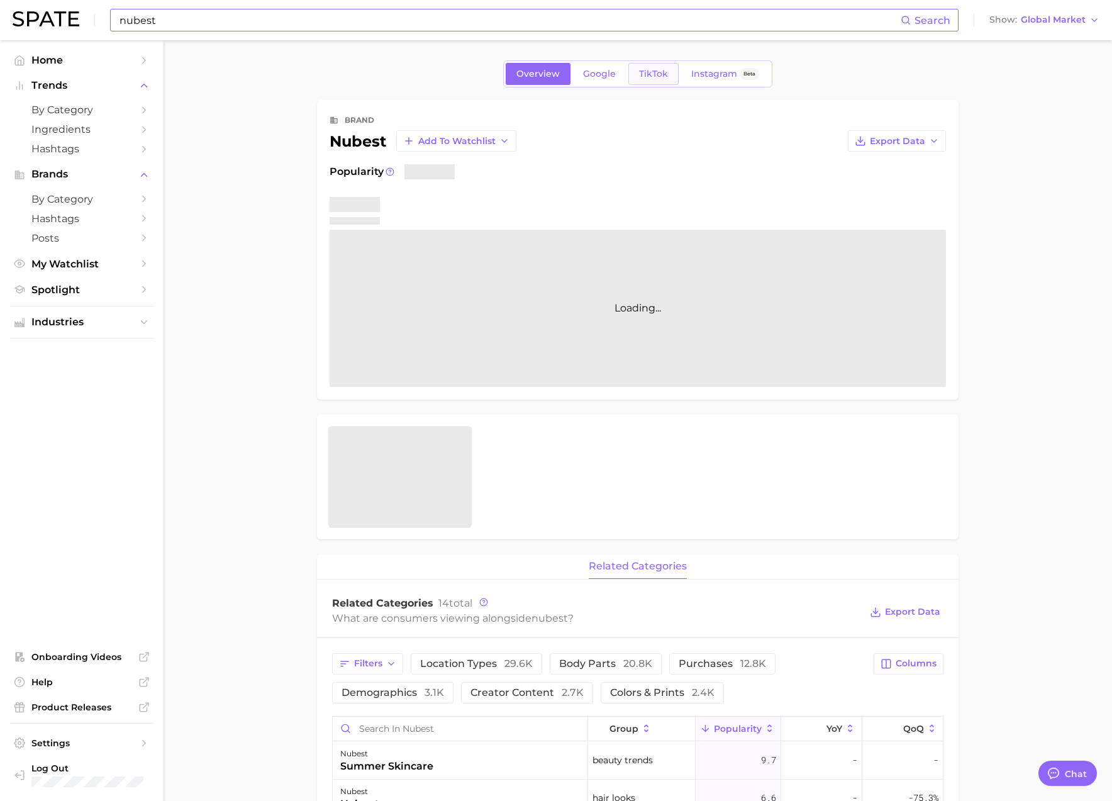
click at [648, 73] on span "TikTok" at bounding box center [653, 74] width 29 height 11
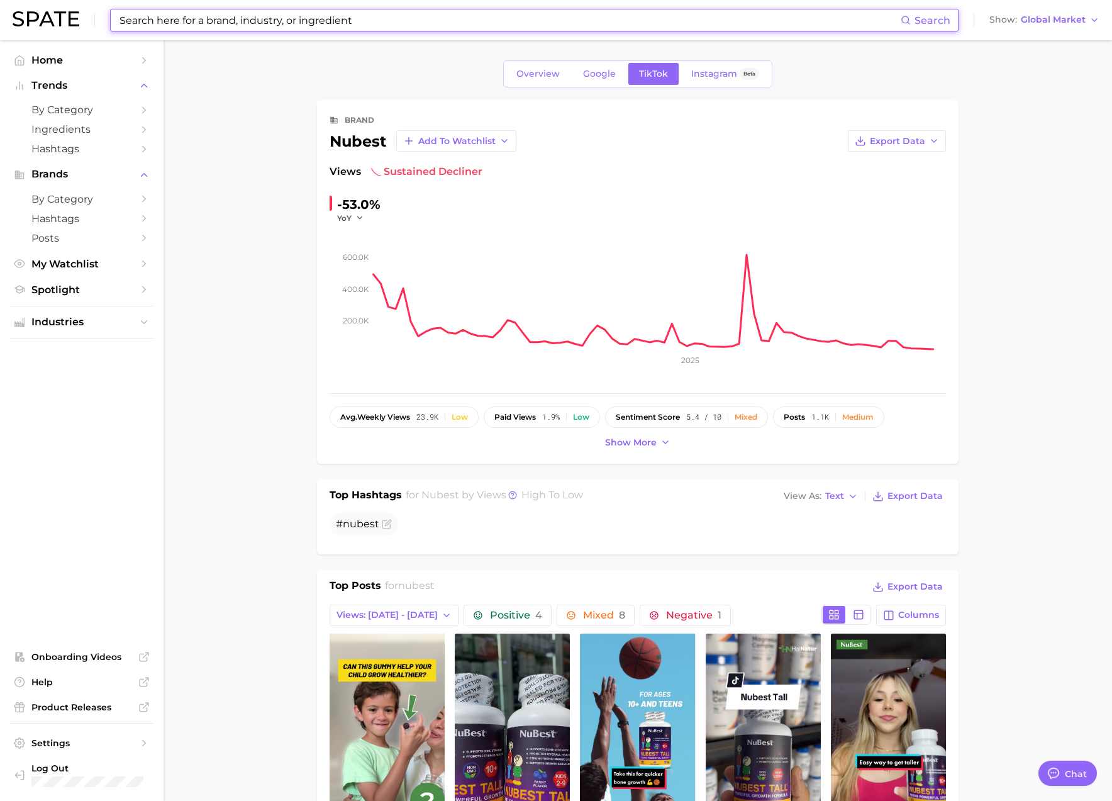
click at [292, 25] on input at bounding box center [509, 19] width 782 height 21
paste input "bali secrets"
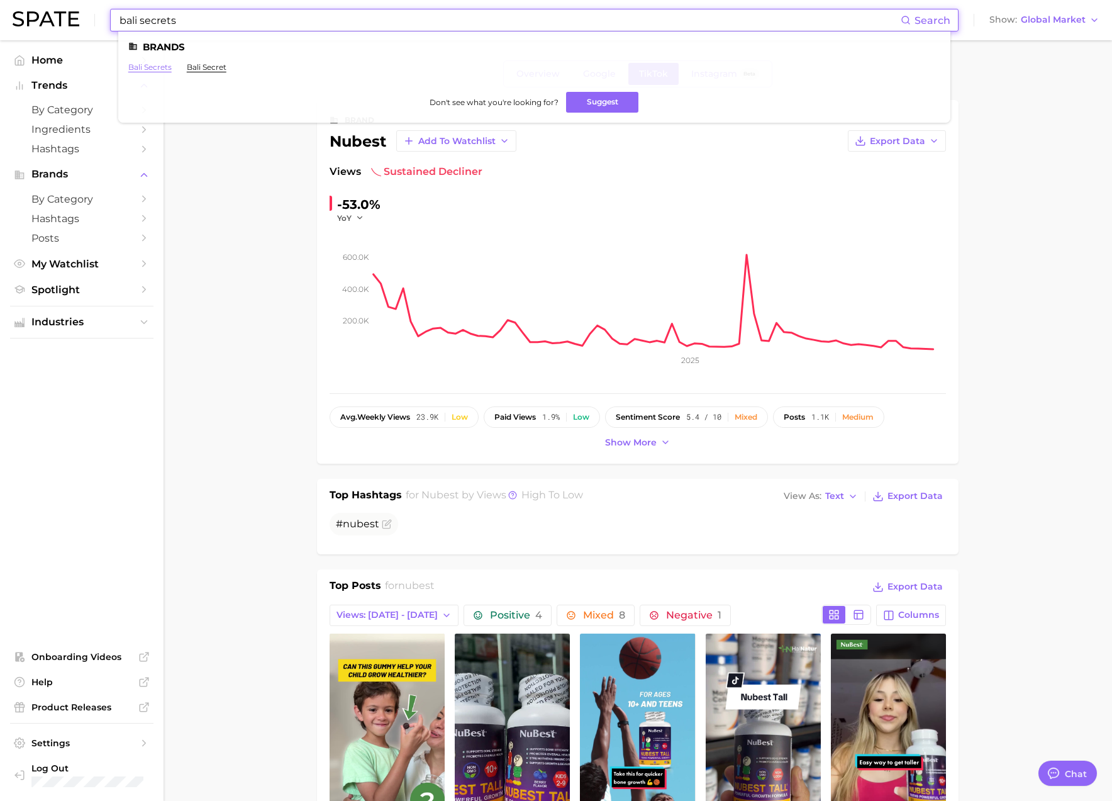
type input "bali secrets"
click at [159, 68] on link "bali secrets" at bounding box center [149, 66] width 43 height 9
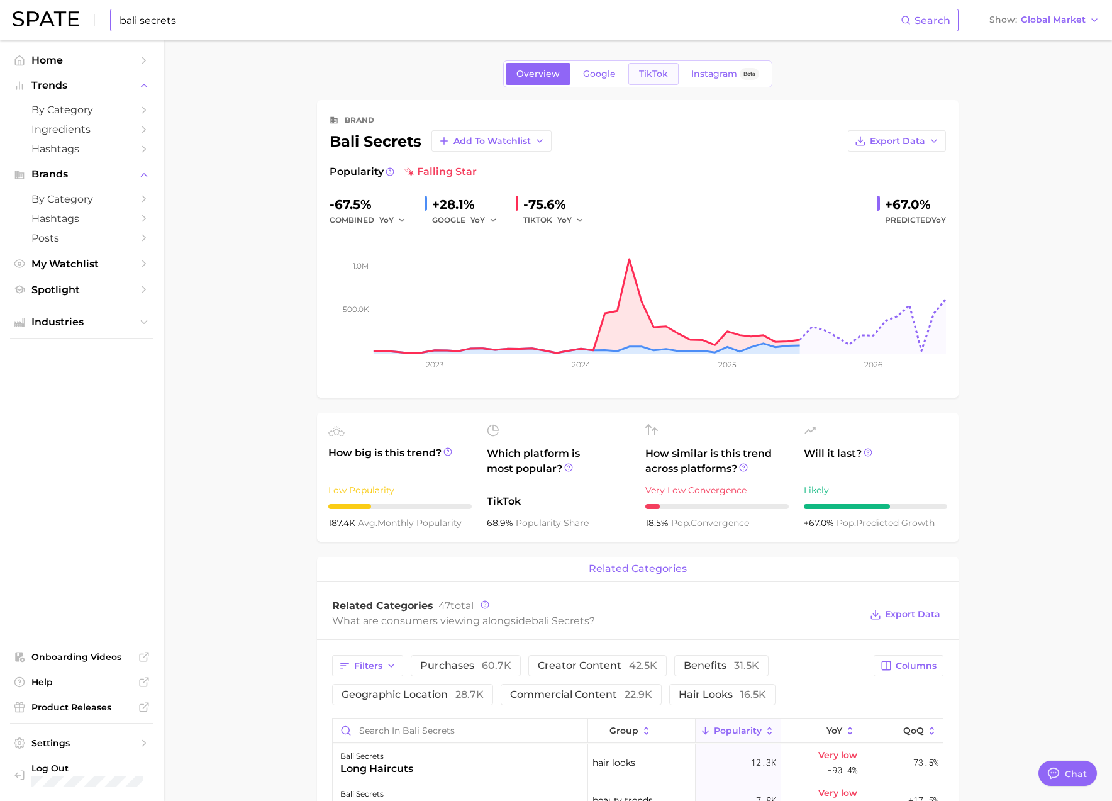
click at [647, 69] on span "TikTok" at bounding box center [653, 74] width 29 height 11
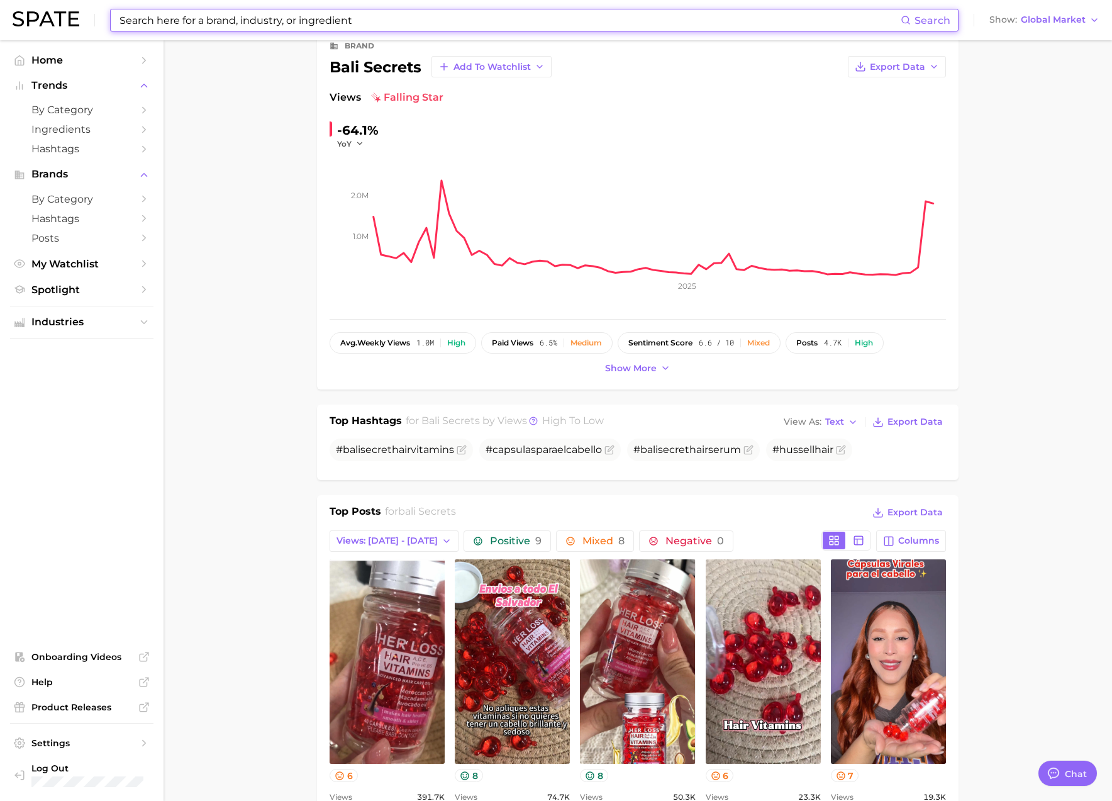
scroll to position [114, 0]
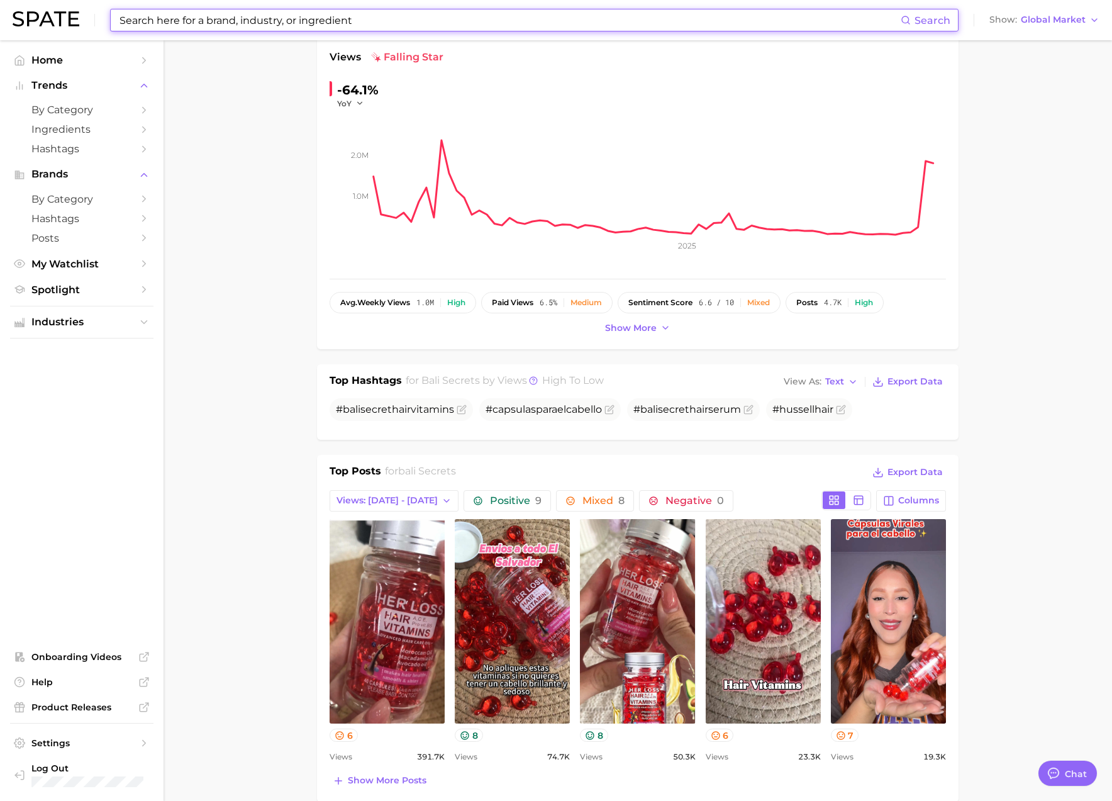
click at [193, 26] on input at bounding box center [509, 19] width 782 height 21
click at [201, 20] on input at bounding box center [509, 19] width 782 height 21
paste input "bali secrets"
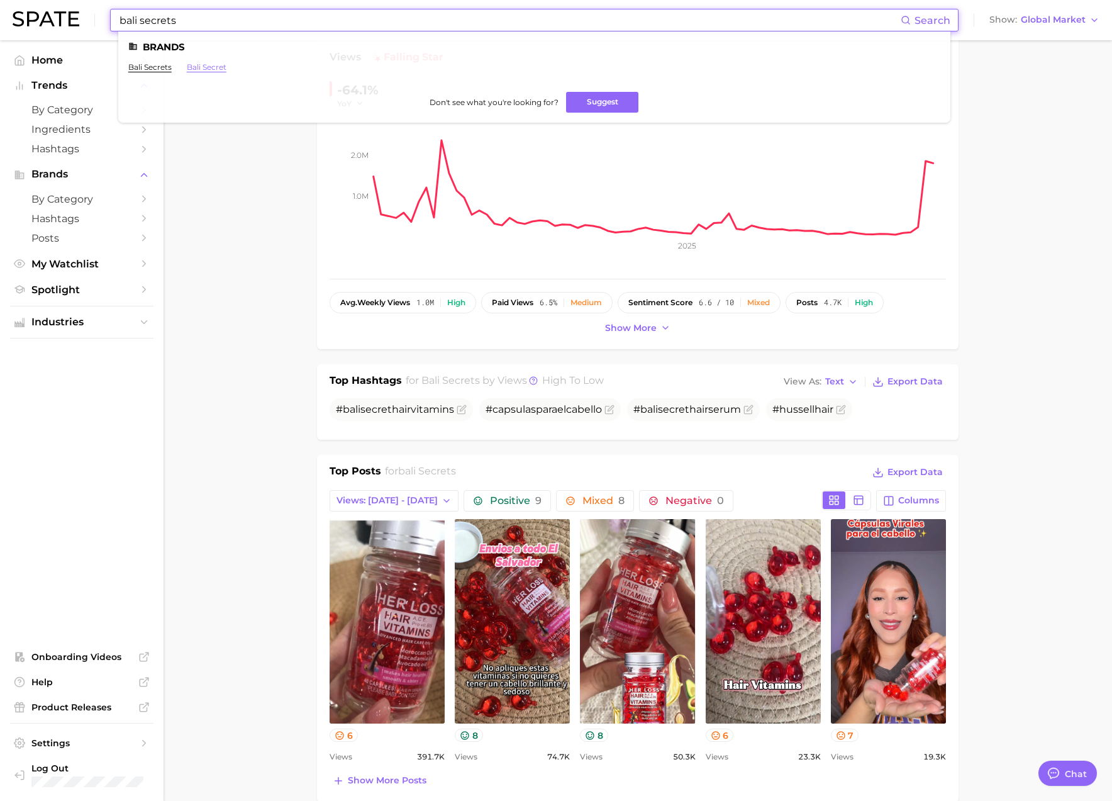
click at [205, 68] on link "bali secret" at bounding box center [207, 66] width 40 height 9
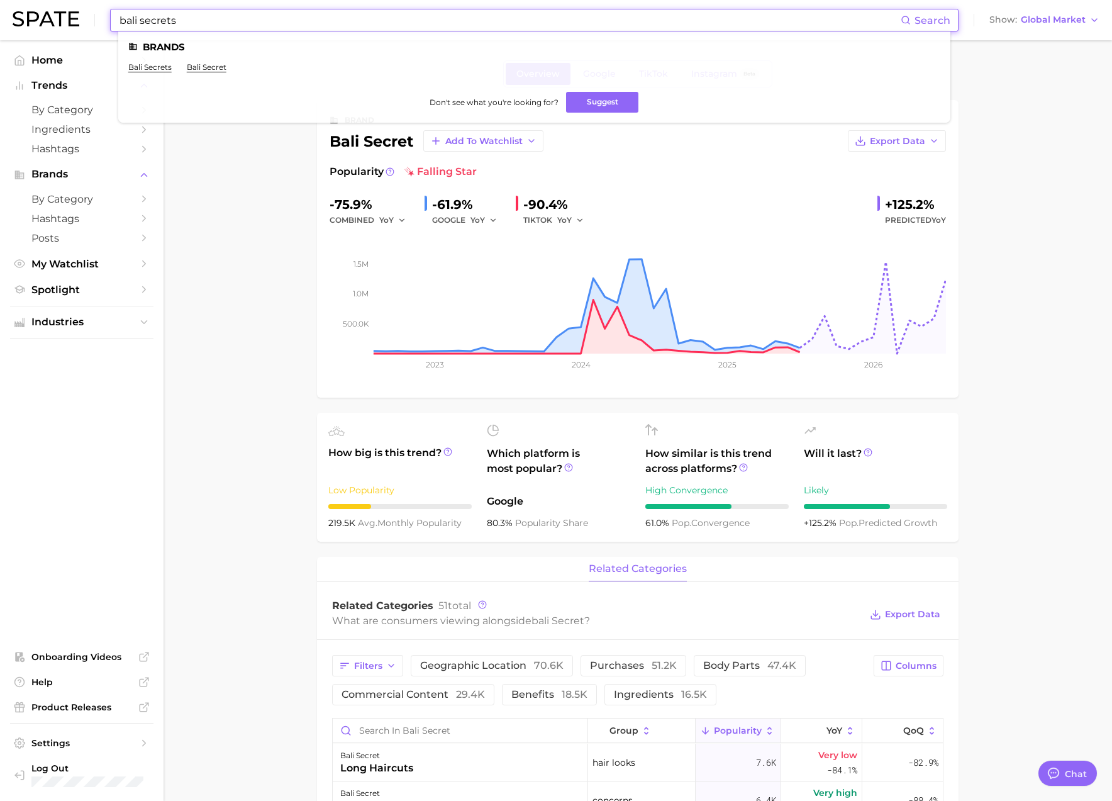
drag, startPoint x: 183, startPoint y: 21, endPoint x: 67, endPoint y: 15, distance: 115.9
click at [67, 15] on div "bali secrets Search Brands bali secrets bali secret Don't see what you're looki…" at bounding box center [556, 20] width 1087 height 40
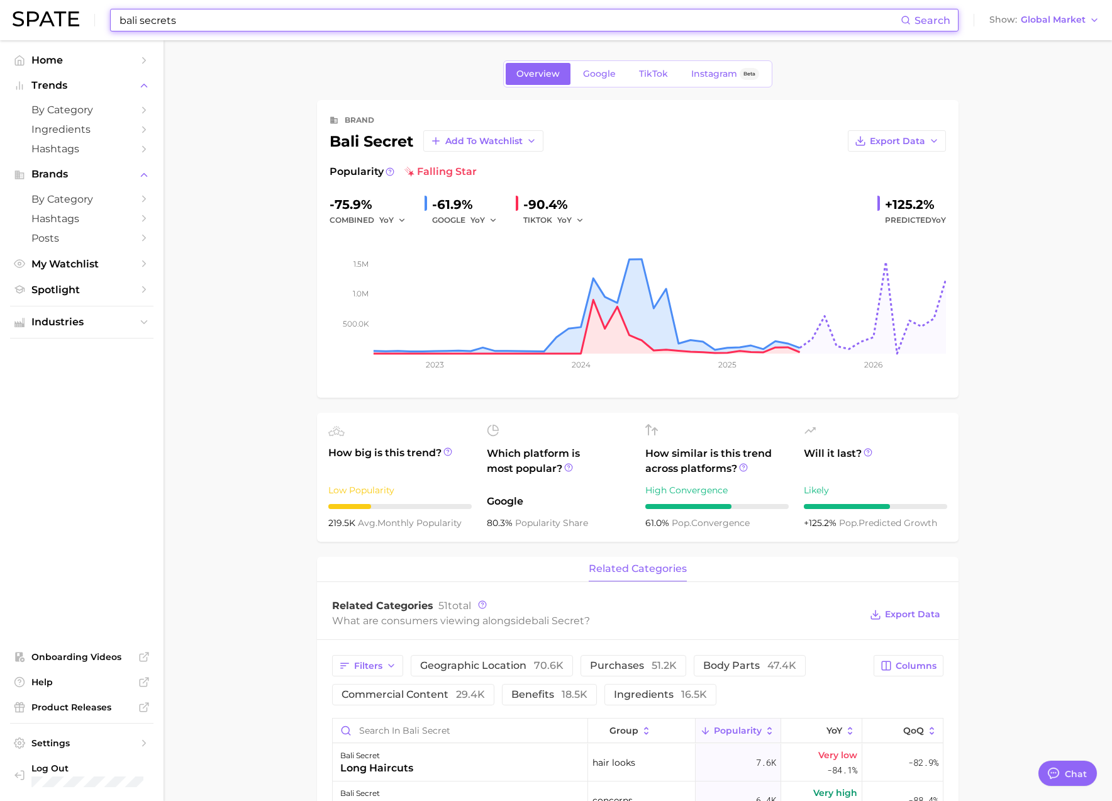
drag, startPoint x: 171, startPoint y: 21, endPoint x: 200, endPoint y: 26, distance: 29.4
click at [173, 22] on input "bali secrets" at bounding box center [509, 19] width 782 height 21
click at [202, 26] on input "bali secrets" at bounding box center [509, 19] width 782 height 21
click at [201, 26] on input "bali secrets" at bounding box center [509, 19] width 782 height 21
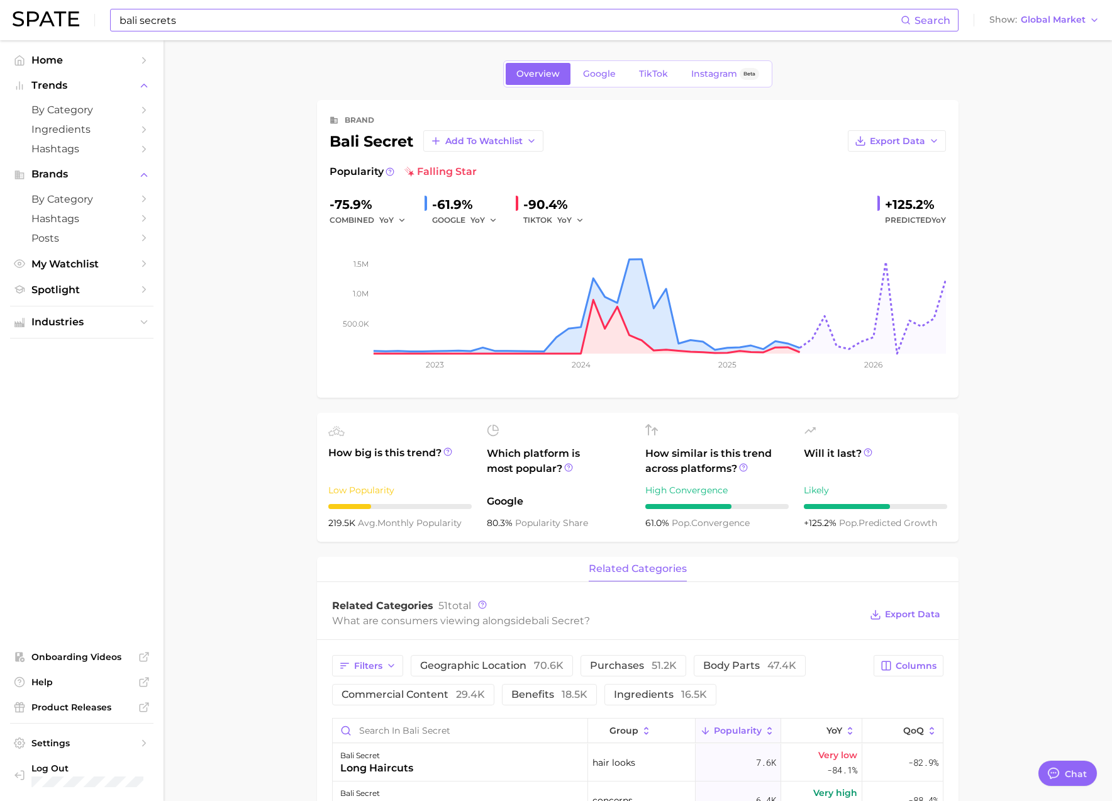
click at [202, 24] on input "bali secrets" at bounding box center [509, 19] width 782 height 21
click at [201, 64] on link "bali secret" at bounding box center [207, 66] width 40 height 9
drag, startPoint x: 414, startPoint y: 140, endPoint x: 331, endPoint y: 140, distance: 83.7
click at [331, 140] on div "bali secret Add to Watchlist" at bounding box center [437, 140] width 214 height 21
copy div "bali secret"
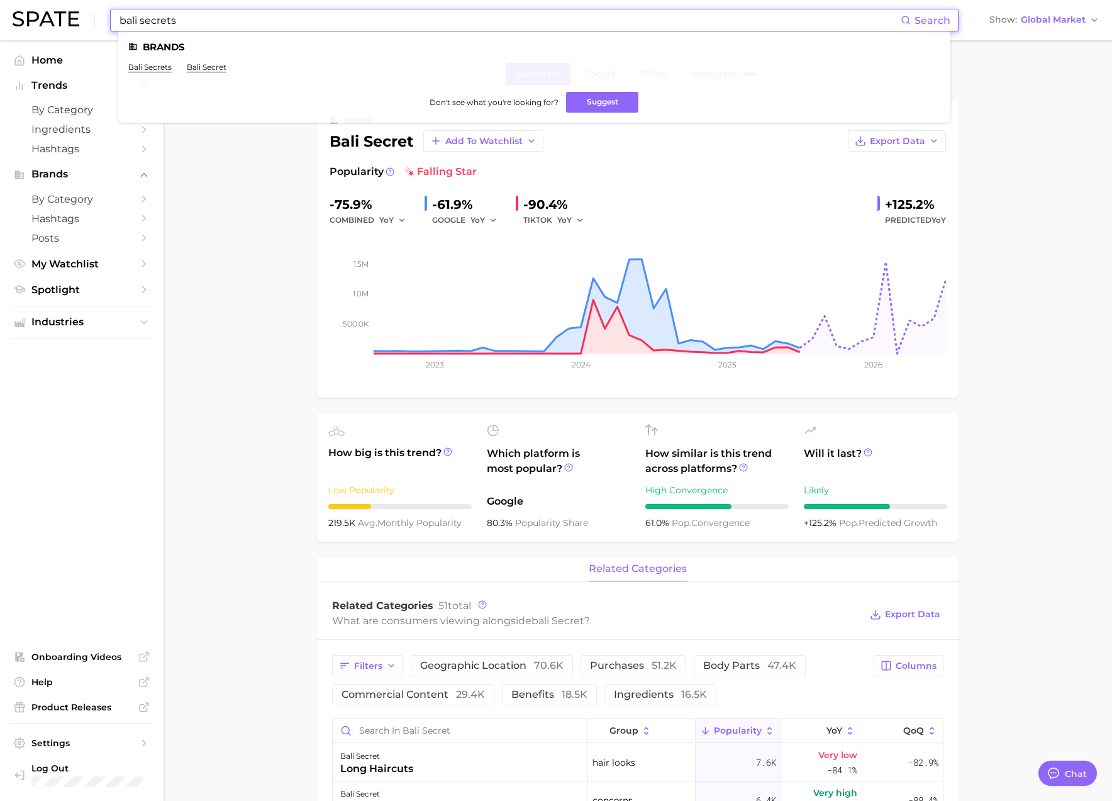
drag, startPoint x: 179, startPoint y: 19, endPoint x: 107, endPoint y: 19, distance: 72.3
click at [107, 19] on div "bali secrets Search Brands bali secrets bali secret Don't see what you're looki…" at bounding box center [556, 20] width 1087 height 40
paste input "[PERSON_NAME]"
type input "[PERSON_NAME]"
click at [177, 66] on link "[PERSON_NAME]" at bounding box center [161, 66] width 66 height 9
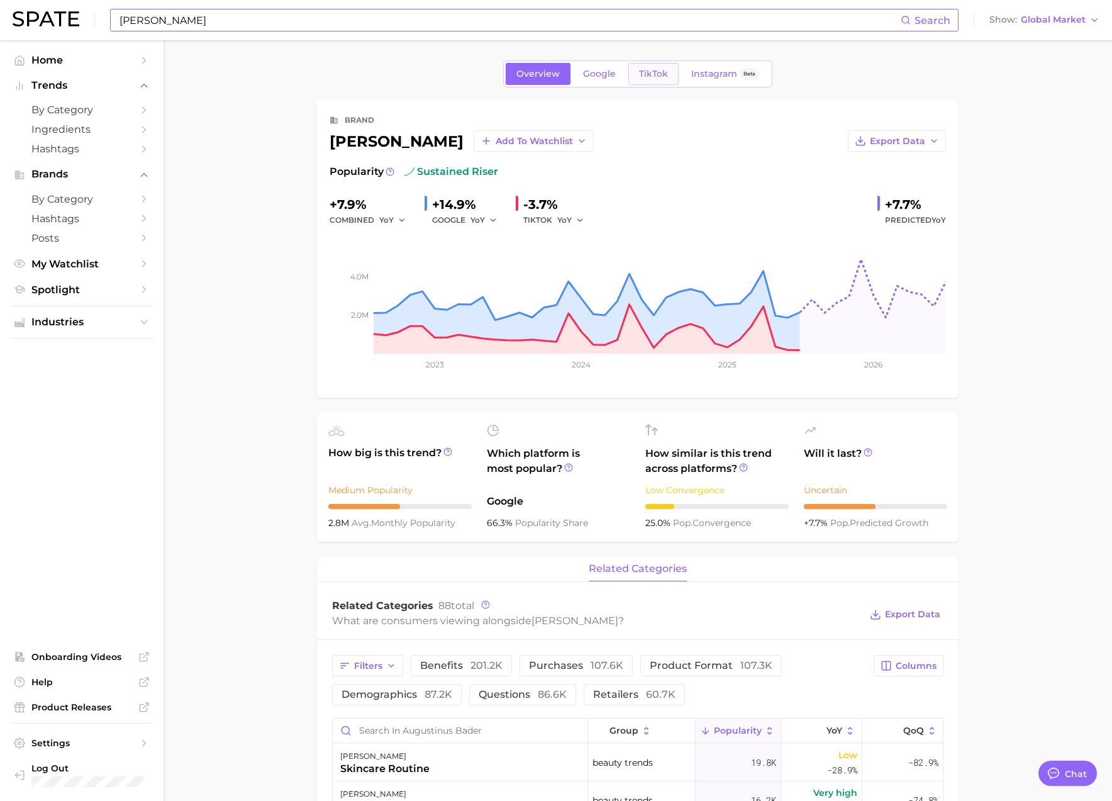
click at [648, 70] on span "TikTok" at bounding box center [653, 74] width 29 height 11
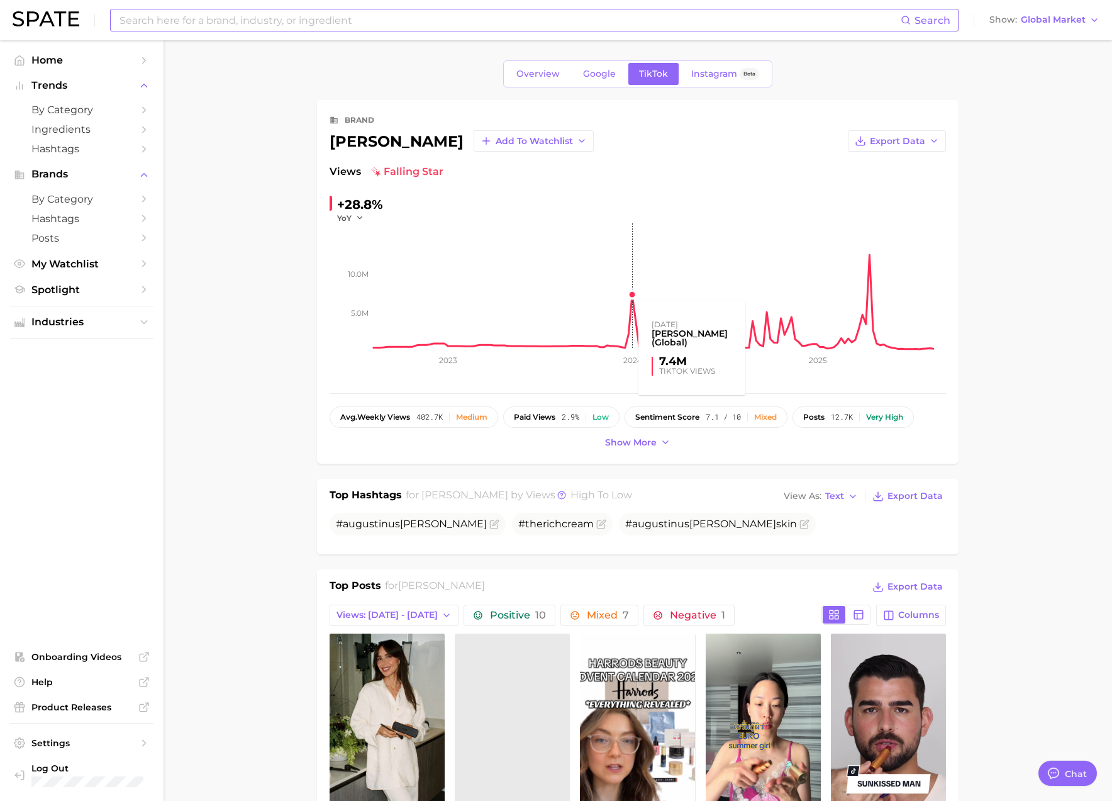
type textarea "x"
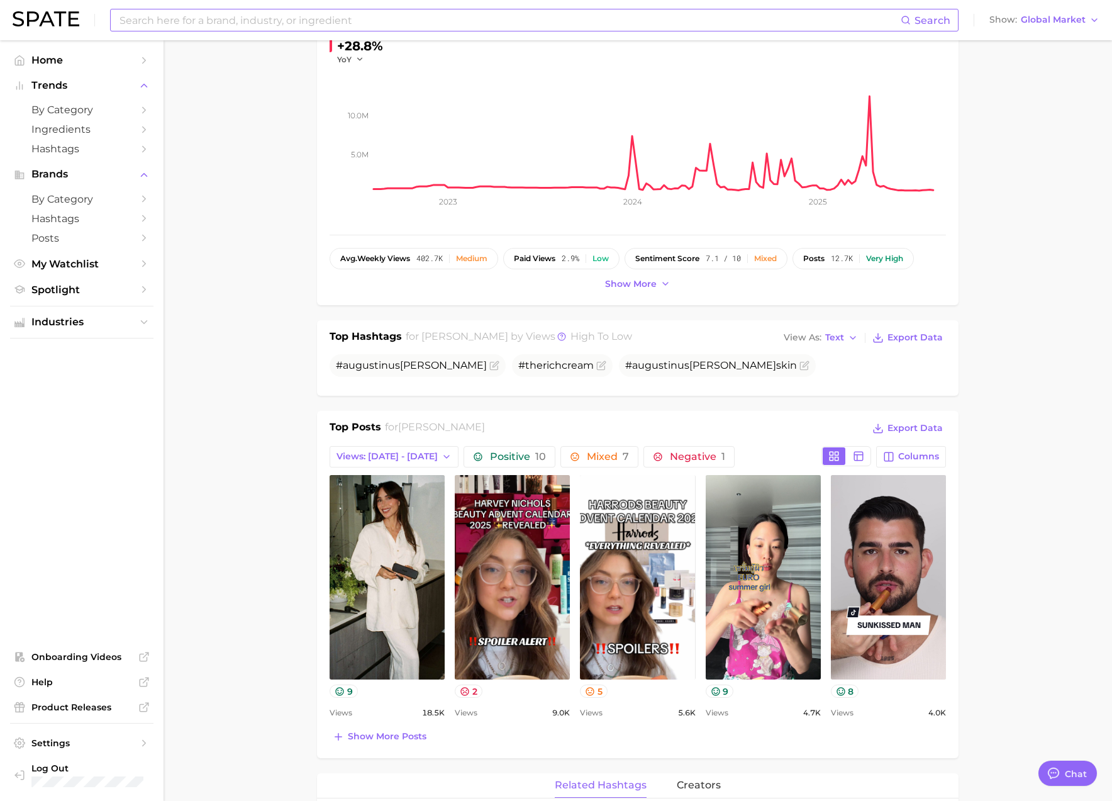
scroll to position [208, 0]
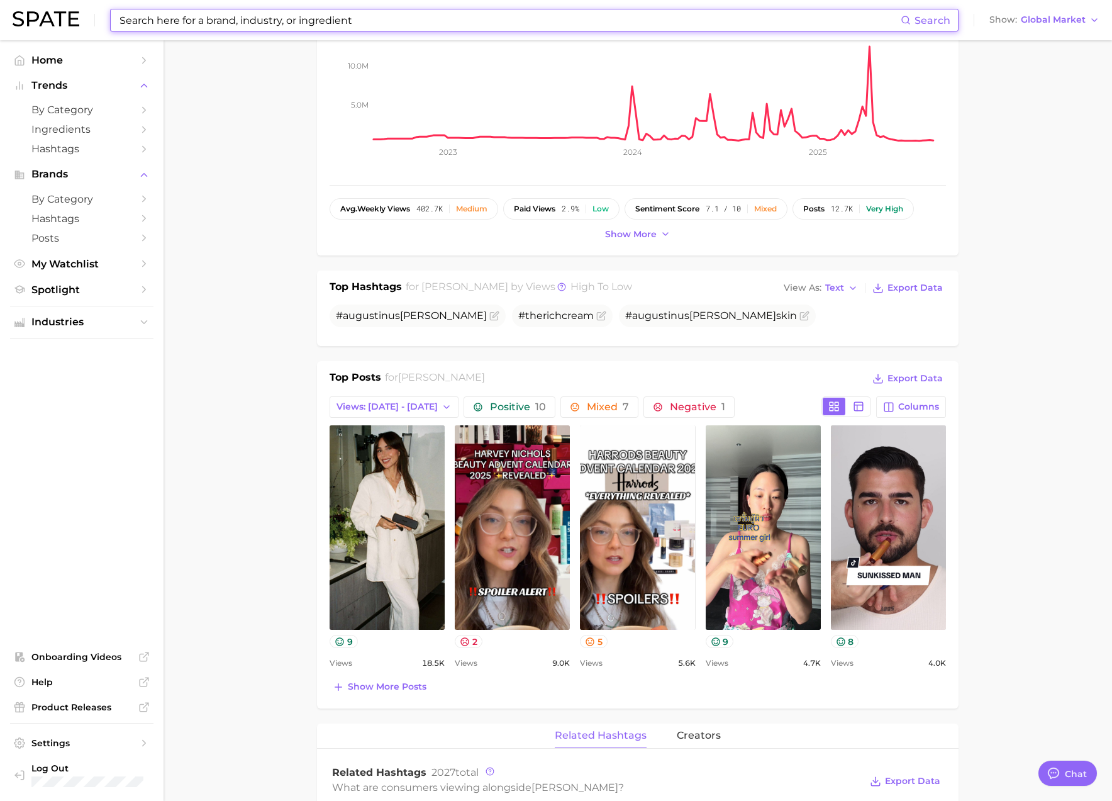
click at [200, 26] on input at bounding box center [509, 19] width 782 height 21
paste input "wildlyme"
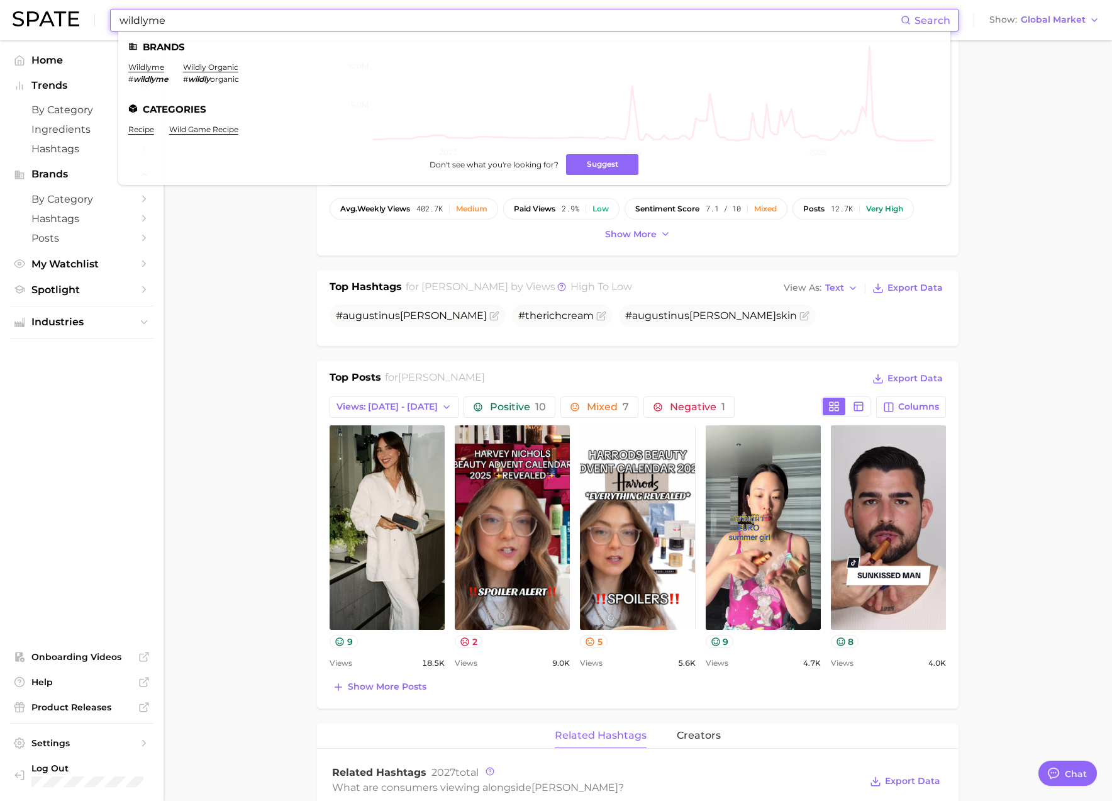
type input "wildlyme"
click at [150, 72] on li "wildlyme # wildlyme" at bounding box center [148, 72] width 40 height 21
click at [153, 67] on link "wildlyme" at bounding box center [146, 66] width 36 height 9
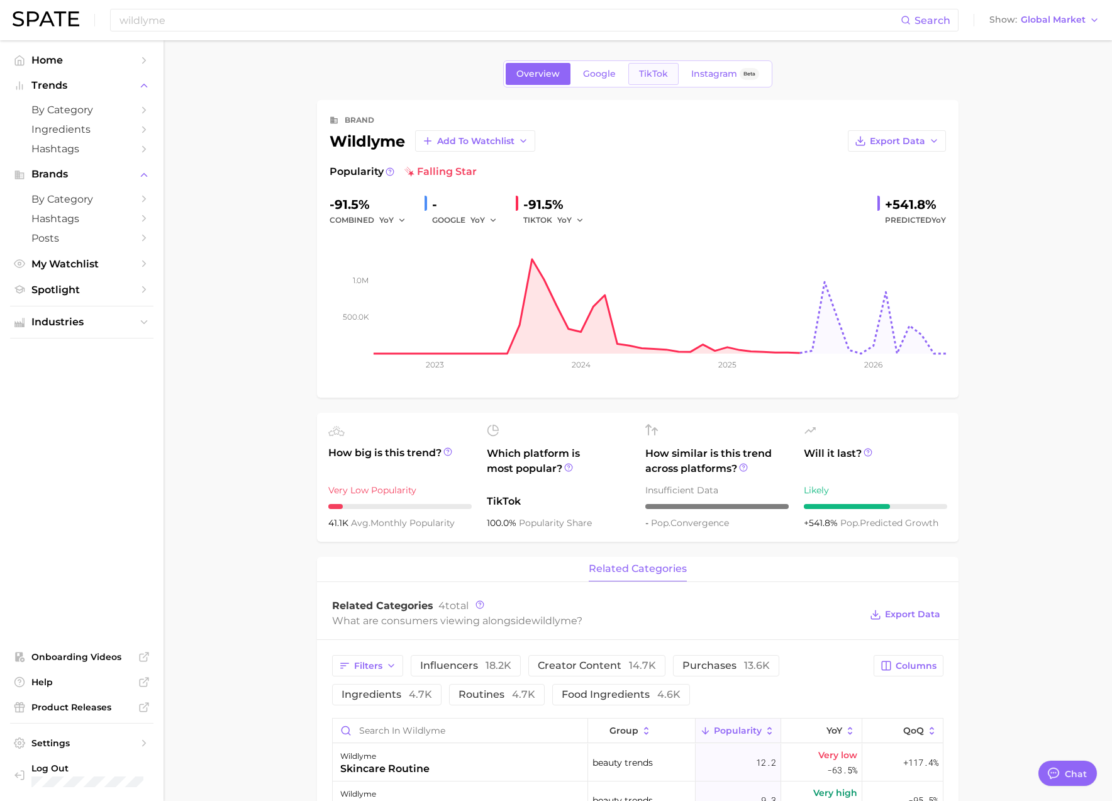
click at [665, 69] on span "TikTok" at bounding box center [653, 74] width 29 height 11
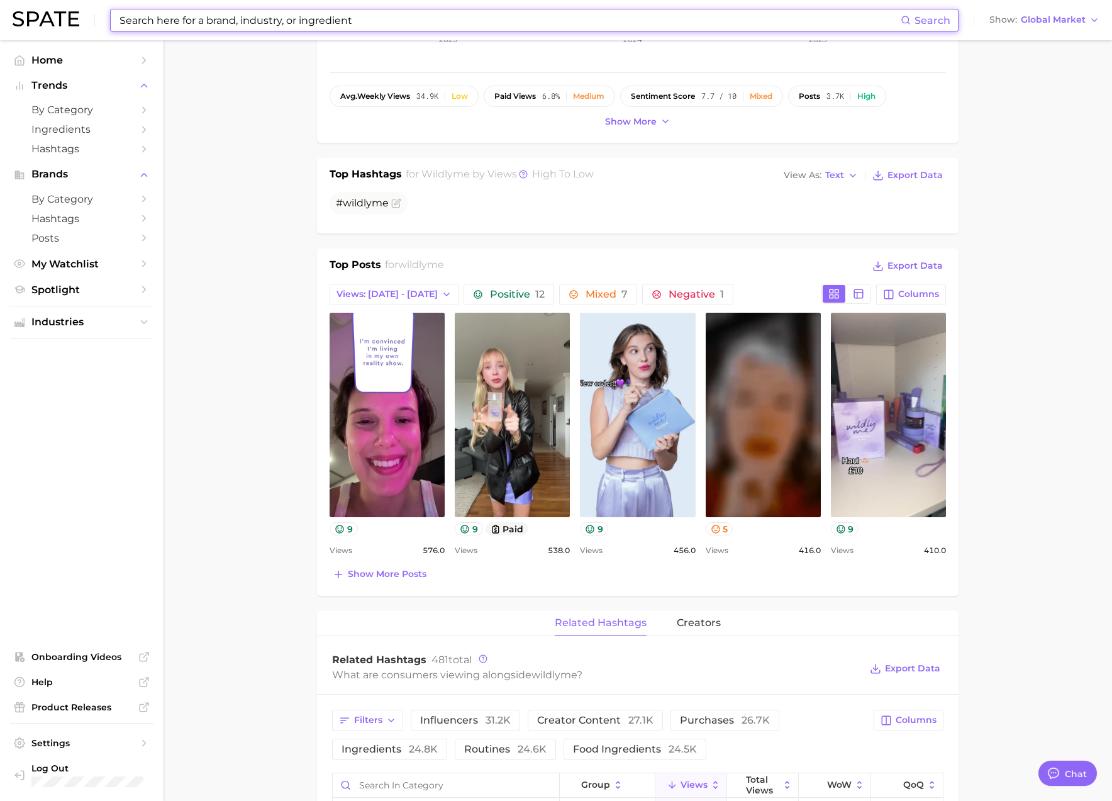
scroll to position [321, 0]
click at [165, 21] on input at bounding box center [509, 19] width 782 height 21
paste input "vida glow"
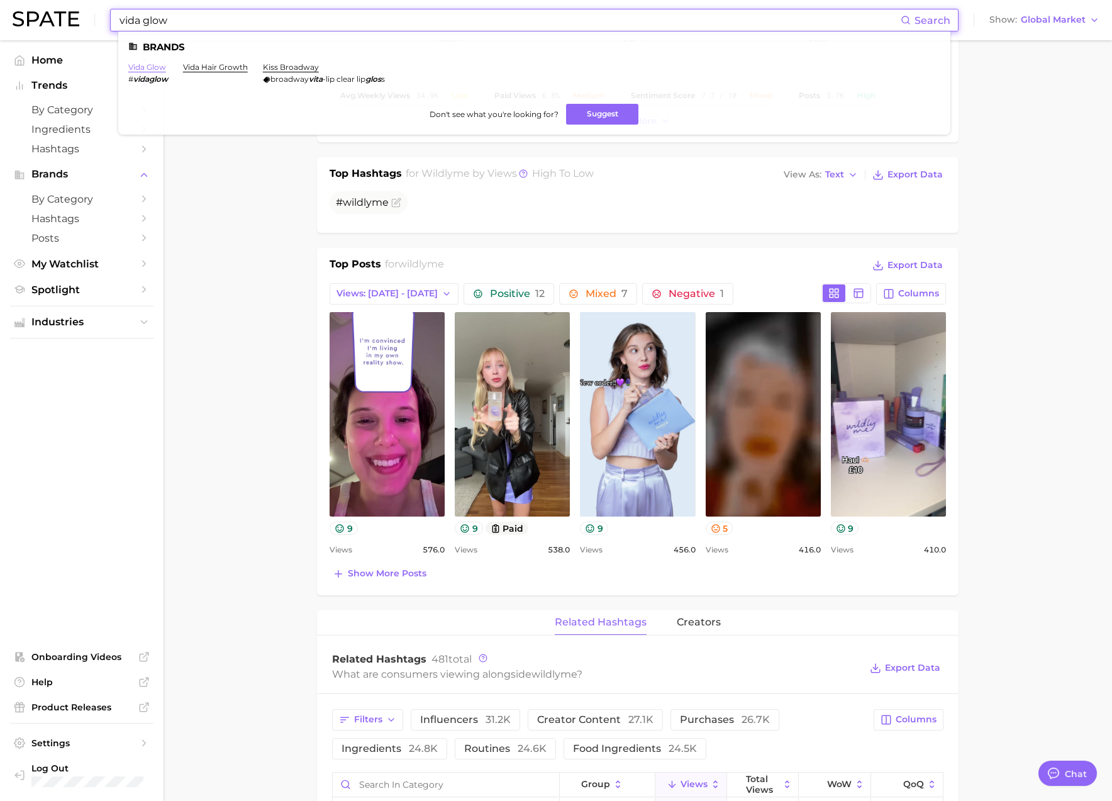
type input "vida glow"
click at [150, 67] on link "vida glow" at bounding box center [147, 66] width 38 height 9
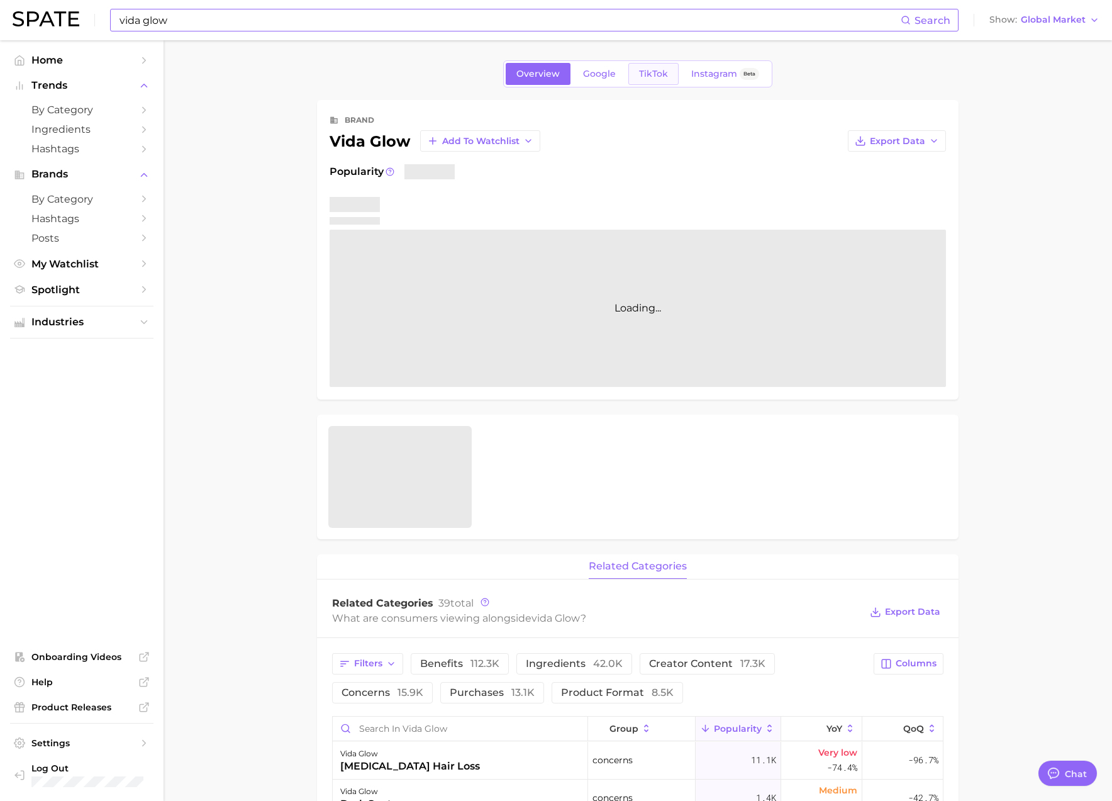
click at [642, 72] on span "TikTok" at bounding box center [653, 74] width 29 height 11
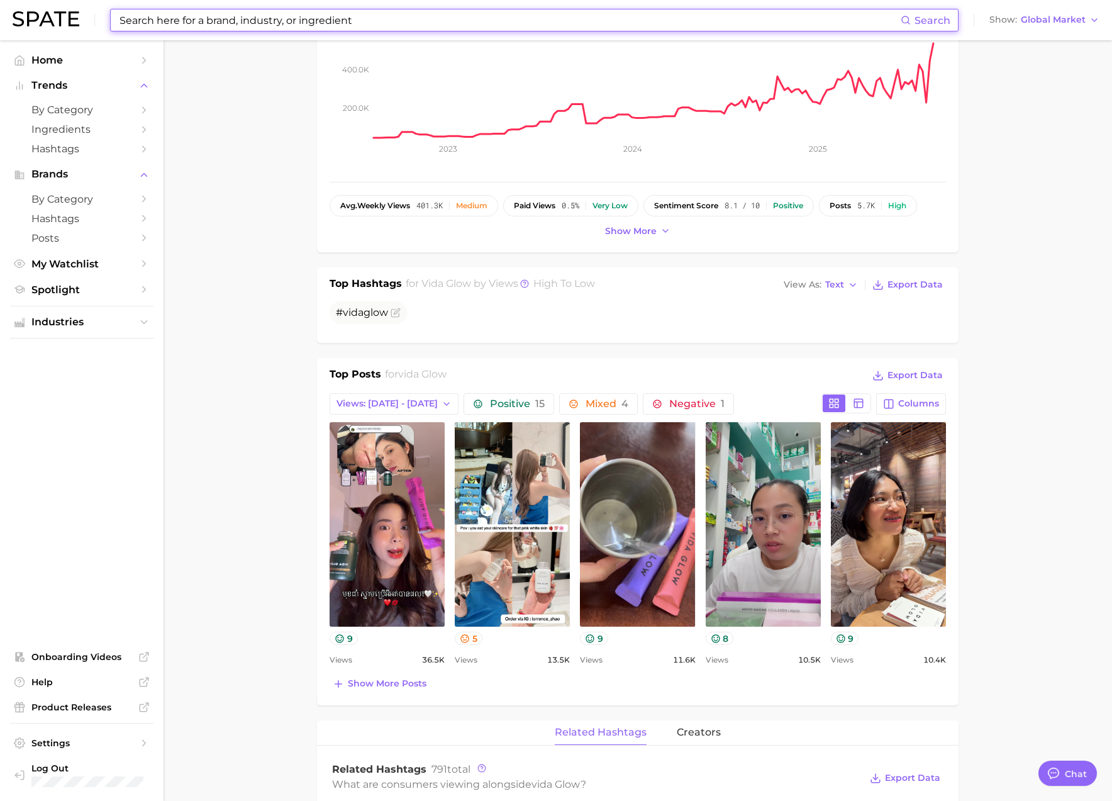
scroll to position [309, 0]
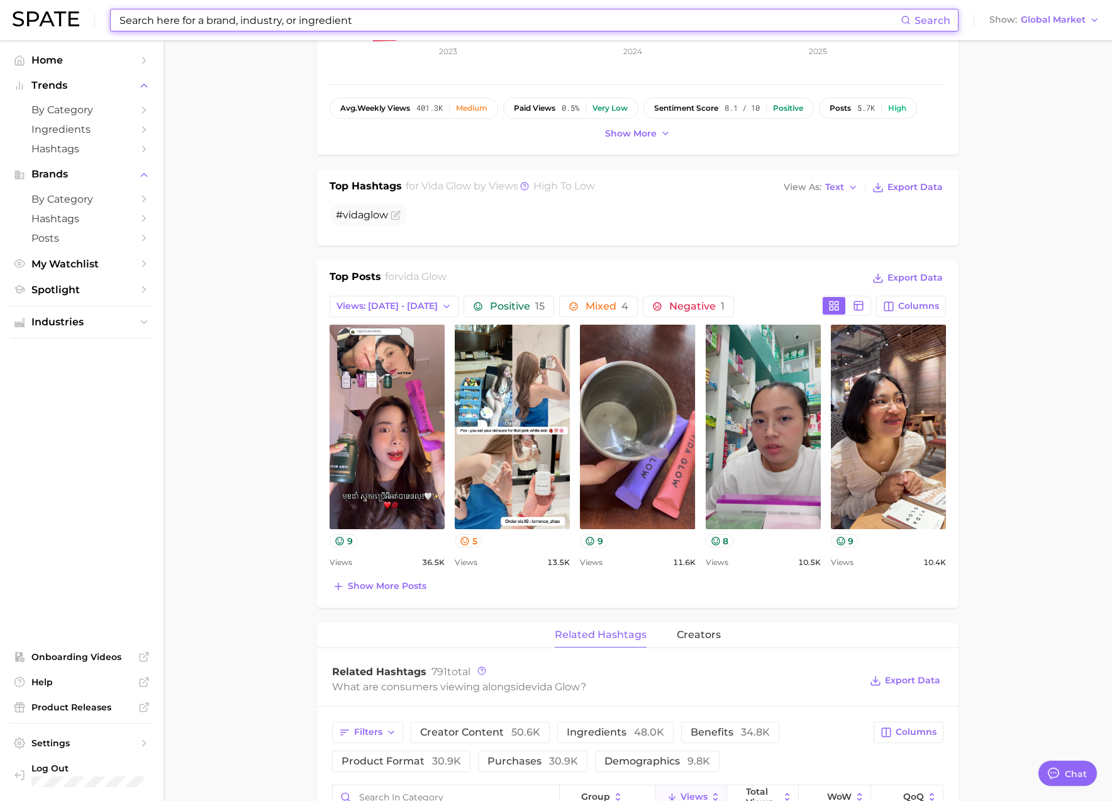
click at [172, 20] on input at bounding box center [509, 19] width 782 height 21
paste input "balance of nature"
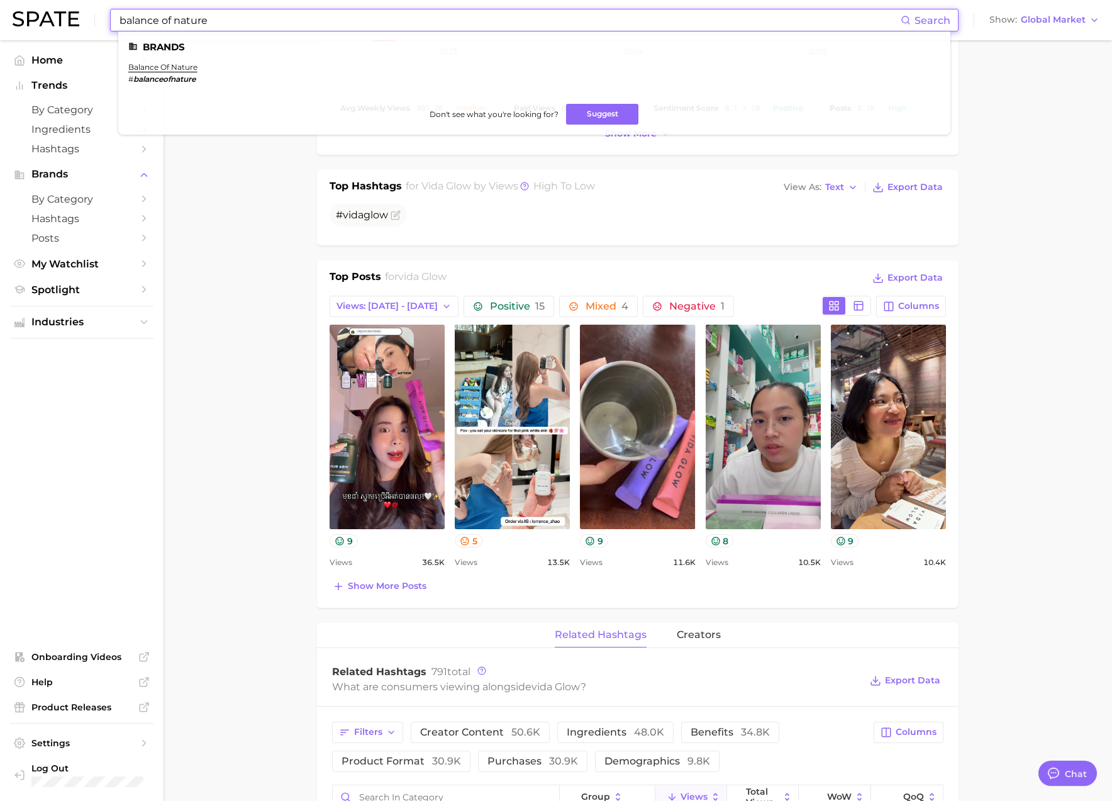
type input "balance of nature"
click at [163, 71] on link "balance of nature" at bounding box center [162, 66] width 69 height 9
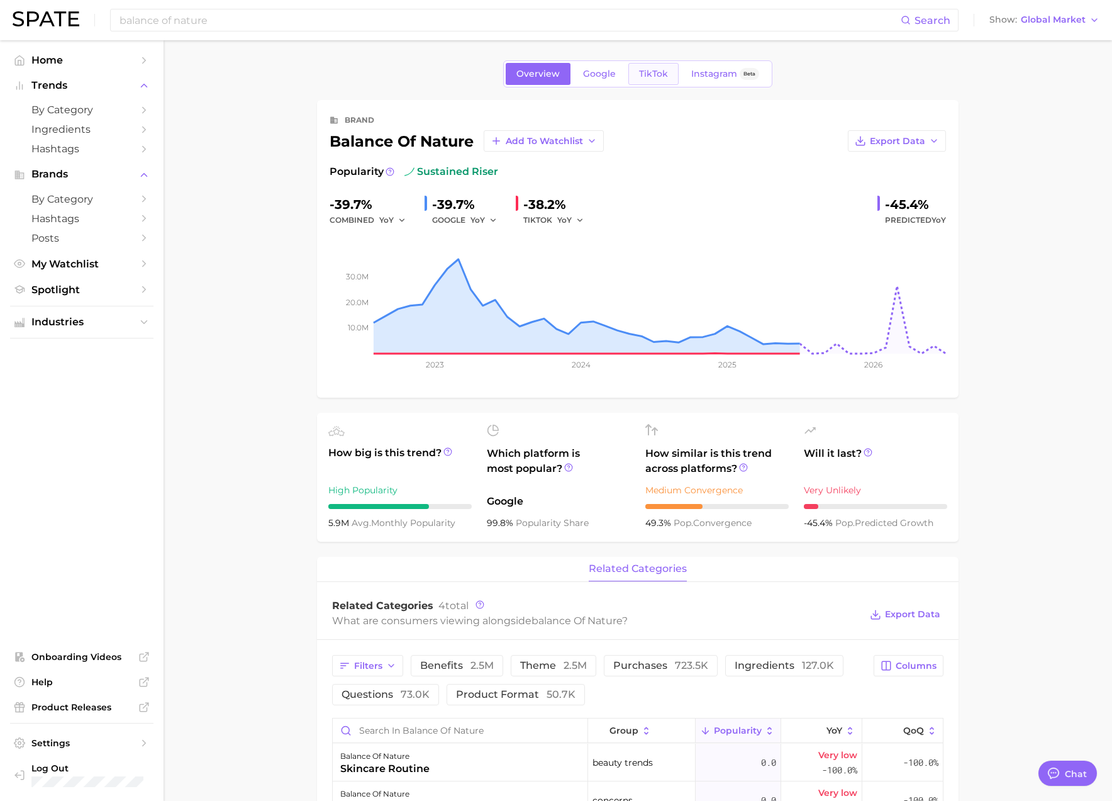
click at [646, 76] on span "TikTok" at bounding box center [653, 74] width 29 height 11
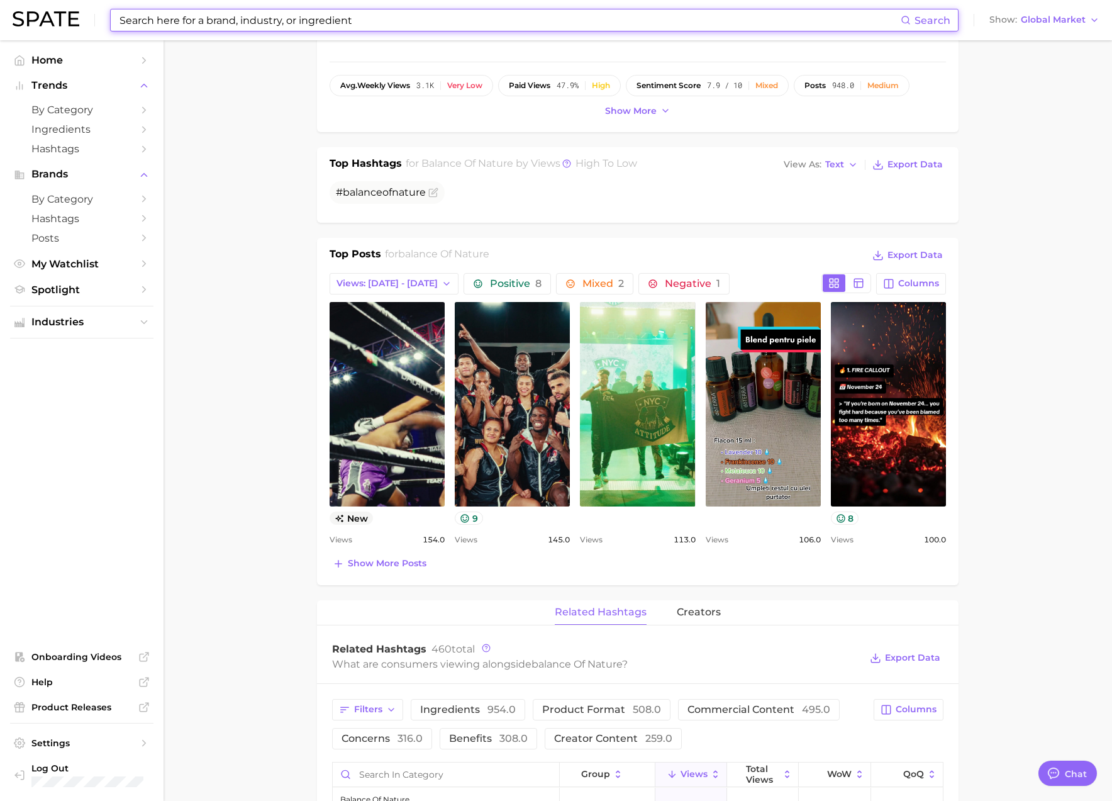
scroll to position [333, 0]
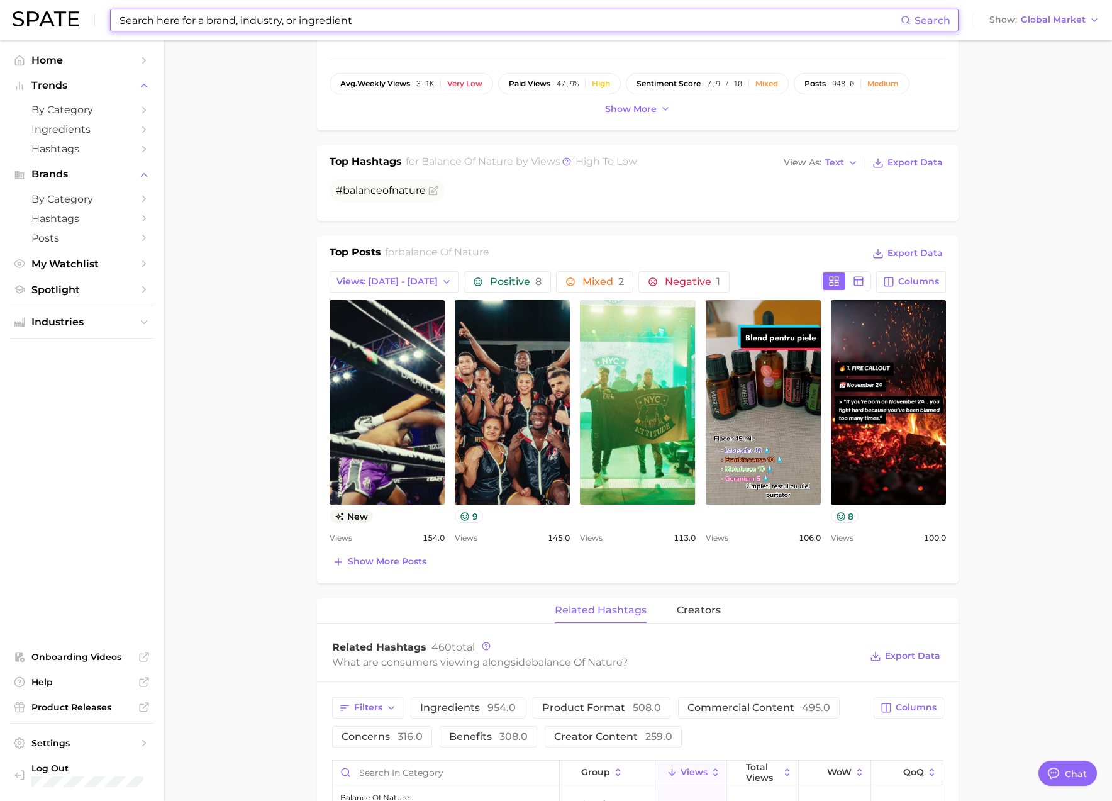
click at [264, 16] on input at bounding box center [509, 19] width 782 height 21
paste input "sixstar"
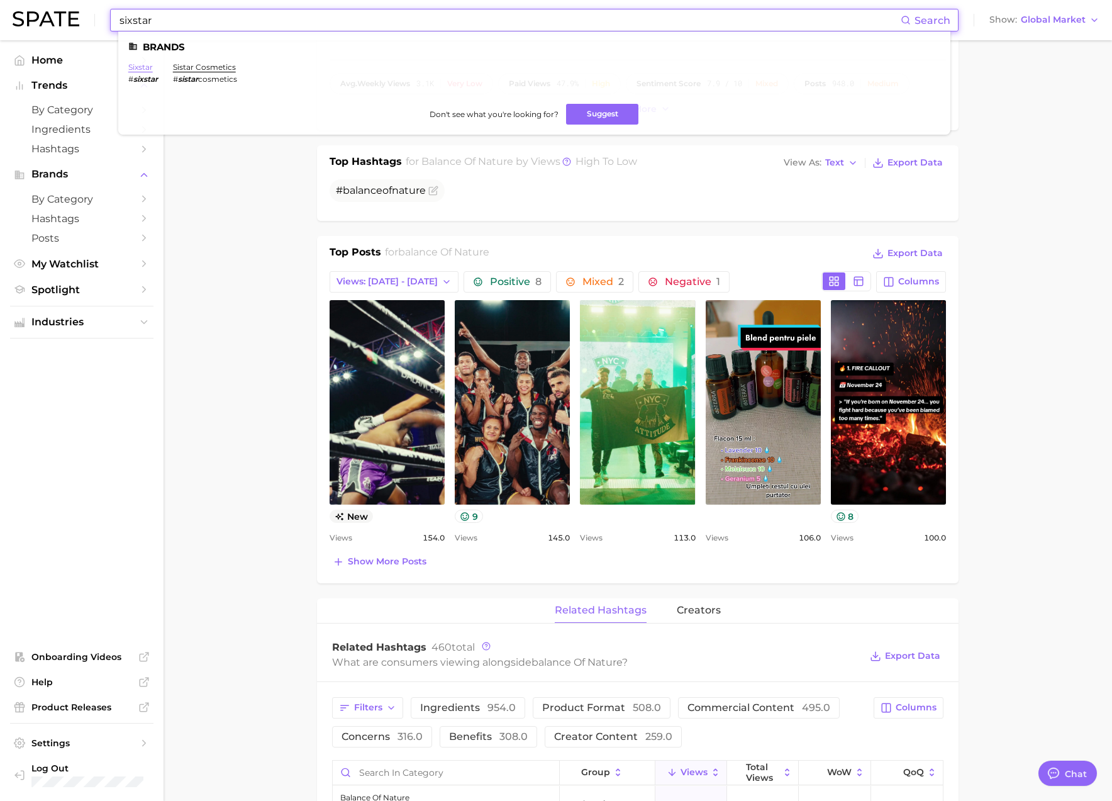
type input "sixstar"
click at [140, 67] on link "sixstar" at bounding box center [140, 66] width 25 height 9
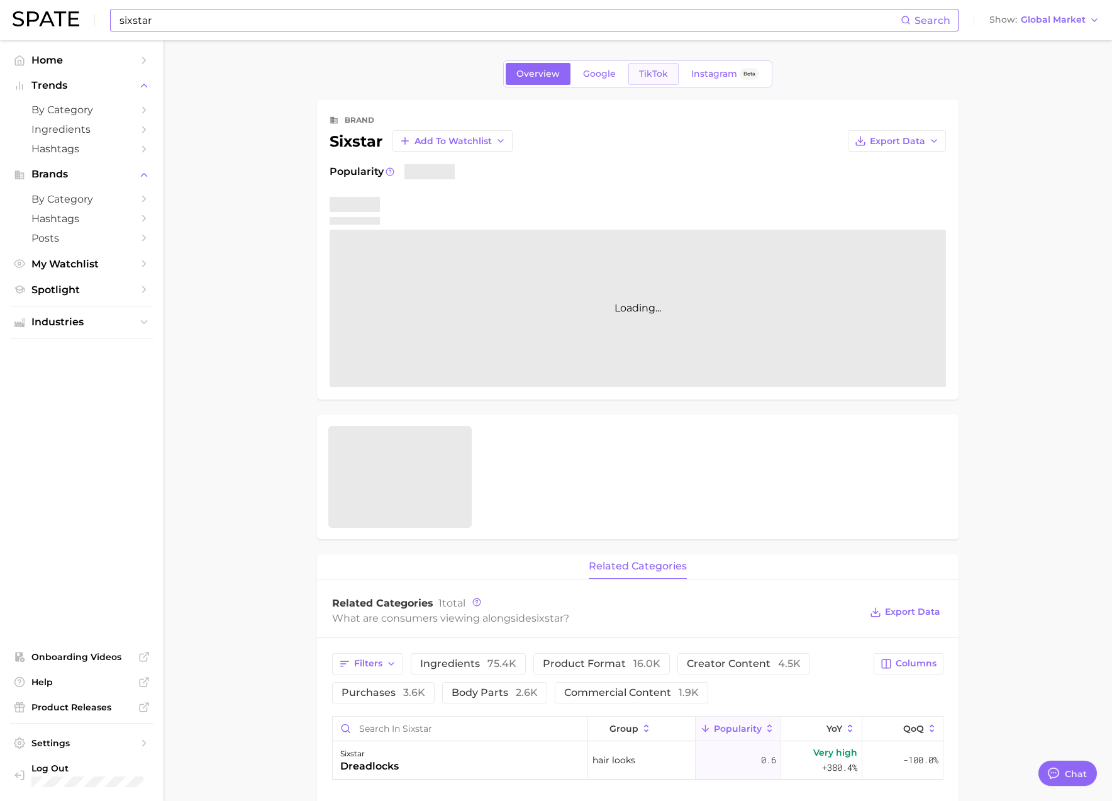
click at [653, 79] on link "TikTok" at bounding box center [653, 74] width 50 height 22
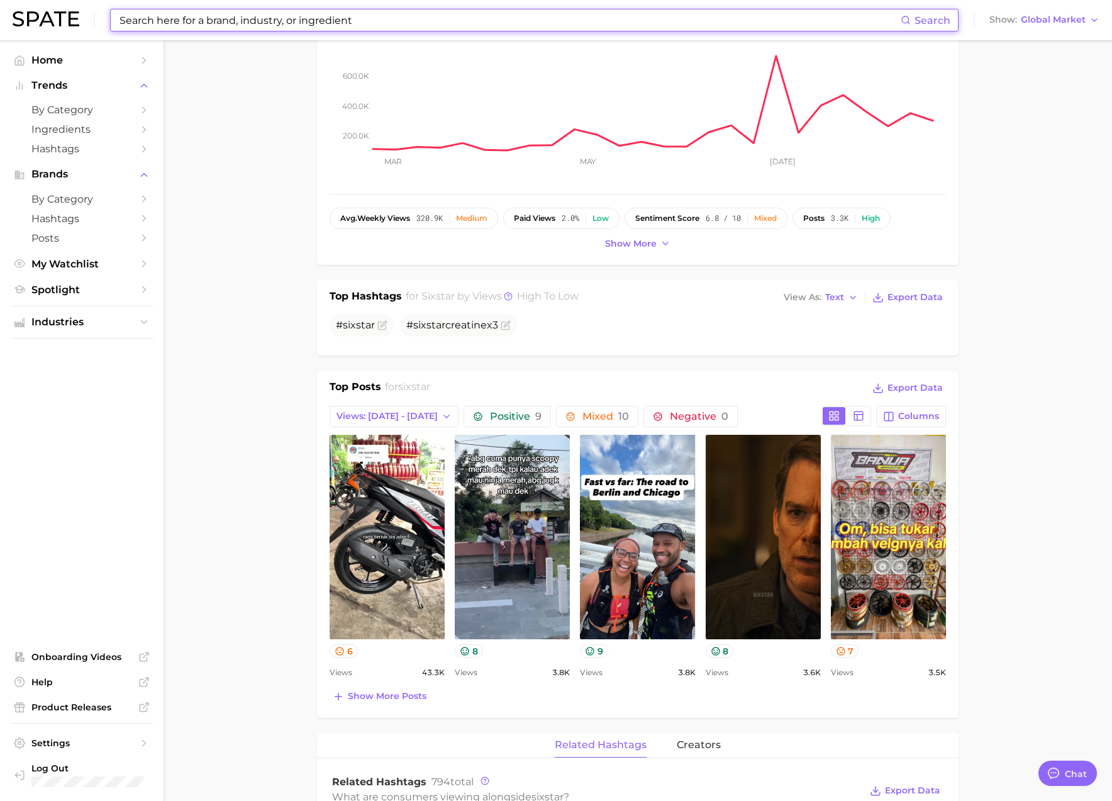
scroll to position [199, 0]
click at [169, 17] on input at bounding box center [509, 19] width 782 height 21
paste input "the beauty chef"
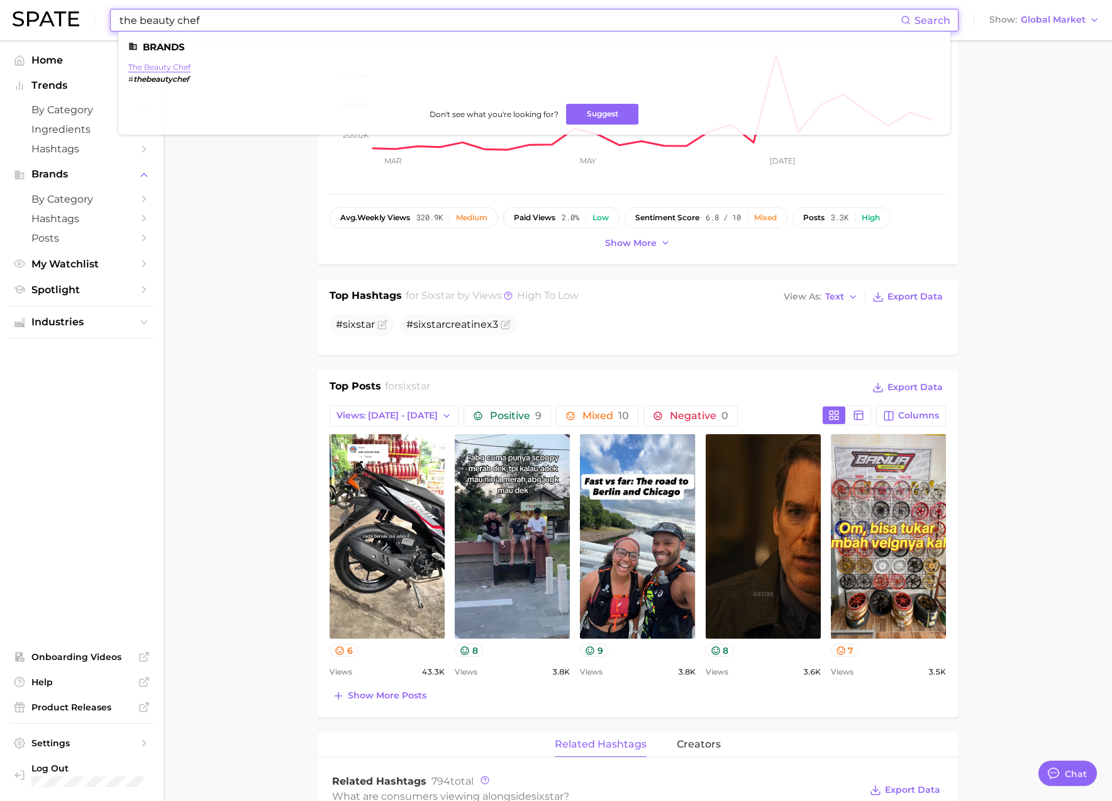
type input "the beauty chef"
click at [165, 58] on ul "Brands the beauty chef # thebeautychef Don't see what you're looking for? Sugge…" at bounding box center [534, 82] width 832 height 103
click at [166, 61] on ul "Brands the beauty chef # thebeautychef Don't see what you're looking for? Sugge…" at bounding box center [534, 82] width 832 height 103
click at [175, 65] on link "the beauty chef" at bounding box center [159, 66] width 62 height 9
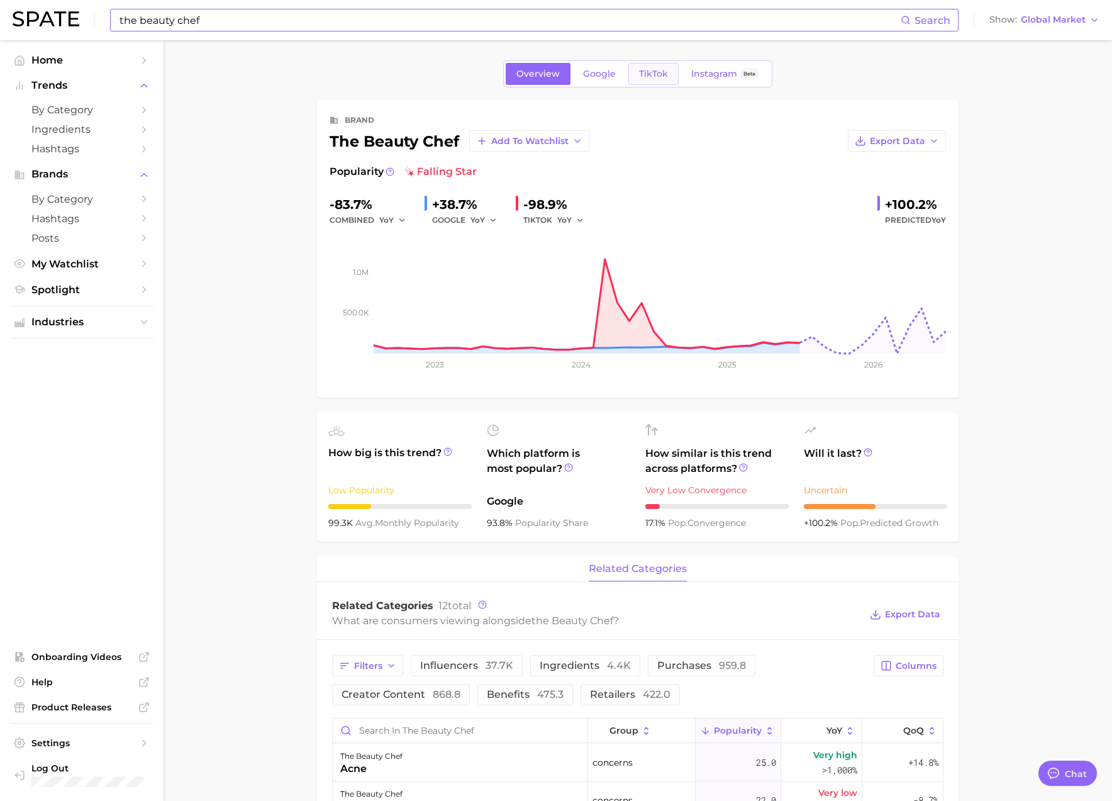
click at [635, 72] on link "TikTok" at bounding box center [653, 74] width 50 height 22
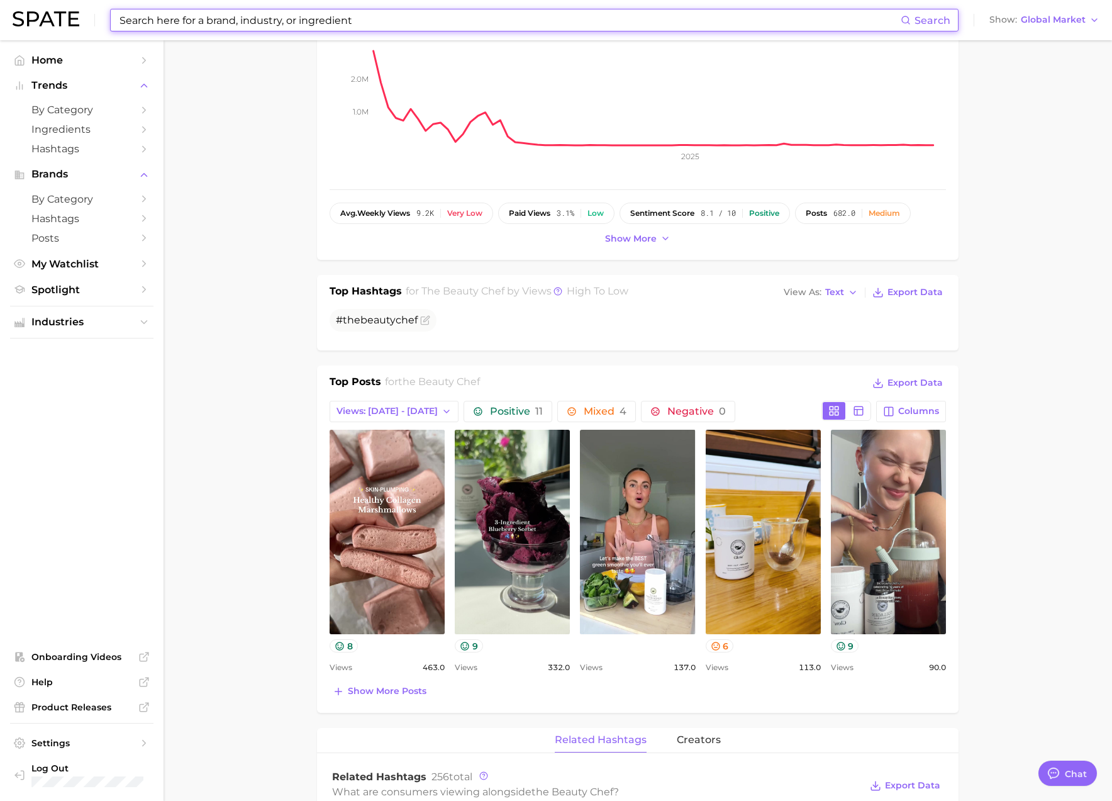
scroll to position [209, 0]
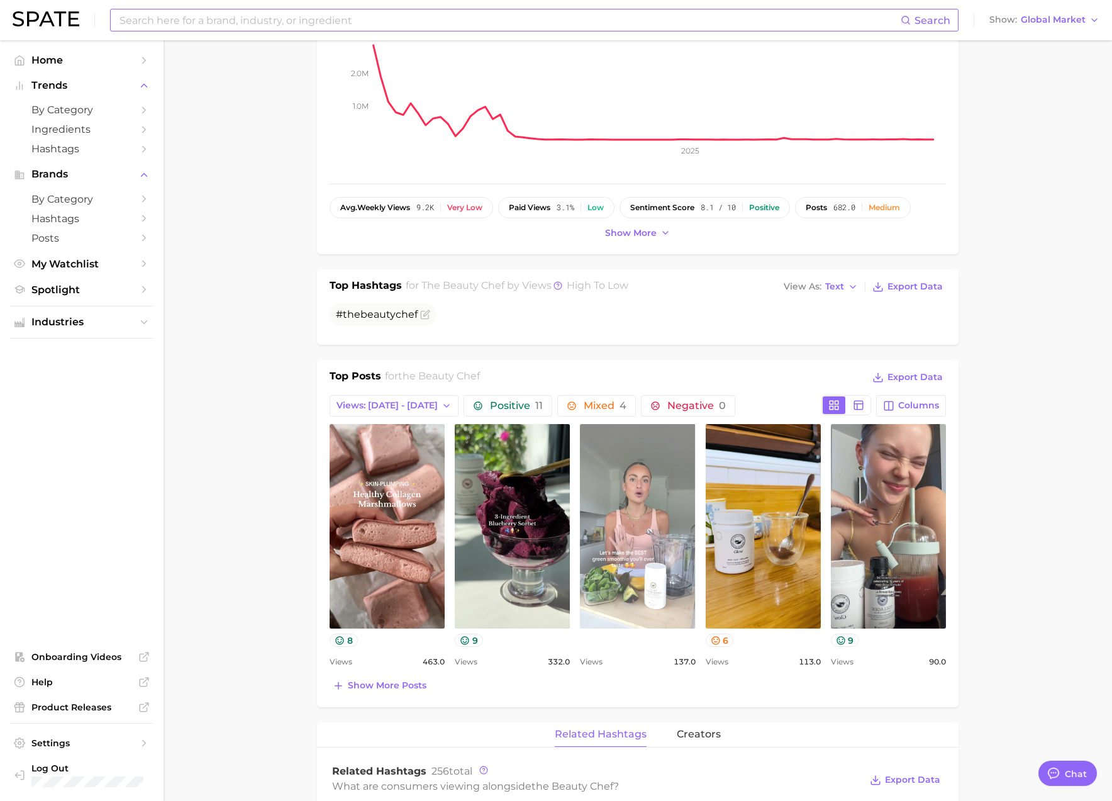
click at [646, 533] on link "view post on TikTok" at bounding box center [637, 526] width 115 height 204
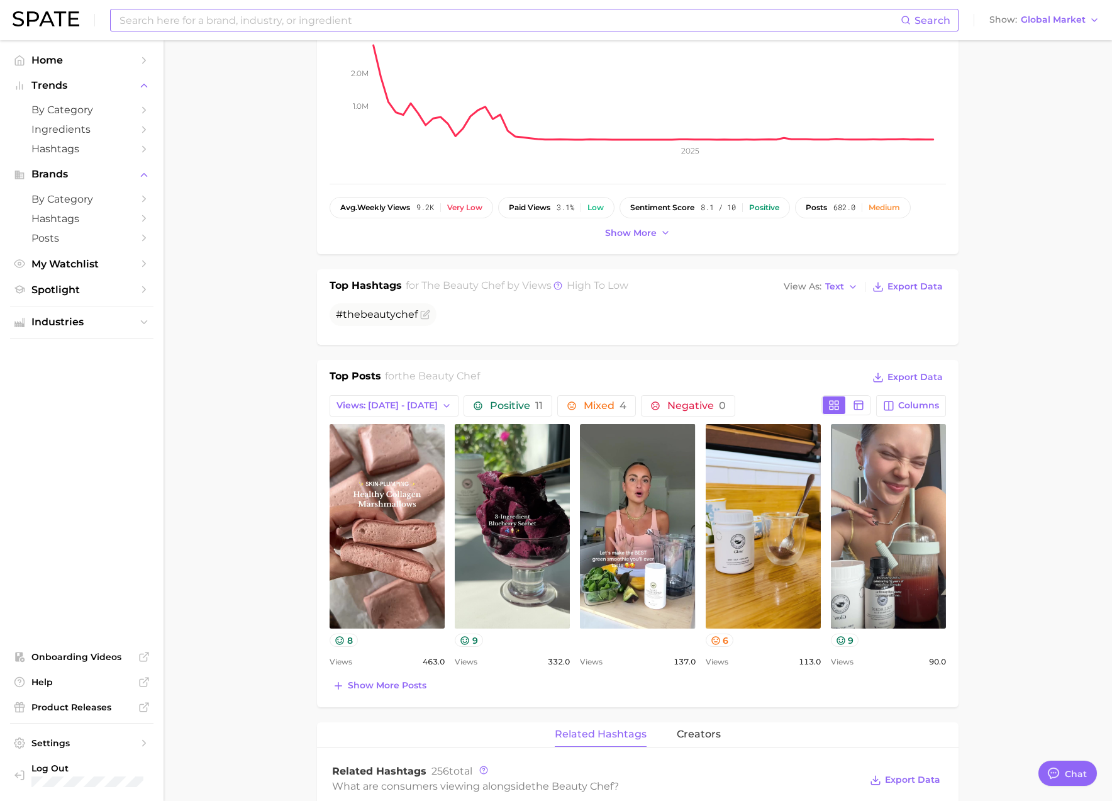
click at [237, 17] on input at bounding box center [509, 19] width 782 height 21
paste input "eight sleep"
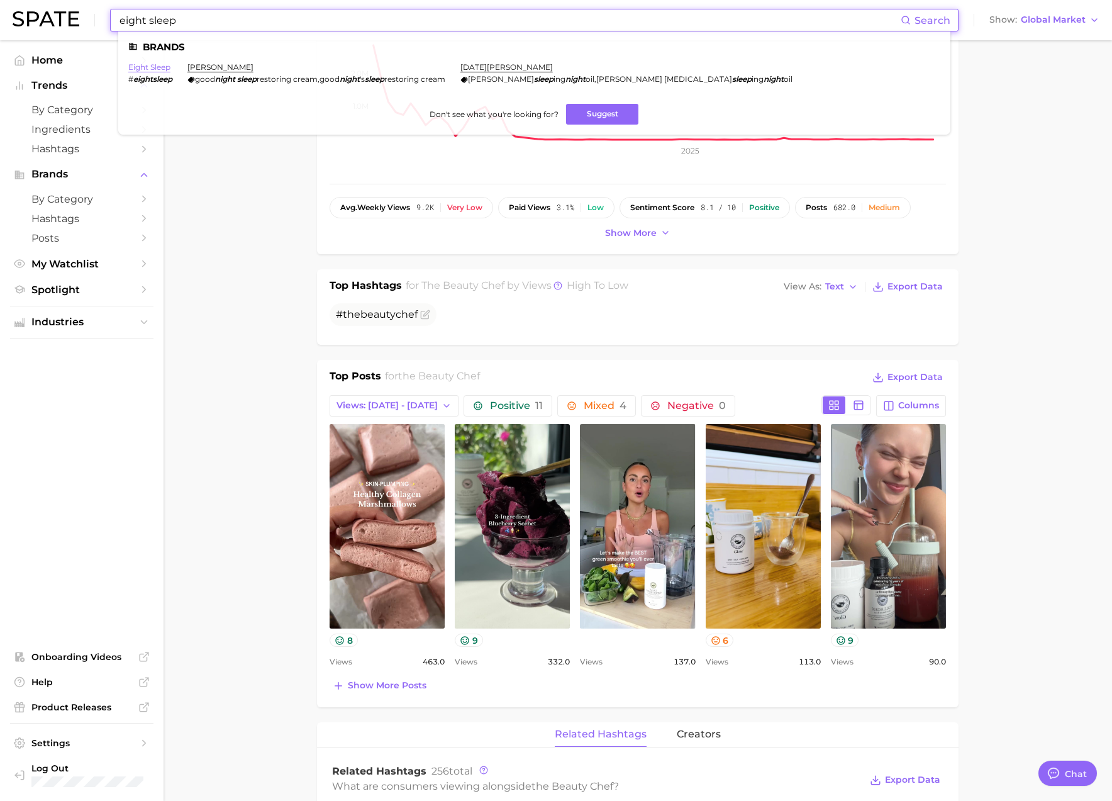
type input "eight sleep"
click at [167, 62] on link "eight sleep" at bounding box center [149, 66] width 42 height 9
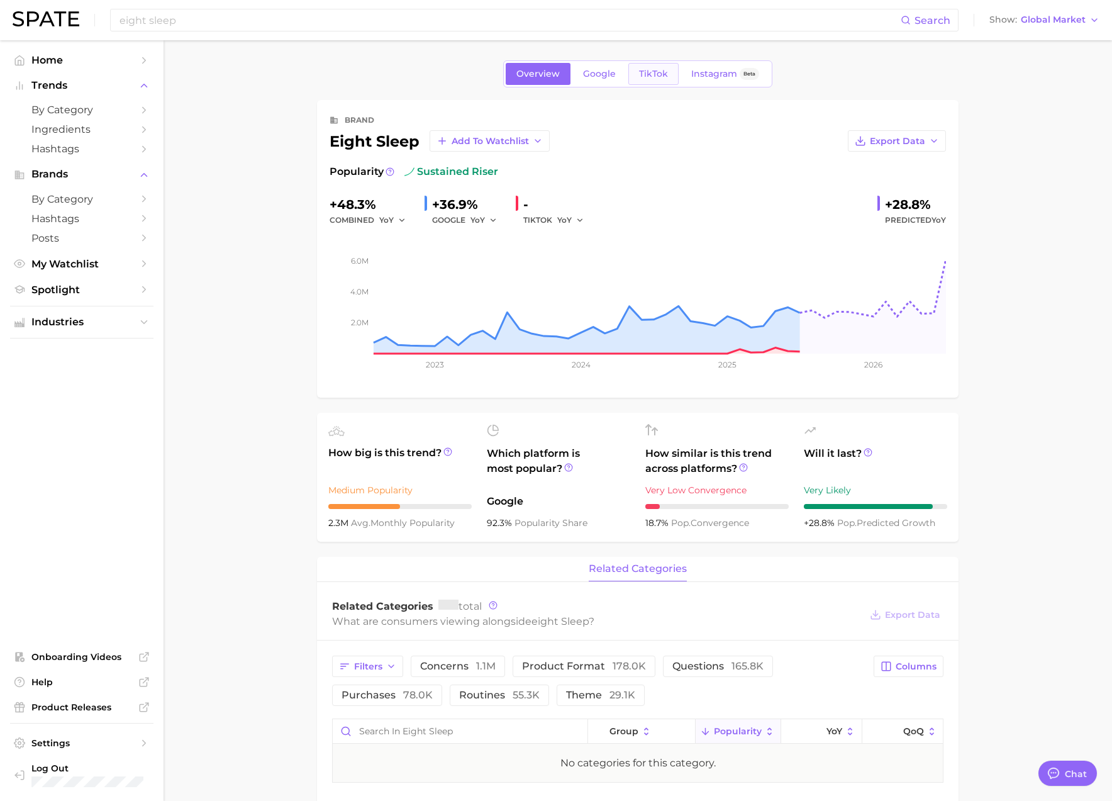
click at [657, 67] on link "TikTok" at bounding box center [653, 74] width 50 height 22
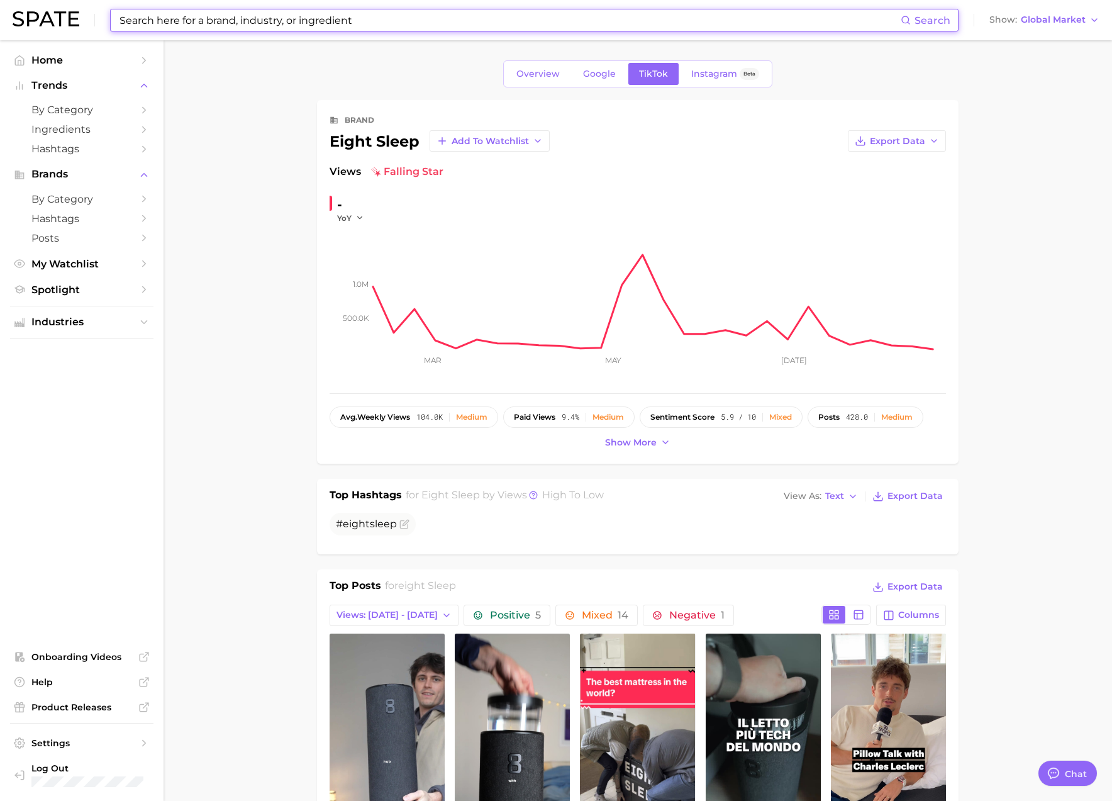
scroll to position [1, 0]
click at [213, 24] on input at bounding box center [509, 19] width 782 height 21
paste input "primal queen"
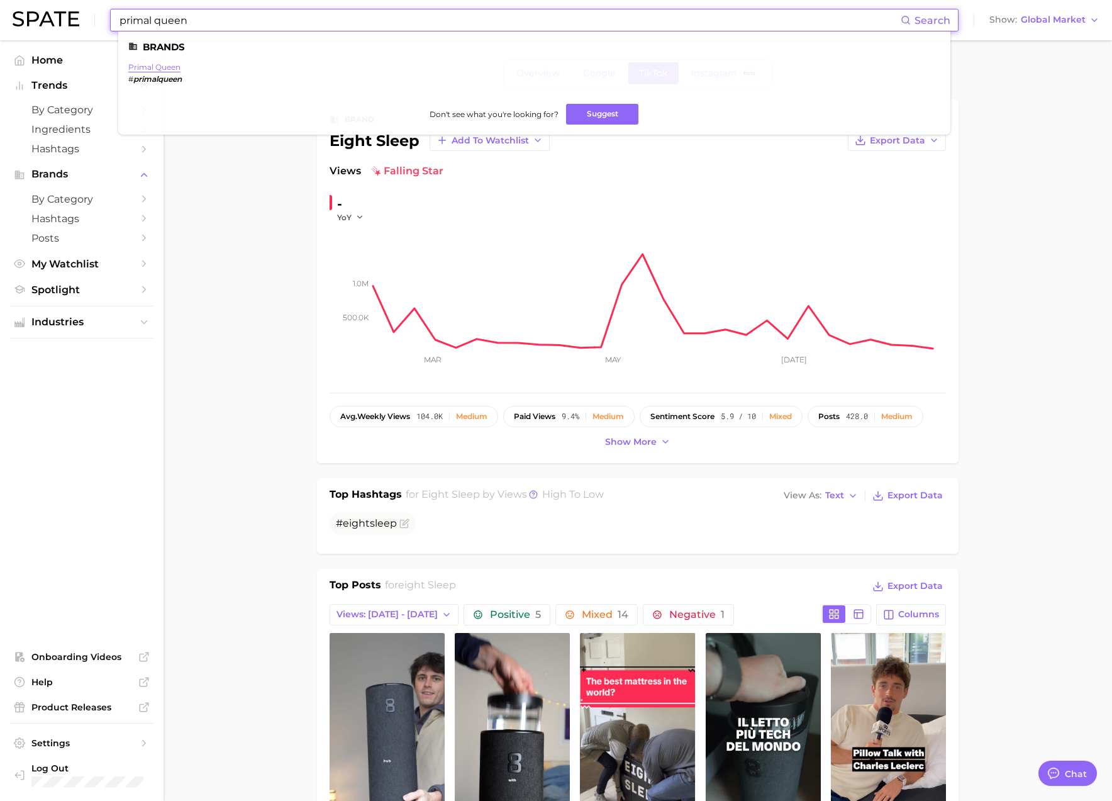
type input "primal queen"
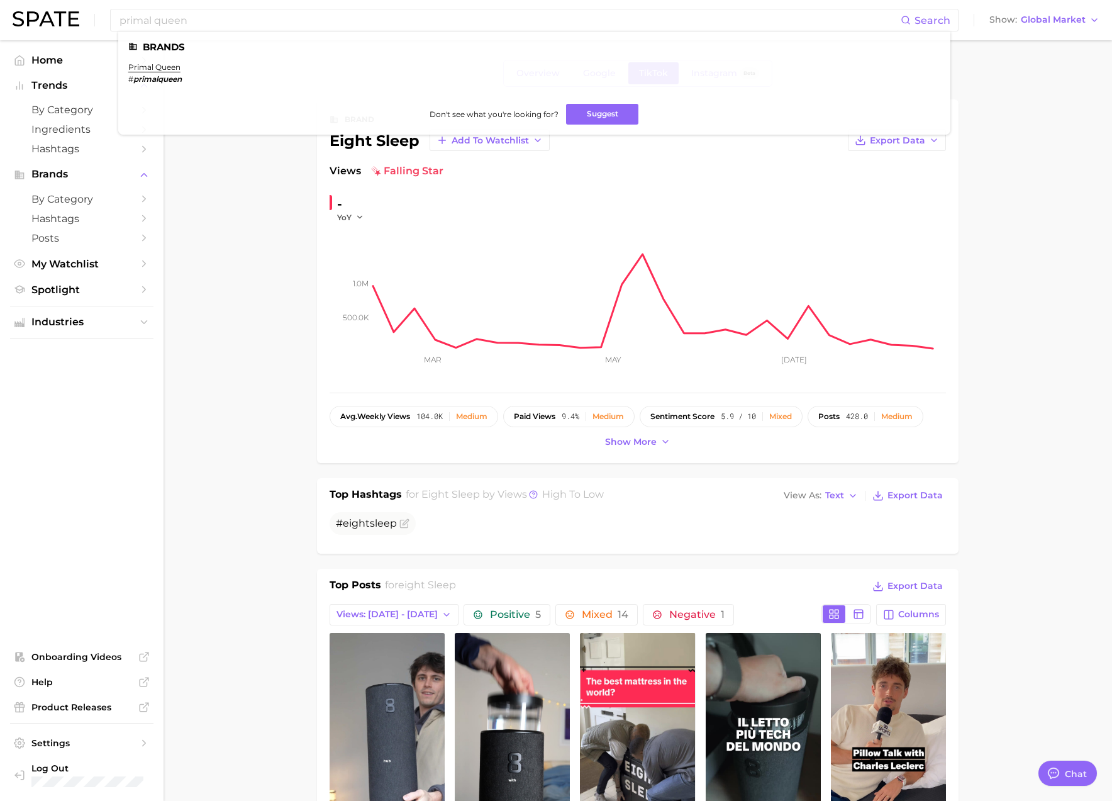
drag, startPoint x: 161, startPoint y: 67, endPoint x: 294, endPoint y: 66, distance: 133.3
click at [162, 67] on link "primal queen" at bounding box center [154, 66] width 52 height 9
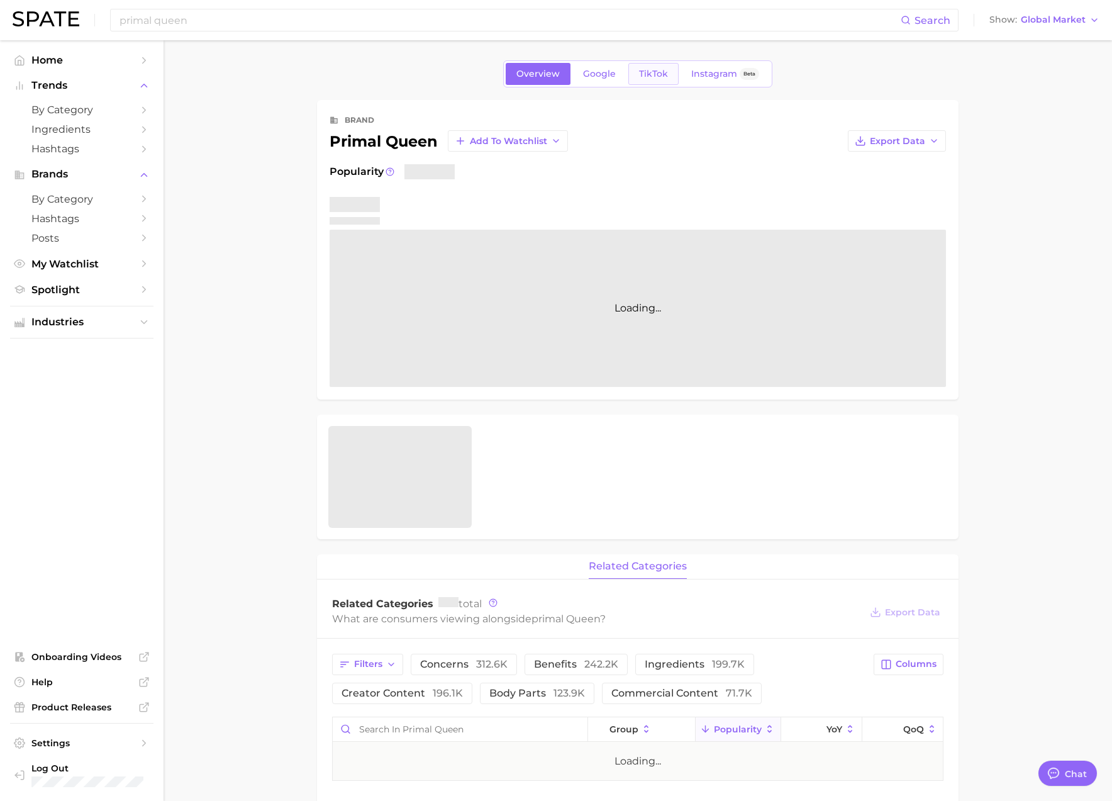
click at [642, 74] on span "TikTok" at bounding box center [653, 74] width 29 height 11
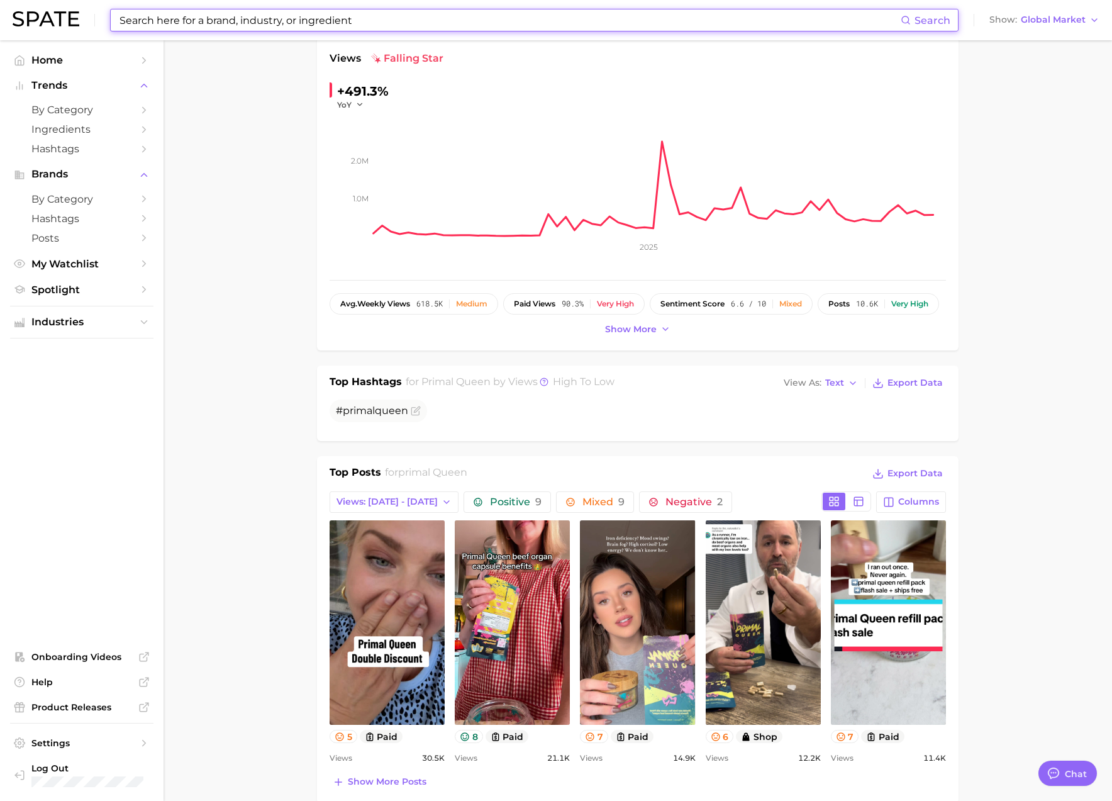
scroll to position [123, 0]
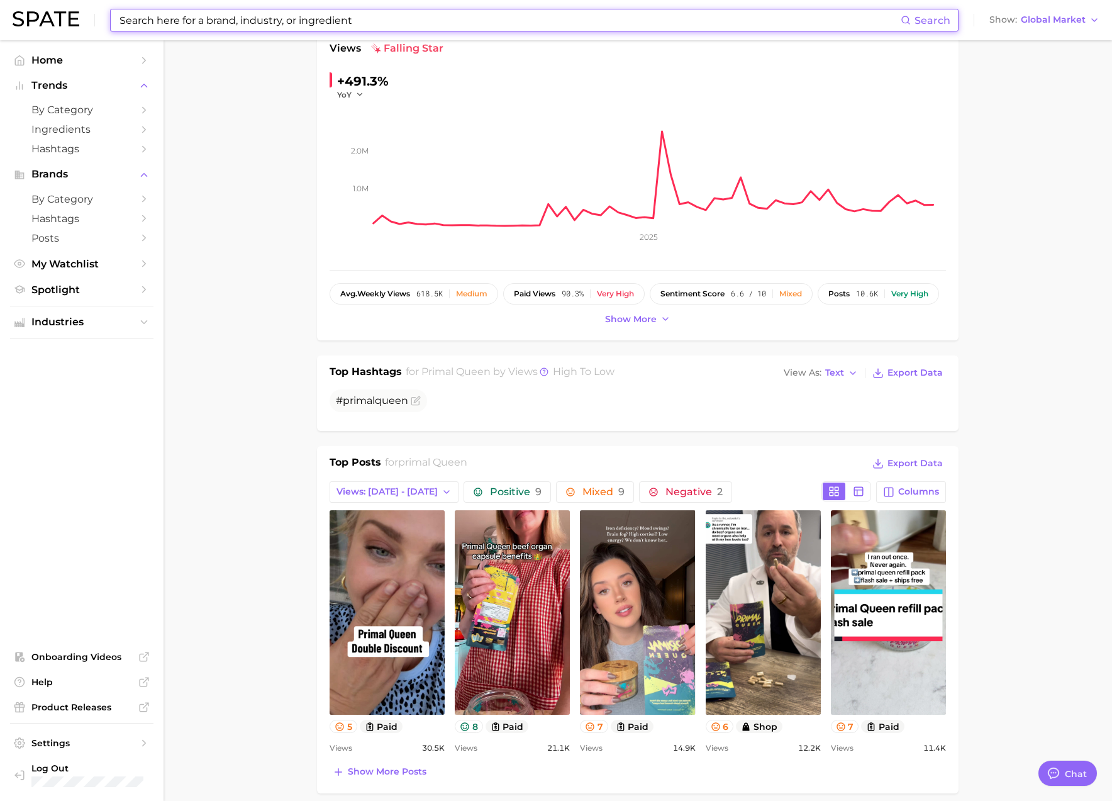
click at [240, 21] on input at bounding box center [509, 19] width 782 height 21
paste input "life extension"
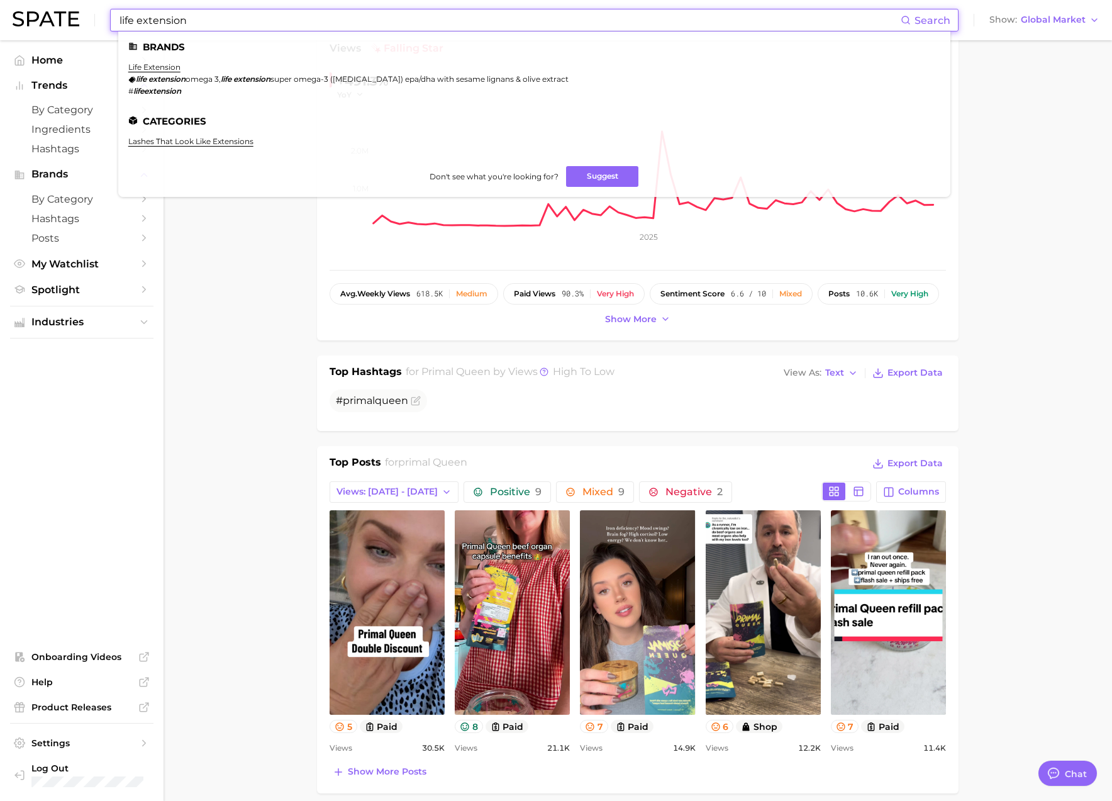
type input "life extension"
click at [164, 61] on ul "Brands life extension life extension omega 3 , life extension super omega-3 ([M…" at bounding box center [534, 113] width 832 height 165
click at [166, 64] on link "life extension" at bounding box center [154, 66] width 52 height 9
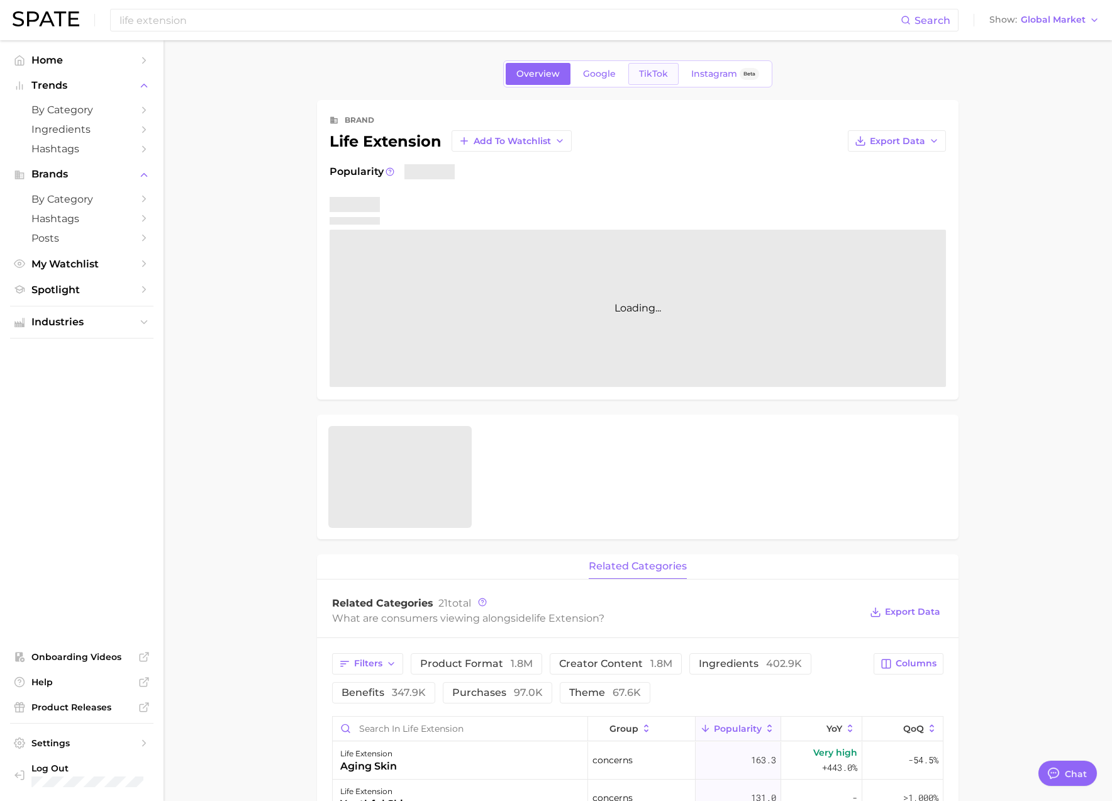
click at [656, 80] on link "TikTok" at bounding box center [653, 74] width 50 height 22
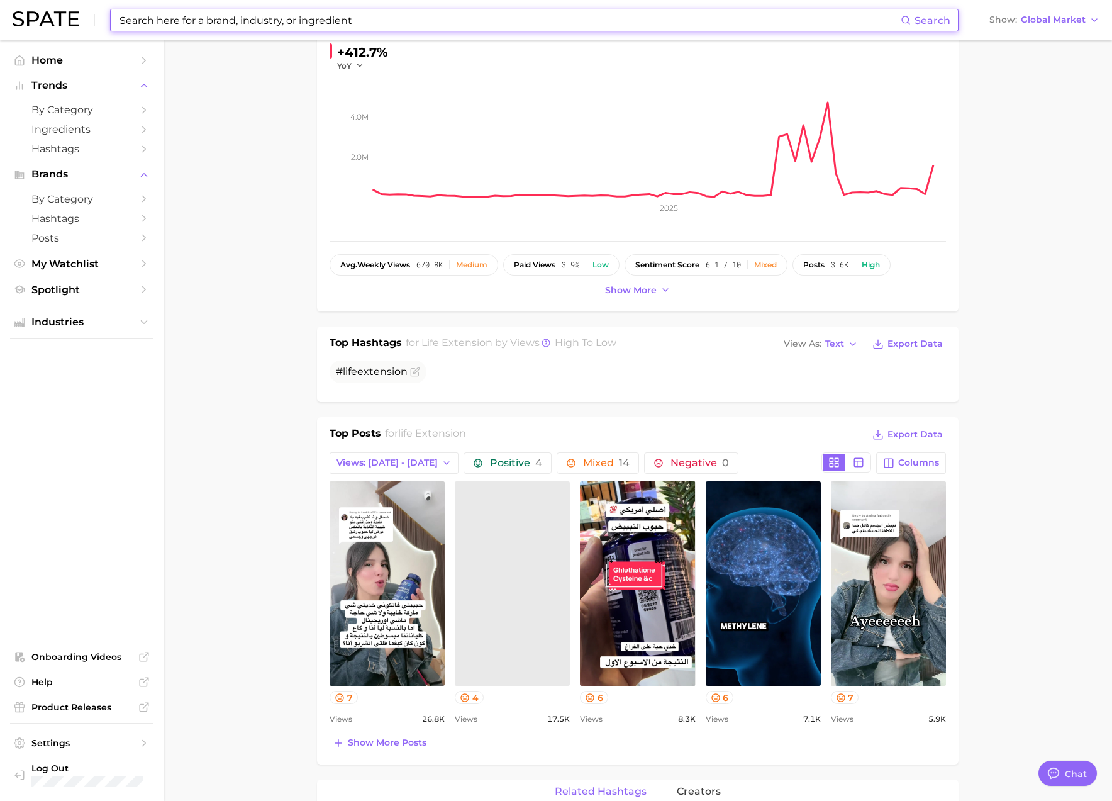
scroll to position [153, 0]
click at [260, 26] on input at bounding box center [509, 19] width 782 height 21
paste input "gat sport"
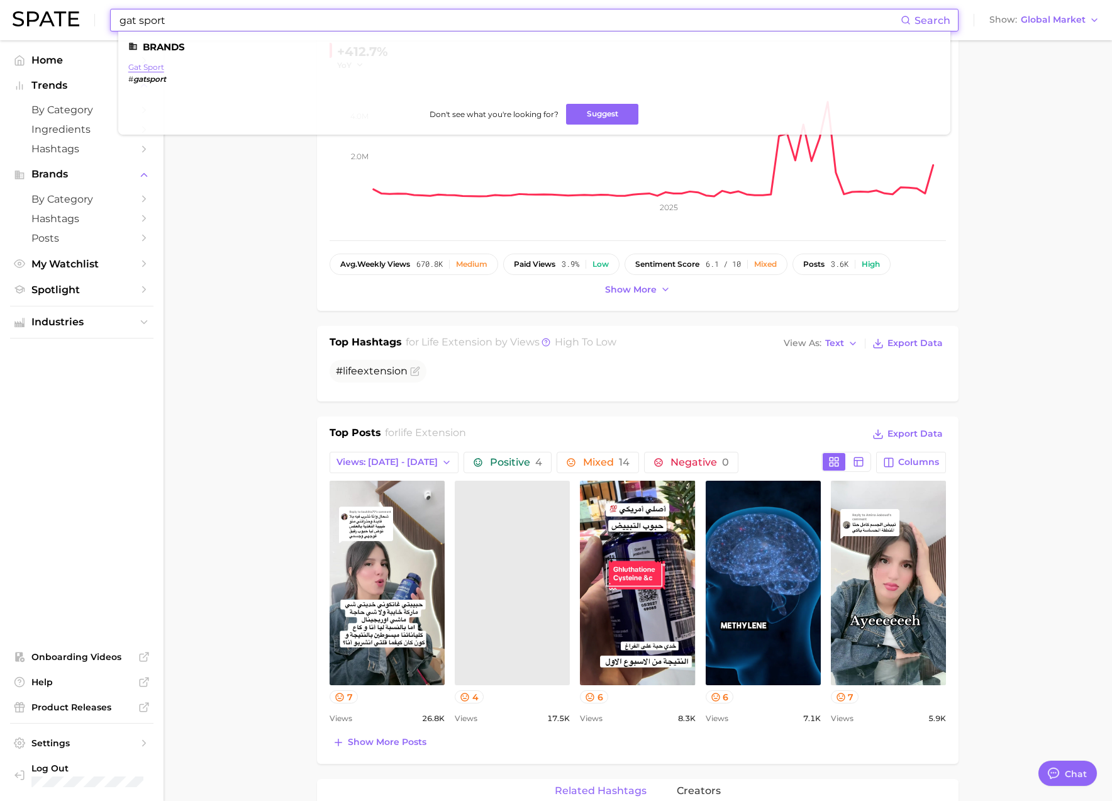
type input "gat sport"
click at [155, 62] on link "gat sport" at bounding box center [146, 66] width 36 height 9
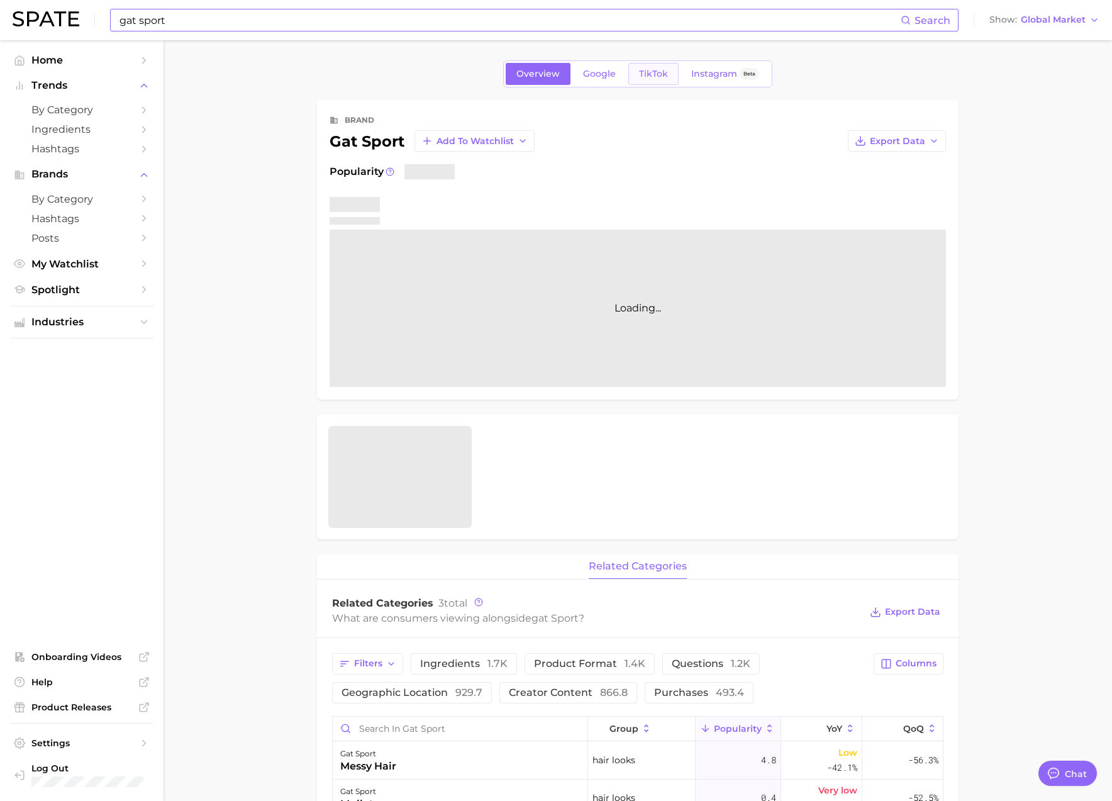
click at [648, 72] on span "TikTok" at bounding box center [653, 74] width 29 height 11
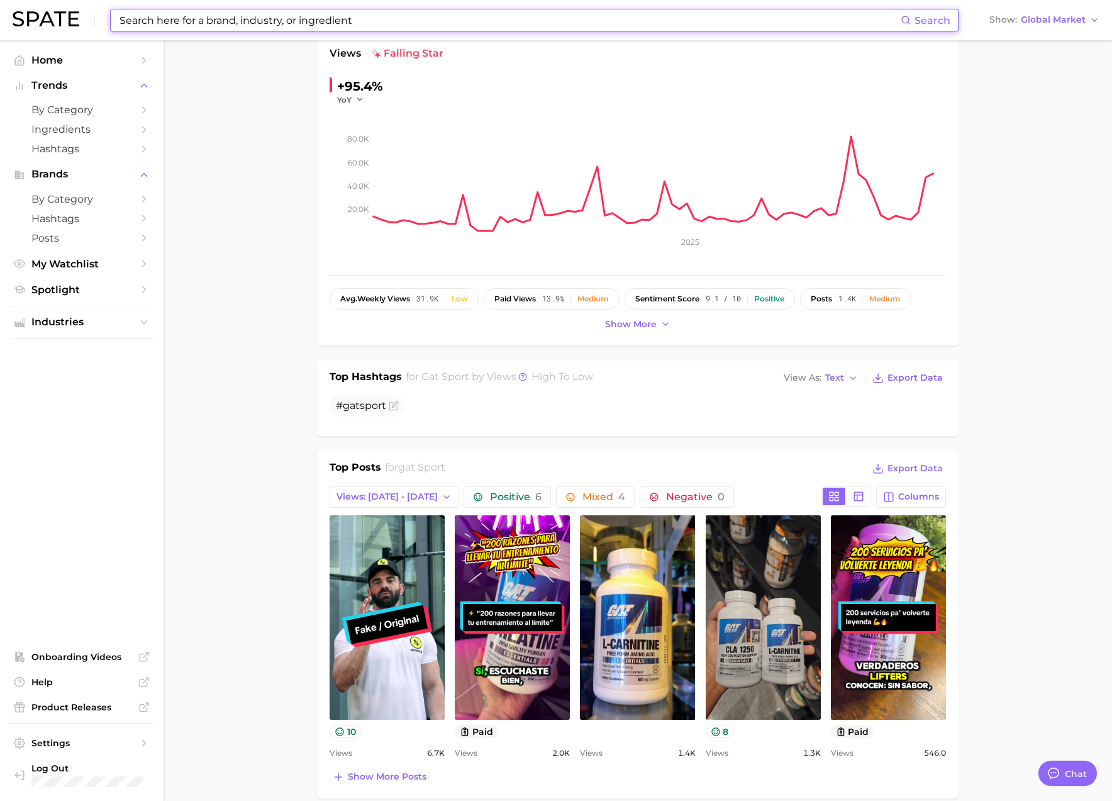
scroll to position [123, 0]
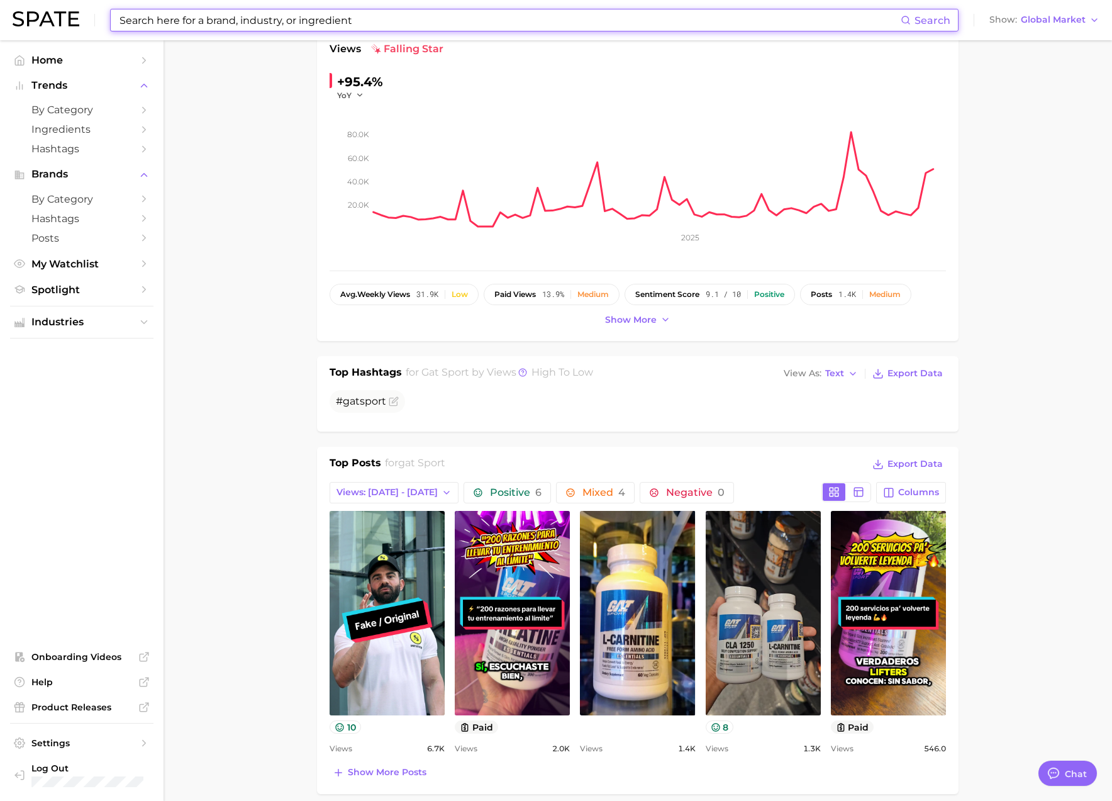
click at [326, 19] on input at bounding box center [509, 19] width 782 height 21
paste input "rootine"
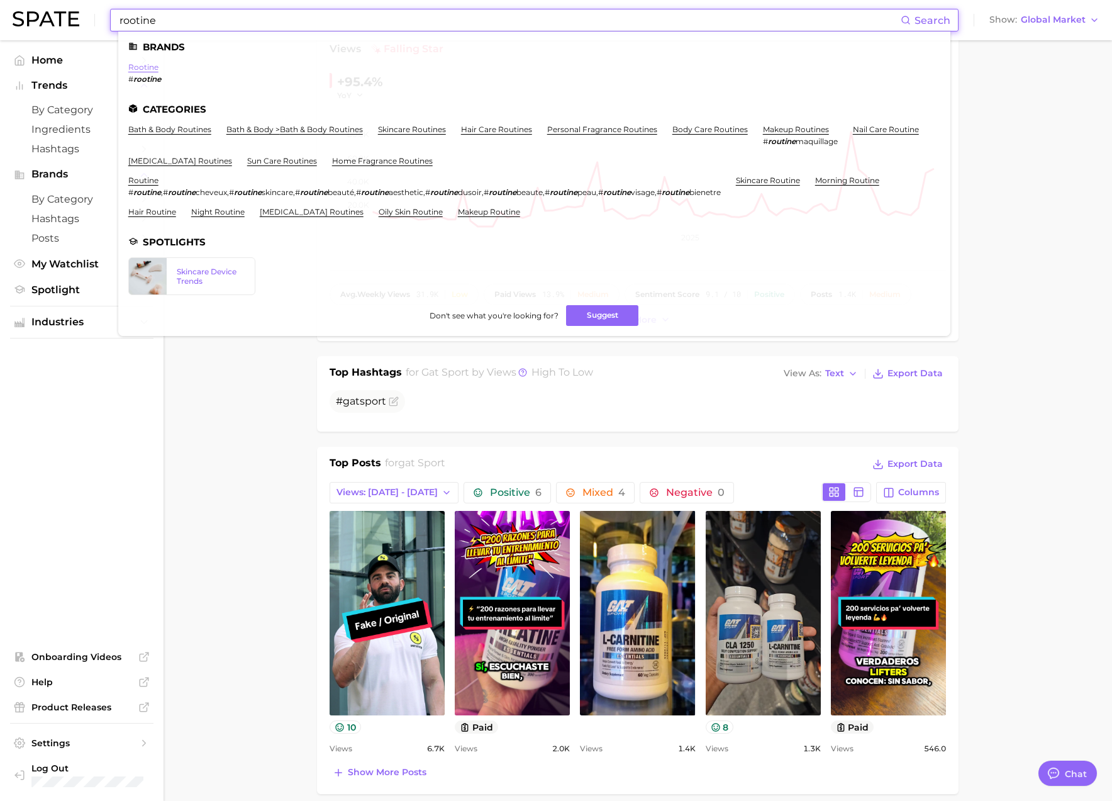
type input "rootine"
click at [139, 63] on link "rootine" at bounding box center [143, 66] width 30 height 9
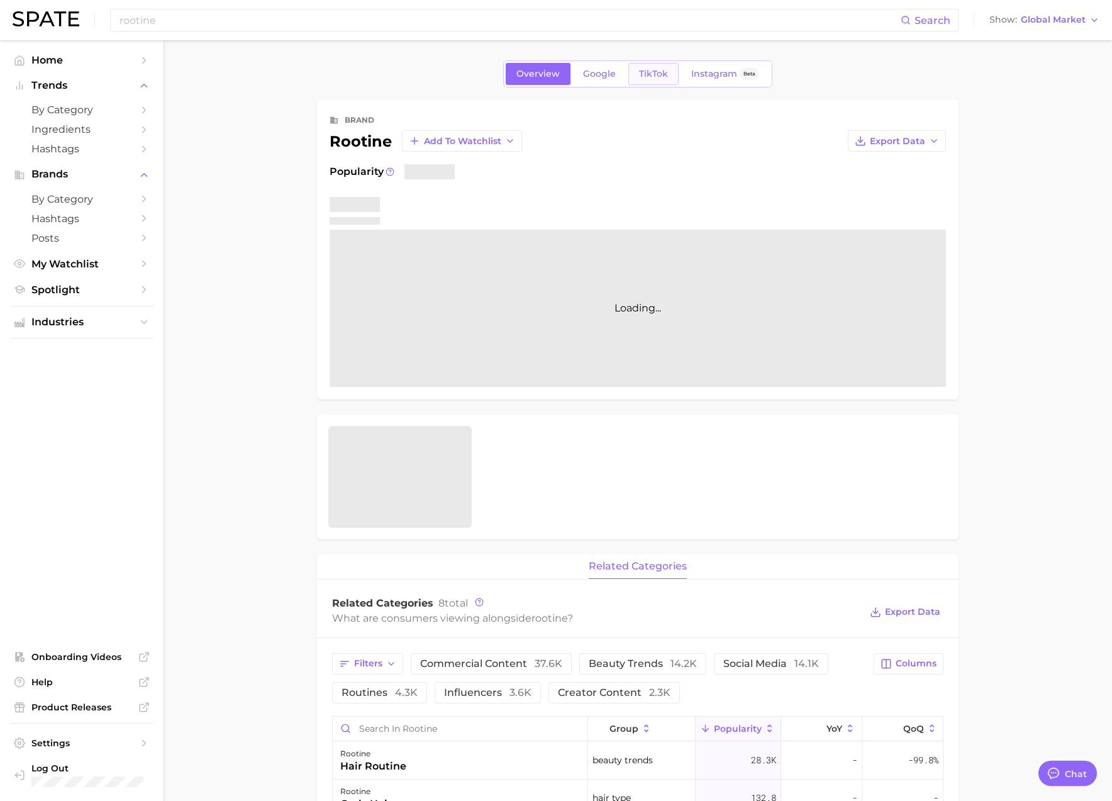
click at [665, 67] on link "TikTok" at bounding box center [653, 74] width 50 height 22
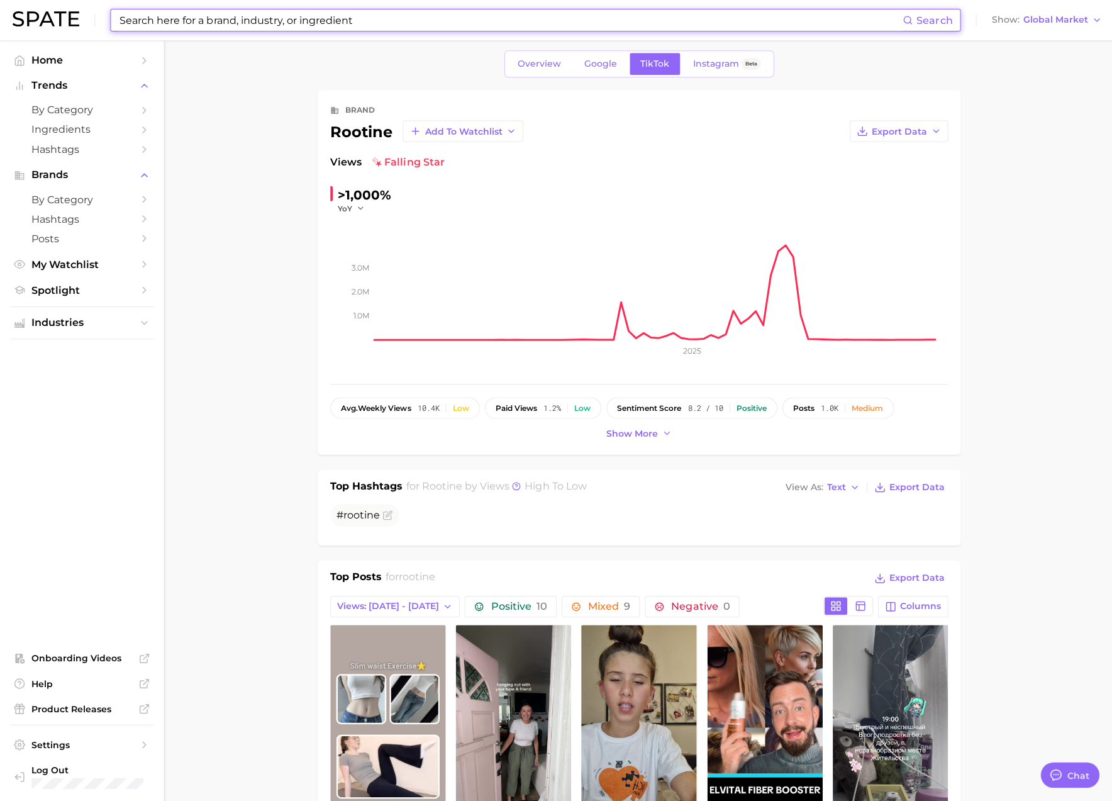
scroll to position [9, 0]
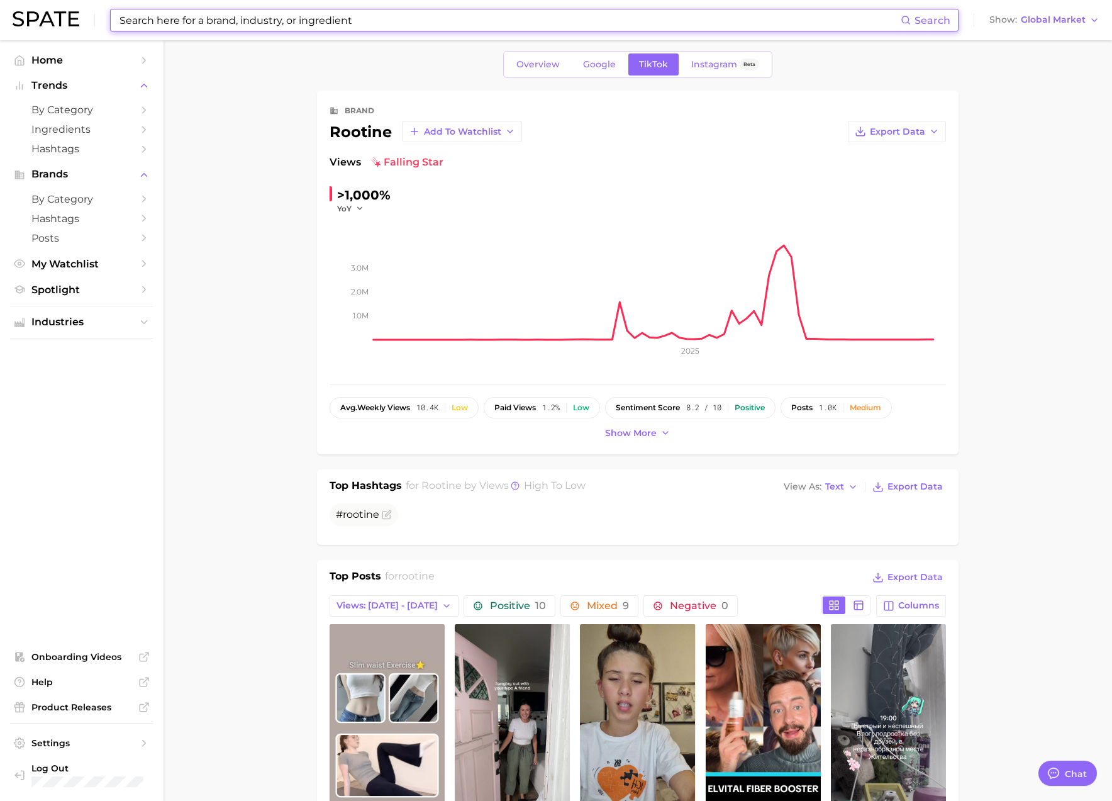
click at [275, 18] on input at bounding box center [509, 19] width 782 height 21
paste input "just ingredients"
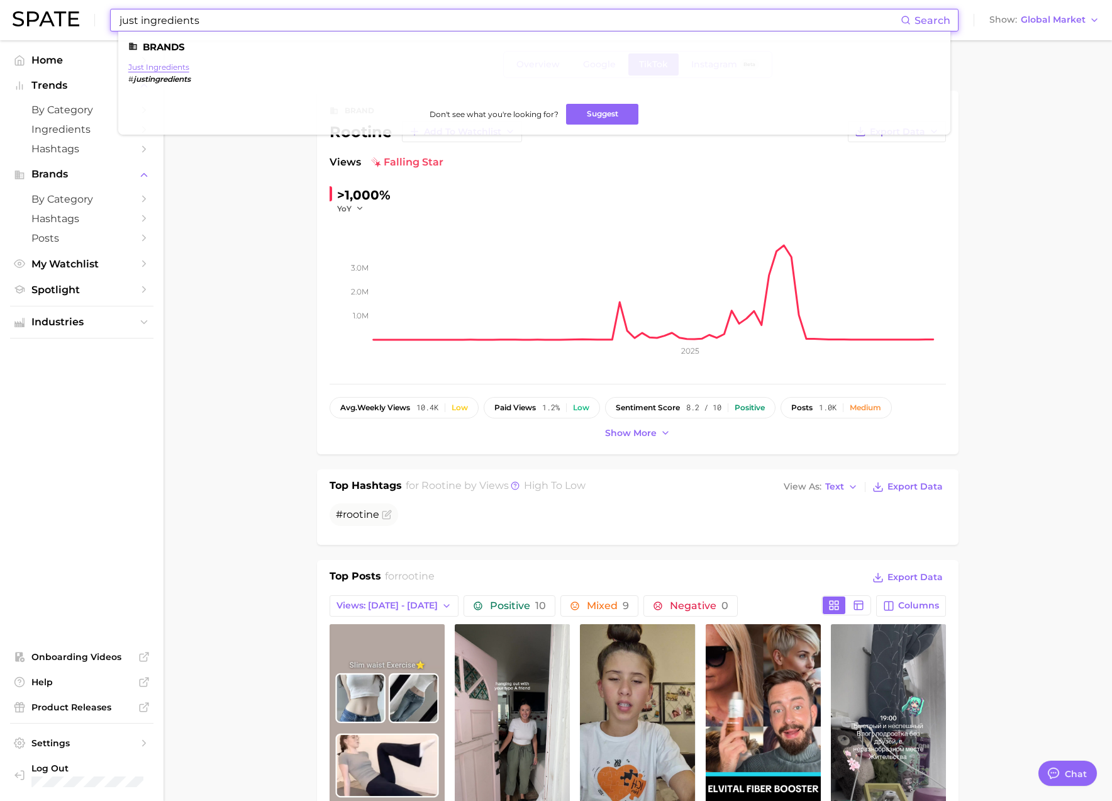
type input "just ingredients"
click at [171, 62] on link "just ingredients" at bounding box center [158, 66] width 61 height 9
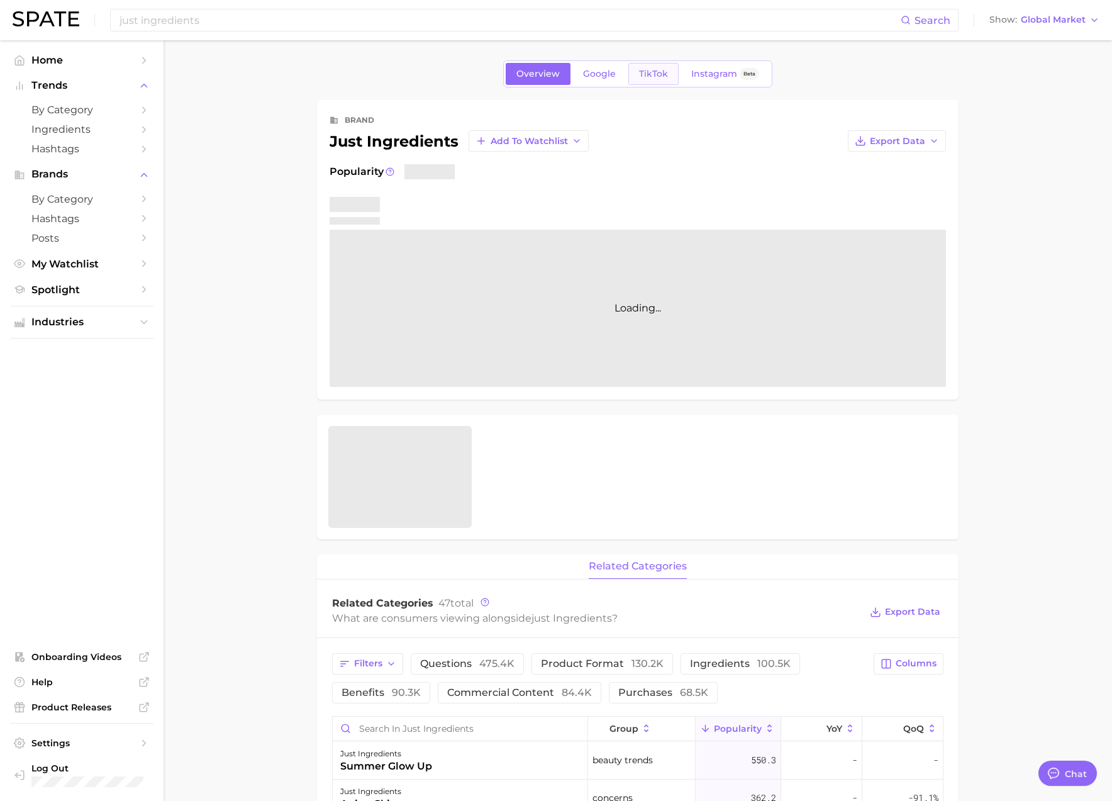
click at [665, 79] on link "TikTok" at bounding box center [653, 74] width 50 height 22
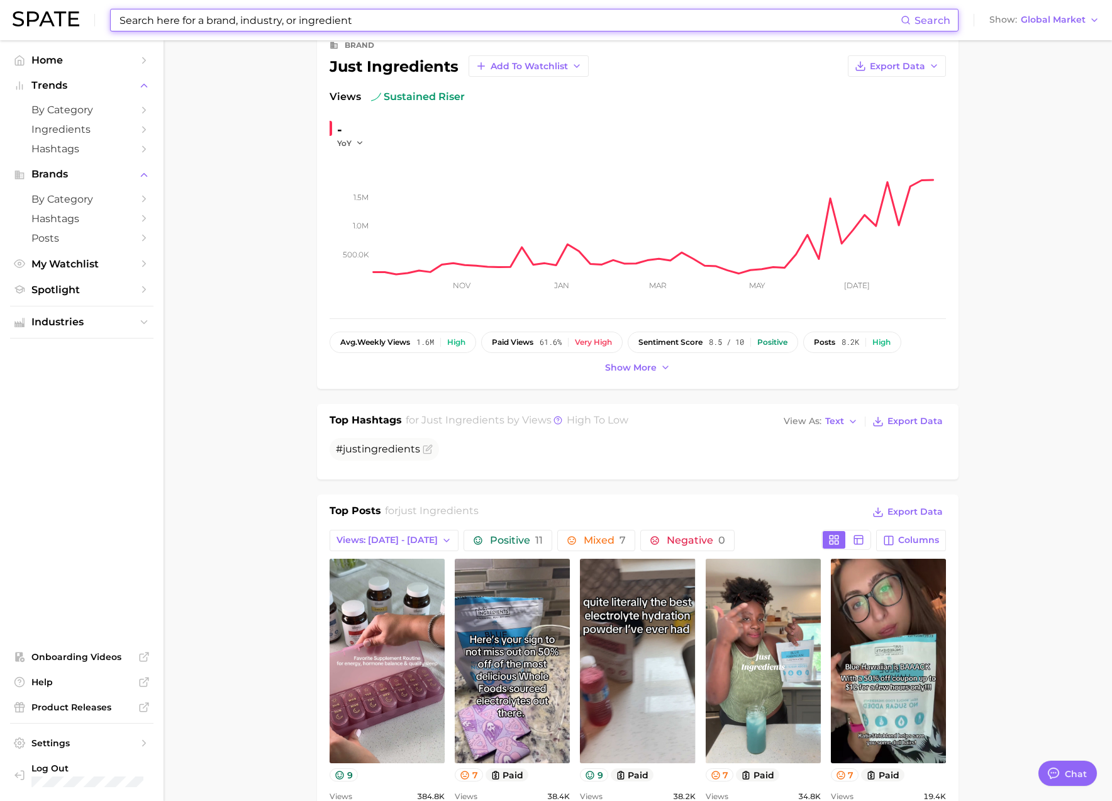
scroll to position [94, 0]
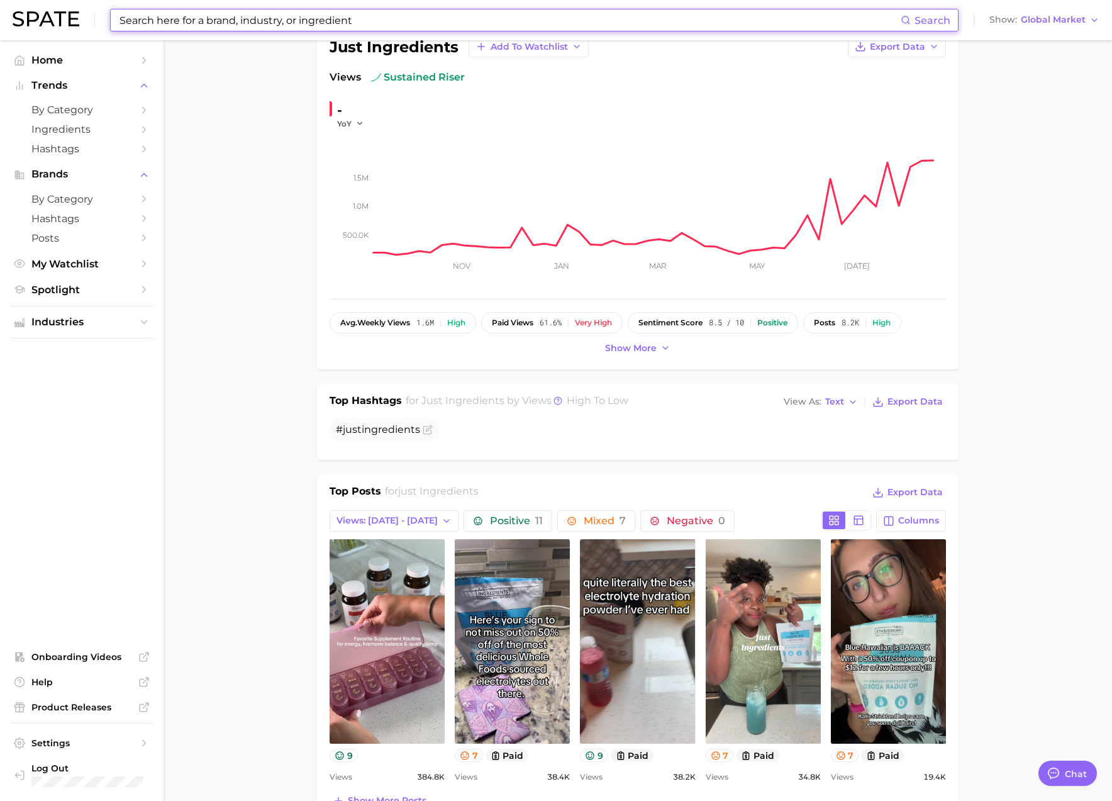
click at [323, 22] on input at bounding box center [509, 19] width 782 height 21
paste input "boba tea protein"
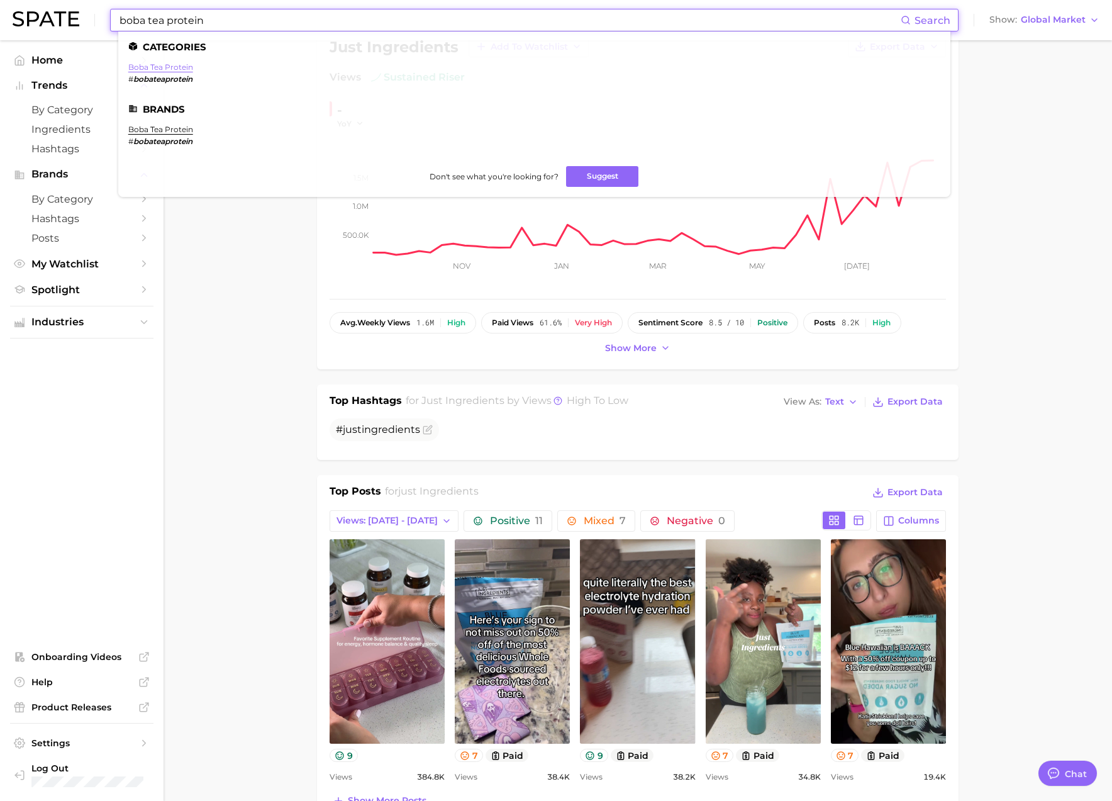
type input "boba tea protein"
click at [169, 69] on link "boba tea protein" at bounding box center [160, 66] width 65 height 9
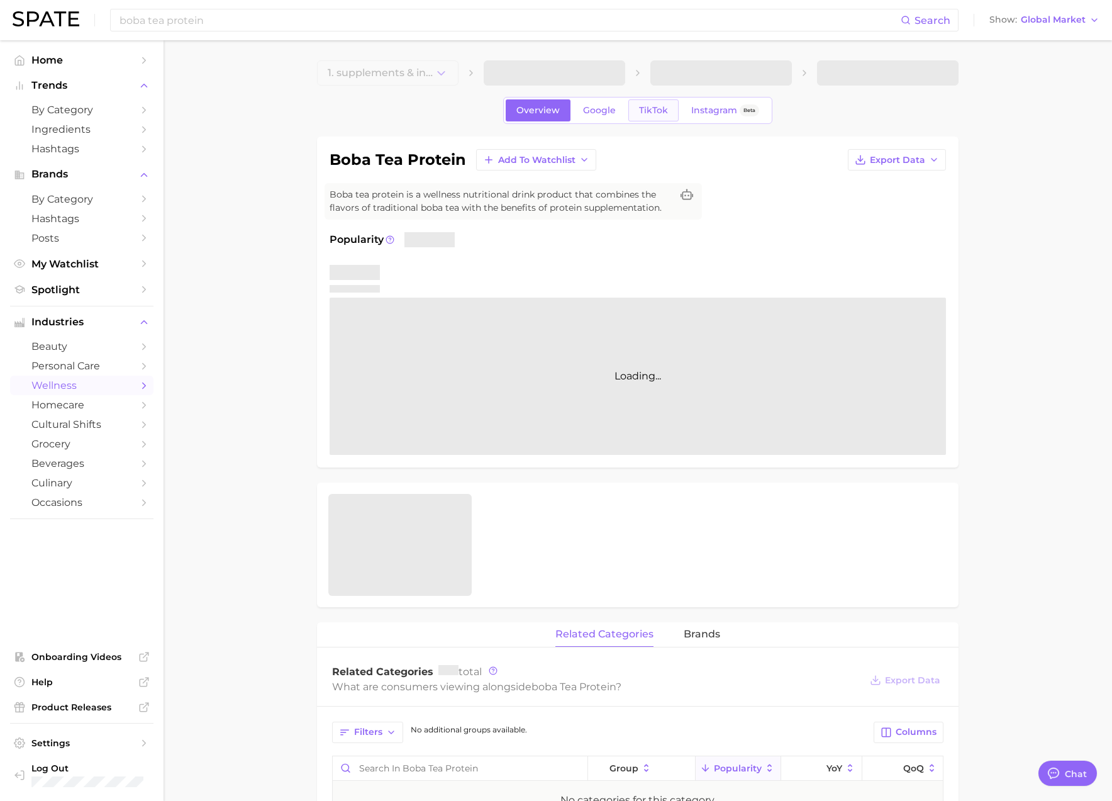
click at [655, 118] on link "TikTok" at bounding box center [653, 110] width 50 height 22
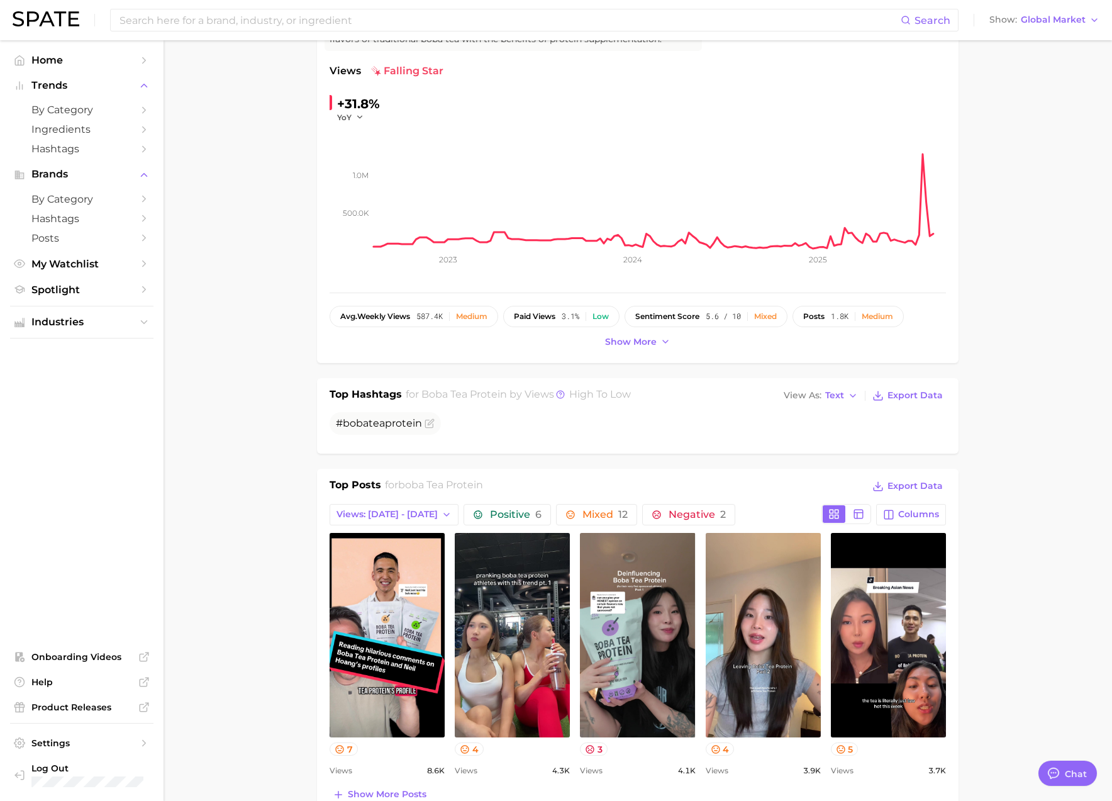
scroll to position [172, 0]
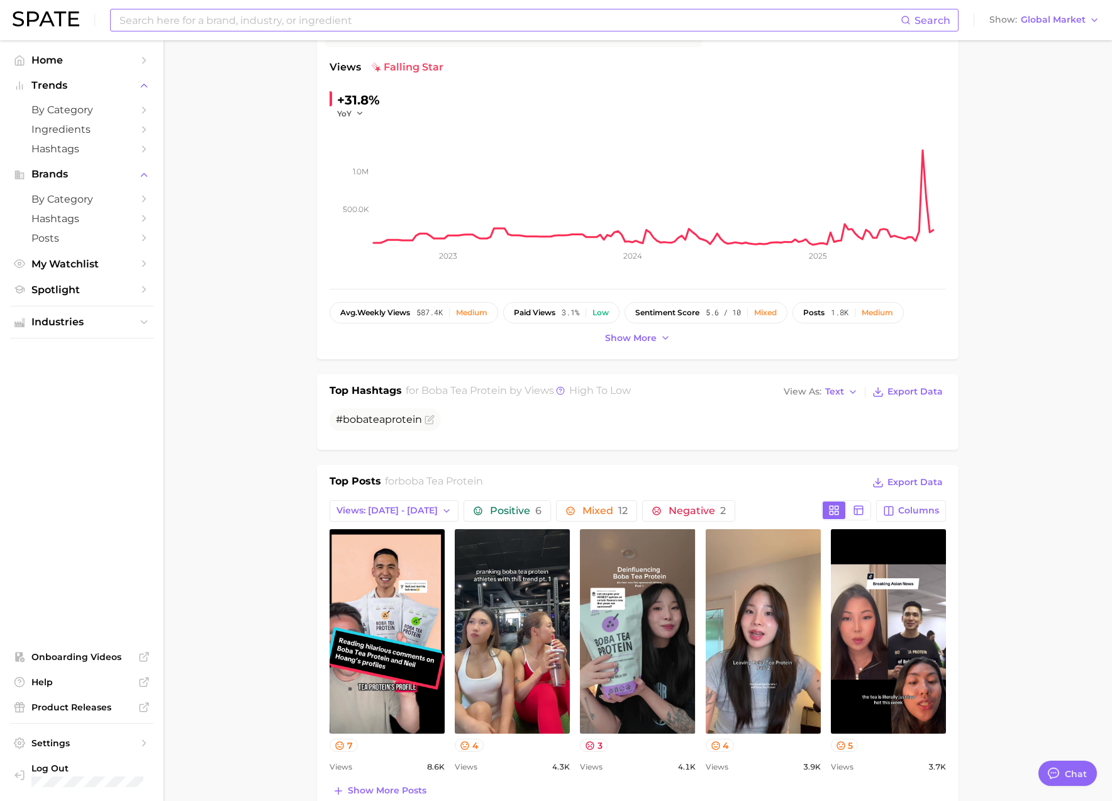
click at [287, 13] on input at bounding box center [509, 19] width 782 height 21
paste input "amare"
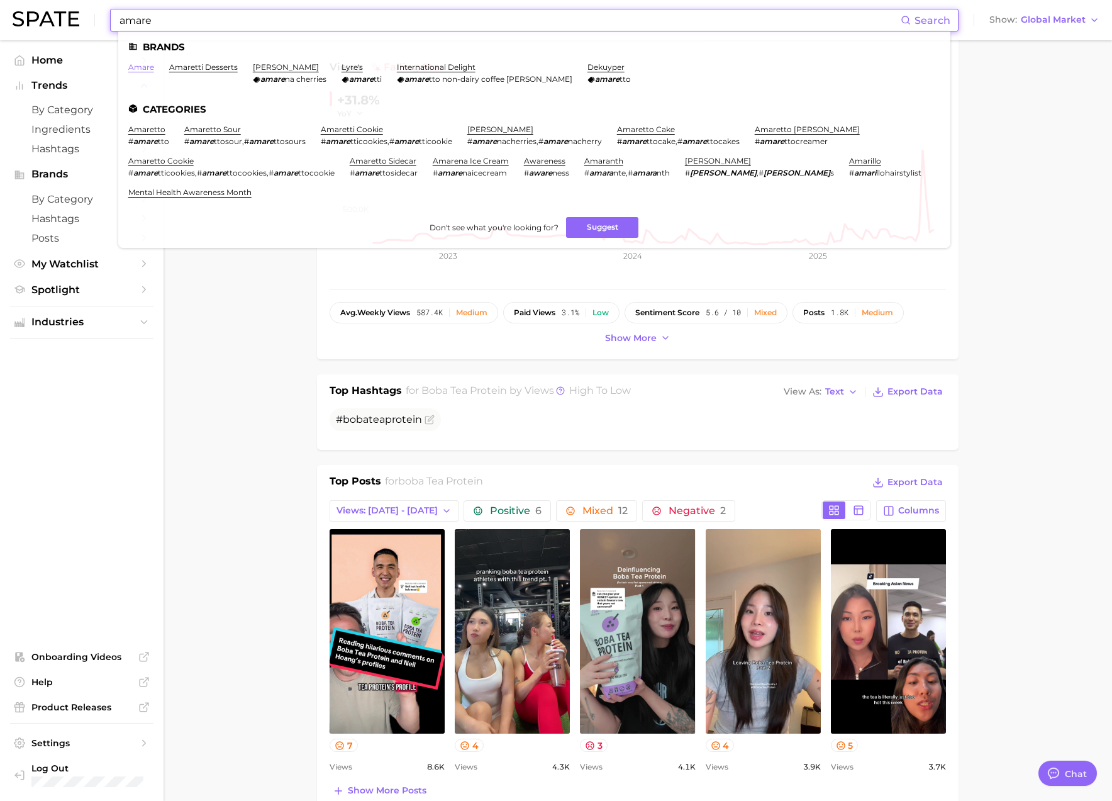
type input "amare"
click at [147, 68] on link "amare" at bounding box center [141, 66] width 26 height 9
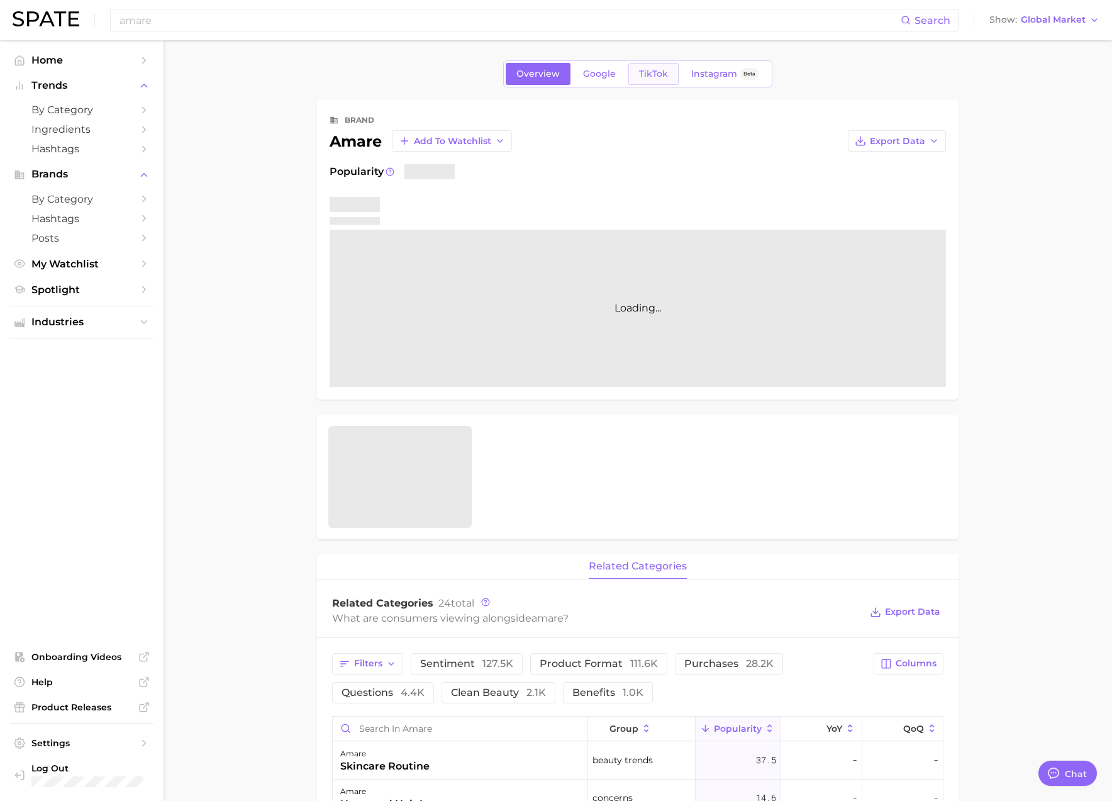
click at [664, 77] on span "TikTok" at bounding box center [653, 74] width 29 height 11
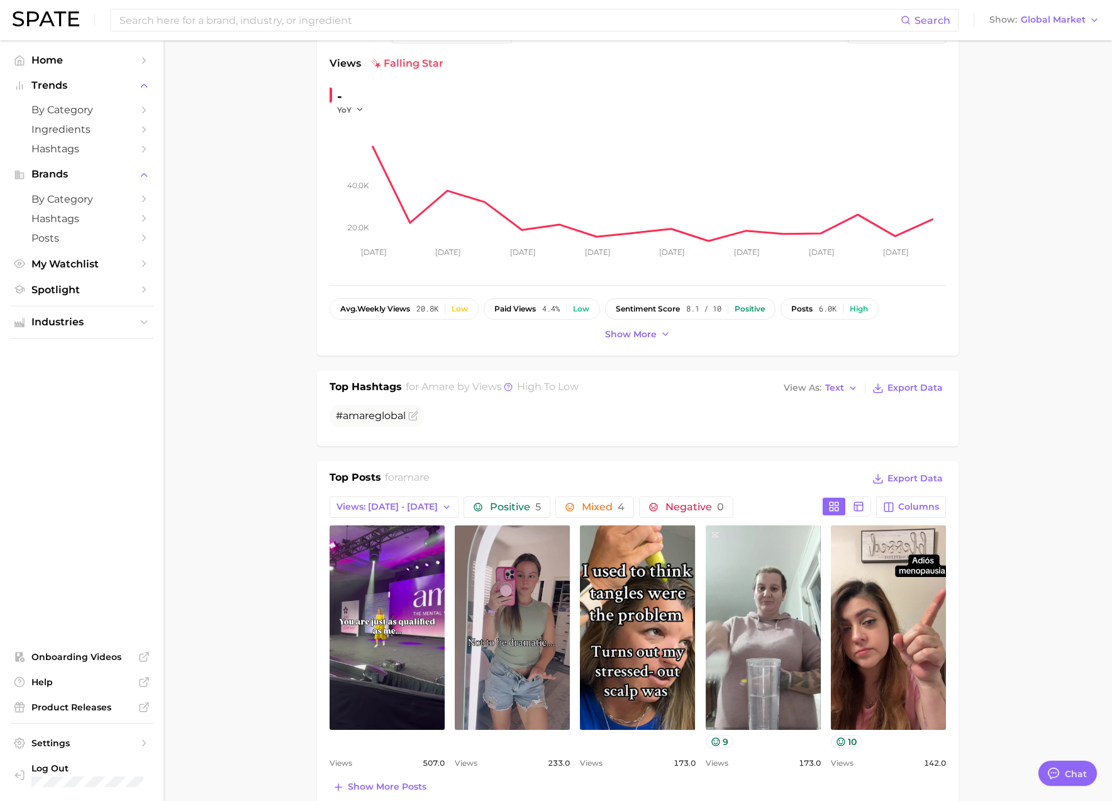
scroll to position [110, 0]
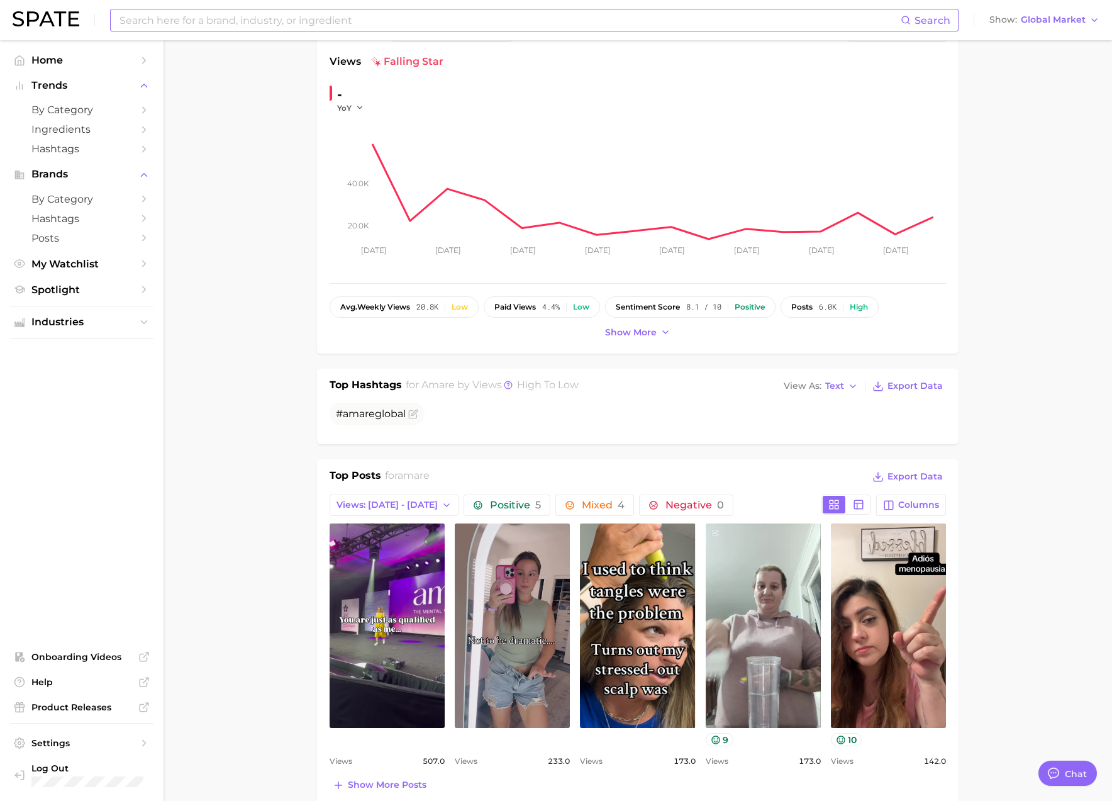
click at [238, 22] on input at bounding box center [509, 19] width 782 height 21
paste input "gelita"
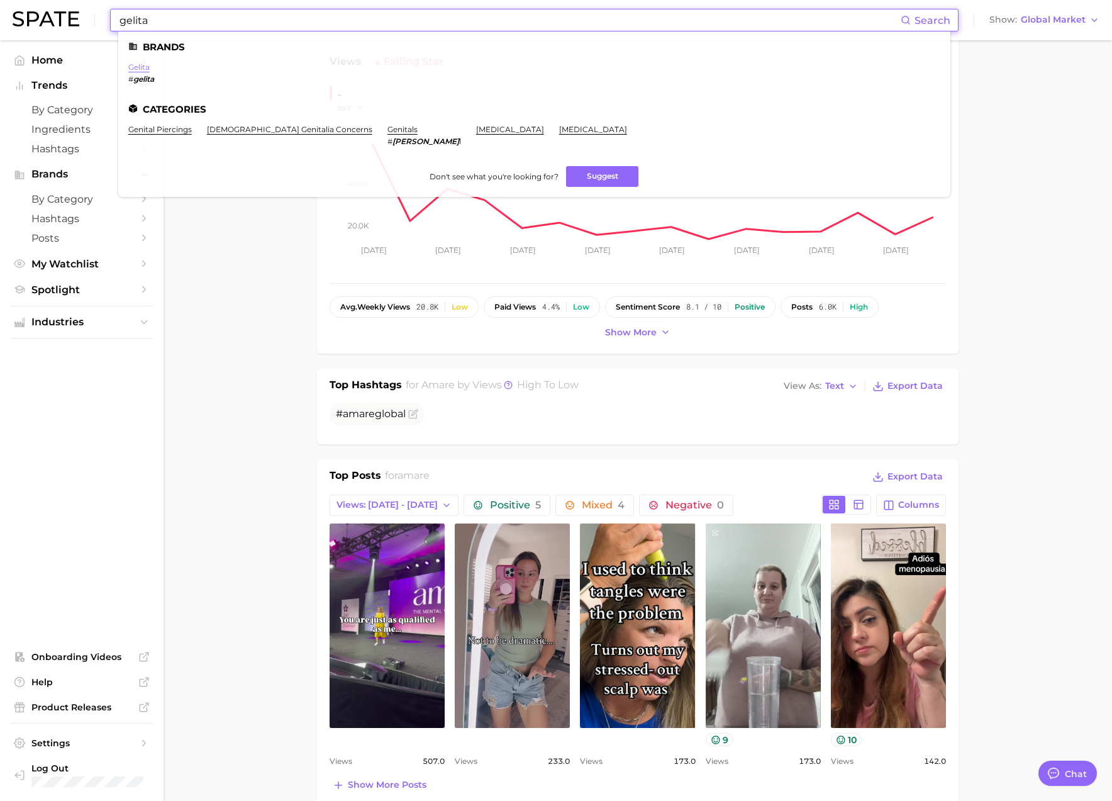
type input "gelita"
click at [136, 67] on link "gelita" at bounding box center [138, 66] width 21 height 9
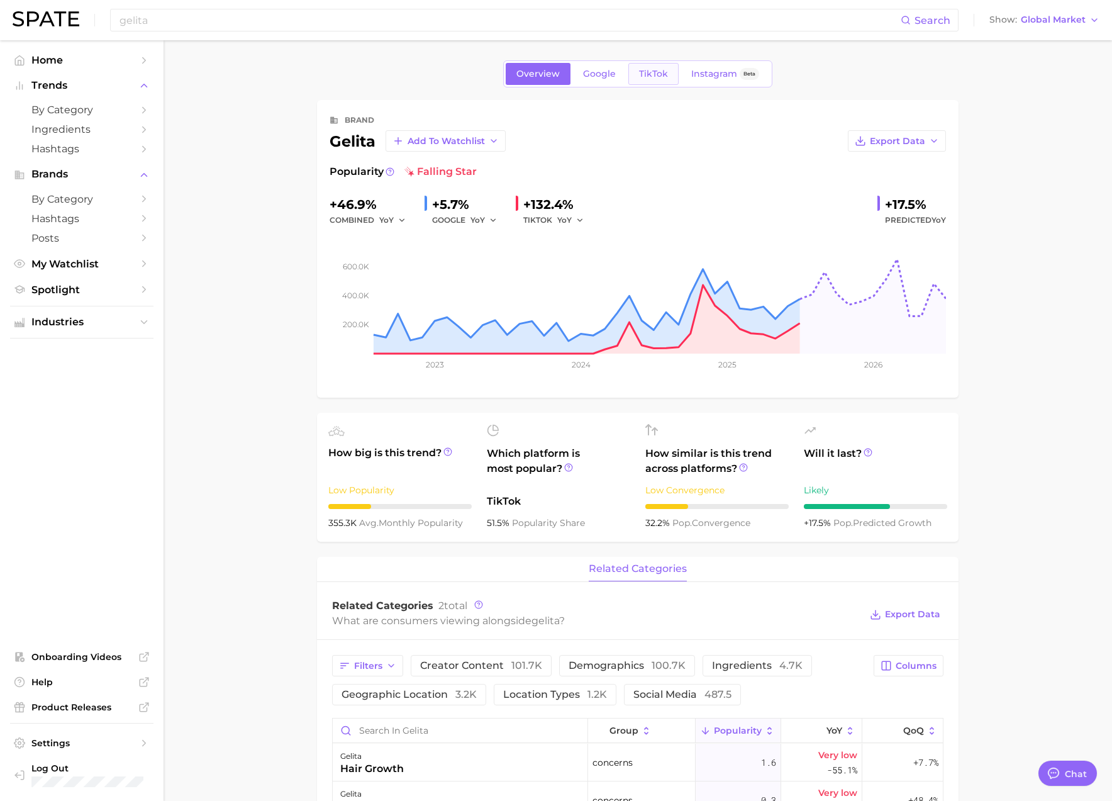
click at [660, 78] on span "TikTok" at bounding box center [653, 74] width 29 height 11
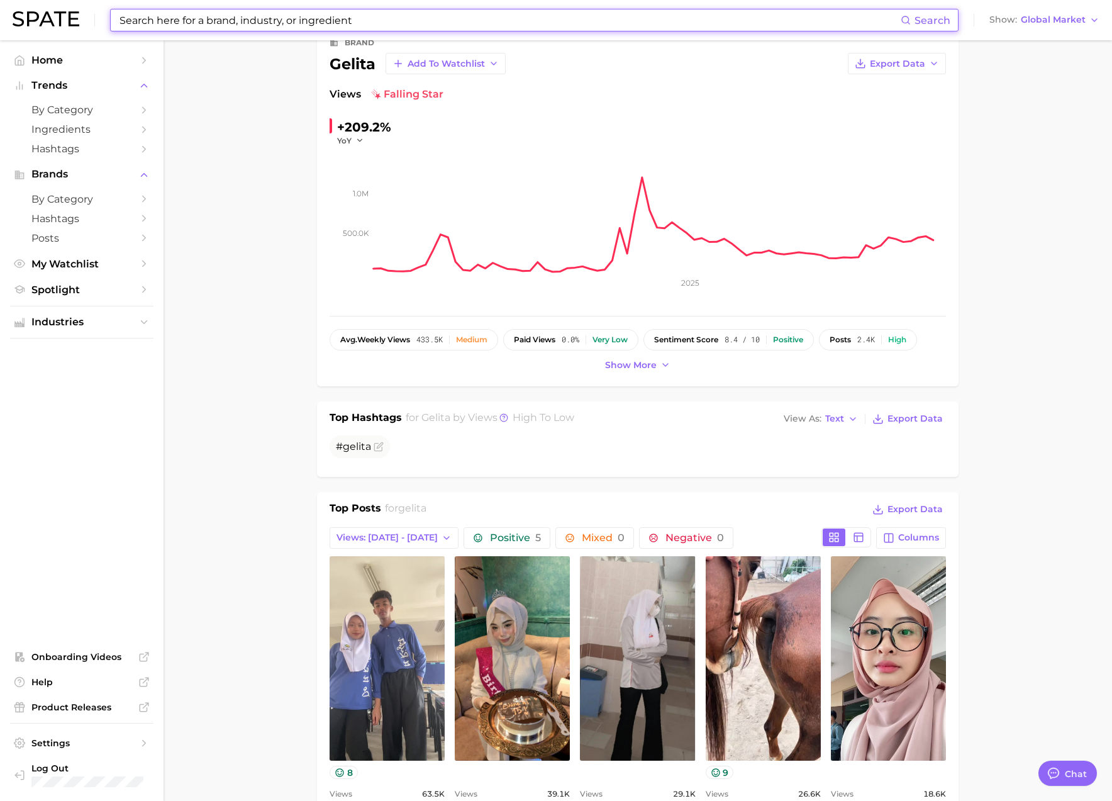
scroll to position [123, 0]
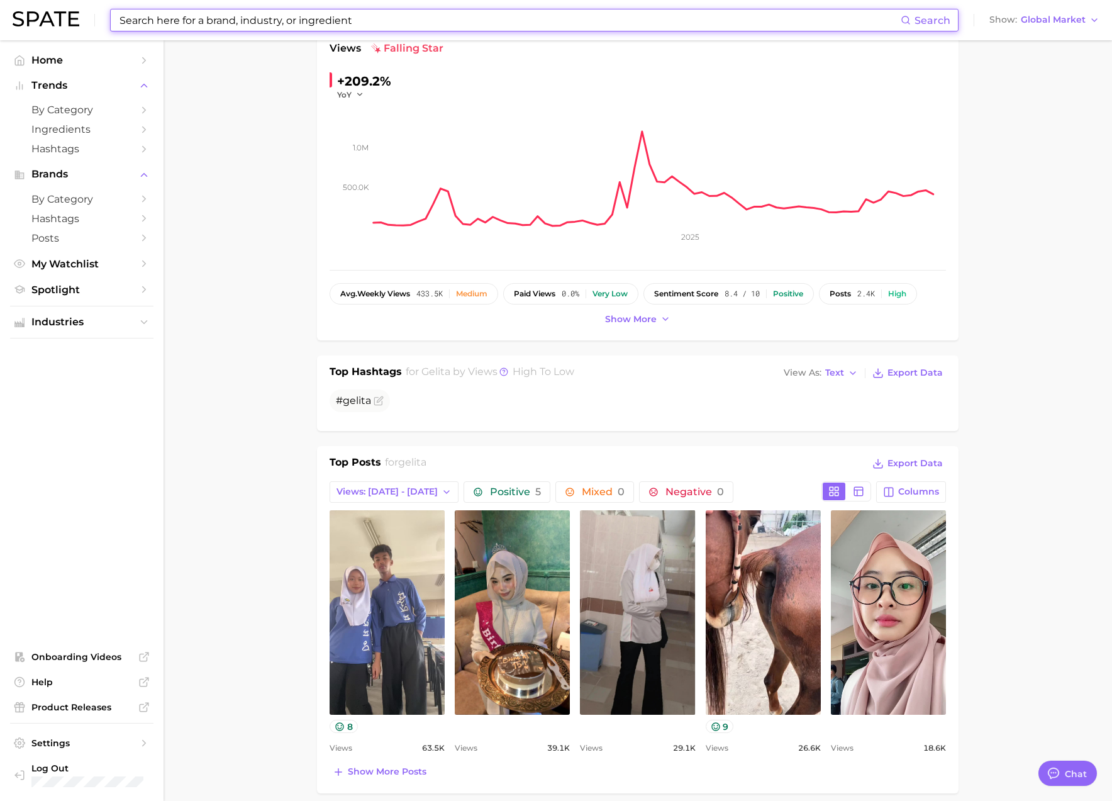
click at [209, 16] on input at bounding box center [509, 19] width 782 height 21
paste input "pink stork"
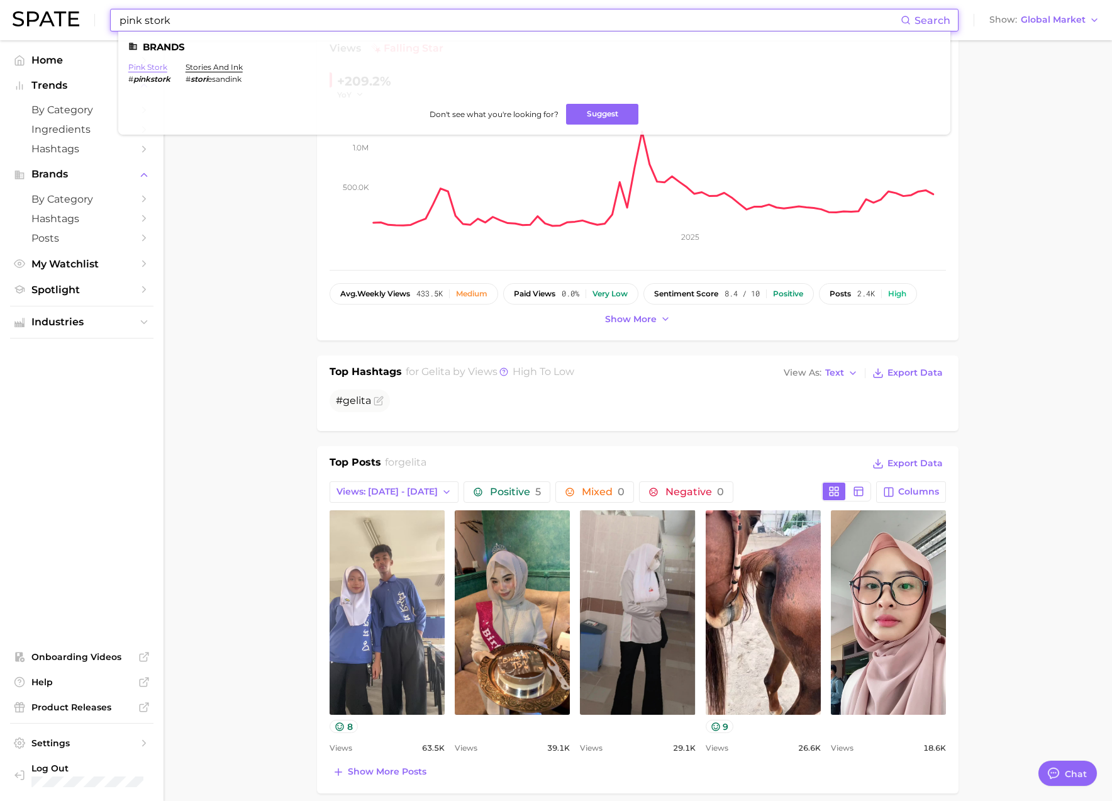
type input "pink stork"
click at [148, 67] on link "pink stork" at bounding box center [147, 66] width 39 height 9
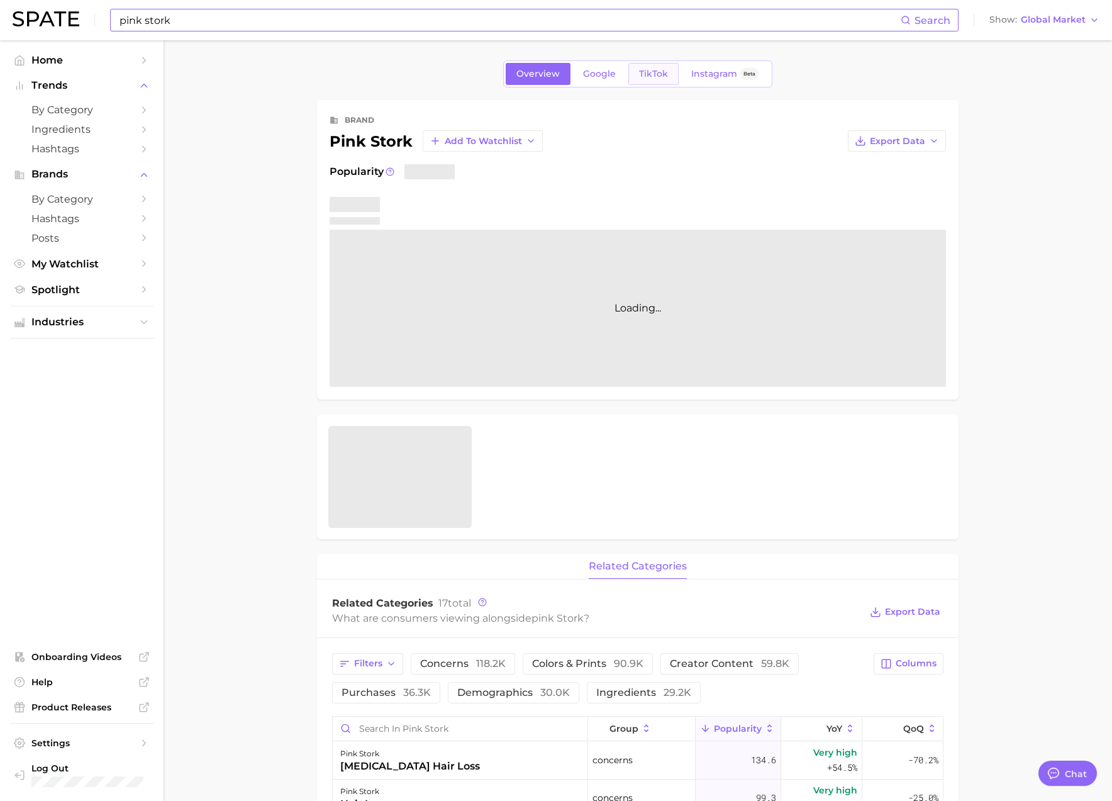
click at [654, 77] on span "TikTok" at bounding box center [653, 74] width 29 height 11
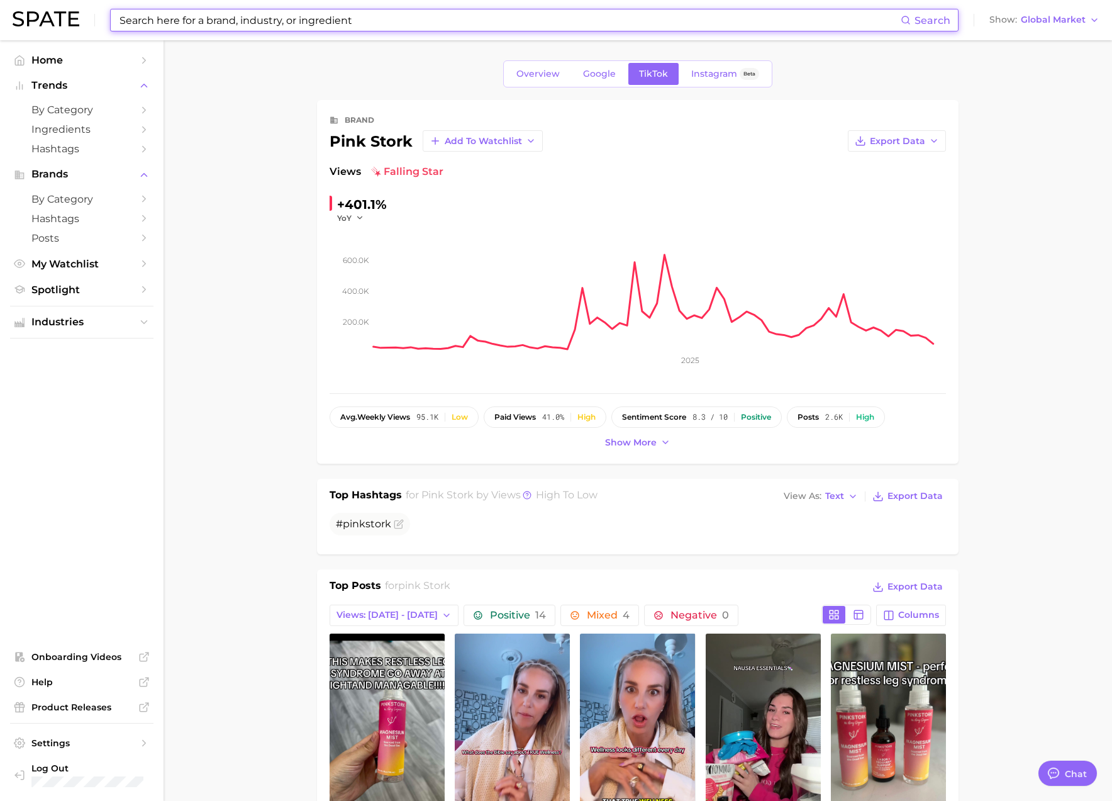
click at [230, 23] on input at bounding box center [509, 19] width 782 height 21
paste input "youtheory"
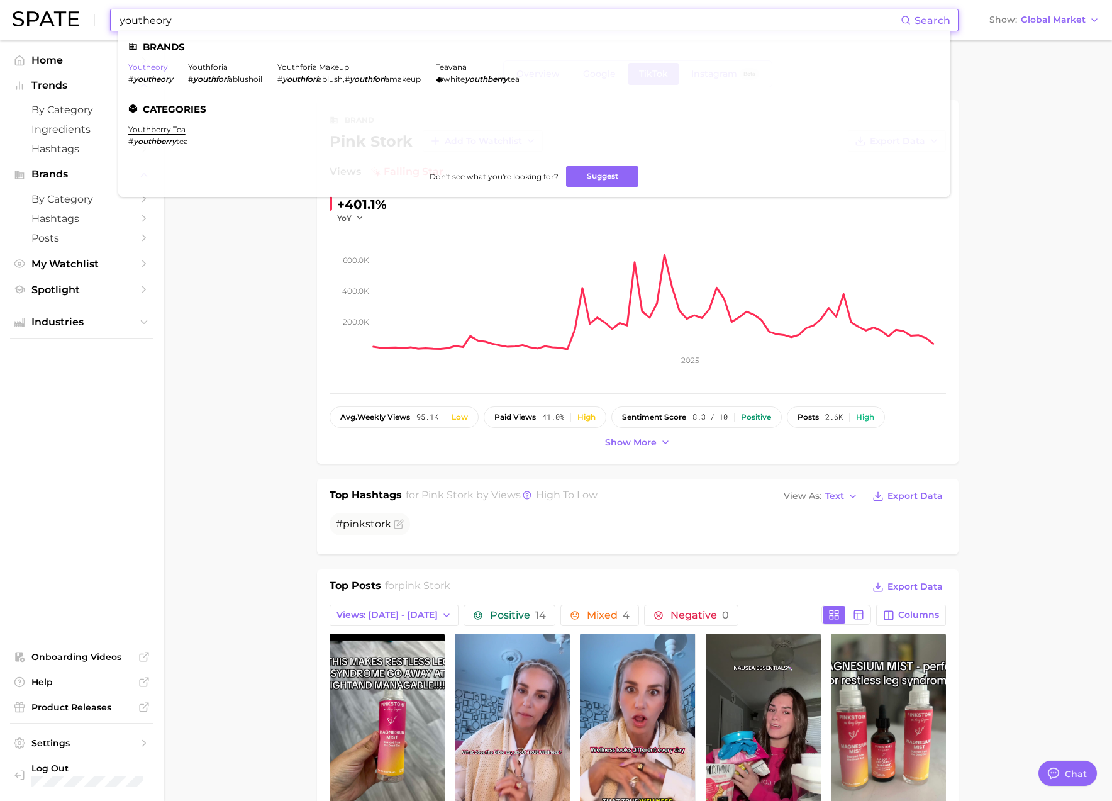
type input "youtheory"
click at [154, 64] on link "youtheory" at bounding box center [148, 66] width 40 height 9
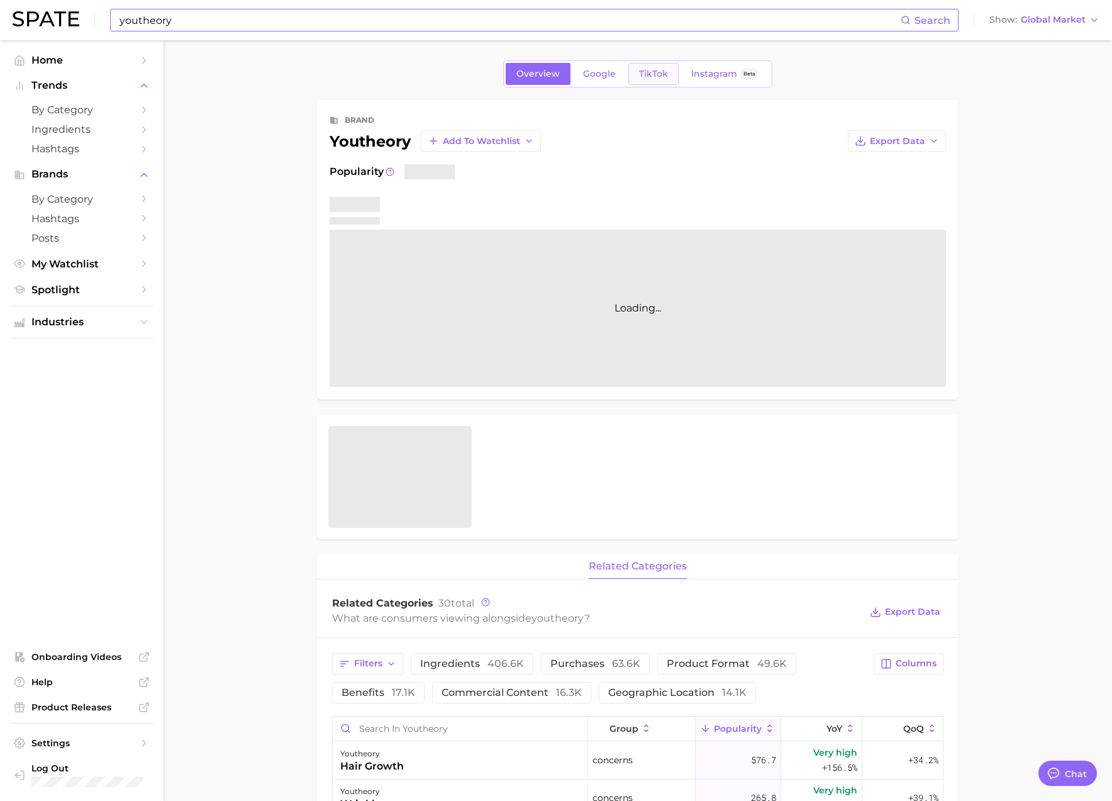
click at [650, 70] on span "TikTok" at bounding box center [653, 74] width 29 height 11
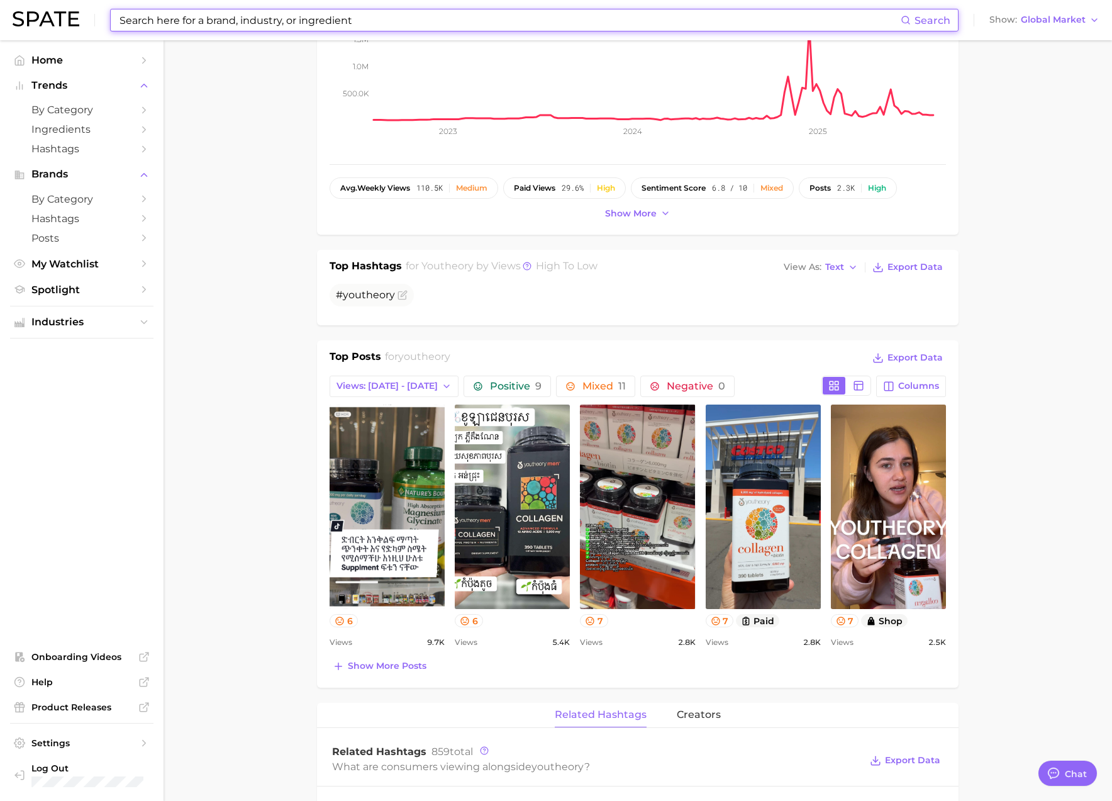
scroll to position [248, 0]
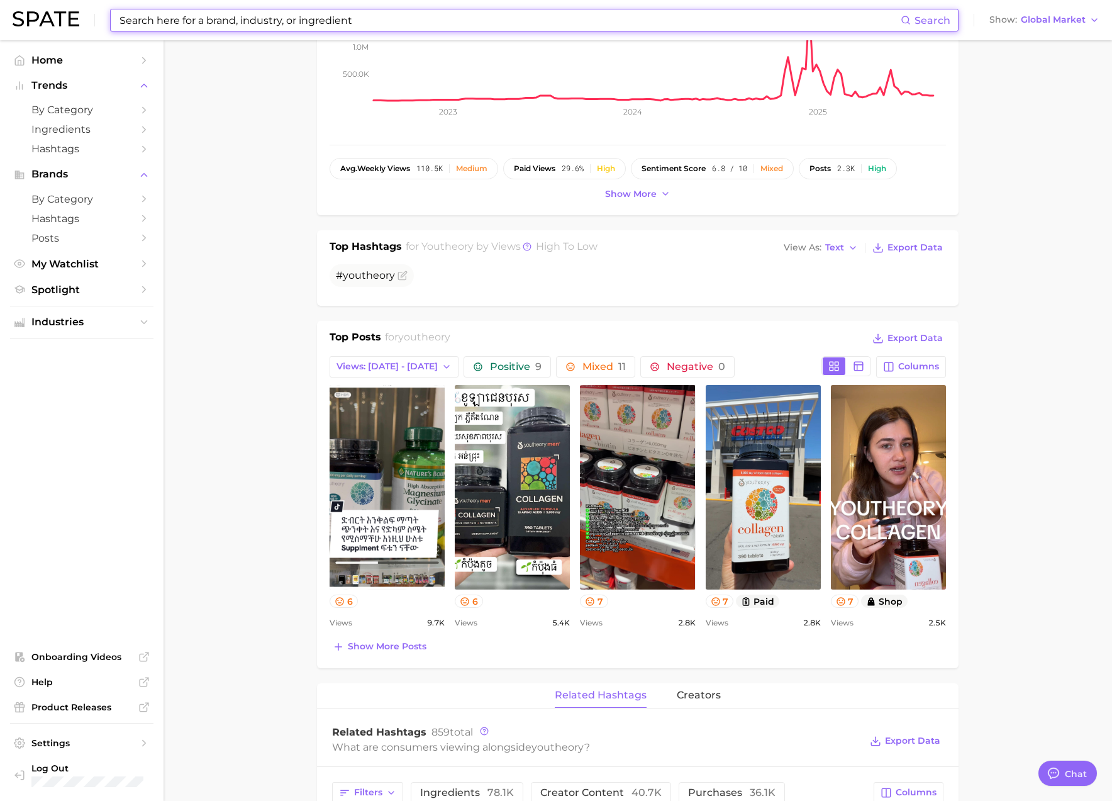
click at [269, 21] on input at bounding box center [509, 19] width 782 height 21
paste input "rainbo"
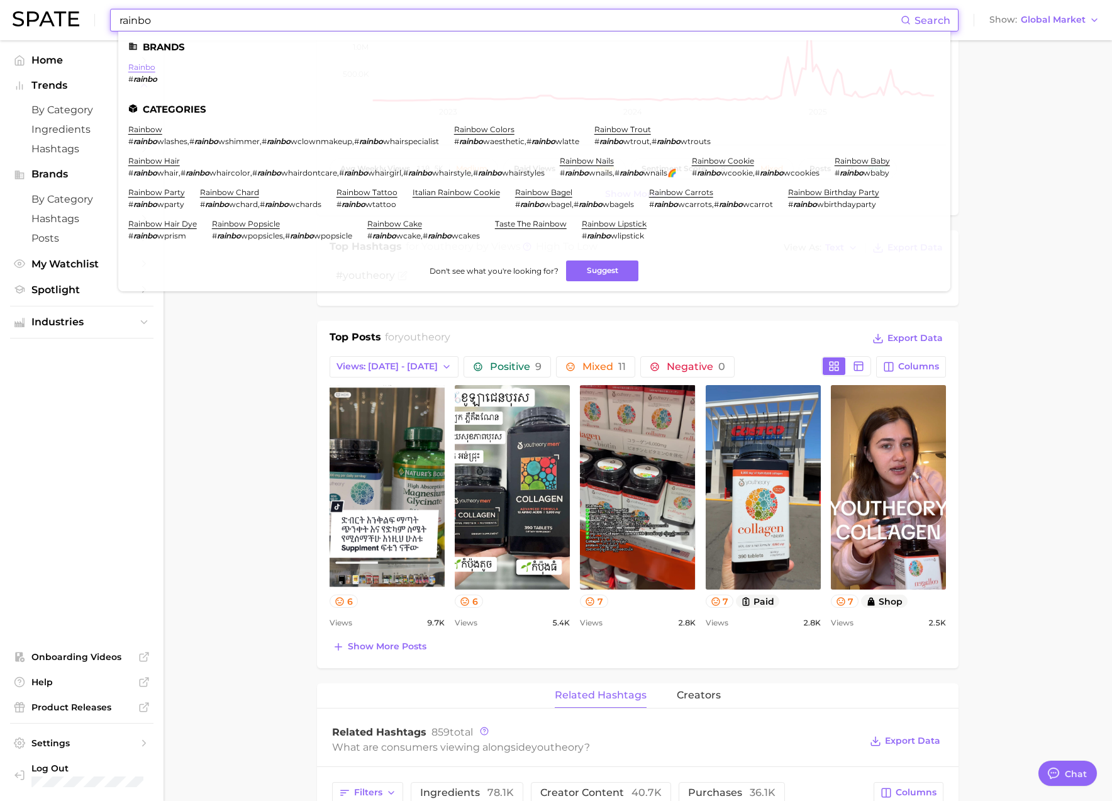
type input "rainbo"
click at [140, 64] on link "rainbo" at bounding box center [141, 66] width 27 height 9
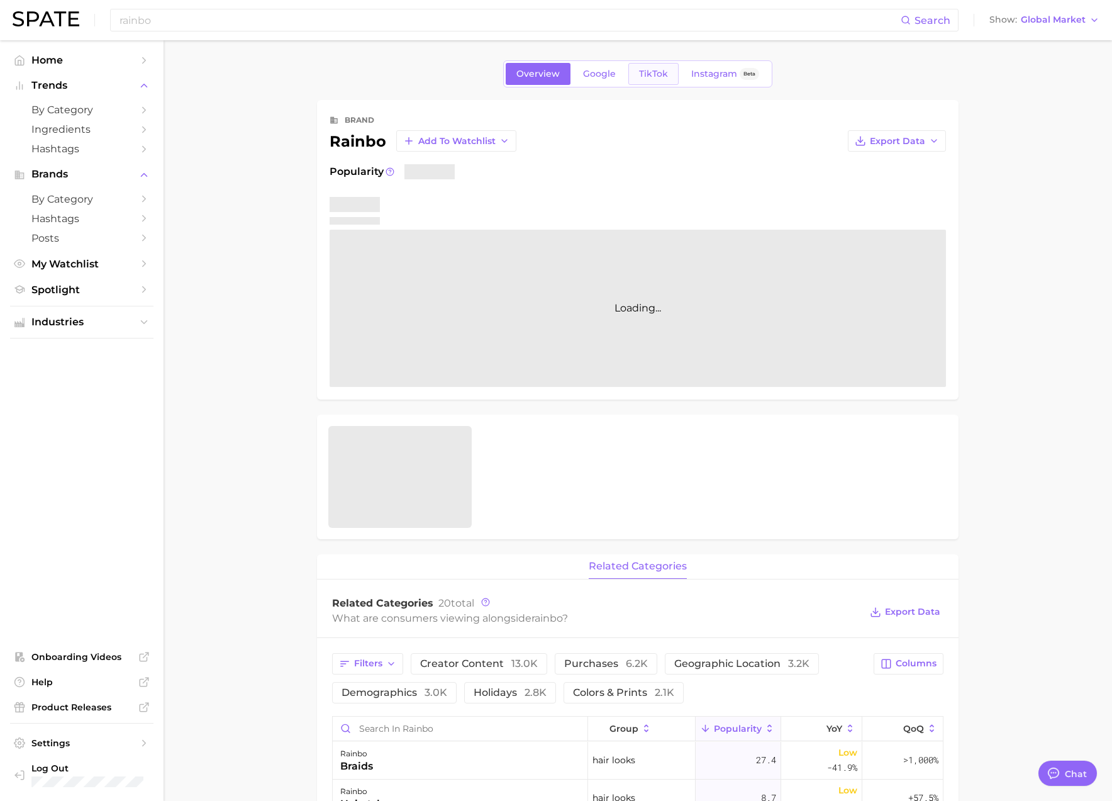
click at [659, 72] on span "TikTok" at bounding box center [653, 74] width 29 height 11
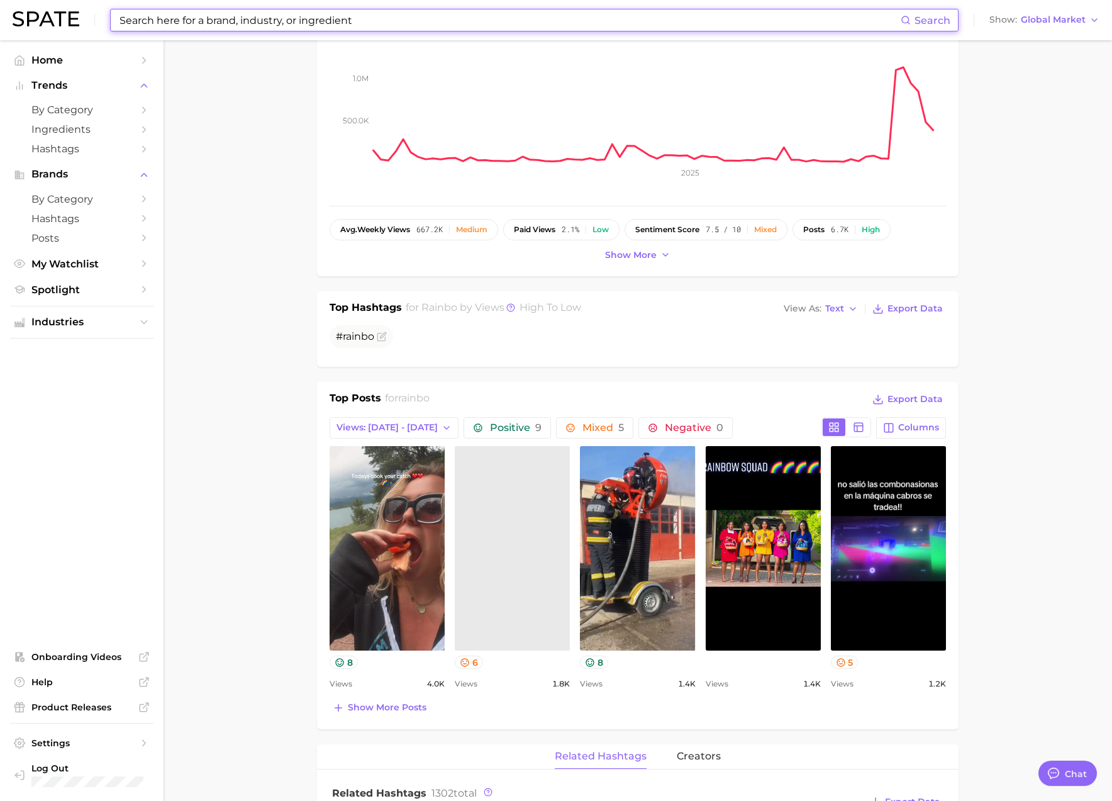
scroll to position [188, 0]
click at [183, 21] on input at bounding box center [509, 19] width 782 height 21
paste input "fssai"
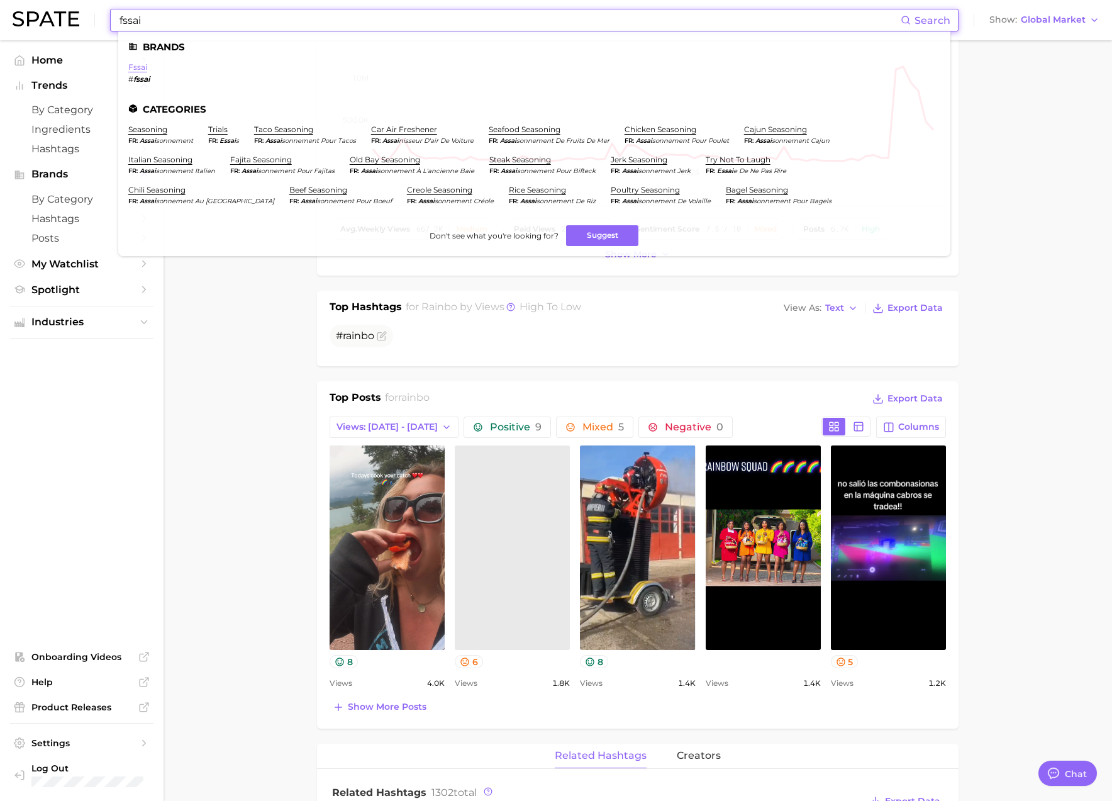
type input "fssai"
click at [140, 70] on link "fssai" at bounding box center [137, 66] width 19 height 9
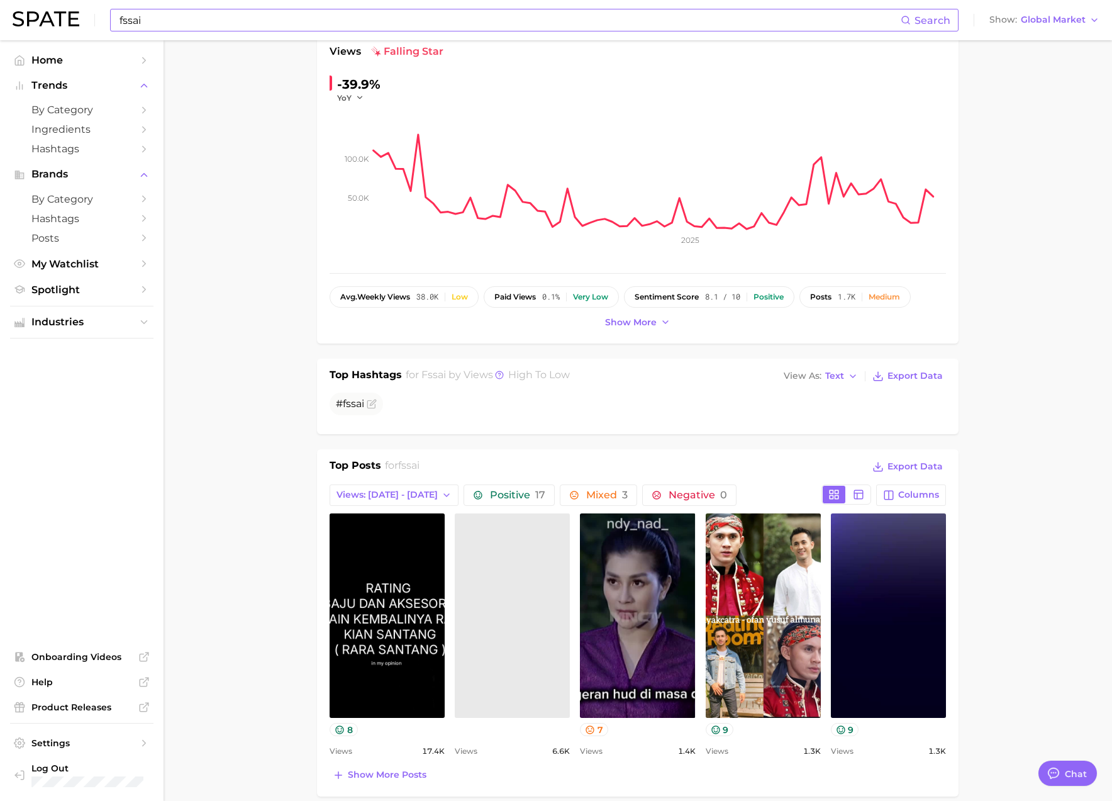
scroll to position [149, 0]
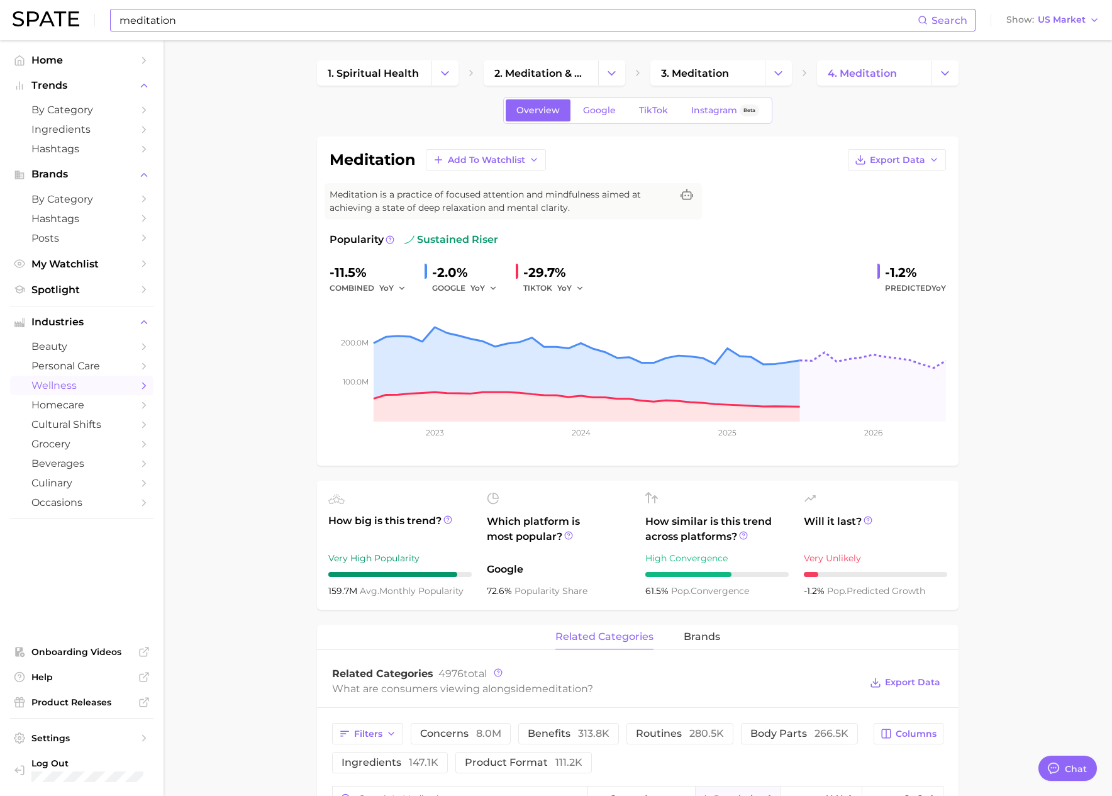
scroll to position [2062, 0]
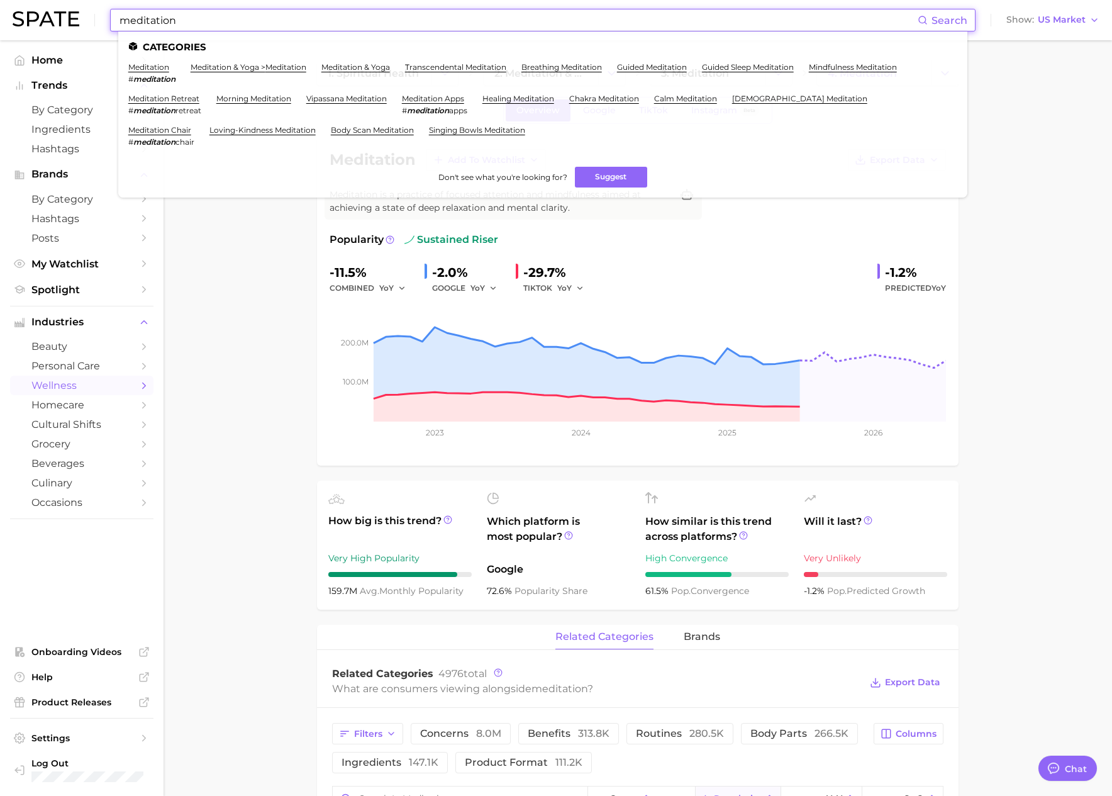
drag, startPoint x: 221, startPoint y: 27, endPoint x: 96, endPoint y: 19, distance: 125.4
click at [96, 19] on div "meditation Search Categories meditation # meditation meditation & yoga > medita…" at bounding box center [556, 20] width 1087 height 40
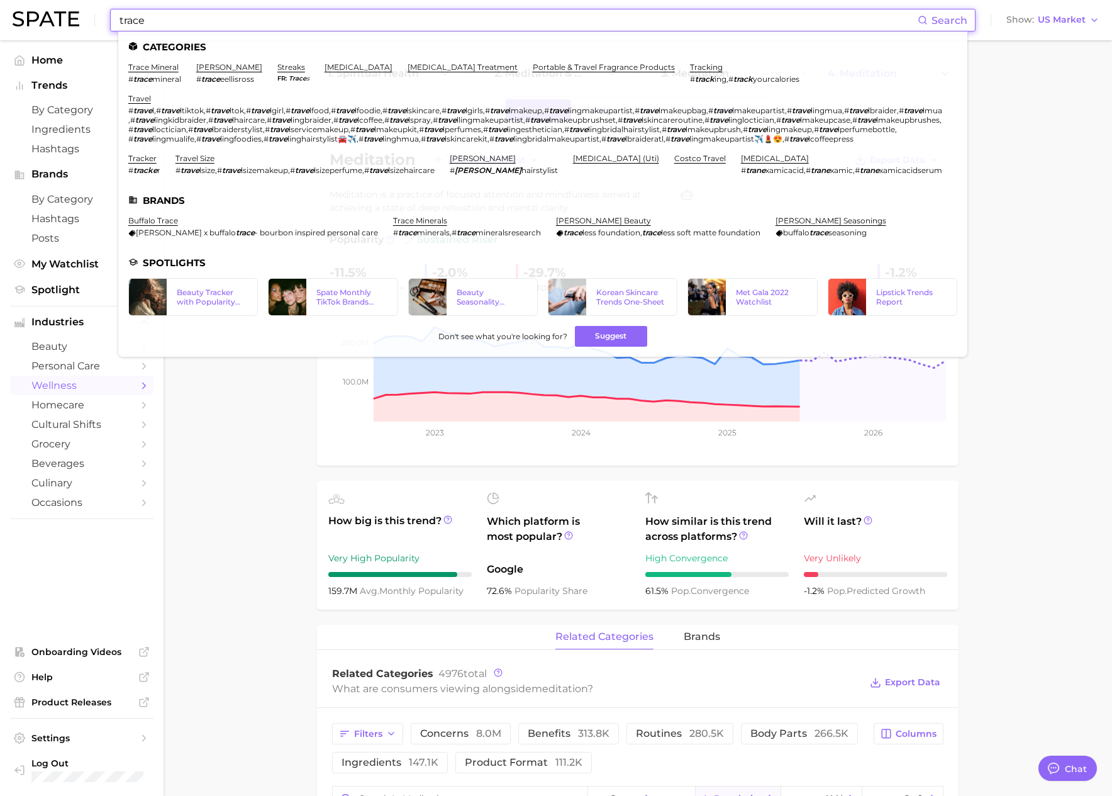
type input "trace"
